Goal: Task Accomplishment & Management: Use online tool/utility

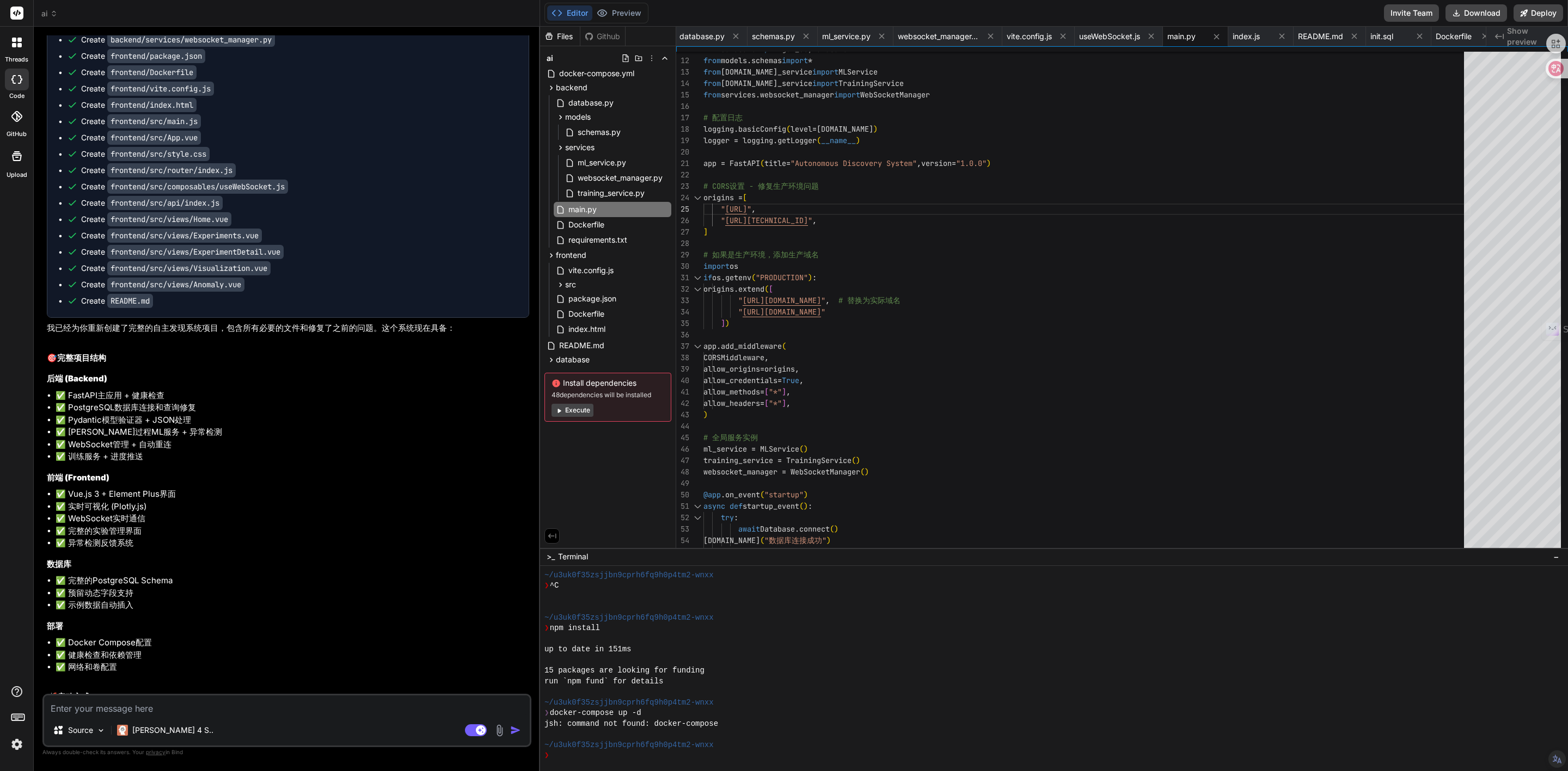
scroll to position [3967, 0]
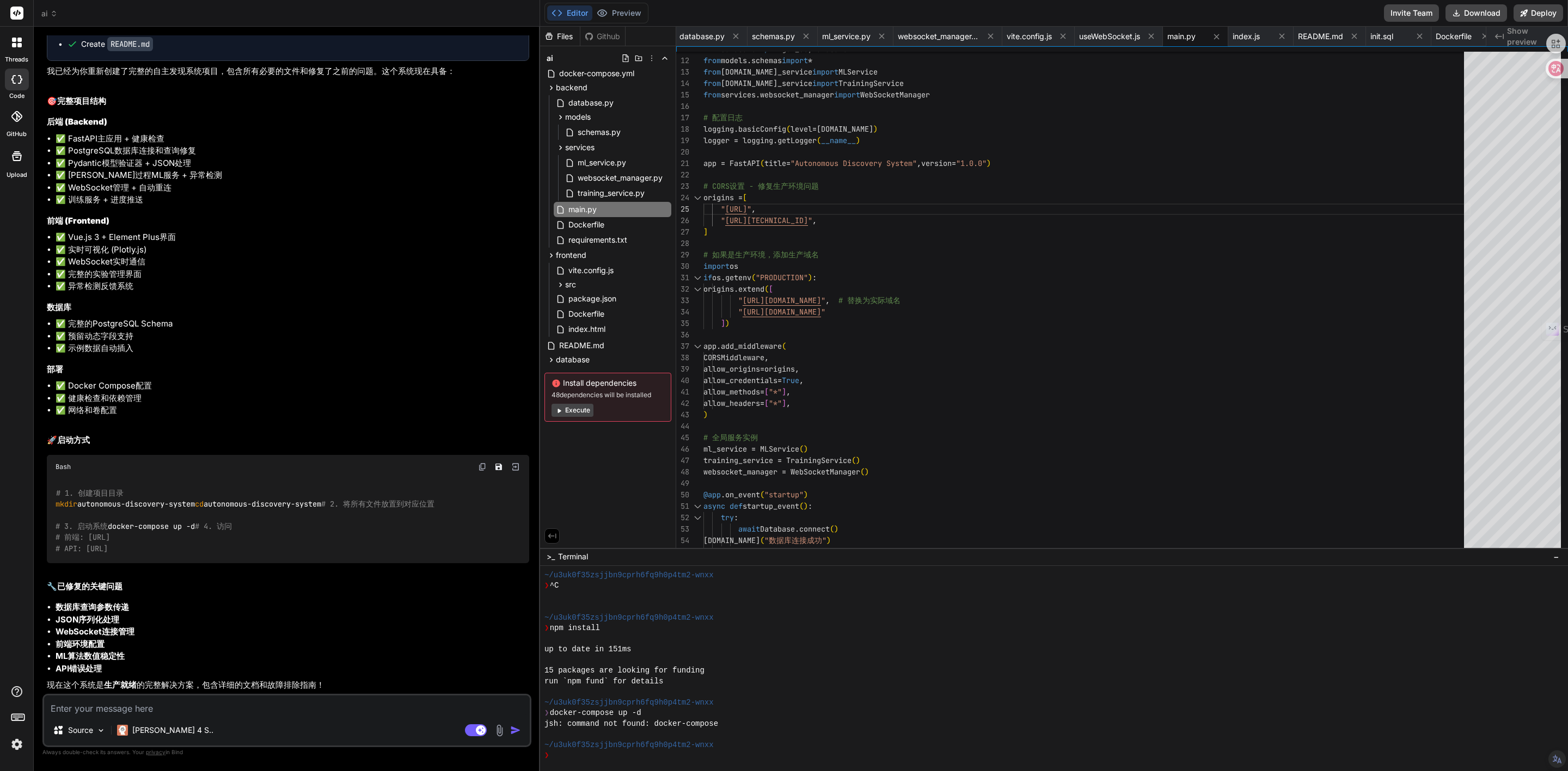
click at [48, 9] on span "ai" at bounding box center [49, 13] width 16 height 11
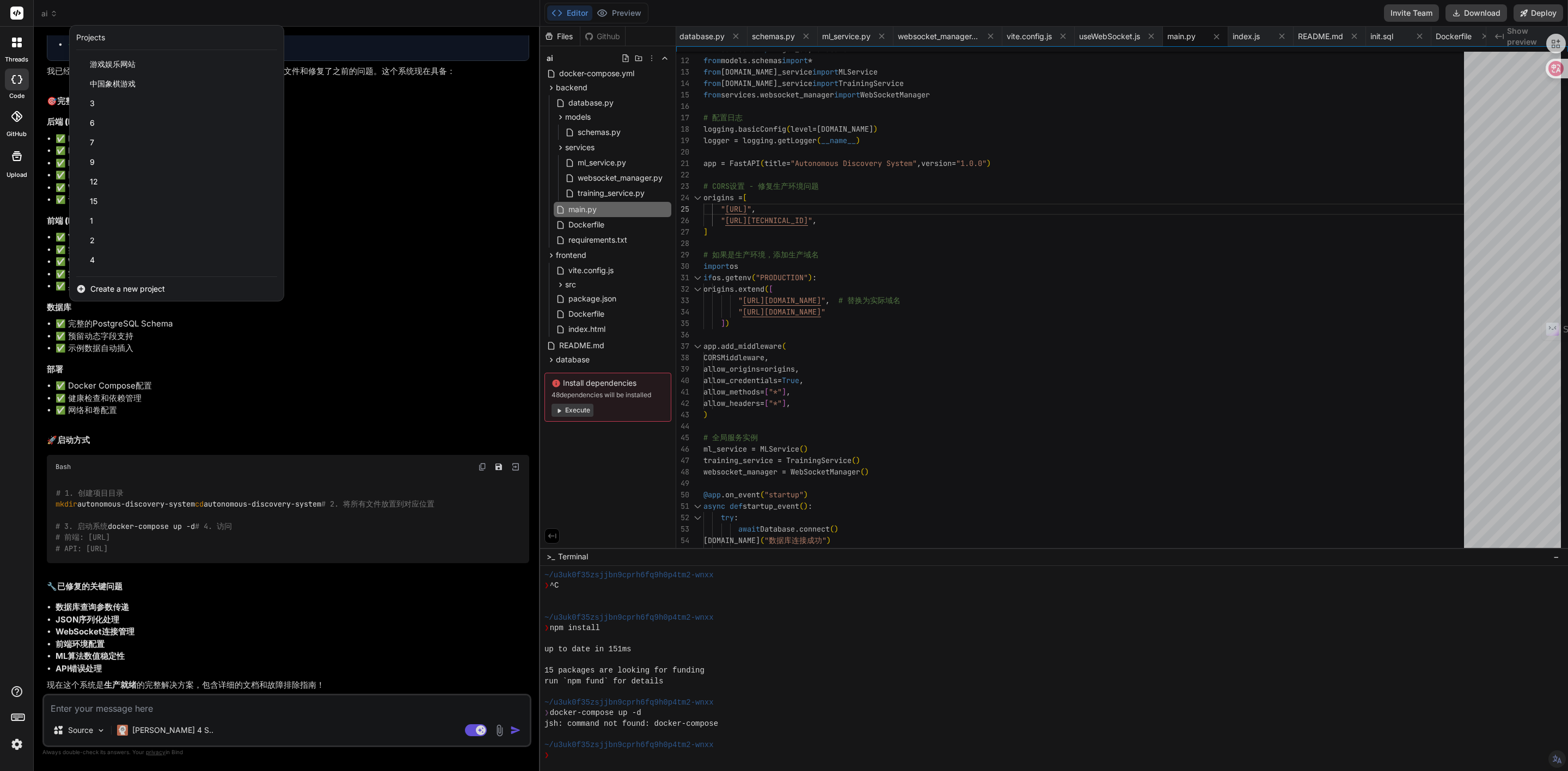
click at [105, 290] on span "Create a new project" at bounding box center [127, 289] width 75 height 11
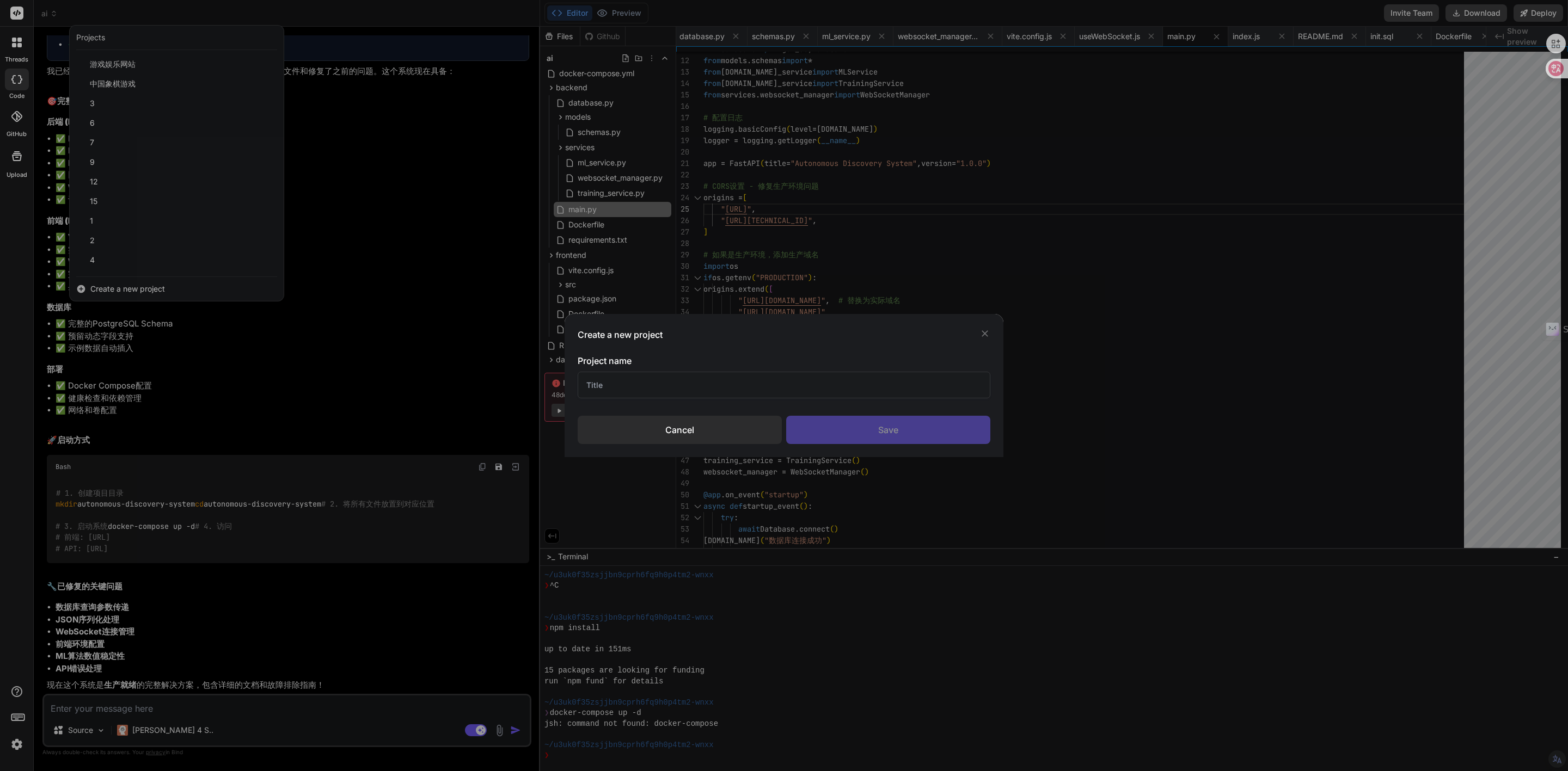
click at [606, 385] on input "text" at bounding box center [784, 385] width 413 height 27
type input "语音ai"
click at [830, 439] on div "Save" at bounding box center [888, 430] width 204 height 29
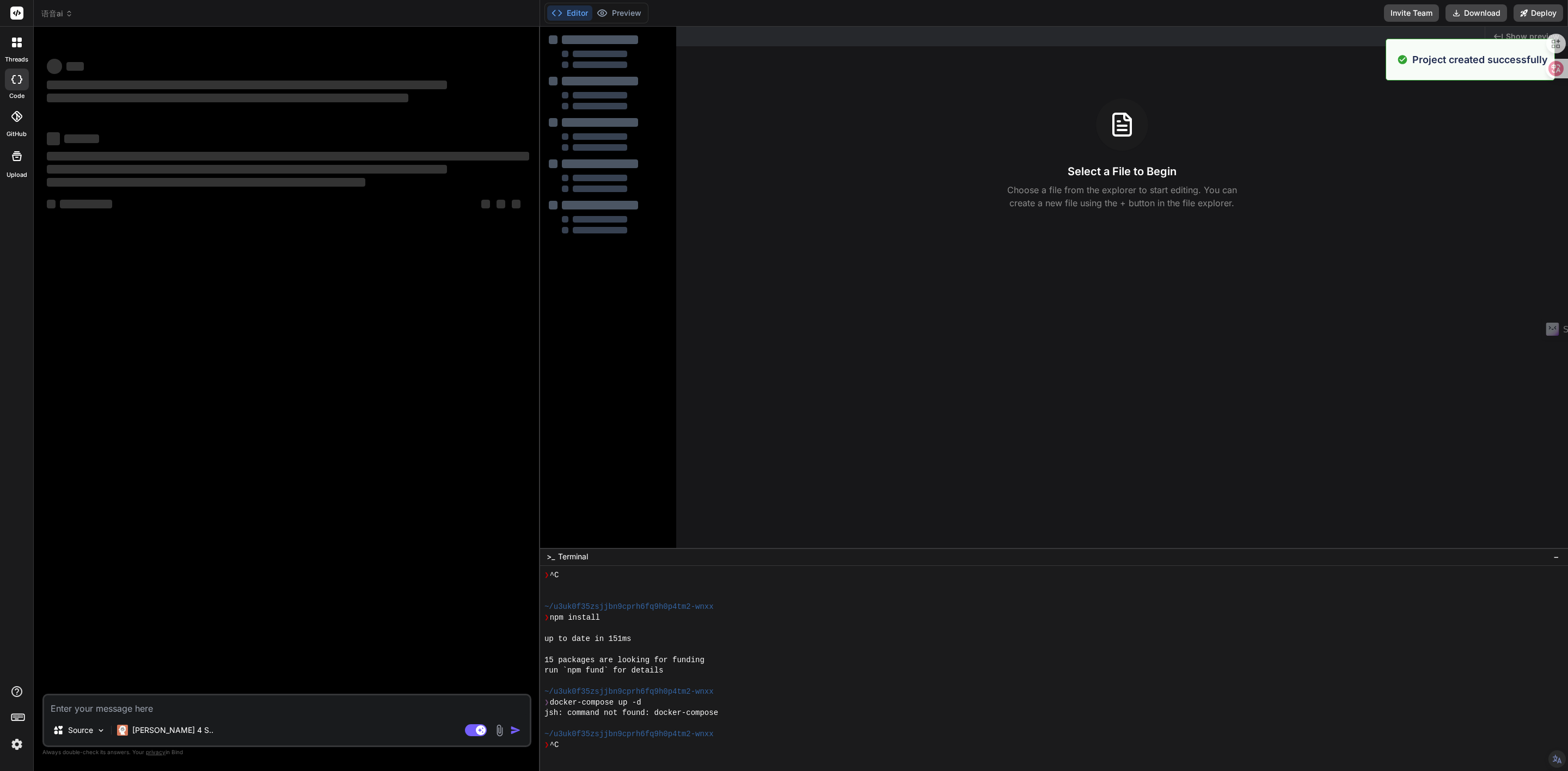
scroll to position [573, 0]
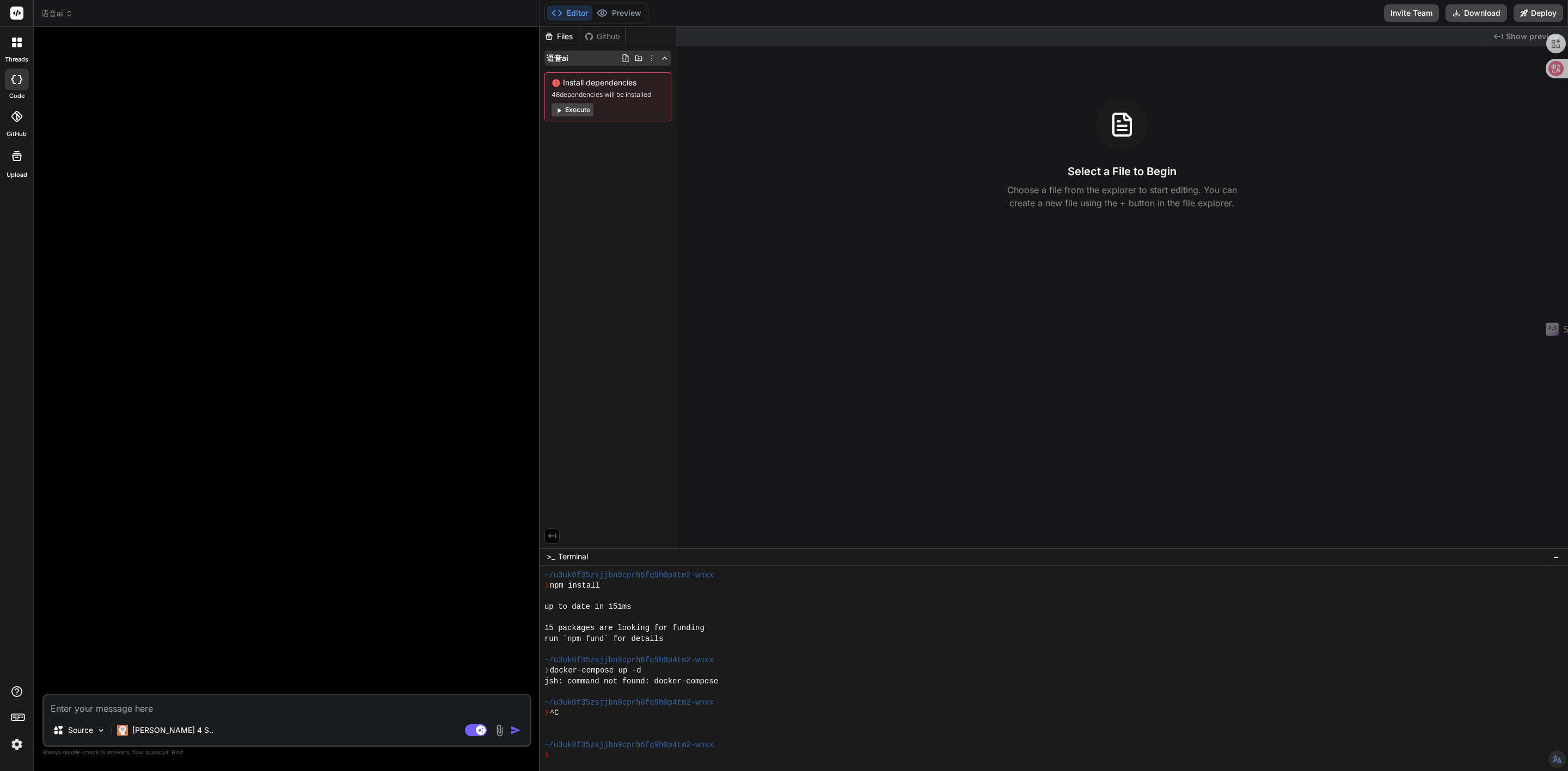
click at [640, 59] on icon at bounding box center [639, 58] width 9 height 9
click at [622, 59] on icon at bounding box center [626, 58] width 9 height 9
click at [413, 86] on div at bounding box center [288, 365] width 487 height 658
click at [1073, 172] on h3 "Select a File to Begin" at bounding box center [1122, 171] width 109 height 15
click at [1116, 167] on h3 "Select a File to Begin" at bounding box center [1122, 171] width 109 height 15
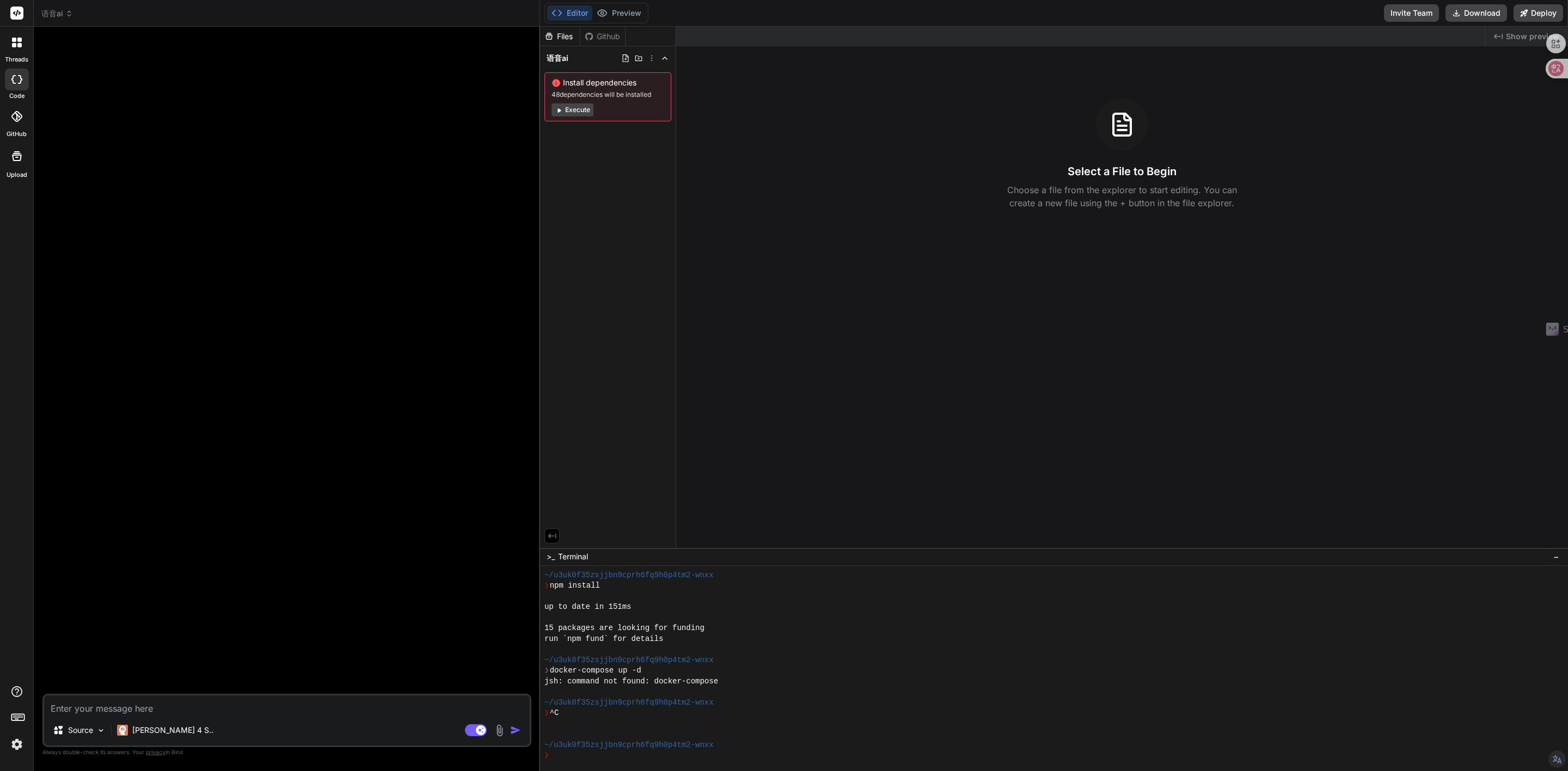
click at [1178, 155] on div "Select a File to Begin Choose a file from the explorer to start editing. You ca…" at bounding box center [1122, 154] width 892 height 111
click at [89, 732] on p "Source" at bounding box center [80, 730] width 25 height 11
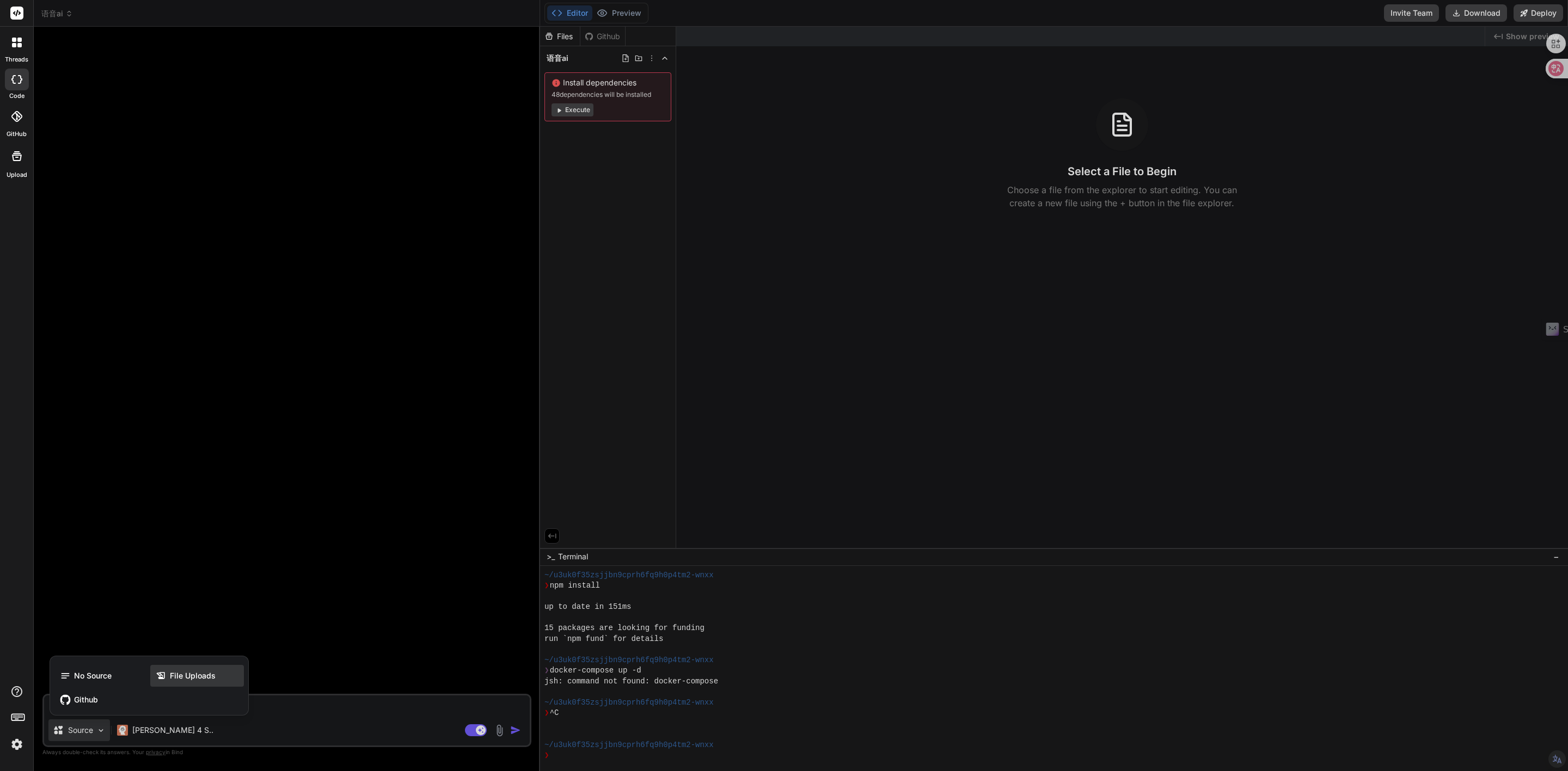
click at [178, 679] on span "File Uploads" at bounding box center [192, 676] width 46 height 11
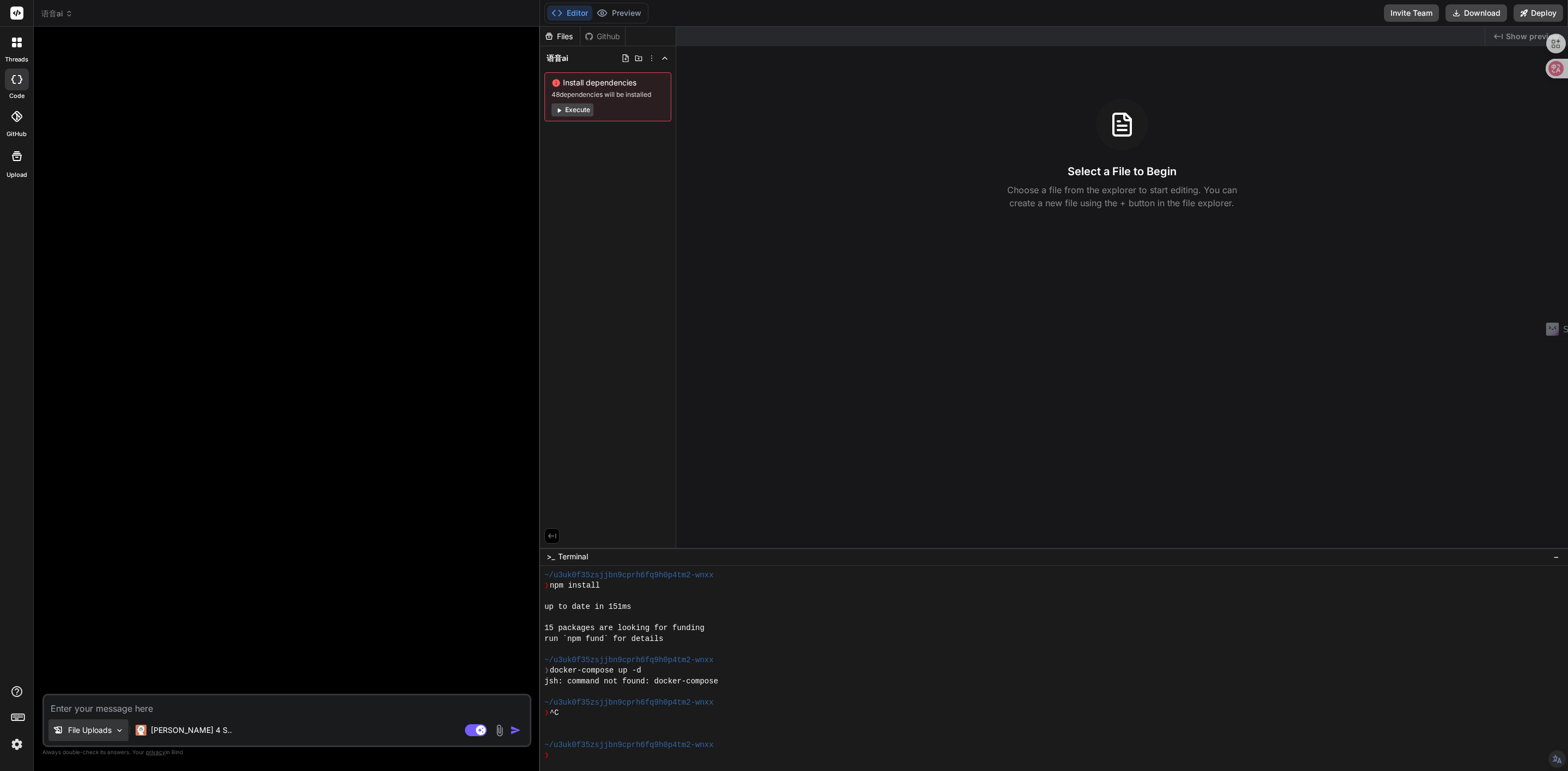
click at [106, 731] on p "File Uploads" at bounding box center [90, 730] width 44 height 11
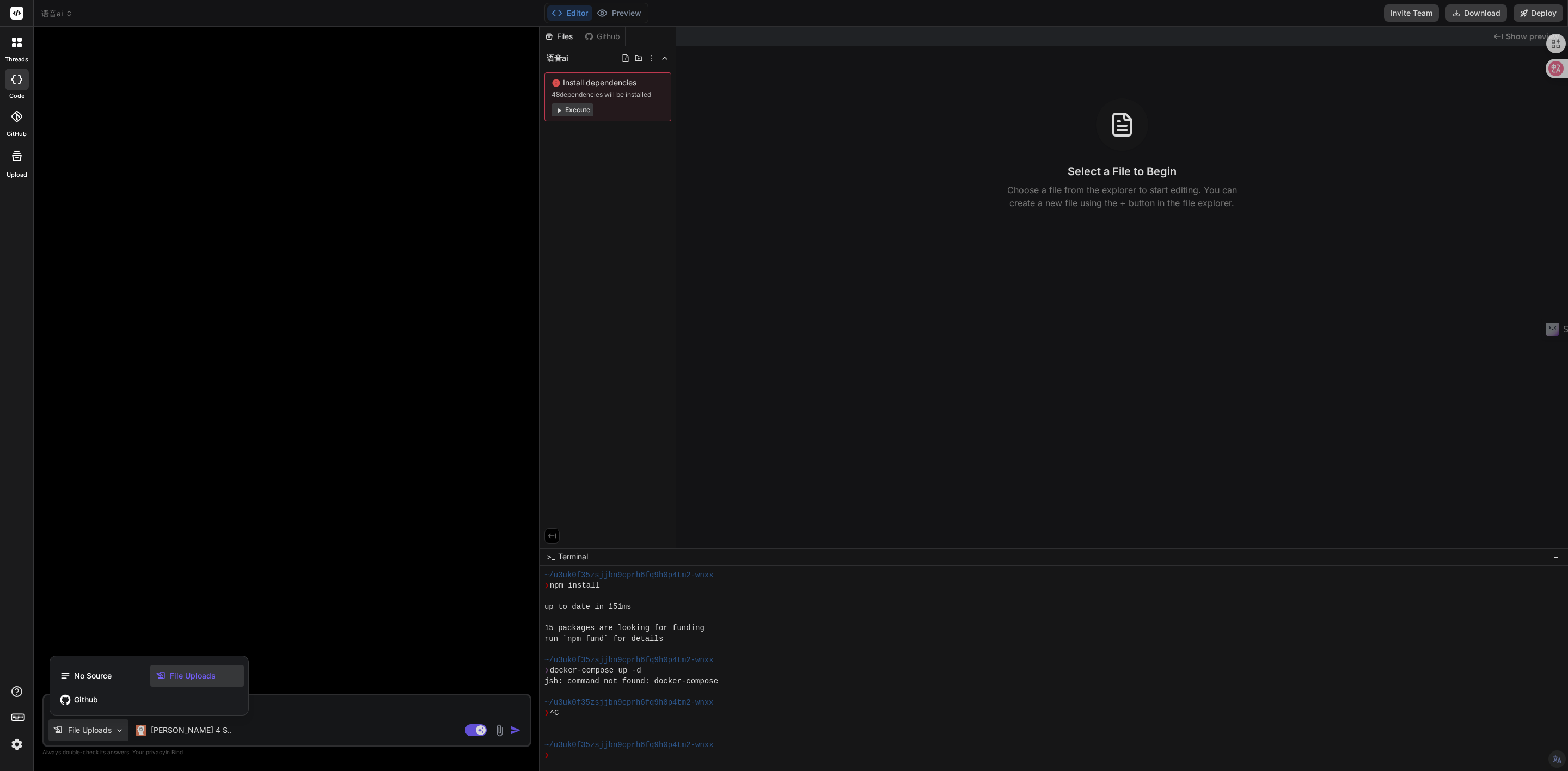
click at [199, 678] on span "File Uploads" at bounding box center [192, 676] width 46 height 11
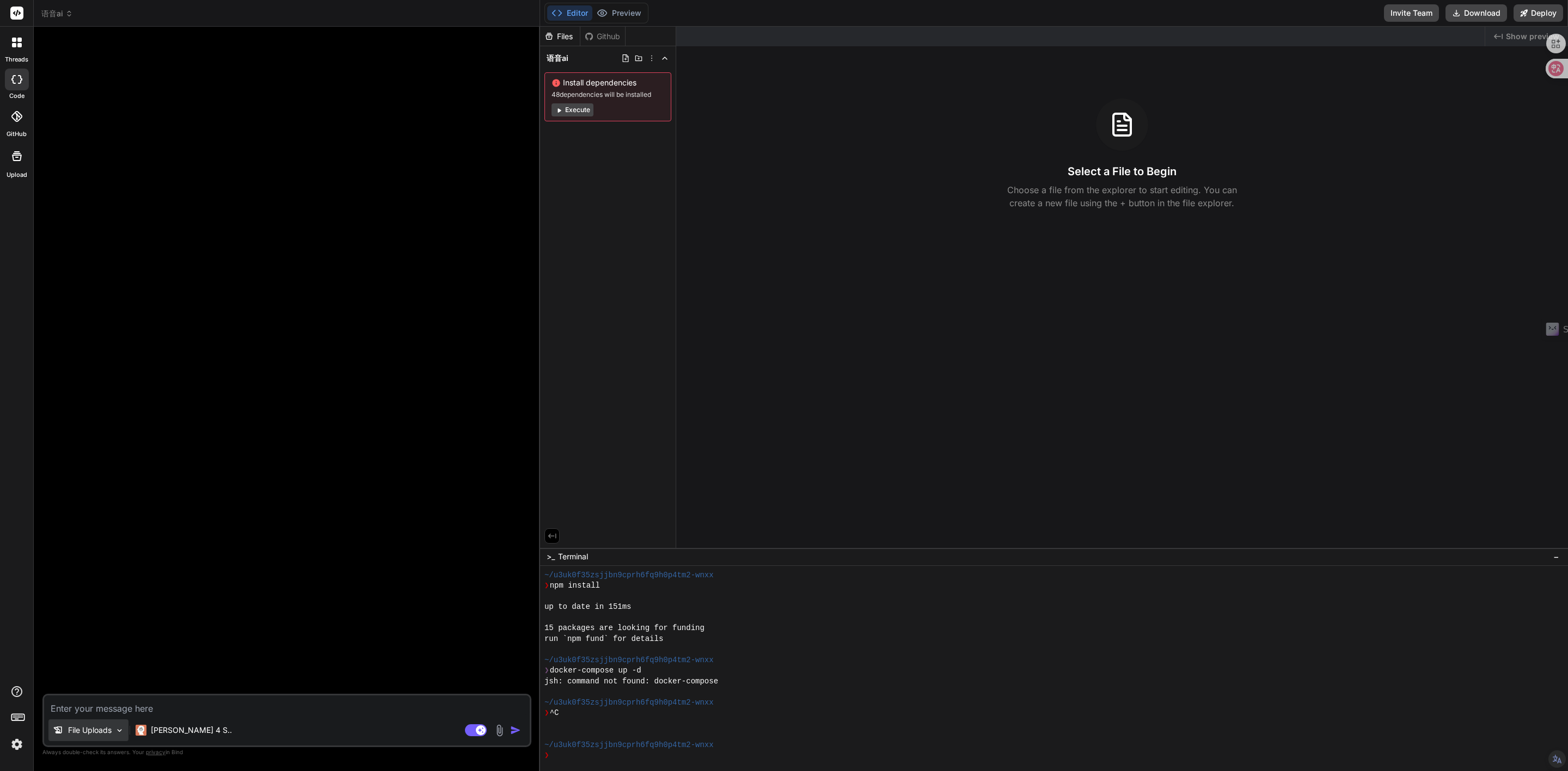
click at [102, 735] on p "File Uploads" at bounding box center [90, 730] width 44 height 11
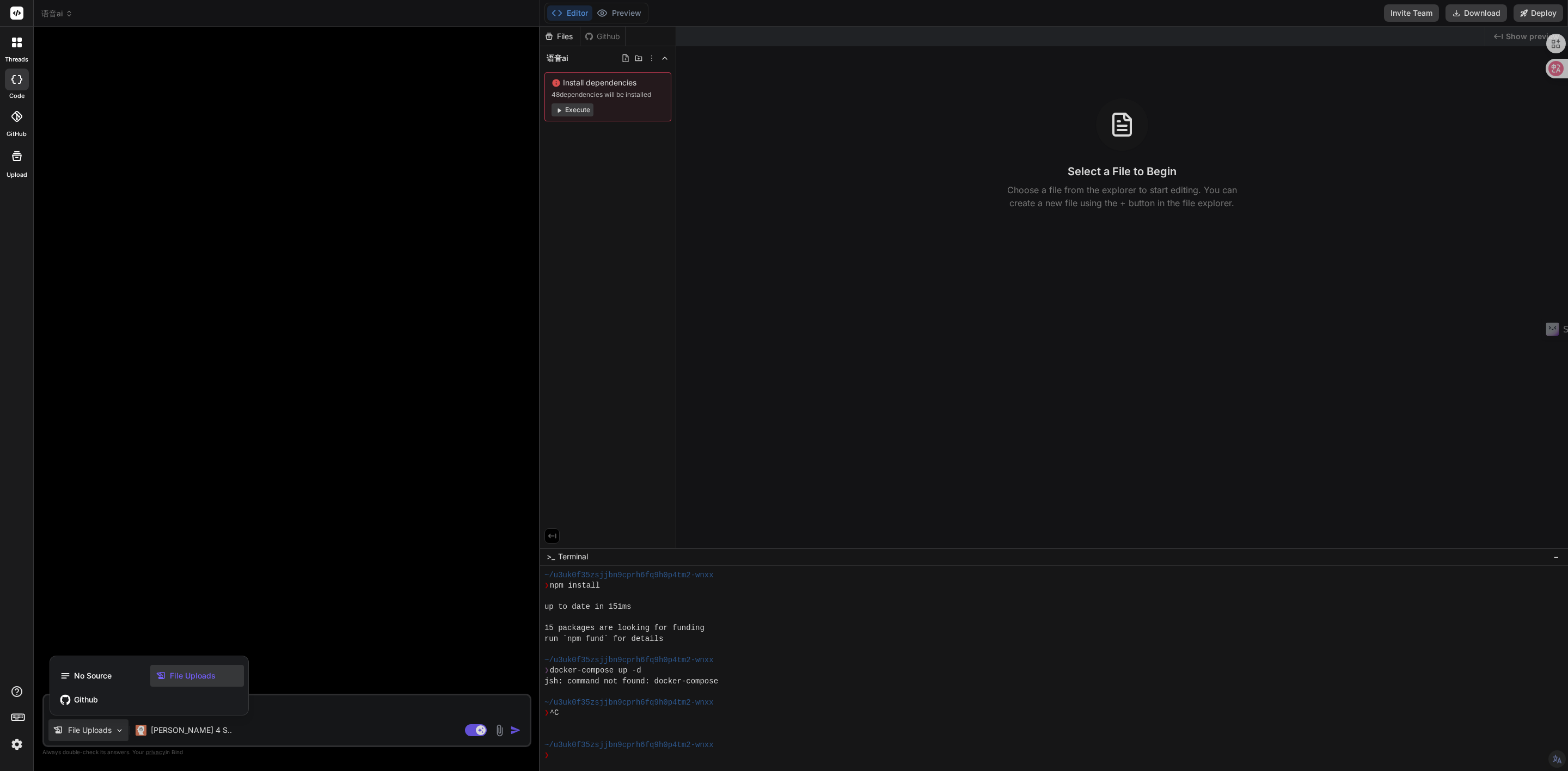
click at [201, 680] on span "File Uploads" at bounding box center [192, 676] width 46 height 11
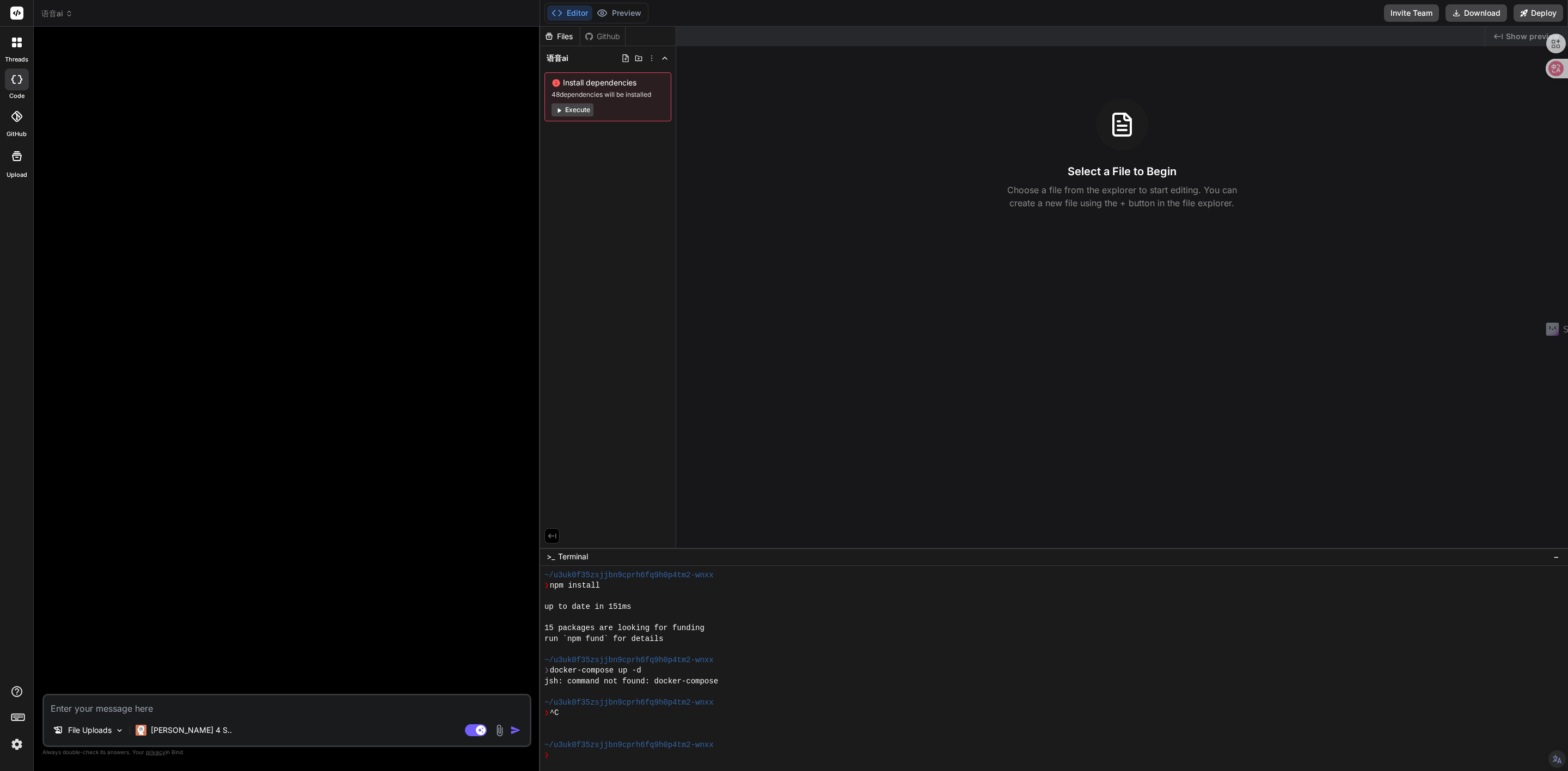
click at [384, 616] on div at bounding box center [288, 365] width 487 height 658
click at [564, 61] on span "语音ai" at bounding box center [558, 58] width 22 height 11
click at [626, 55] on icon at bounding box center [626, 58] width 9 height 9
click at [551, 74] on icon at bounding box center [551, 72] width 9 height 9
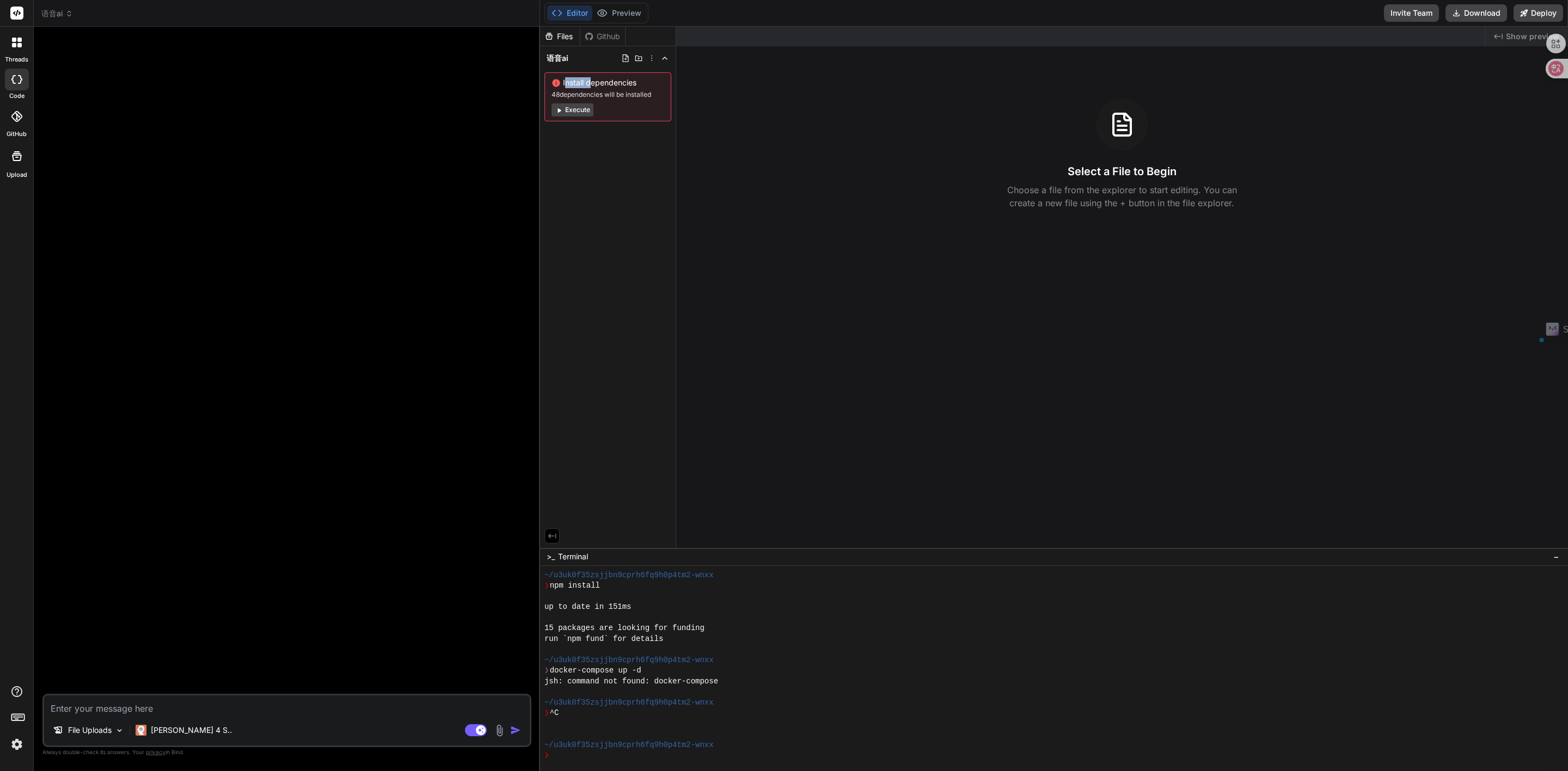
click at [551, 74] on div "Install dependencies 48 dependencies will be installed Execute" at bounding box center [607, 97] width 127 height 49
click at [572, 68] on div "语音ai Install dependencies 48 dependencies will be installed Execute" at bounding box center [607, 86] width 136 height 80
click at [570, 108] on button "Execute" at bounding box center [572, 110] width 42 height 13
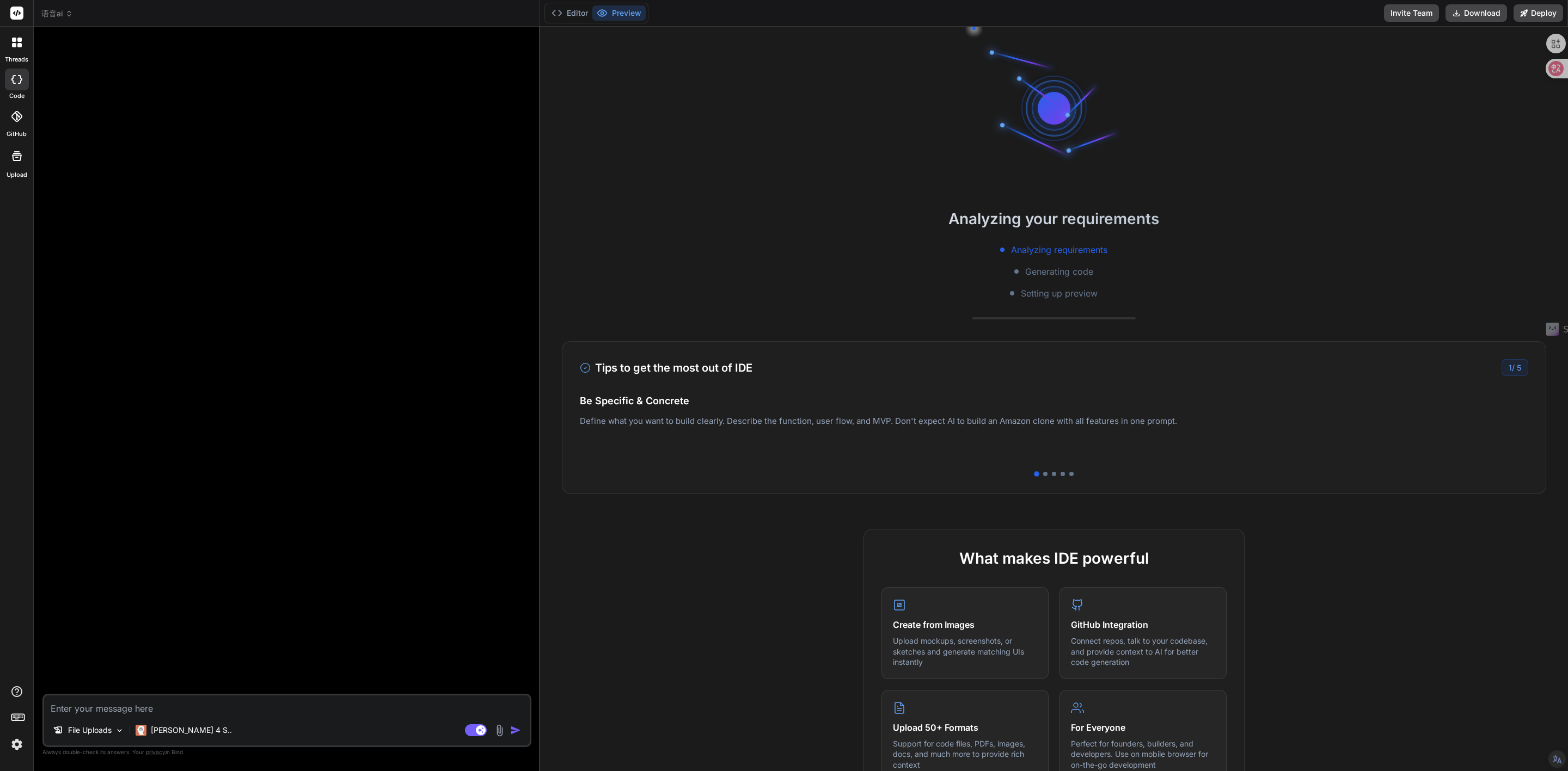
scroll to position [626, 0]
click at [564, 15] on button "Editor" at bounding box center [570, 13] width 45 height 15
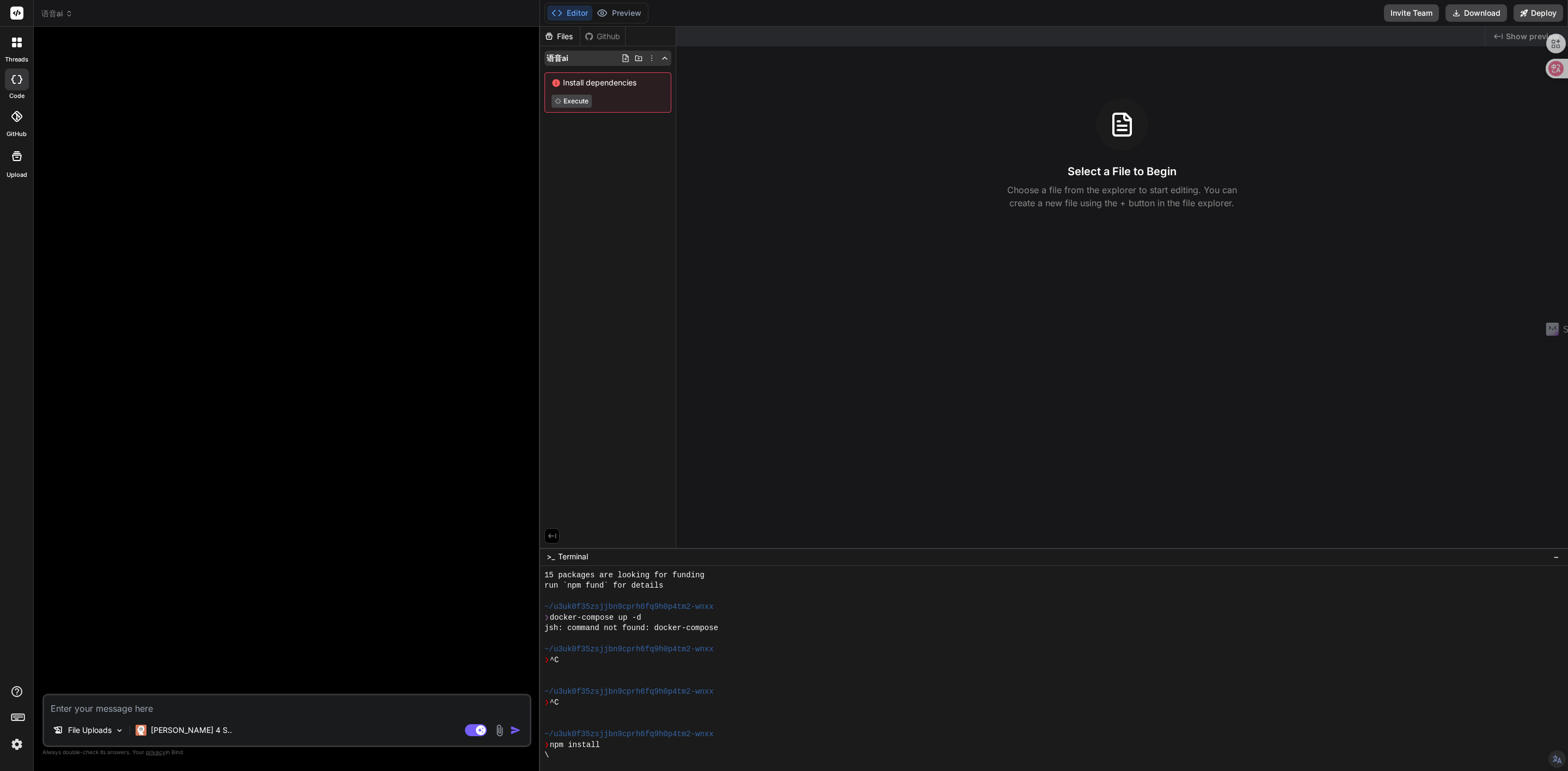
click at [663, 59] on icon at bounding box center [665, 58] width 9 height 9
click at [653, 59] on icon at bounding box center [651, 58] width 9 height 9
click at [615, 162] on div at bounding box center [1054, 399] width 1028 height 745
click at [564, 34] on div "Files" at bounding box center [559, 37] width 40 height 11
click at [597, 36] on div "Github" at bounding box center [602, 37] width 44 height 11
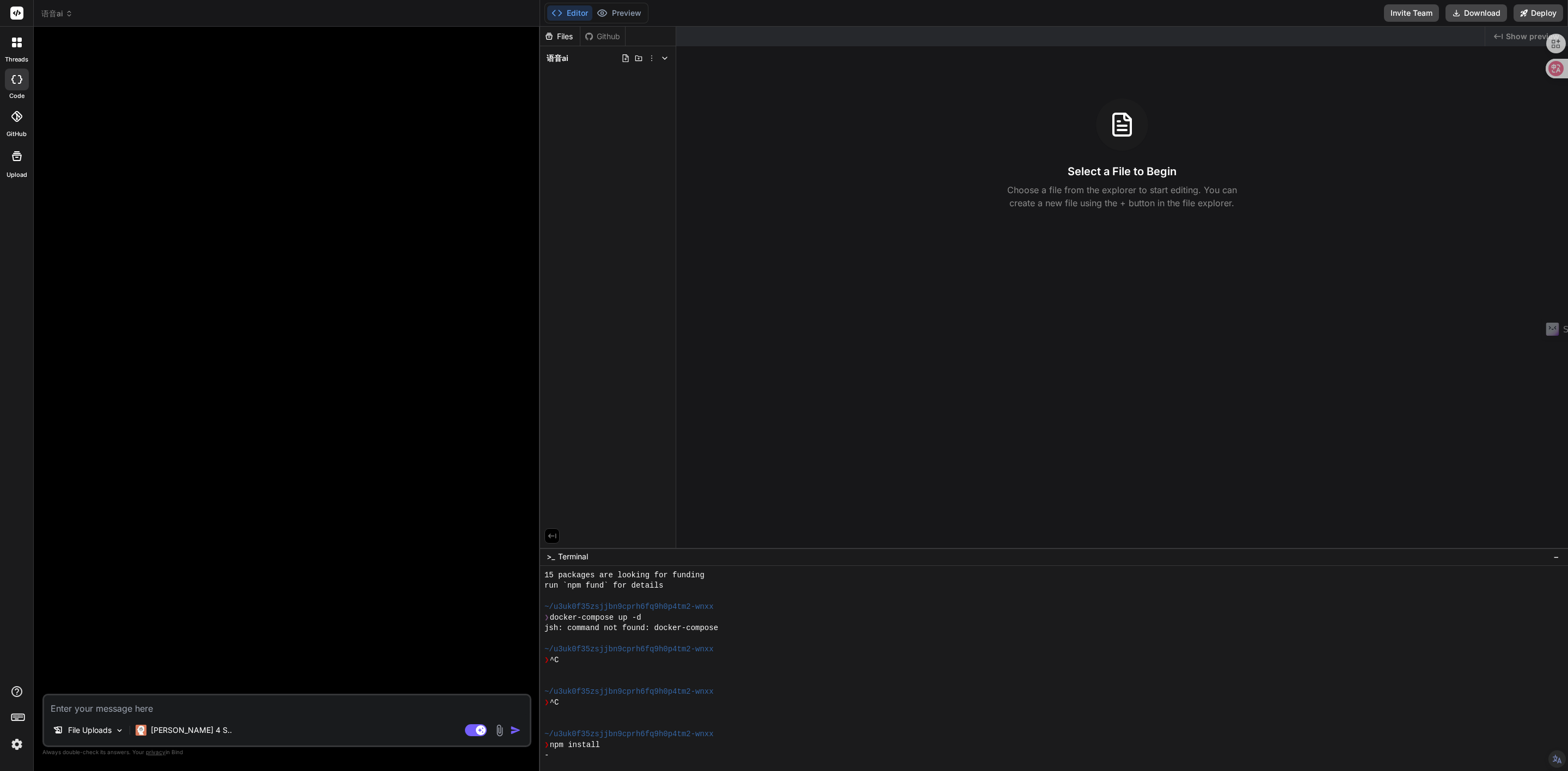
scroll to position [700, 0]
click at [561, 38] on div "Files" at bounding box center [559, 37] width 40 height 11
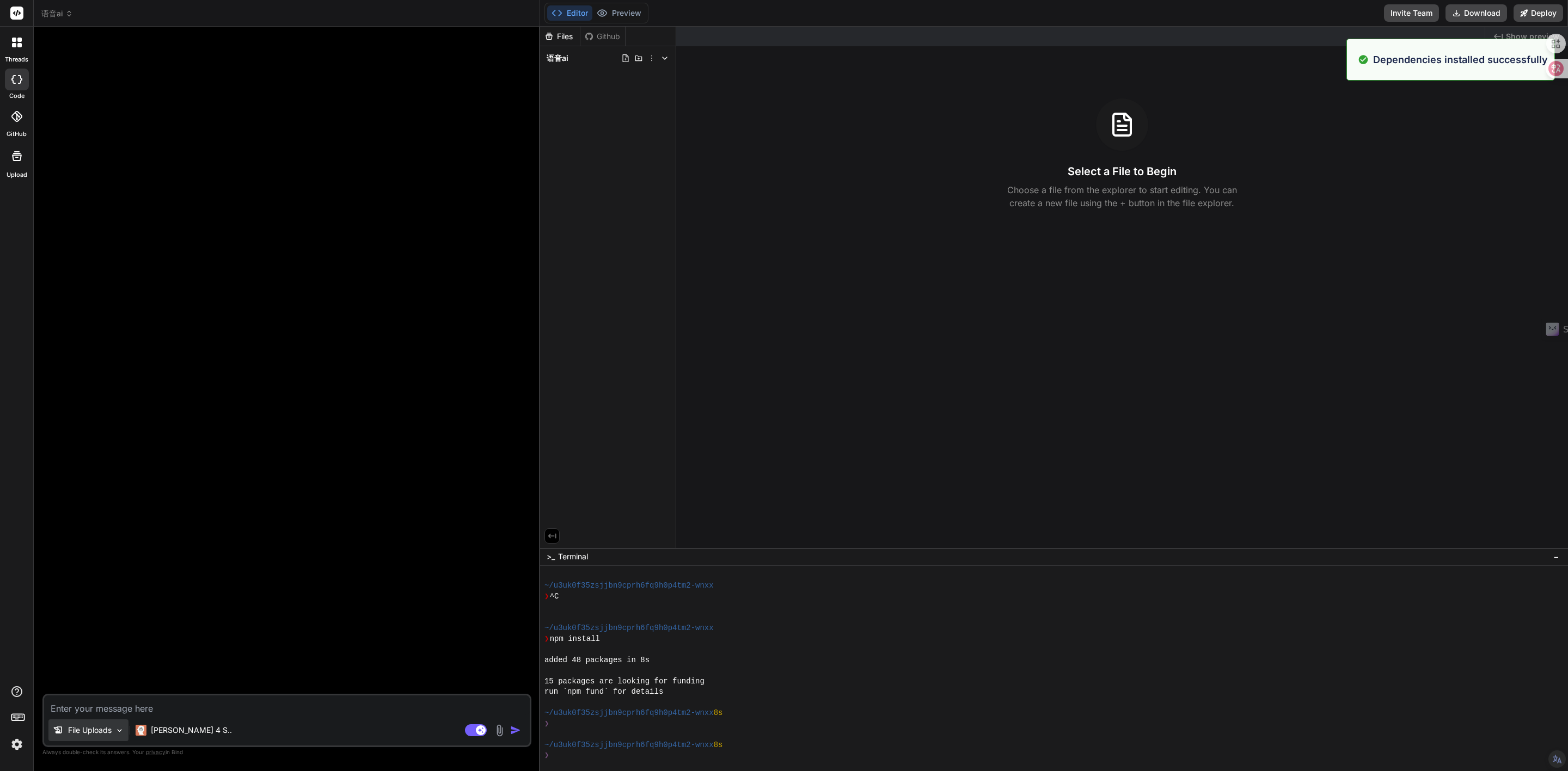
click at [98, 730] on p "File Uploads" at bounding box center [90, 730] width 44 height 11
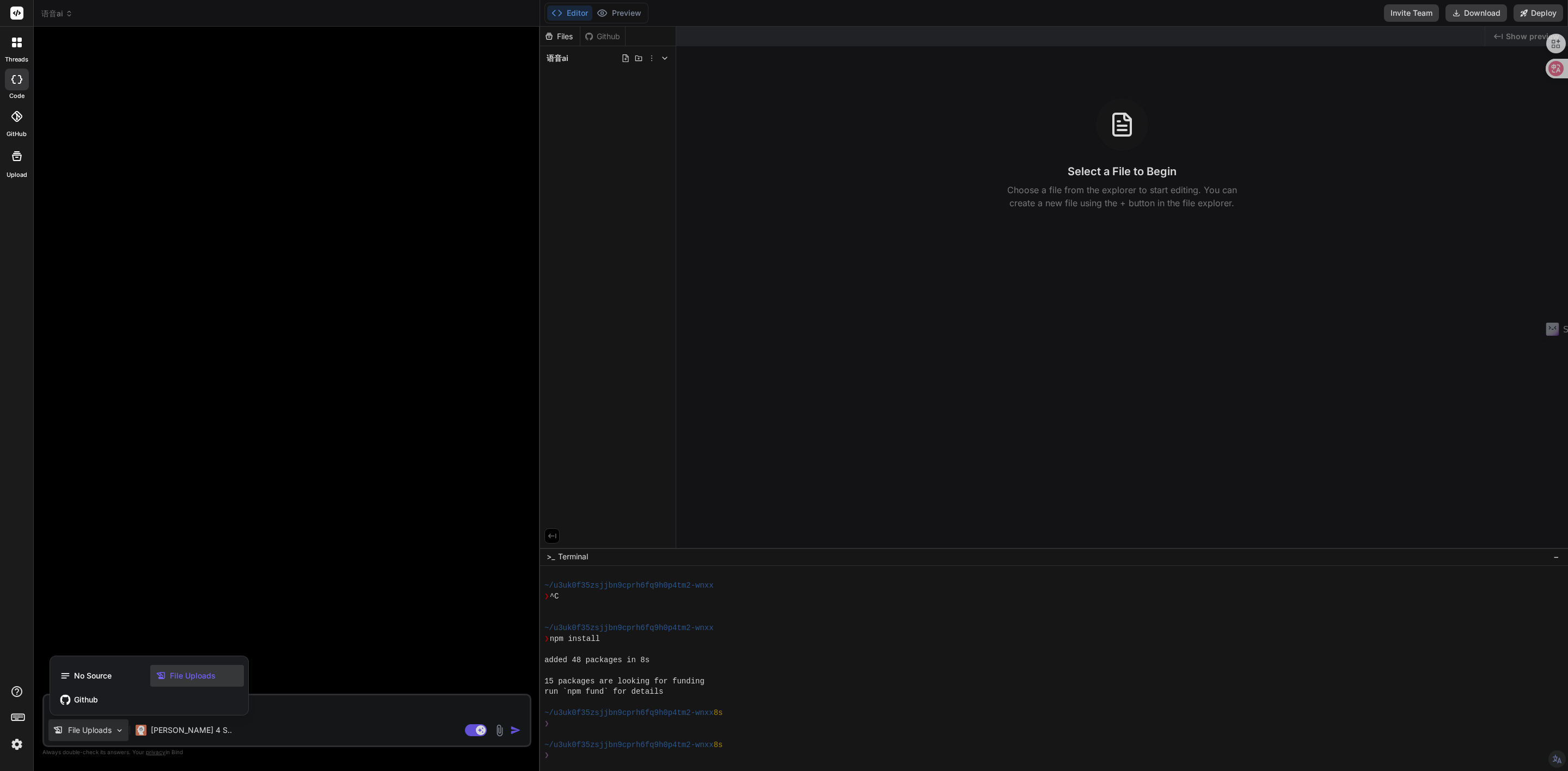
click at [182, 676] on span "File Uploads" at bounding box center [192, 676] width 46 height 11
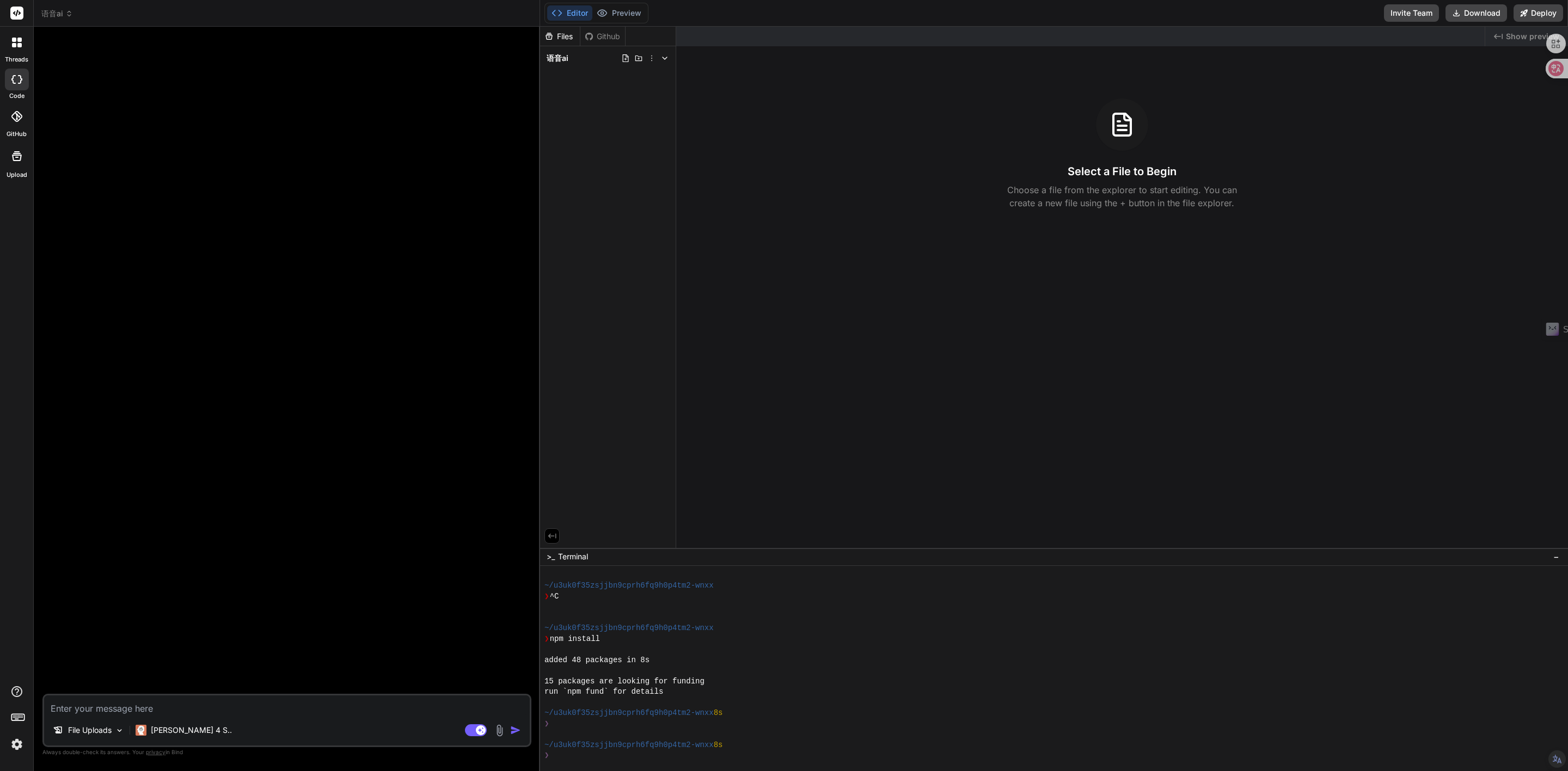
click at [500, 735] on img at bounding box center [499, 731] width 13 height 13
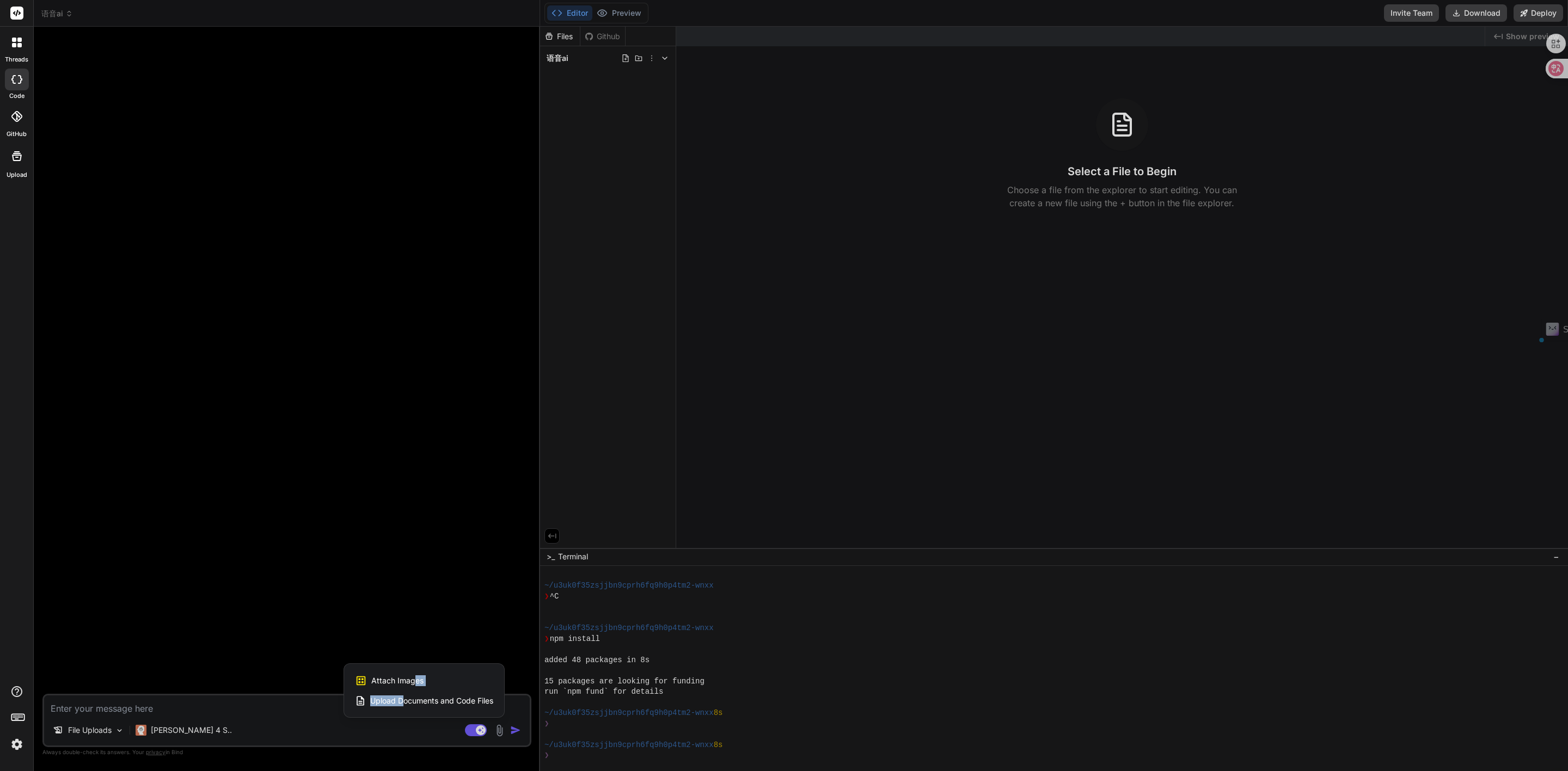
drag, startPoint x: 413, startPoint y: 683, endPoint x: 405, endPoint y: 706, distance: 24.4
click at [405, 706] on div "Attach Images Image attachments are only supported in Claude and Gemini models.…" at bounding box center [424, 691] width 160 height 54
click at [436, 705] on span "Upload Documents and Code Files" at bounding box center [432, 701] width 123 height 11
type textarea "x"
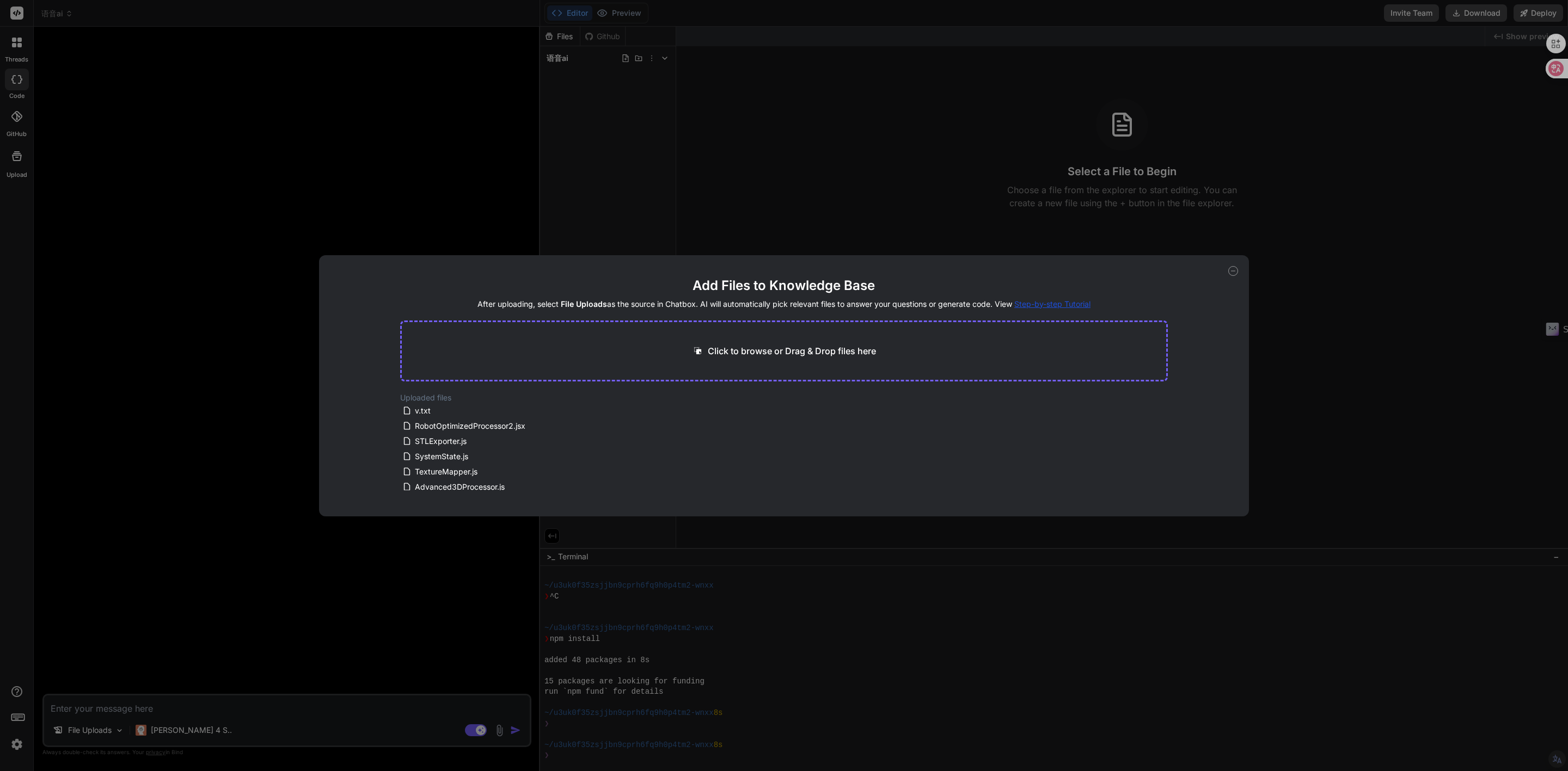
click at [844, 345] on p "Click to browse or Drag & Drop files here" at bounding box center [792, 351] width 168 height 13
type input "C:\fakepath\emotional-tts.py"
click at [1139, 473] on button "Finish" at bounding box center [1149, 473] width 38 height 22
click at [440, 406] on span "emotional-tts.py" at bounding box center [444, 411] width 60 height 13
drag, startPoint x: 430, startPoint y: 406, endPoint x: 239, endPoint y: 354, distance: 198.0
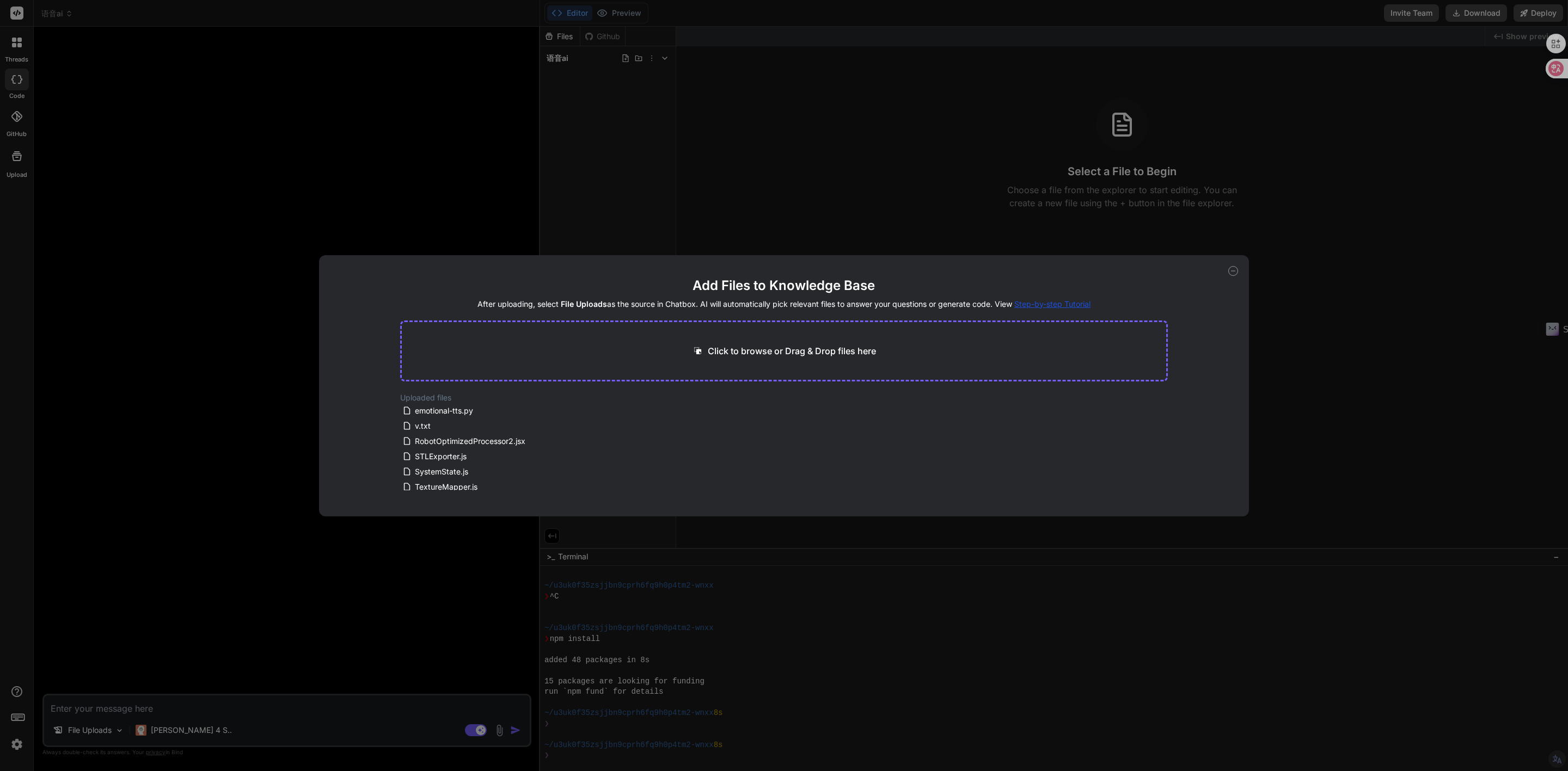
click at [239, 354] on div "Add Files to Knowledge Base After uploading, select File Uploads as the source …" at bounding box center [784, 385] width 1568 height 771
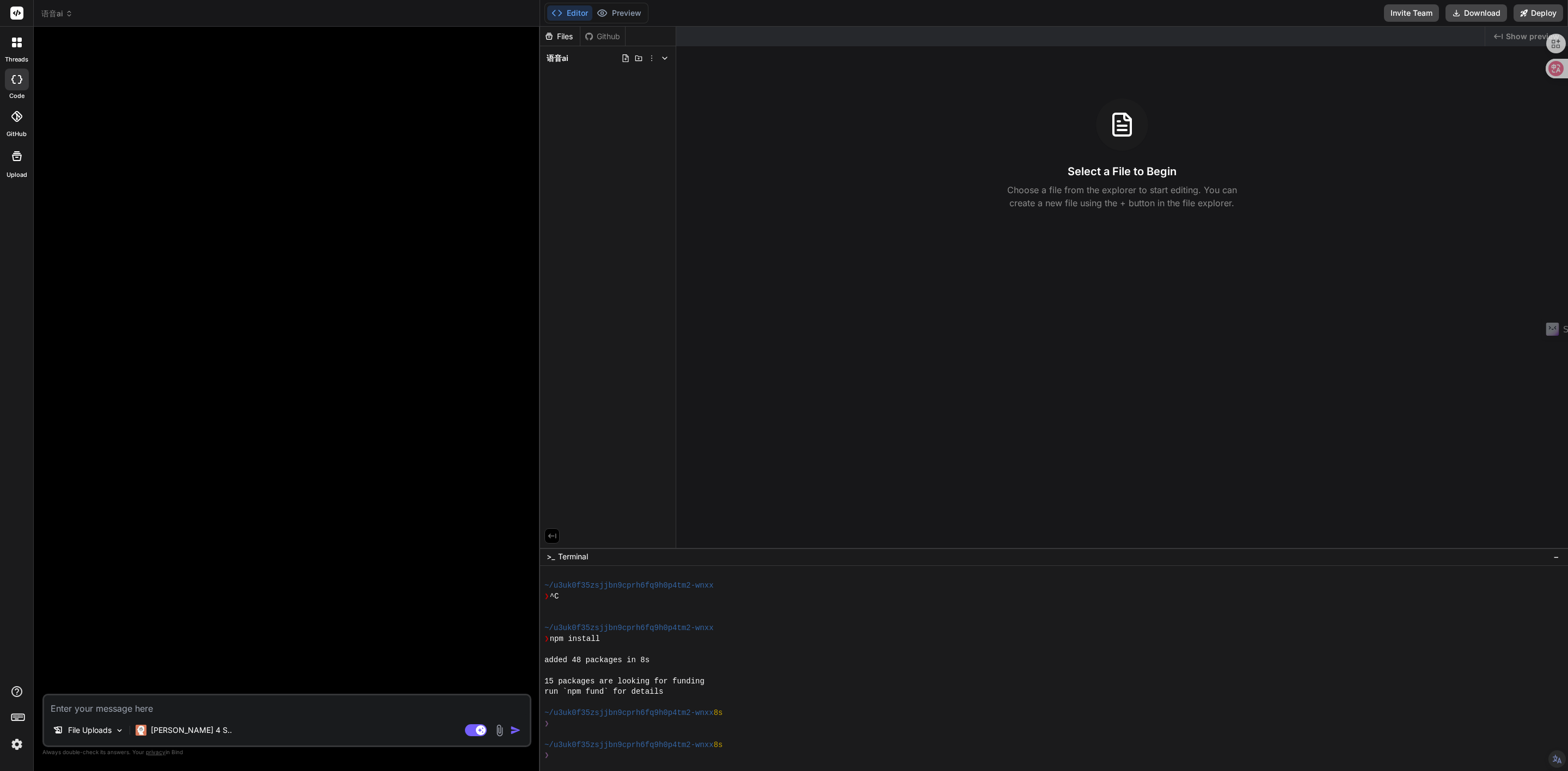
click at [603, 90] on div "Files Github 语音ai" at bounding box center [608, 287] width 136 height 522
click at [80, 733] on p "File Uploads" at bounding box center [90, 730] width 44 height 11
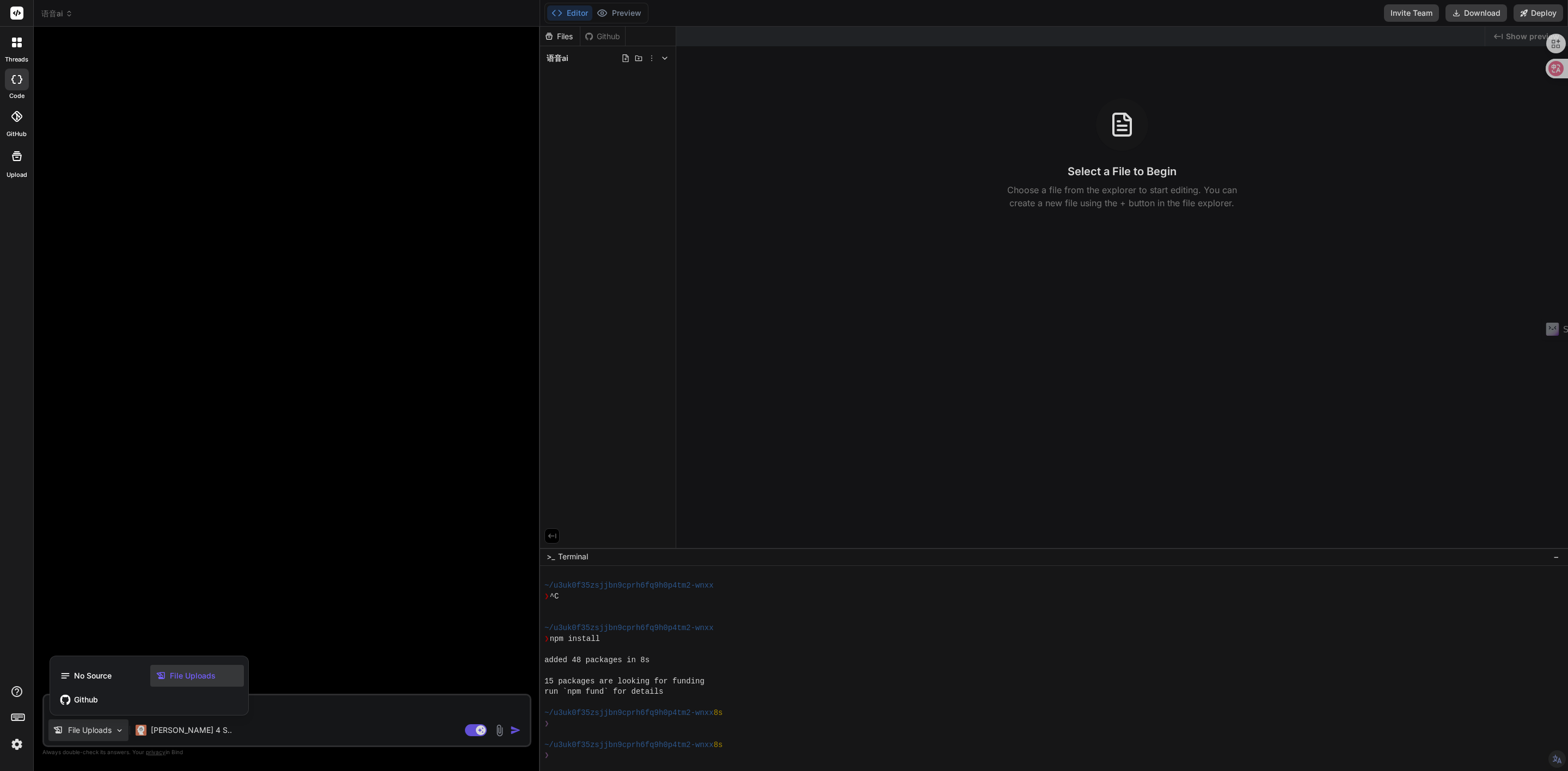
click at [175, 683] on div "File Uploads" at bounding box center [197, 676] width 94 height 22
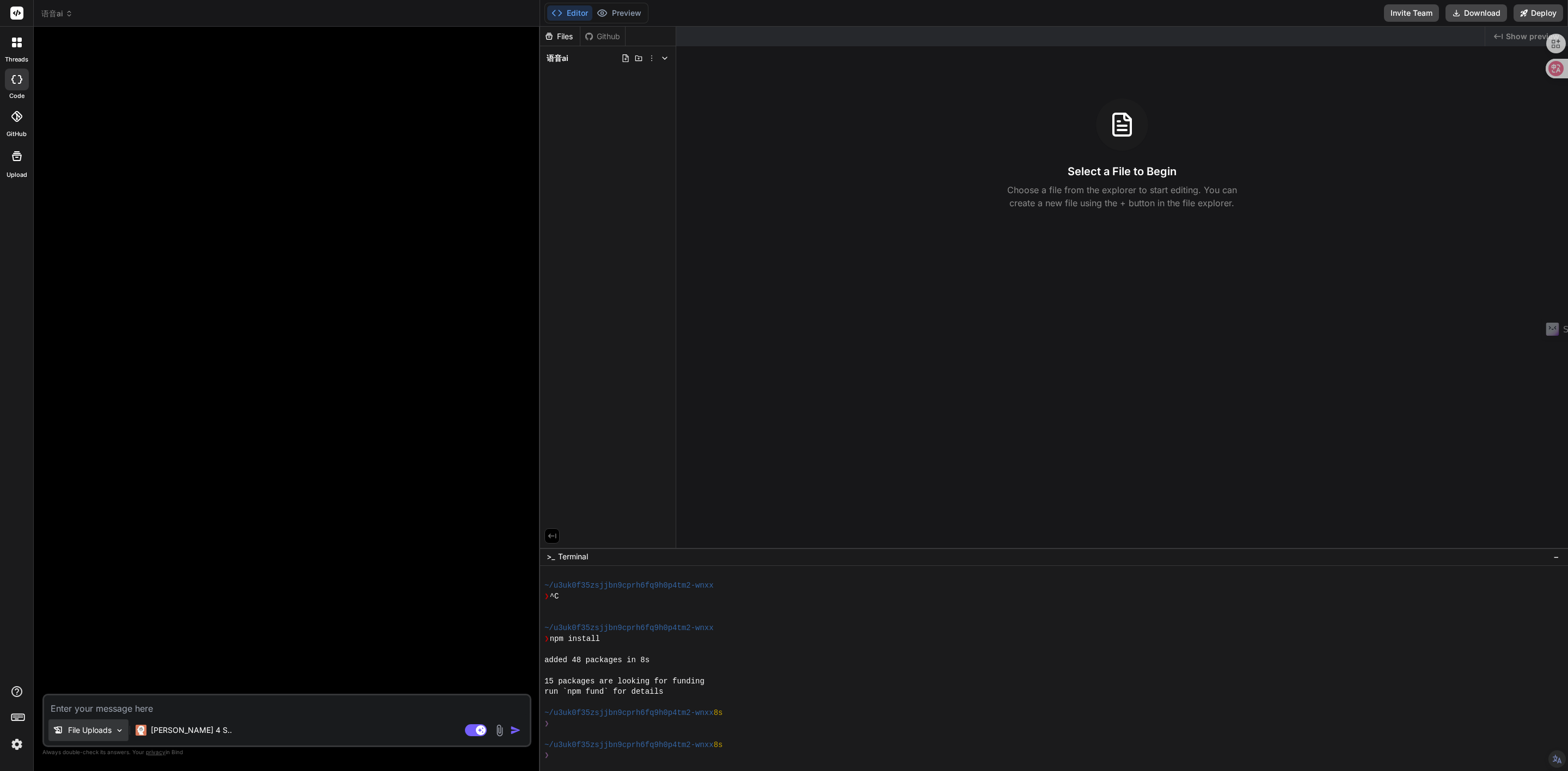
click at [111, 729] on p "File Uploads" at bounding box center [90, 730] width 44 height 11
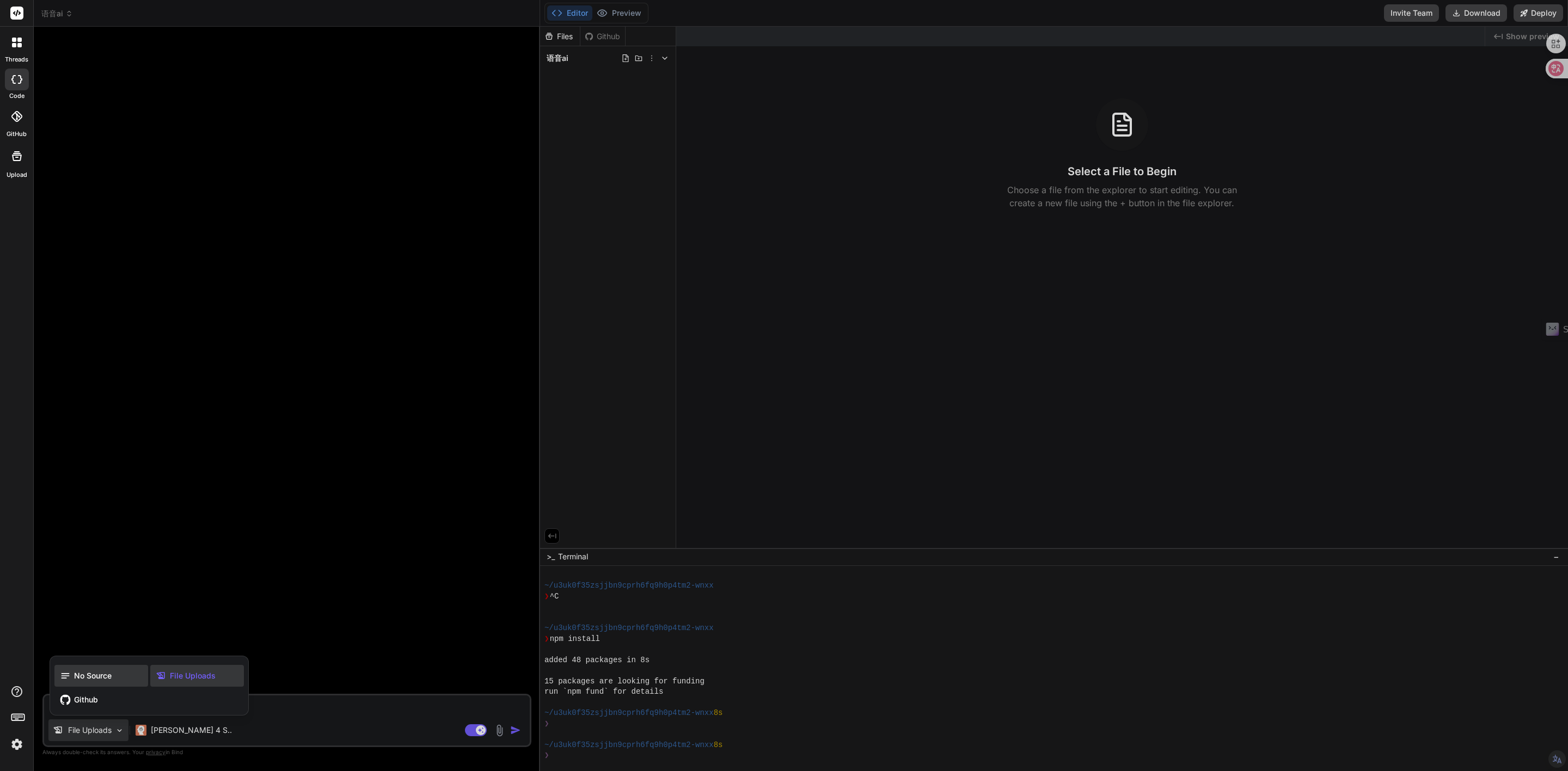
click at [95, 679] on span "No Source" at bounding box center [93, 676] width 38 height 11
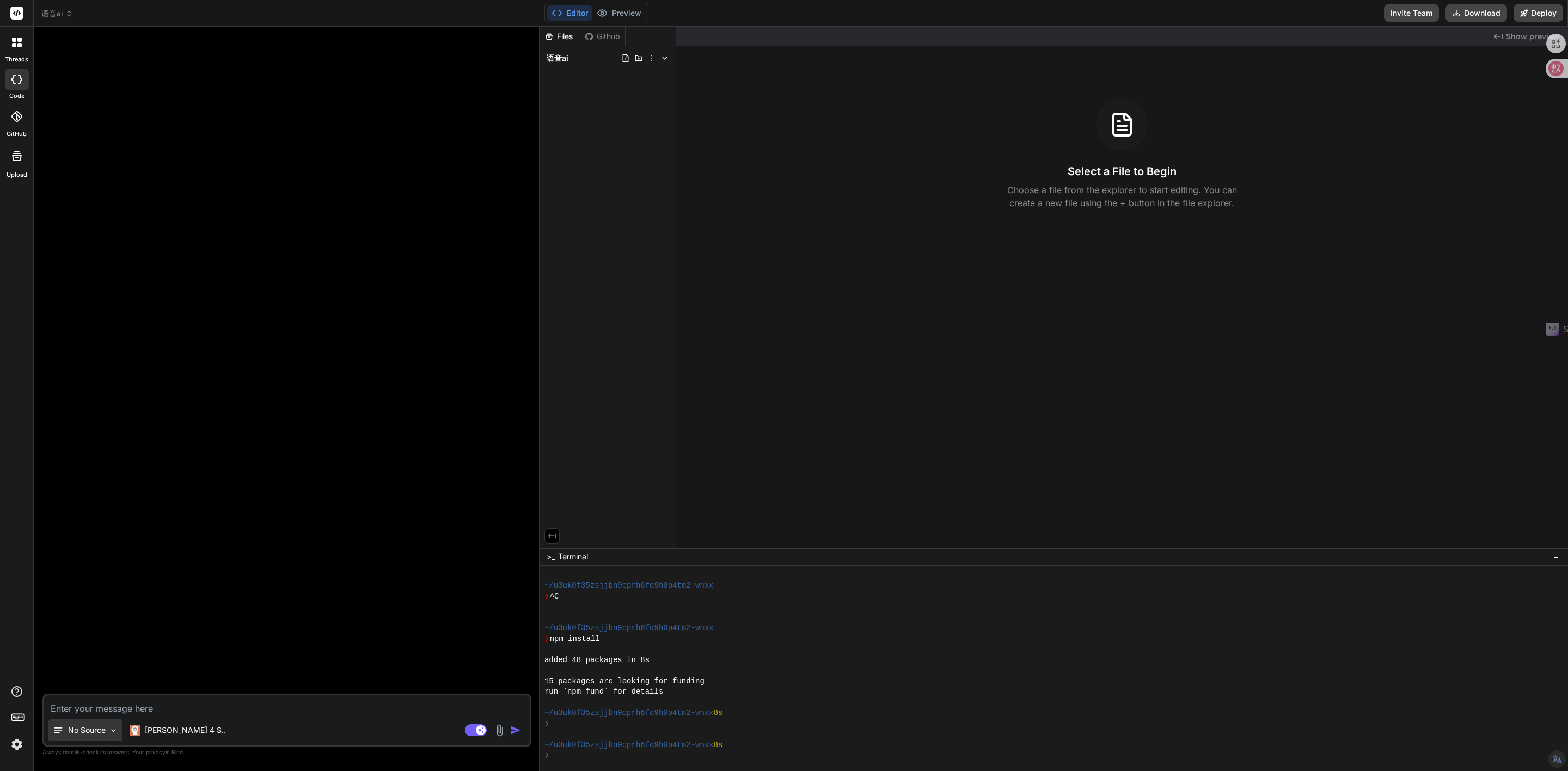
click at [82, 739] on div "No Source" at bounding box center [86, 730] width 74 height 22
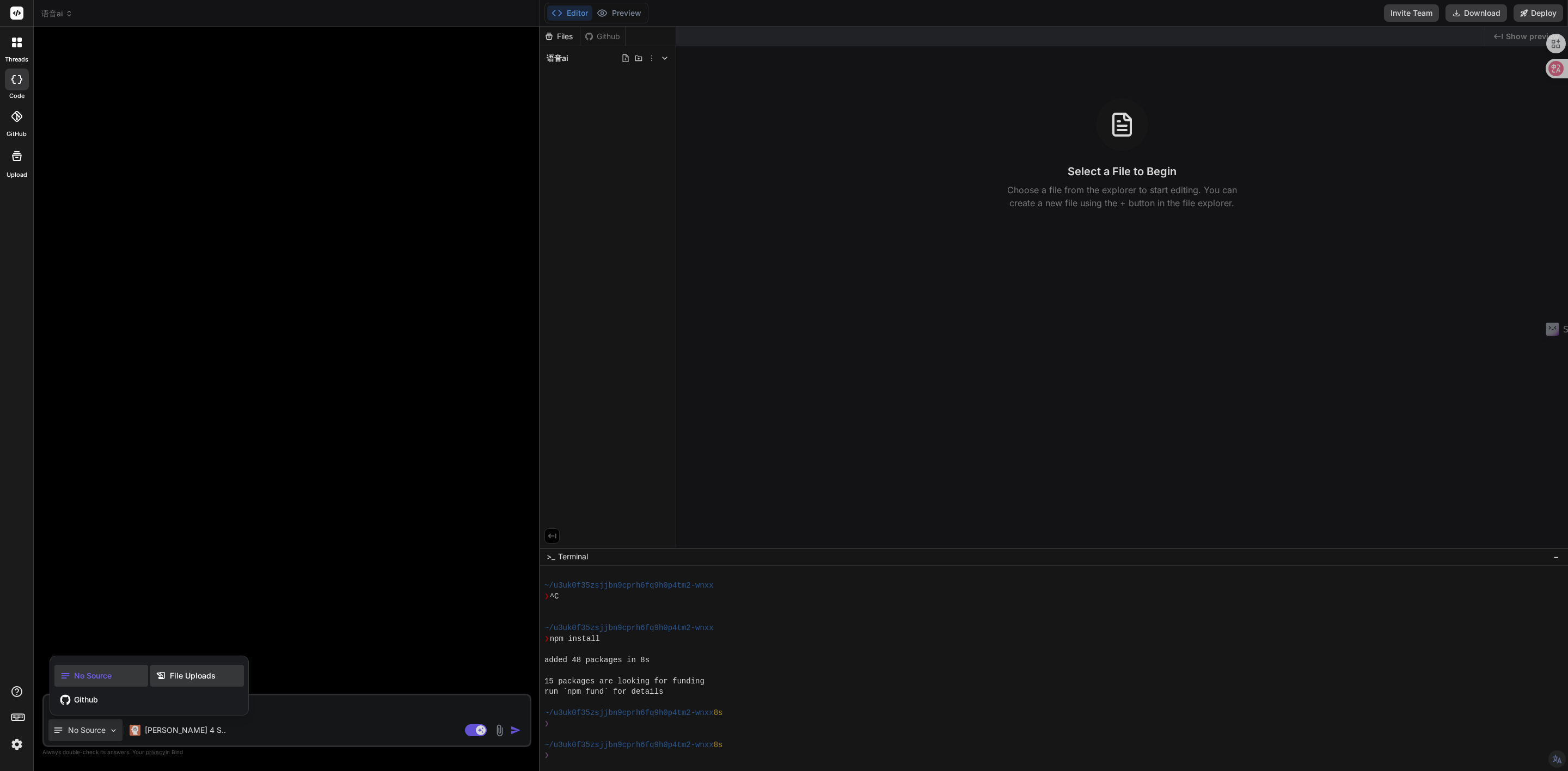
click at [166, 675] on icon at bounding box center [161, 676] width 11 height 11
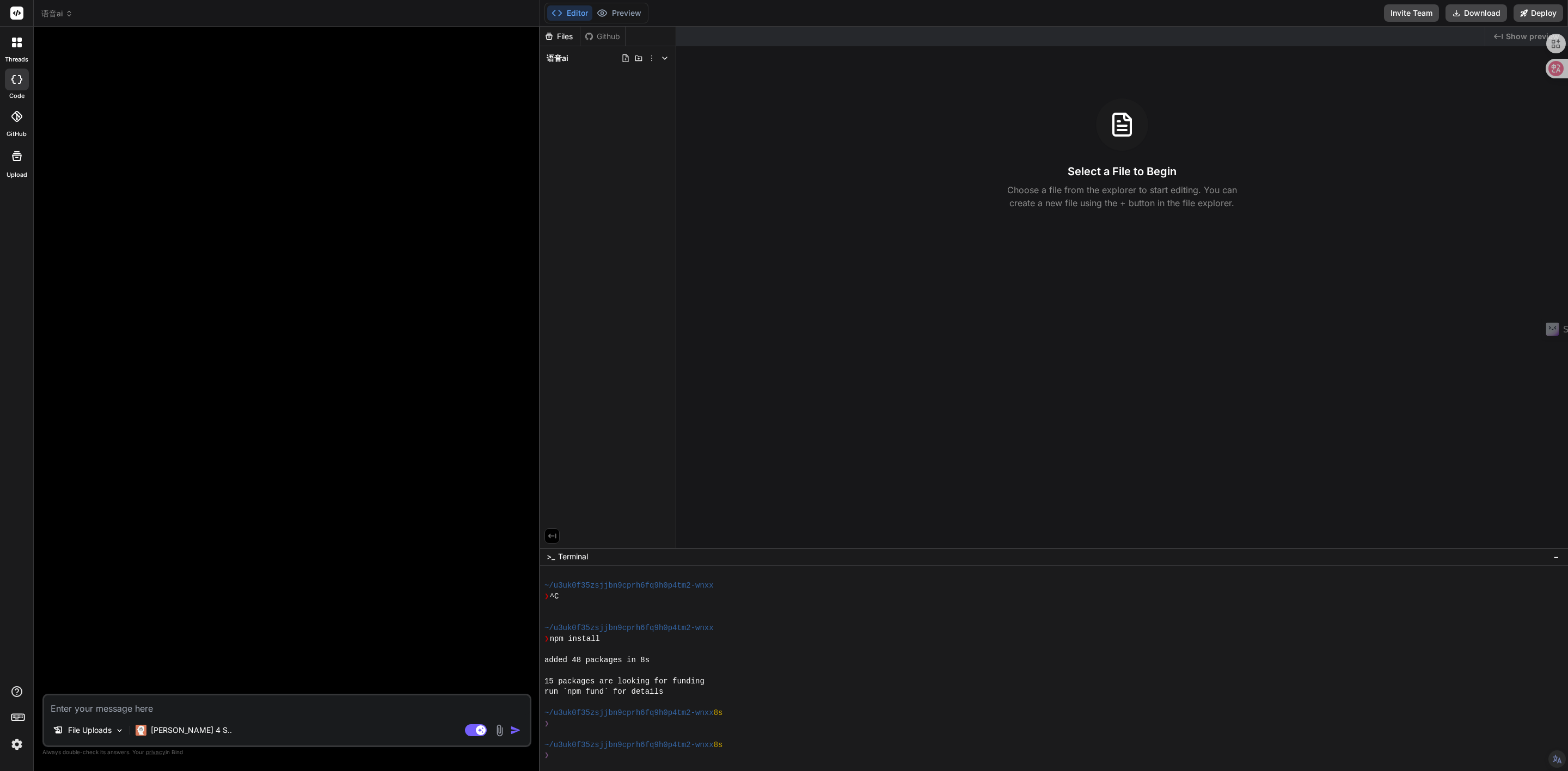
click at [236, 657] on div at bounding box center [288, 365] width 487 height 658
click at [420, 235] on div at bounding box center [288, 365] width 487 height 658
click at [15, 158] on icon at bounding box center [16, 156] width 13 height 13
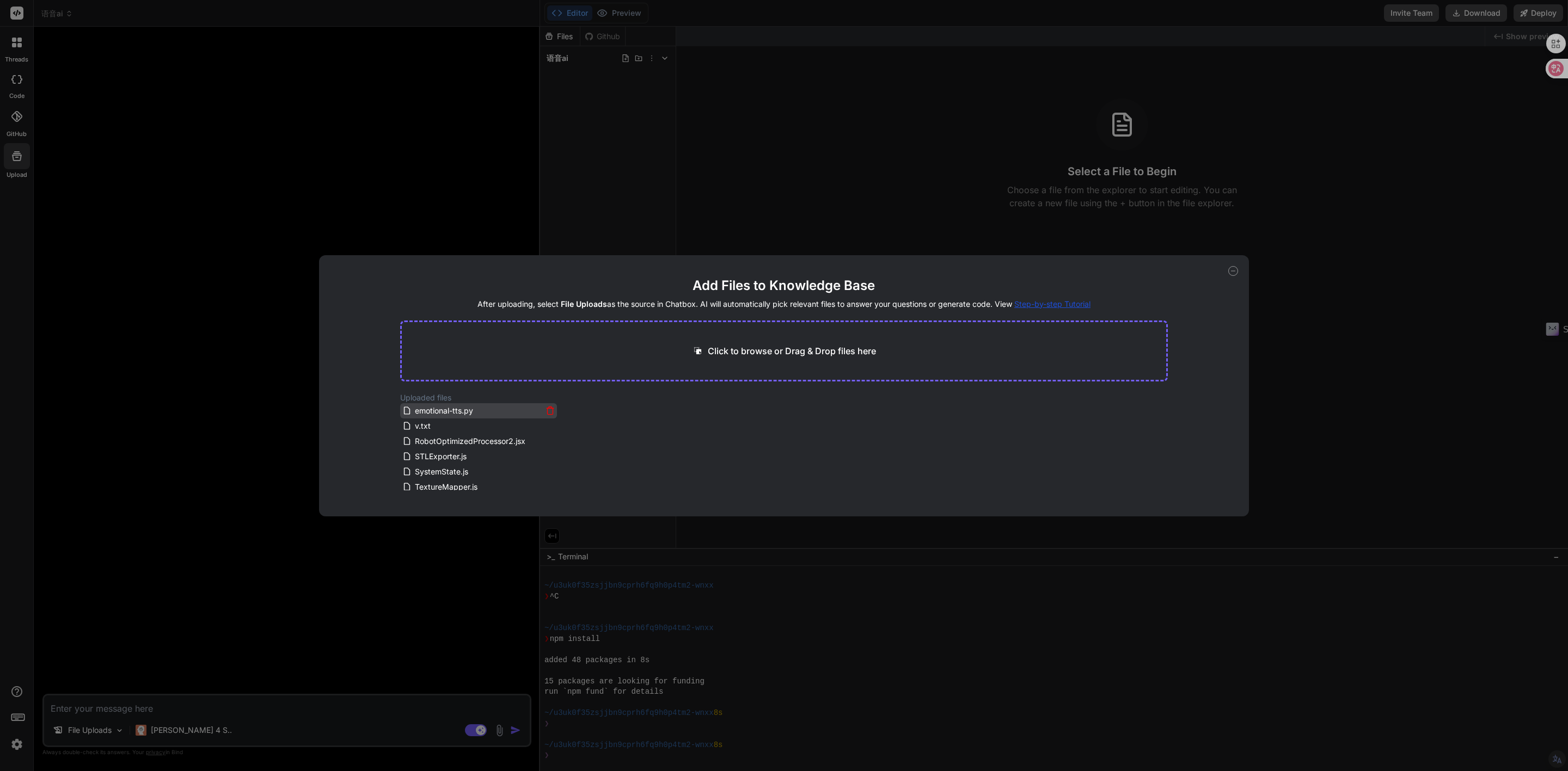
click at [449, 412] on span "emotional-tts.py" at bounding box center [444, 411] width 60 height 13
drag, startPoint x: 449, startPoint y: 412, endPoint x: 429, endPoint y: 412, distance: 20.0
click at [429, 412] on span "emotional-tts.py" at bounding box center [444, 411] width 60 height 13
click at [417, 410] on span "emotional-tts.py" at bounding box center [444, 411] width 60 height 13
click at [548, 426] on icon at bounding box center [550, 425] width 9 height 9
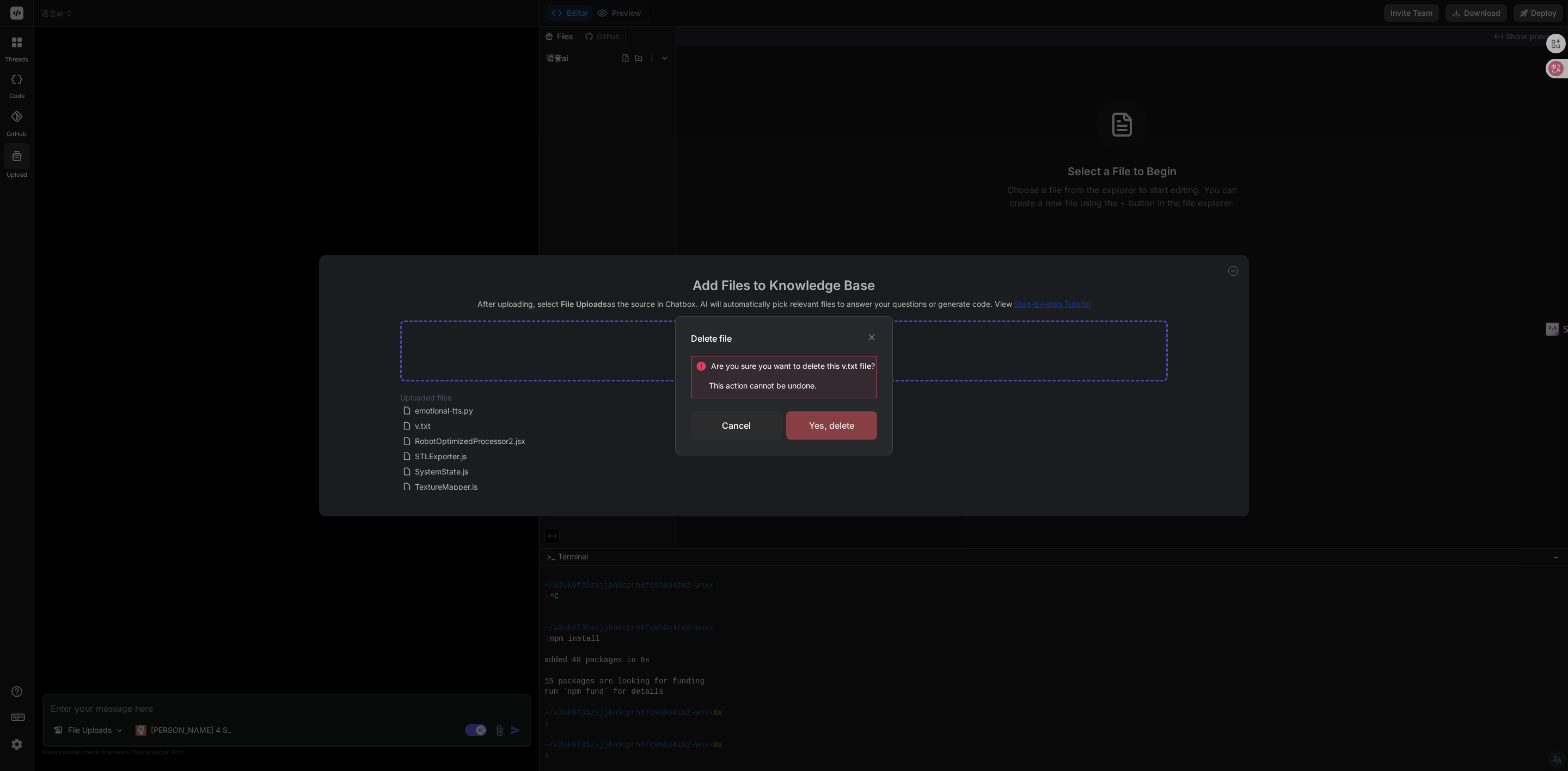
click at [830, 430] on div "Yes, delete" at bounding box center [831, 425] width 91 height 29
click at [250, 390] on div "Delete file Are you sure you want to delete this v.txt file ? This action canno…" at bounding box center [784, 385] width 1568 height 771
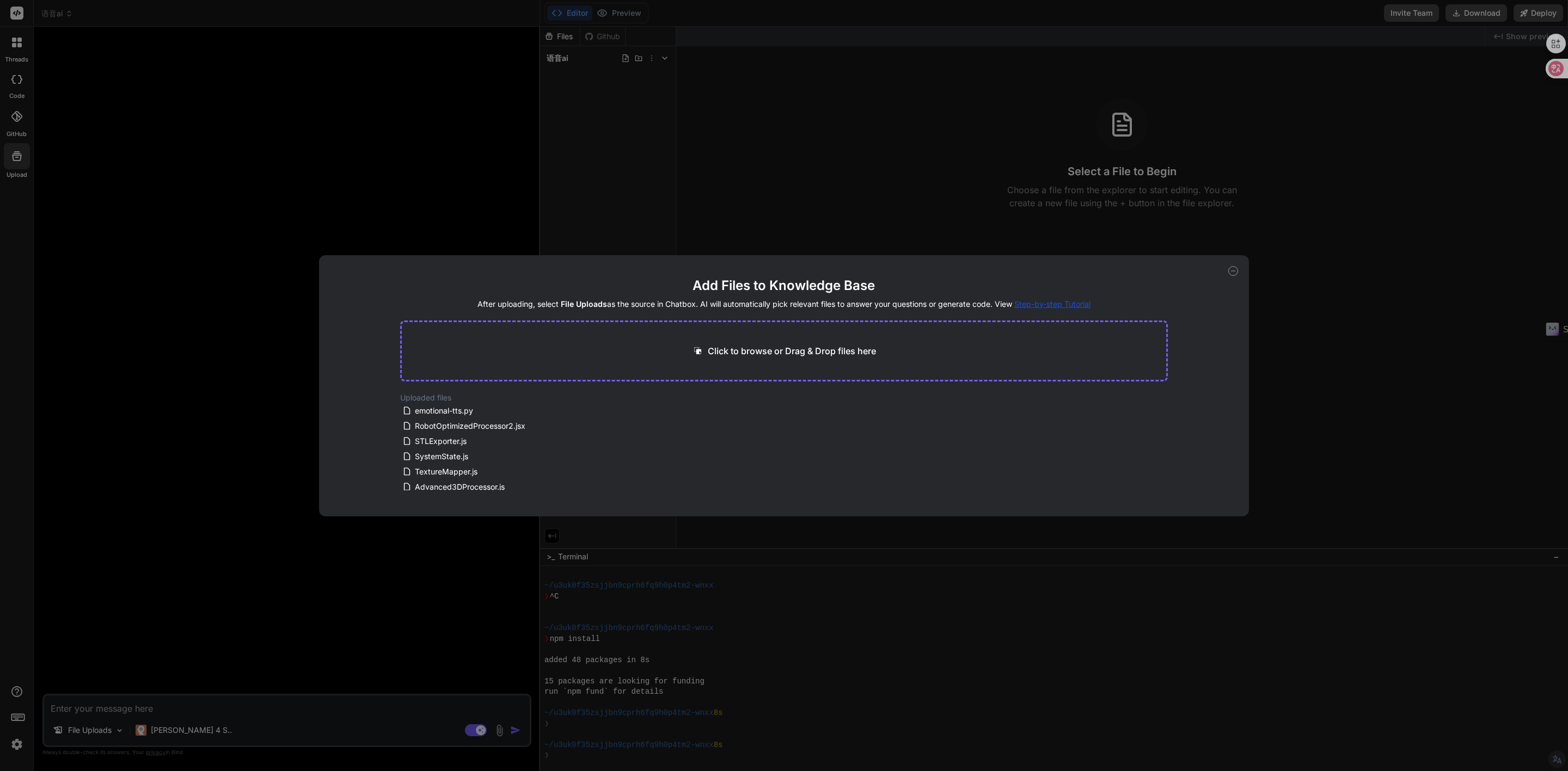
click at [1232, 273] on icon at bounding box center [1233, 271] width 10 height 10
type textarea "x"
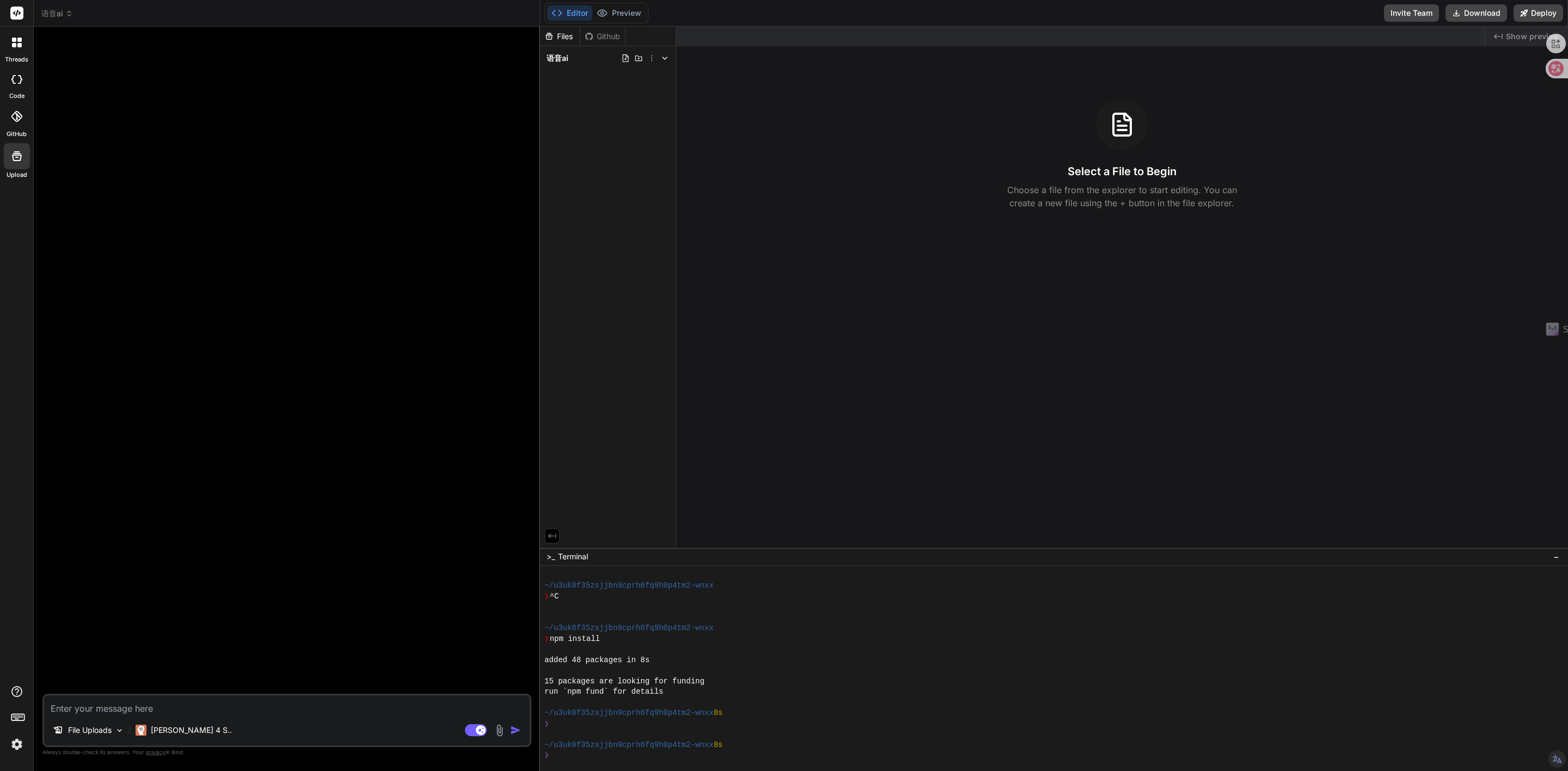
click at [285, 705] on textarea at bounding box center [287, 705] width 486 height 19
type textarea "o"
type textarea "x"
type textarea "o'e"
type textarea "x"
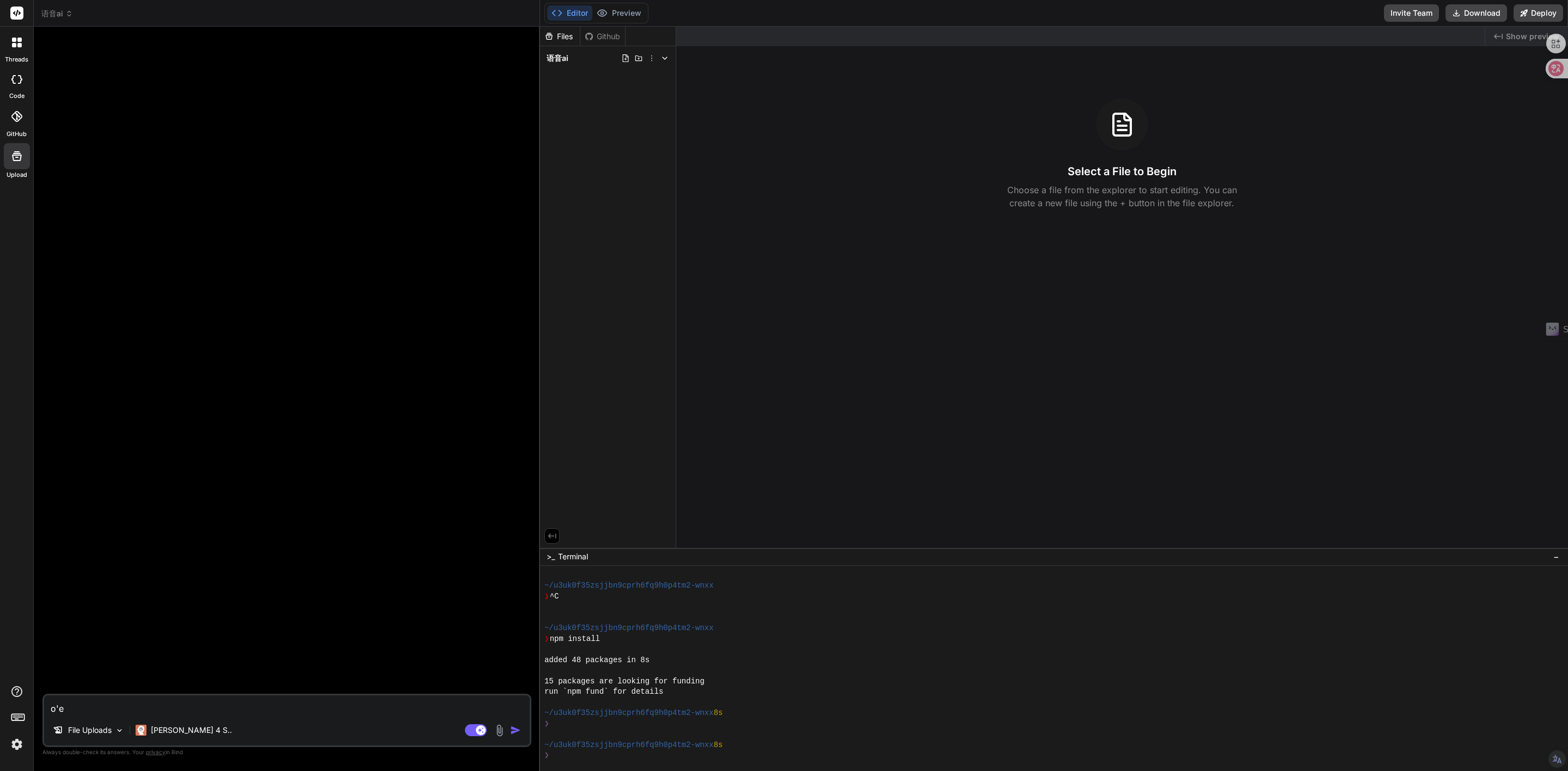
type textarea "o'en"
type textarea "x"
type textarea "o'e"
type textarea "x"
type textarea "o"
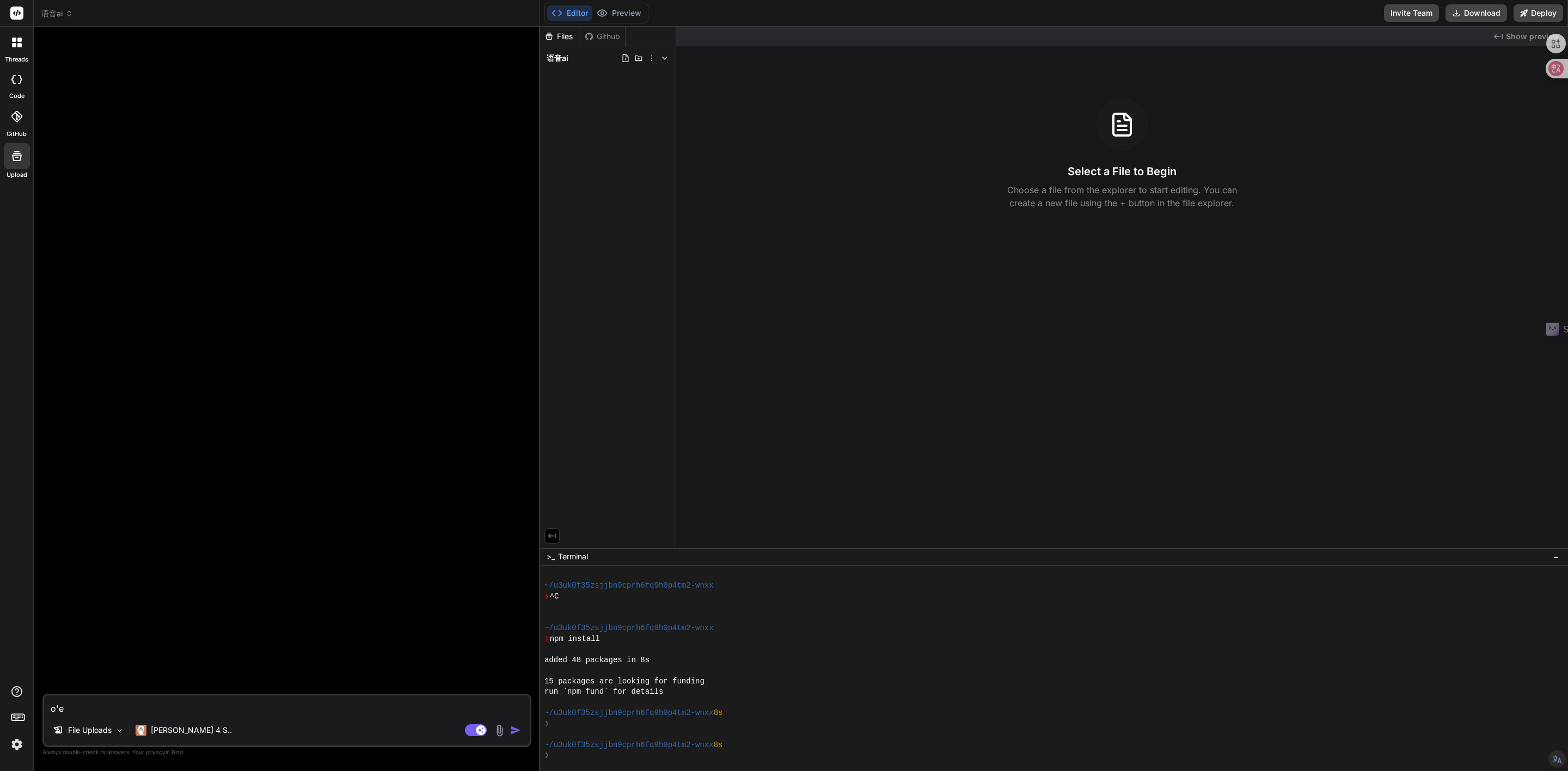
type textarea "x"
type textarea "o'o"
type textarea "x"
type textarea "o'o'p"
type textarea "x"
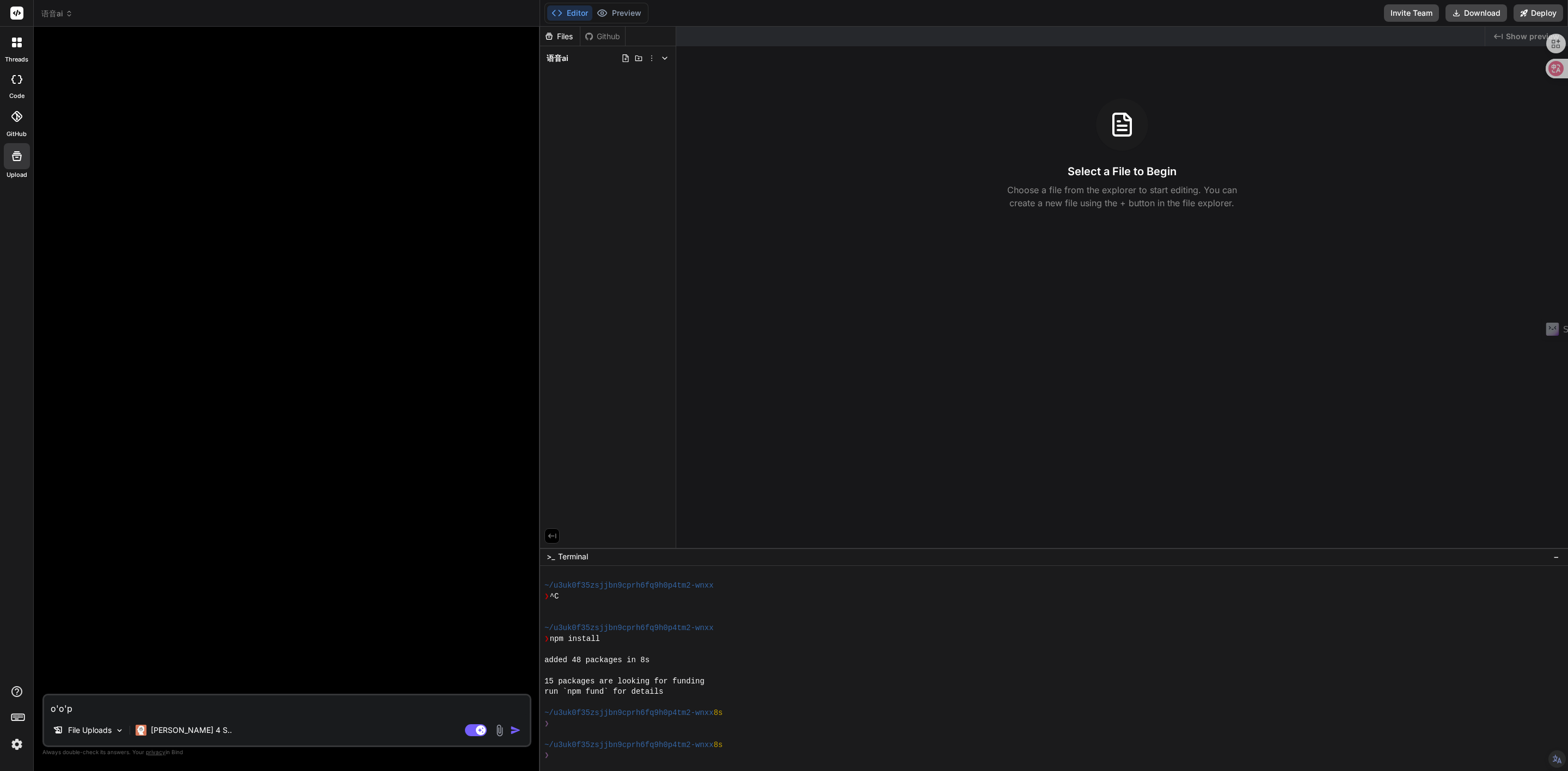
type textarea "o'o"
type textarea "x"
type textarea "o"
type textarea "x"
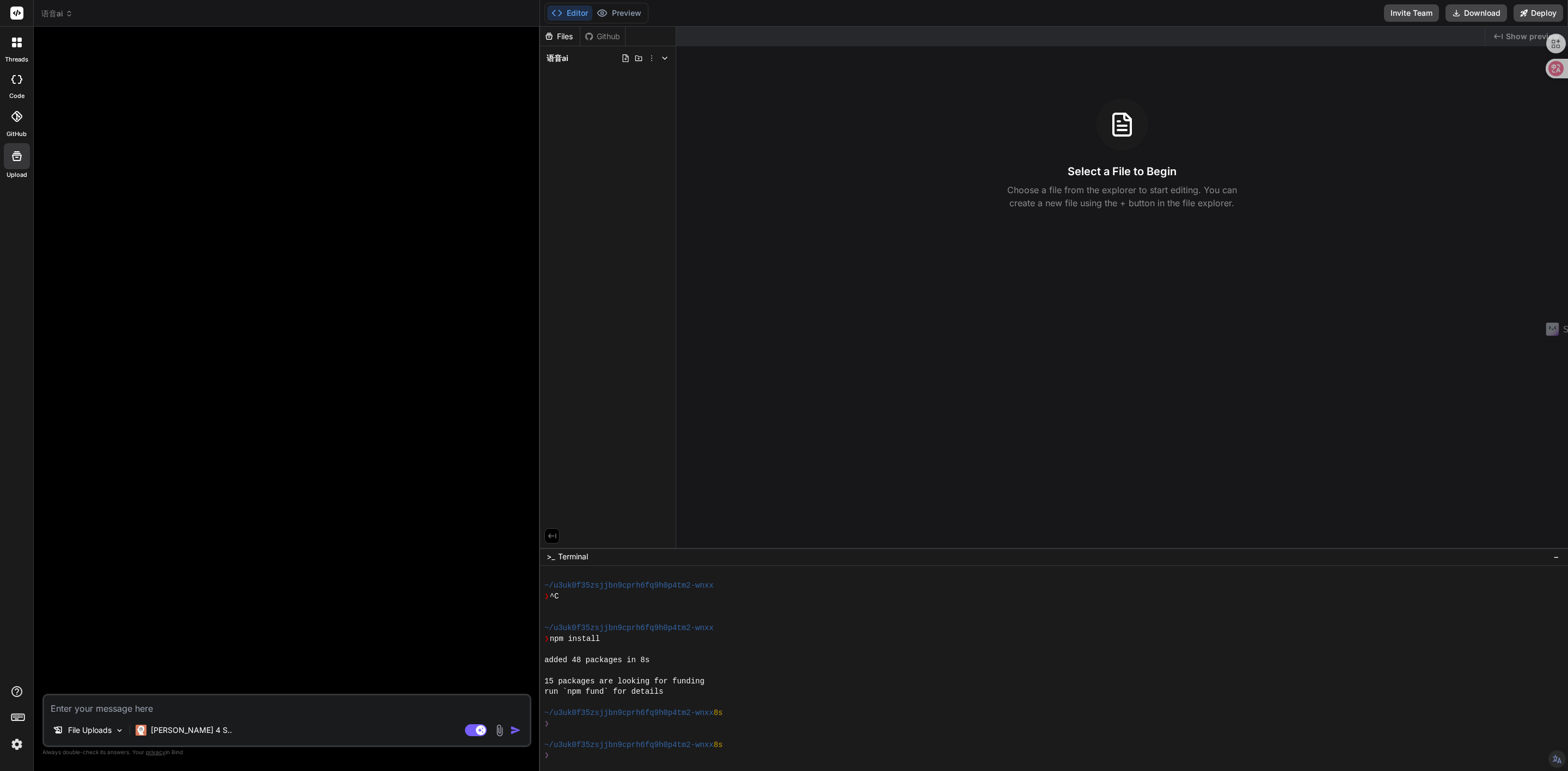
type textarea "d"
type textarea "x"
type textarea "da"
type textarea "x"
type textarea "da'k"
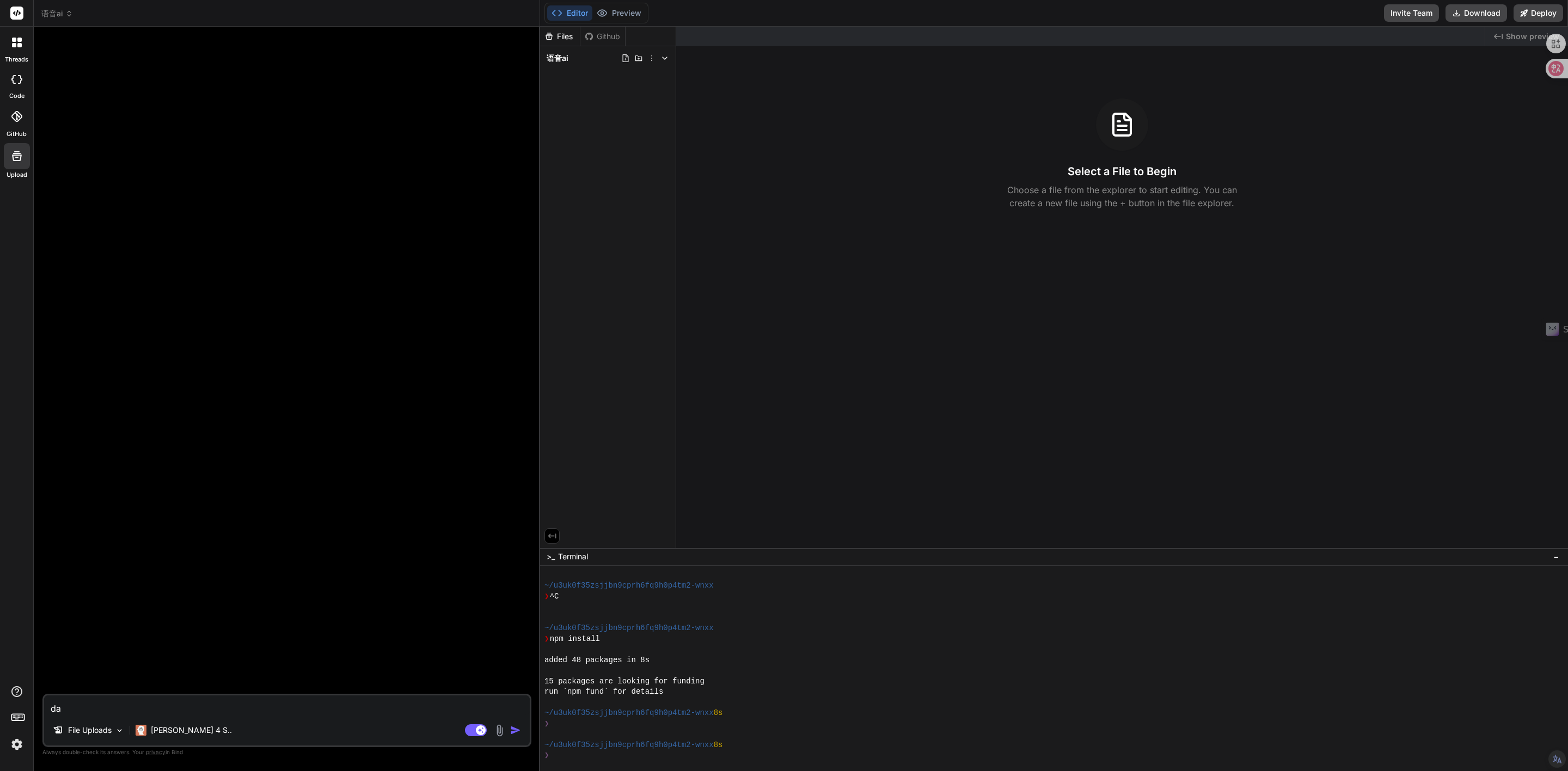
type textarea "x"
type textarea "da'ka"
type textarea "x"
type textarea "da'kai"
type textarea "x"
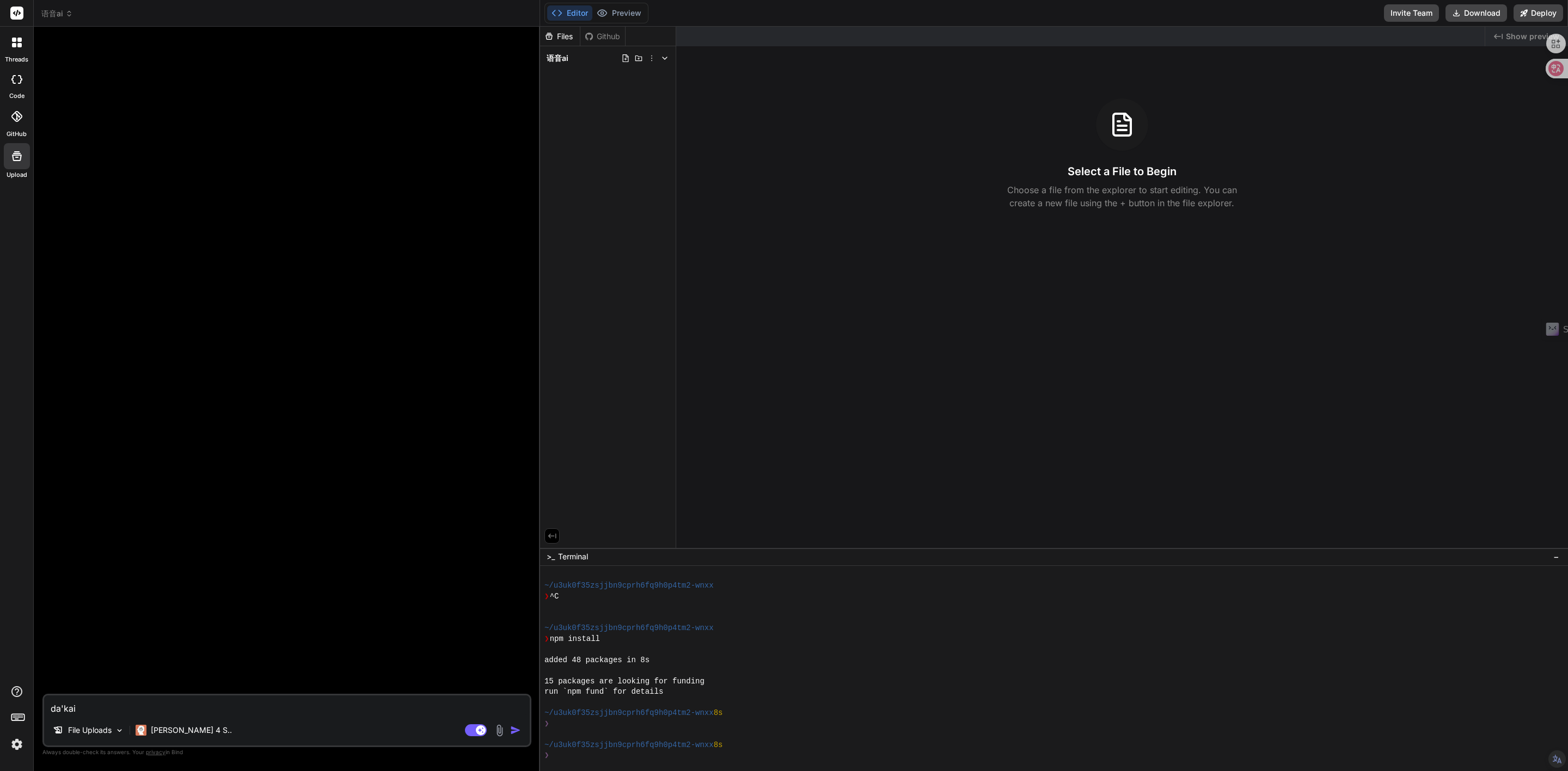
type textarea "打开"
type textarea "x"
paste textarea "emotional-tts"
type textarea "打开emotional-tts"
type textarea "x"
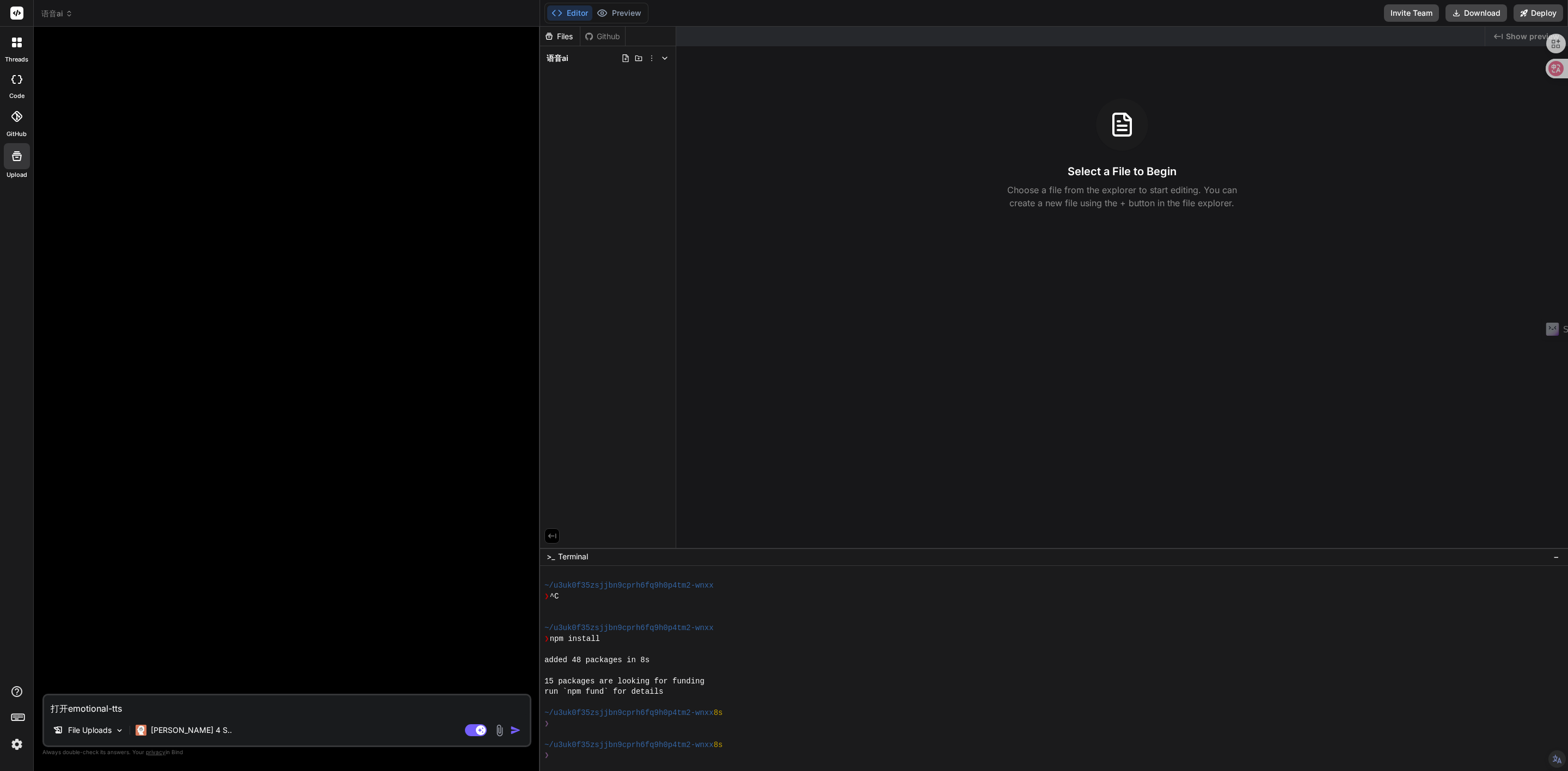
type textarea "打开emotional-ttsw"
type textarea "x"
type textarea "打开emotional-ttswe"
type textarea "x"
type textarea "打开emotional-ttswen"
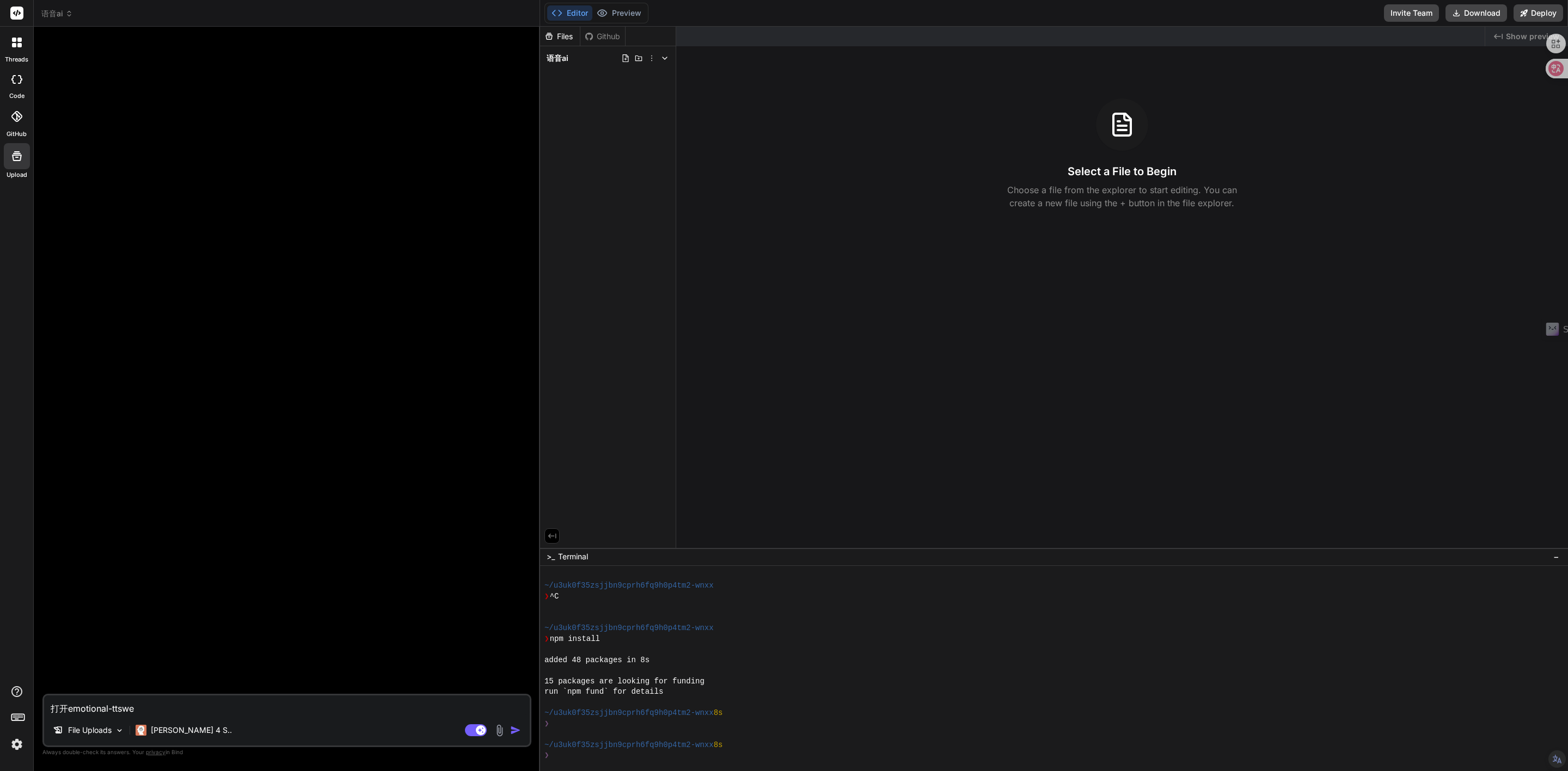
type textarea "x"
type textarea "打开emotional-ttswen'd"
type textarea "x"
type textarea "打开emotional-ttswen'da"
type textarea "x"
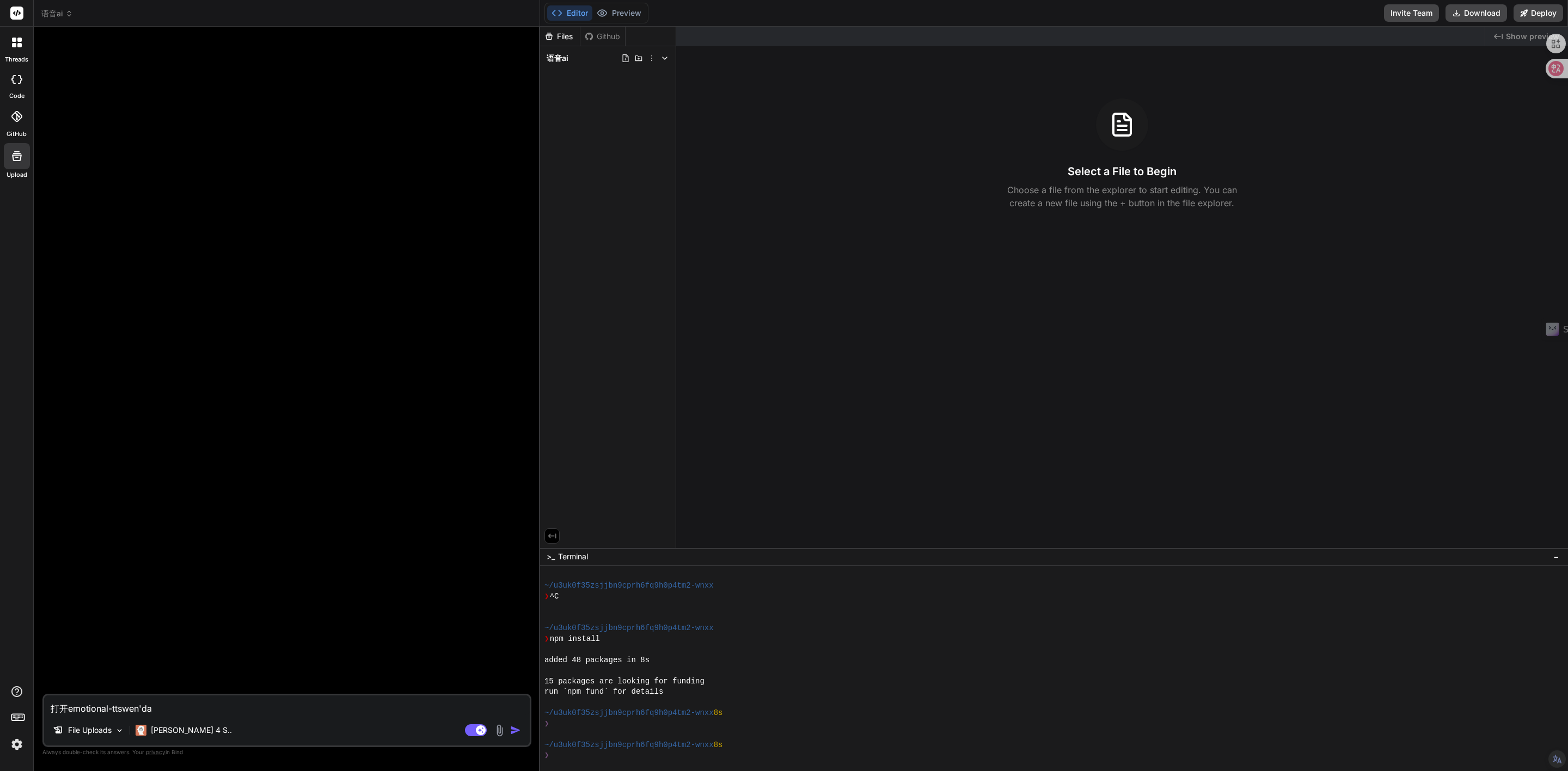
type textarea "打开emotional-ttswen'[PERSON_NAME]"
type textarea "x"
type textarea "打开emotional-tts文档"
type textarea "x"
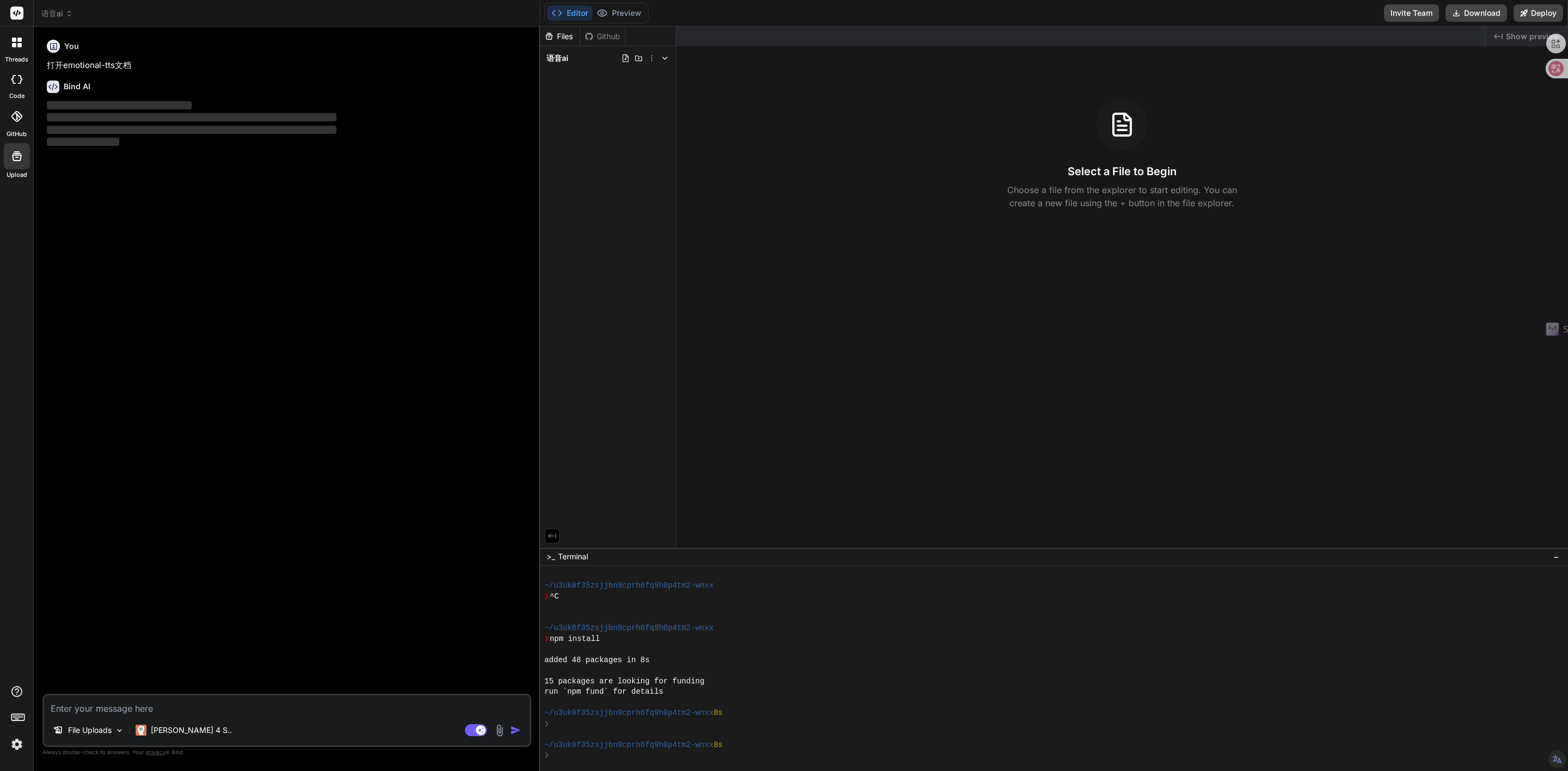
click at [1082, 180] on div "Select a File to Begin Choose a file from the explorer to start editing. You ca…" at bounding box center [1122, 154] width 892 height 111
click at [1136, 181] on div "Select a File to Begin Choose a file from the explorer to start editing. You ca…" at bounding box center [1122, 154] width 892 height 111
click at [1070, 200] on p "Choose a file from the explorer to start editing. You can create a new file usi…" at bounding box center [1122, 196] width 244 height 26
click at [1041, 211] on div "Created with Pixso. Show preview Select a File to Begin Choose a file from the …" at bounding box center [1122, 287] width 892 height 522
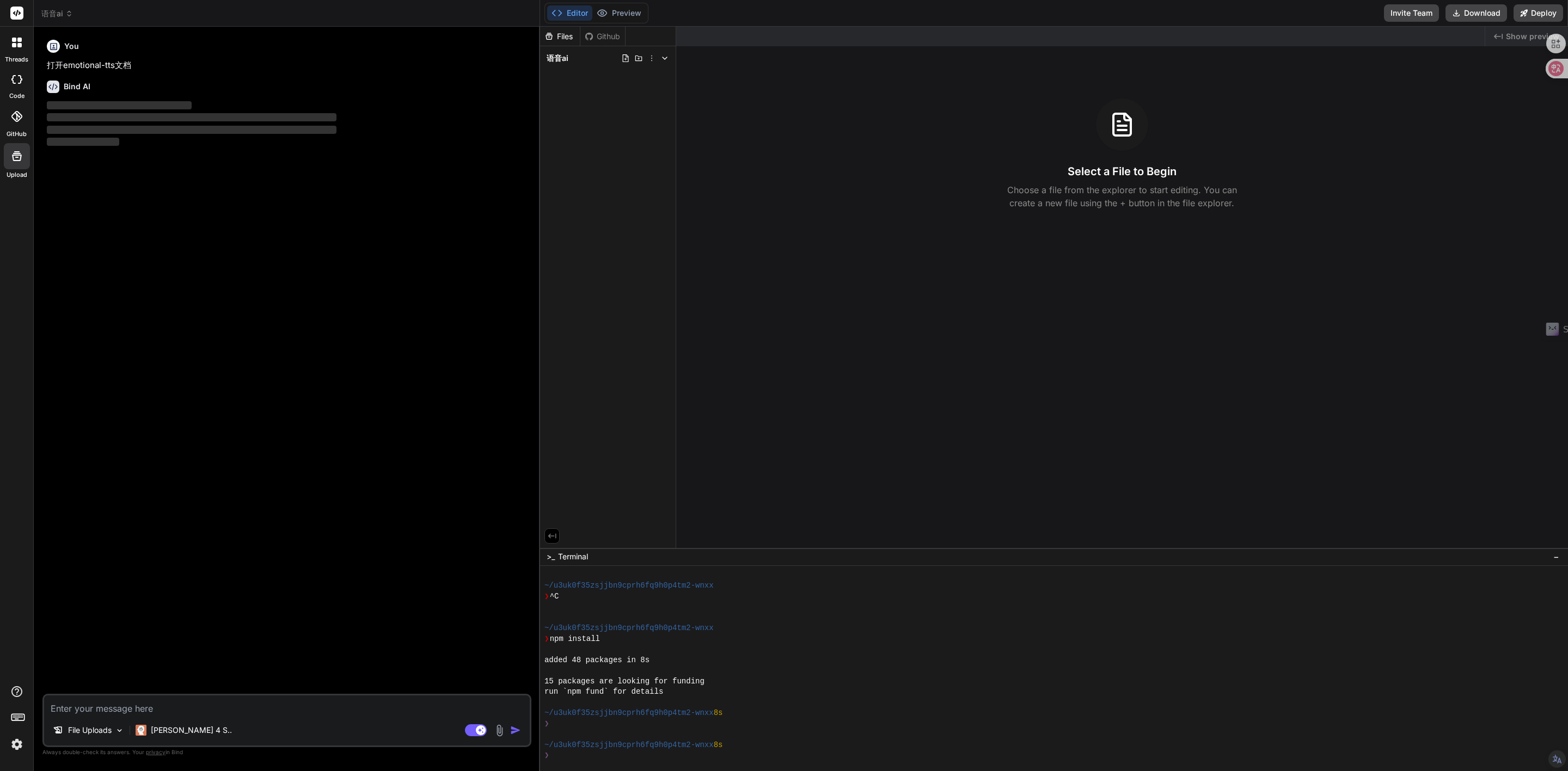
click at [1006, 213] on div "Created with Pixso. Show preview Select a File to Begin Choose a file from the …" at bounding box center [1122, 287] width 892 height 522
drag, startPoint x: 1024, startPoint y: 173, endPoint x: 933, endPoint y: 170, distance: 91.0
click at [933, 170] on div "Select a File to Begin Choose a file from the explorer to start editing. You ca…" at bounding box center [1122, 154] width 892 height 111
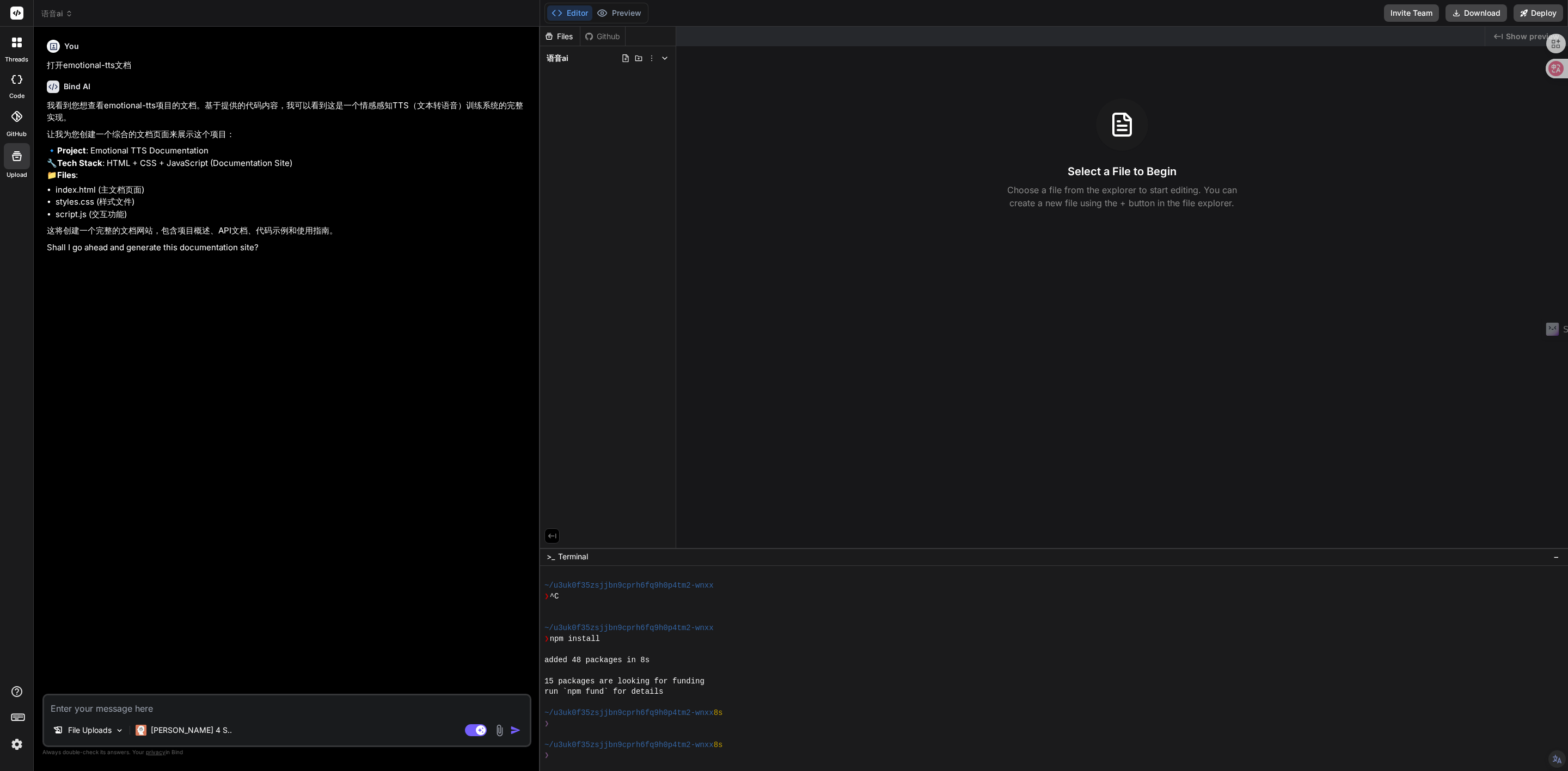
type textarea "x"
click at [172, 706] on textarea at bounding box center [287, 705] width 486 height 19
type textarea "h"
type textarea "x"
type textarea "ha"
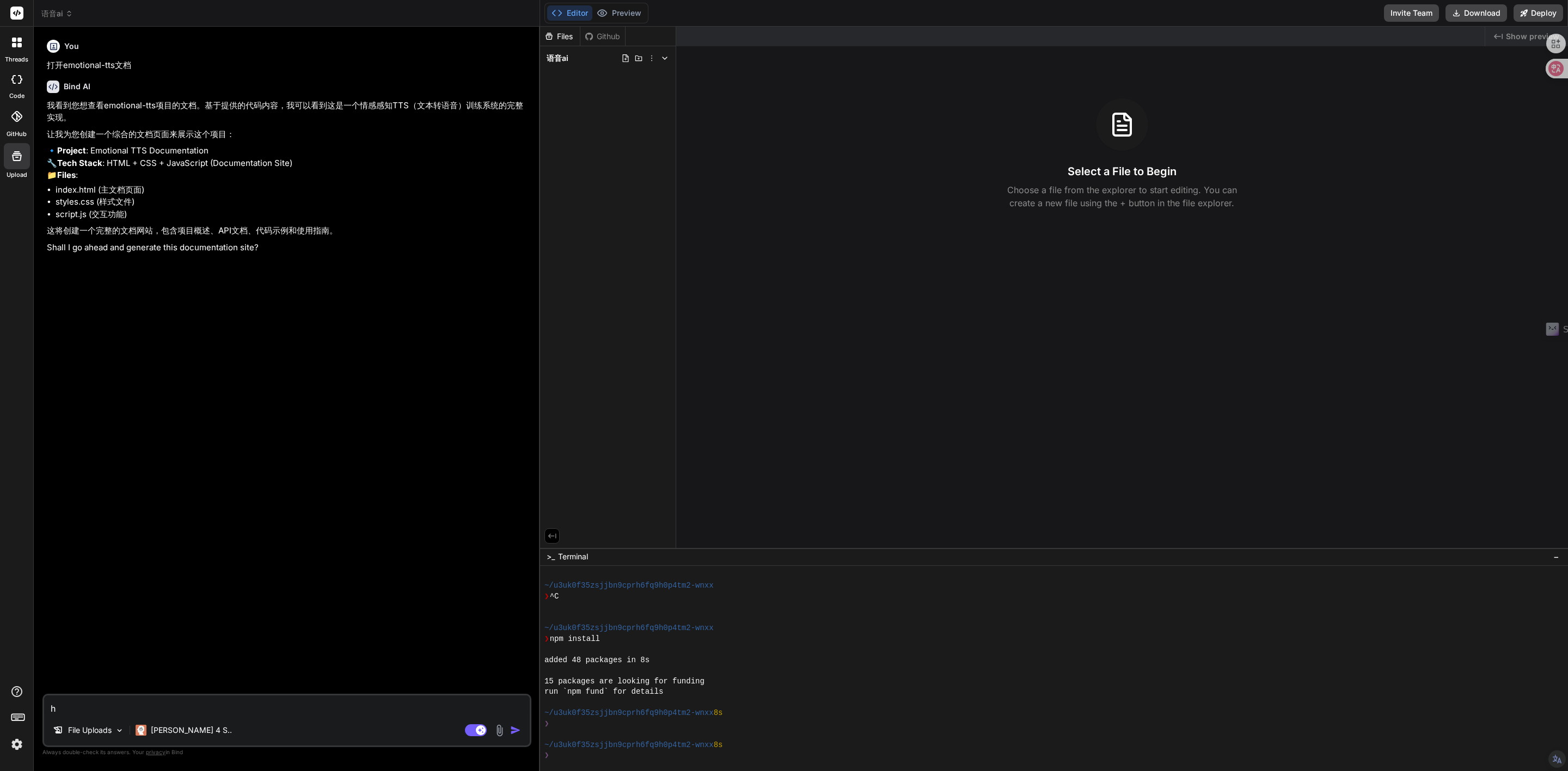
type textarea "x"
type textarea "hai"
type textarea "x"
type textarea "hai'k"
type textarea "x"
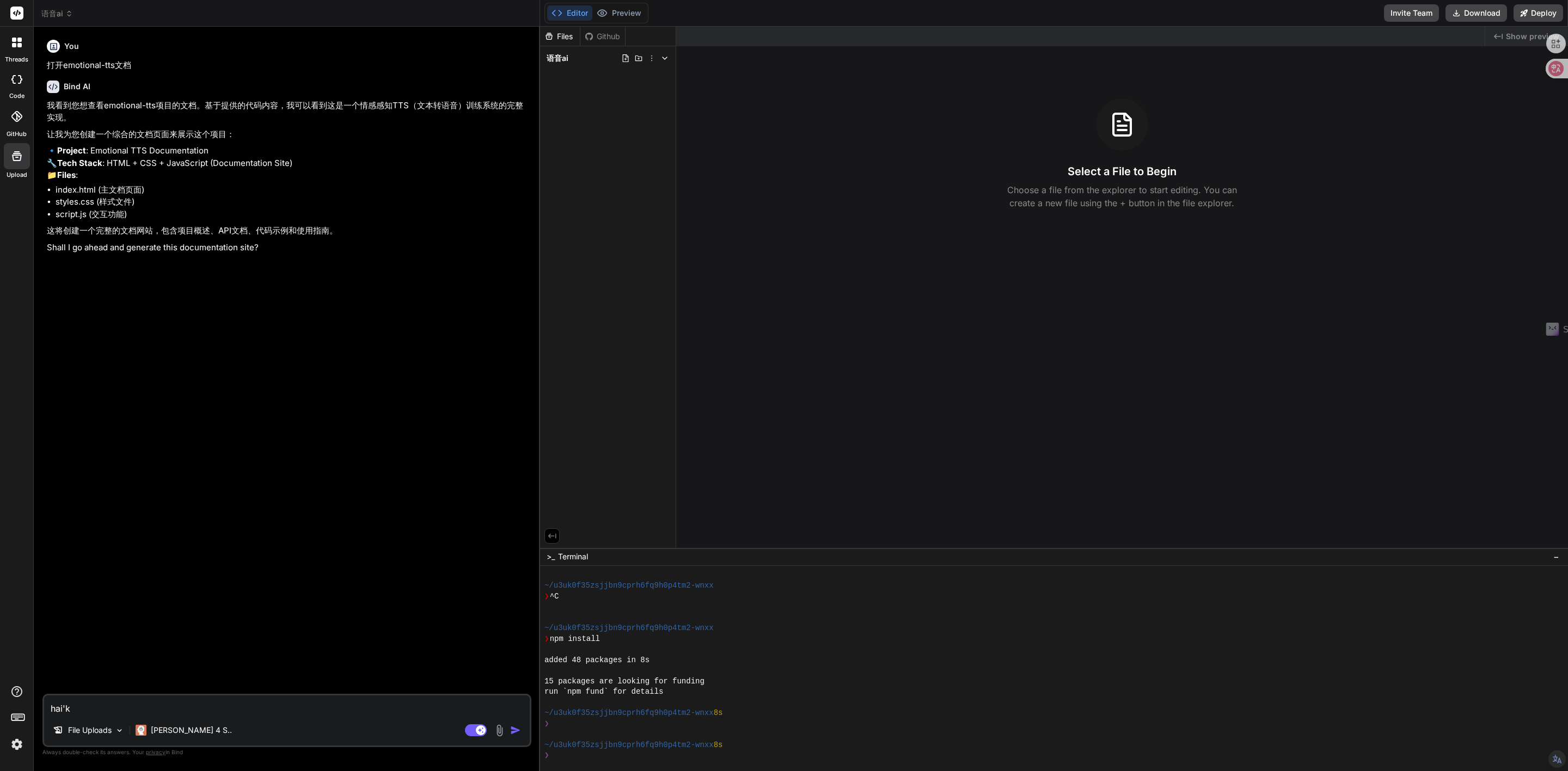
type textarea "hai'ke"
type textarea "x"
type textarea "hai'ke'y"
type textarea "x"
type textarea "hai'ke'yi"
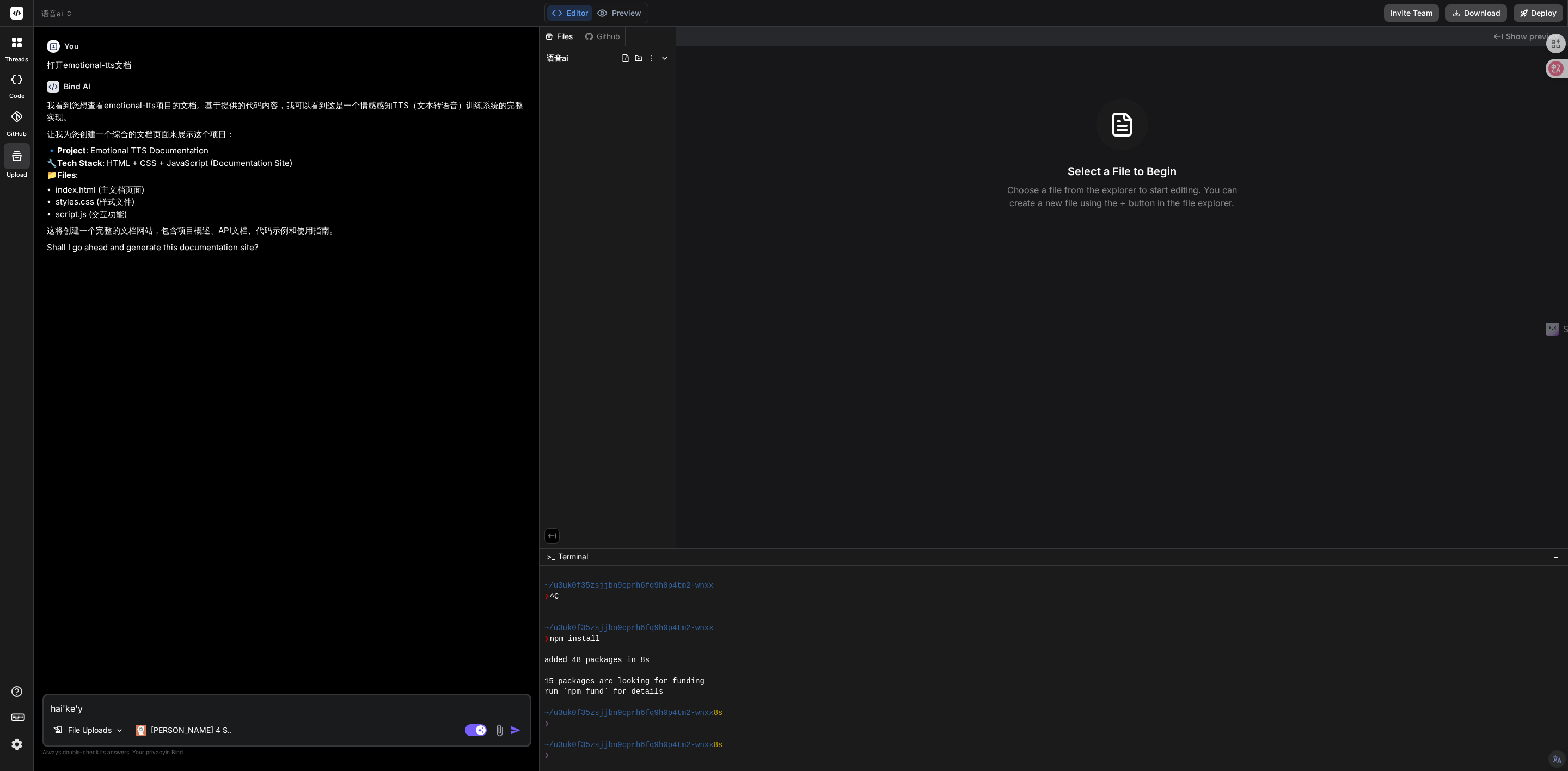
type textarea "x"
type textarea "还可以"
type textarea "x"
type textarea "还可以j"
type textarea "x"
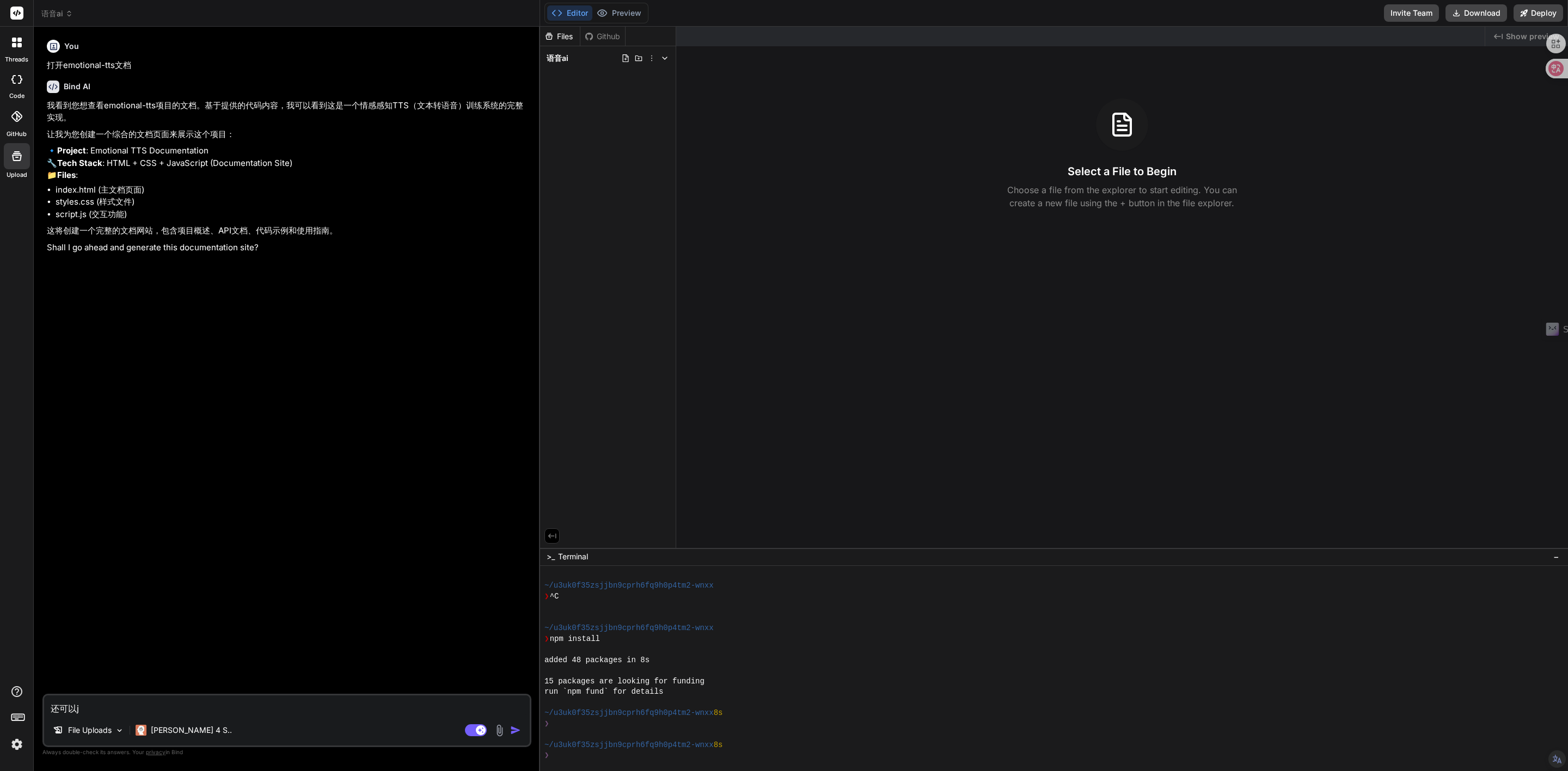
type textarea "还可以ji"
type textarea "x"
type textarea "还可以jia"
type textarea "x"
type textarea "还可以jian"
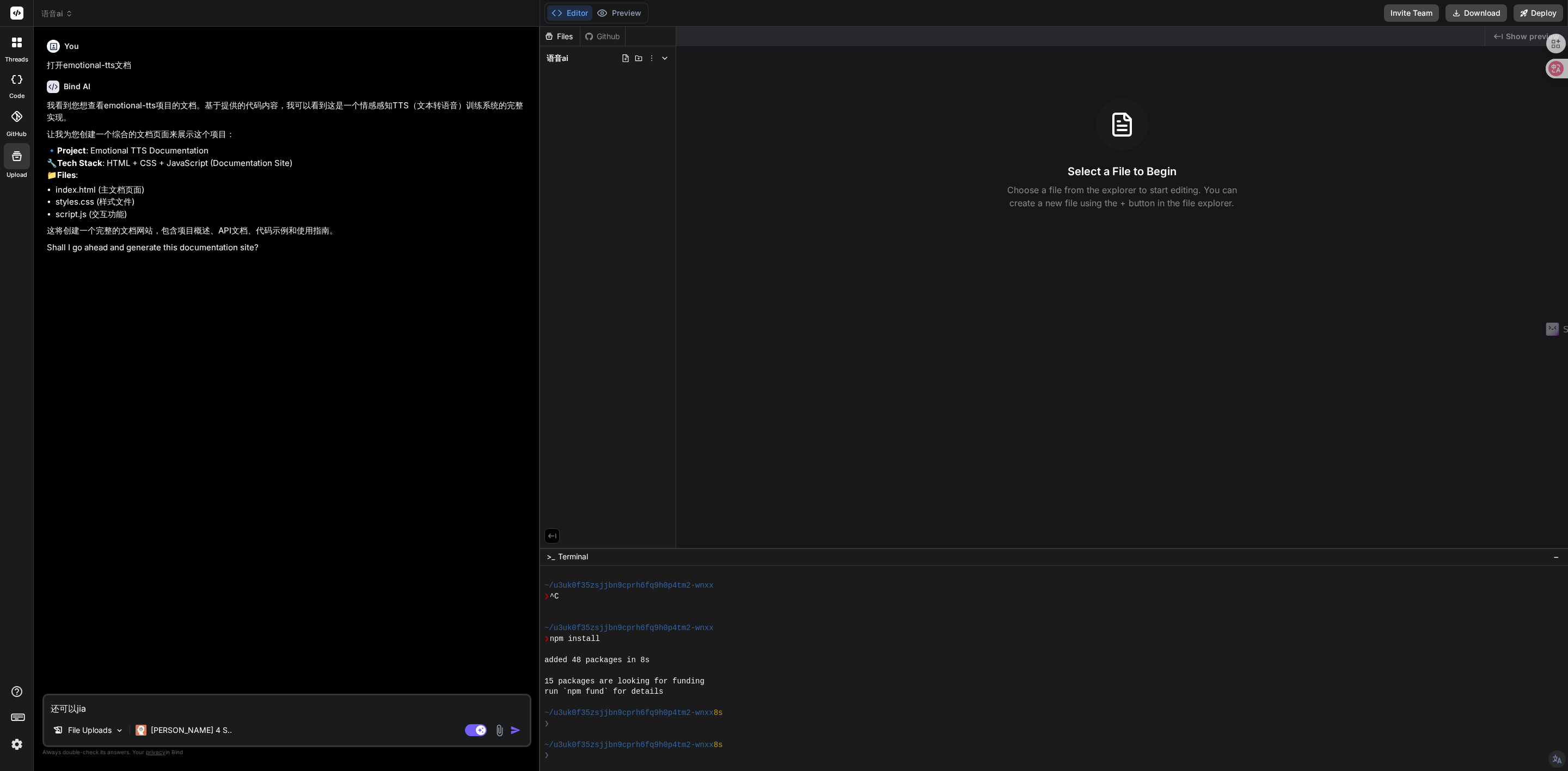
type textarea "x"
type textarea "还可以[PERSON_NAME]"
type textarea "x"
type textarea "还可以[PERSON_NAME]'q"
type textarea "x"
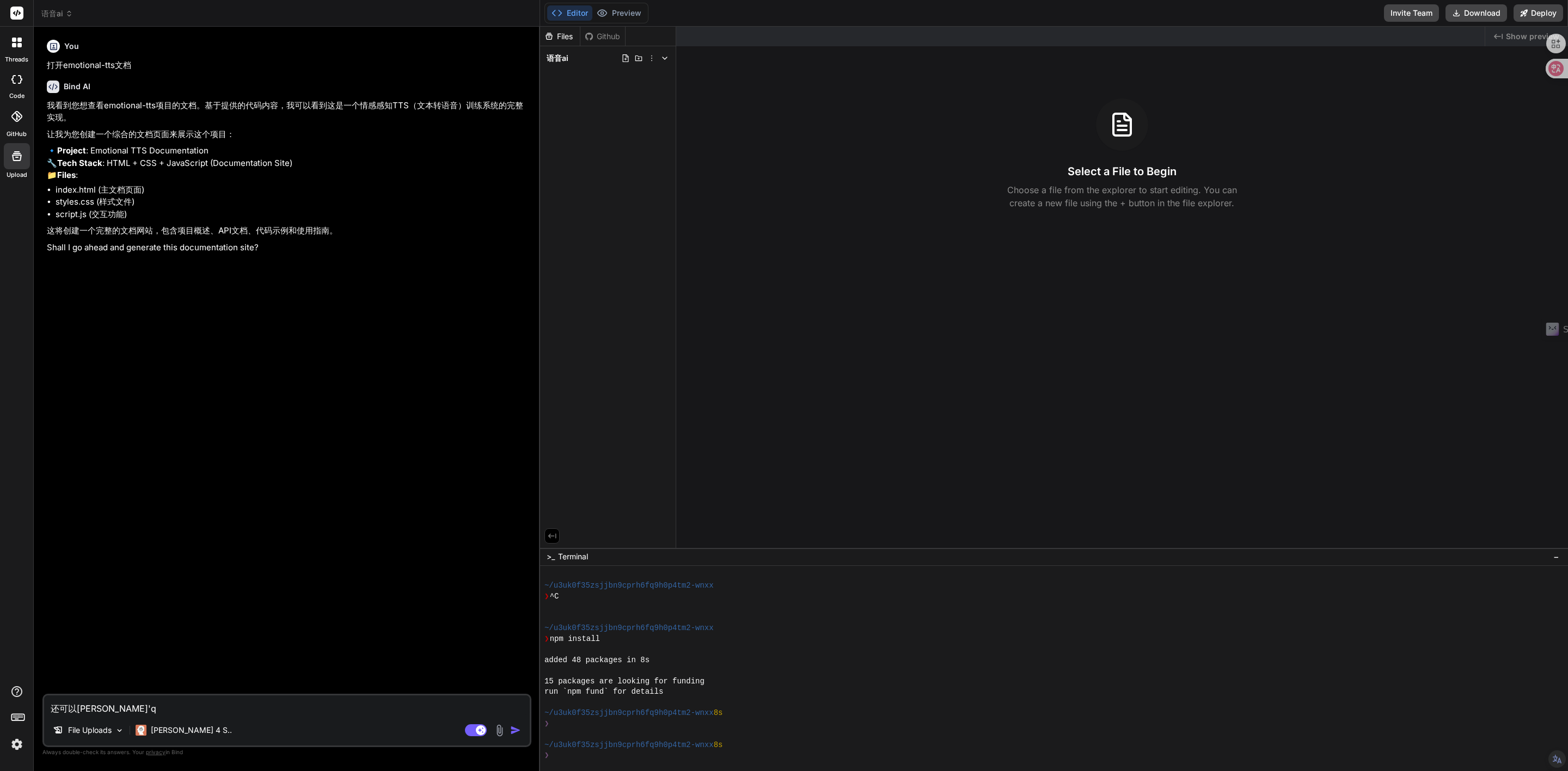
type textarea "还可以[PERSON_NAME]'qi"
type textarea "x"
type textarea "还可以[PERSON_NAME]'qin"
type textarea "x"
type textarea "还可以[PERSON_NAME]'qi"
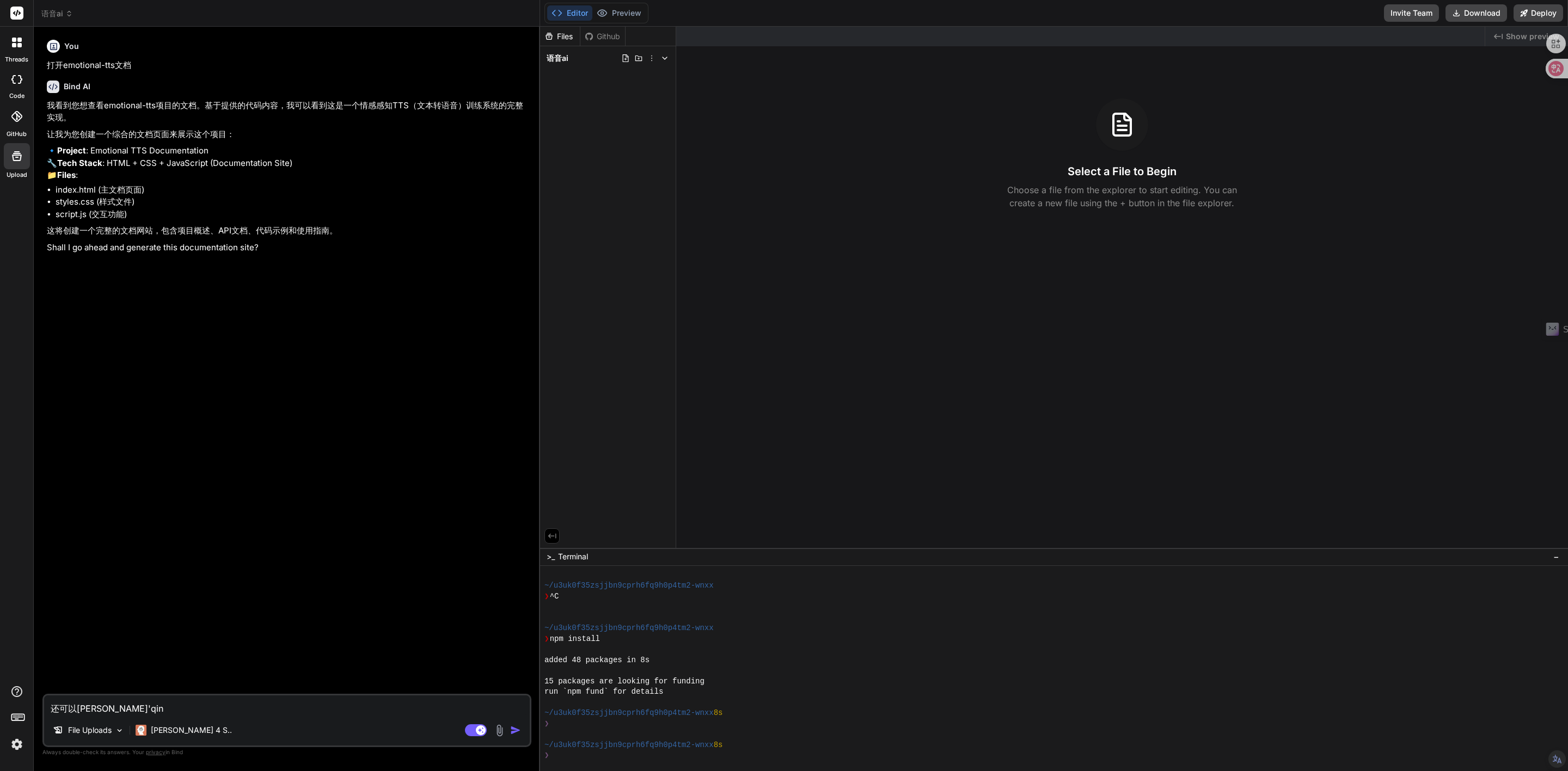
type textarea "x"
type textarea "还可以[PERSON_NAME]'q"
type textarea "x"
type textarea "还可以[PERSON_NAME]"
type textarea "x"
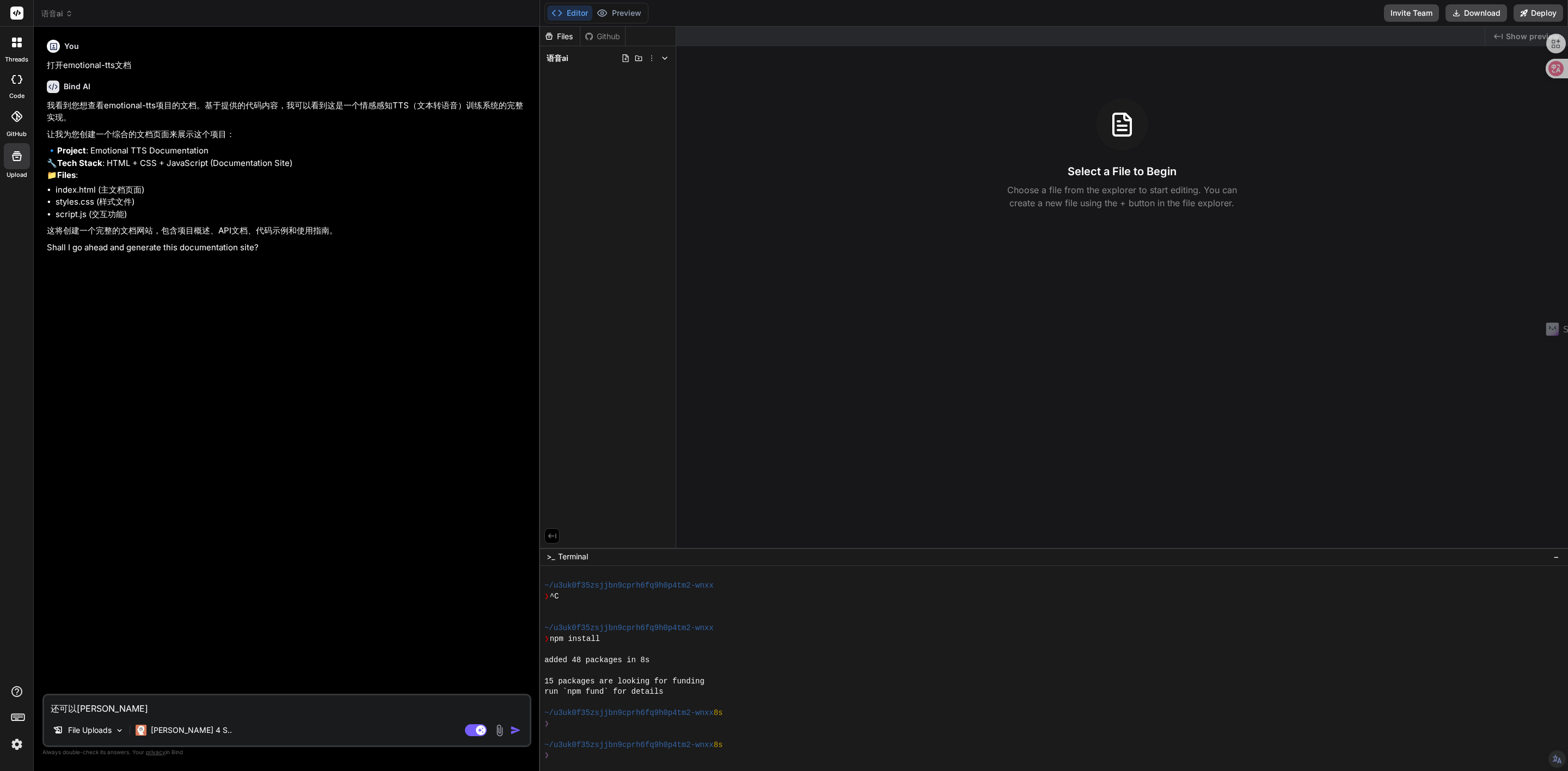
type textarea "还可以jian"
type textarea "x"
type textarea "还可以jia"
type textarea "x"
type textarea "还可以ji"
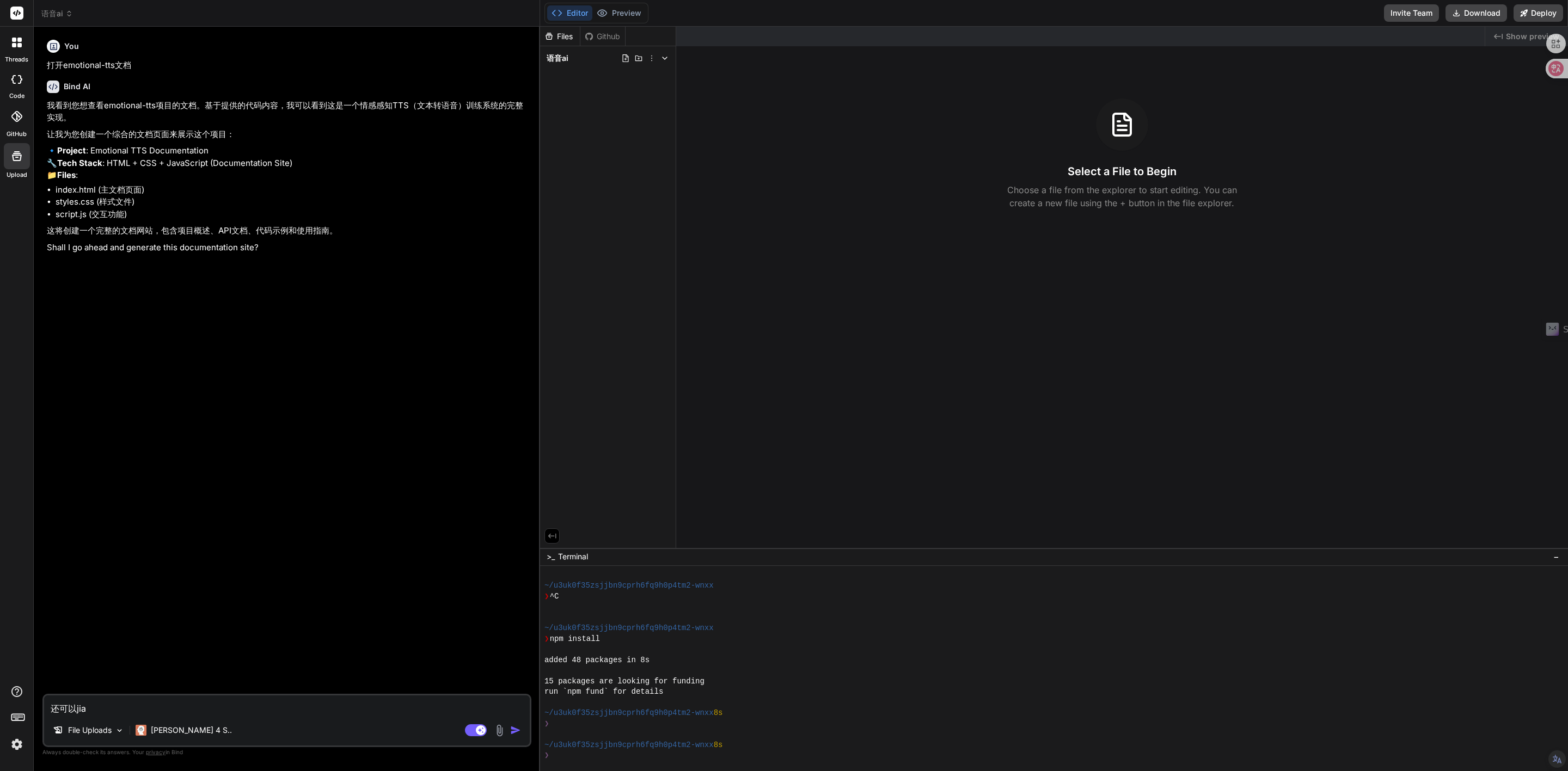
type textarea "x"
type textarea "还可以j"
type textarea "x"
type textarea "还可以"
type textarea "x"
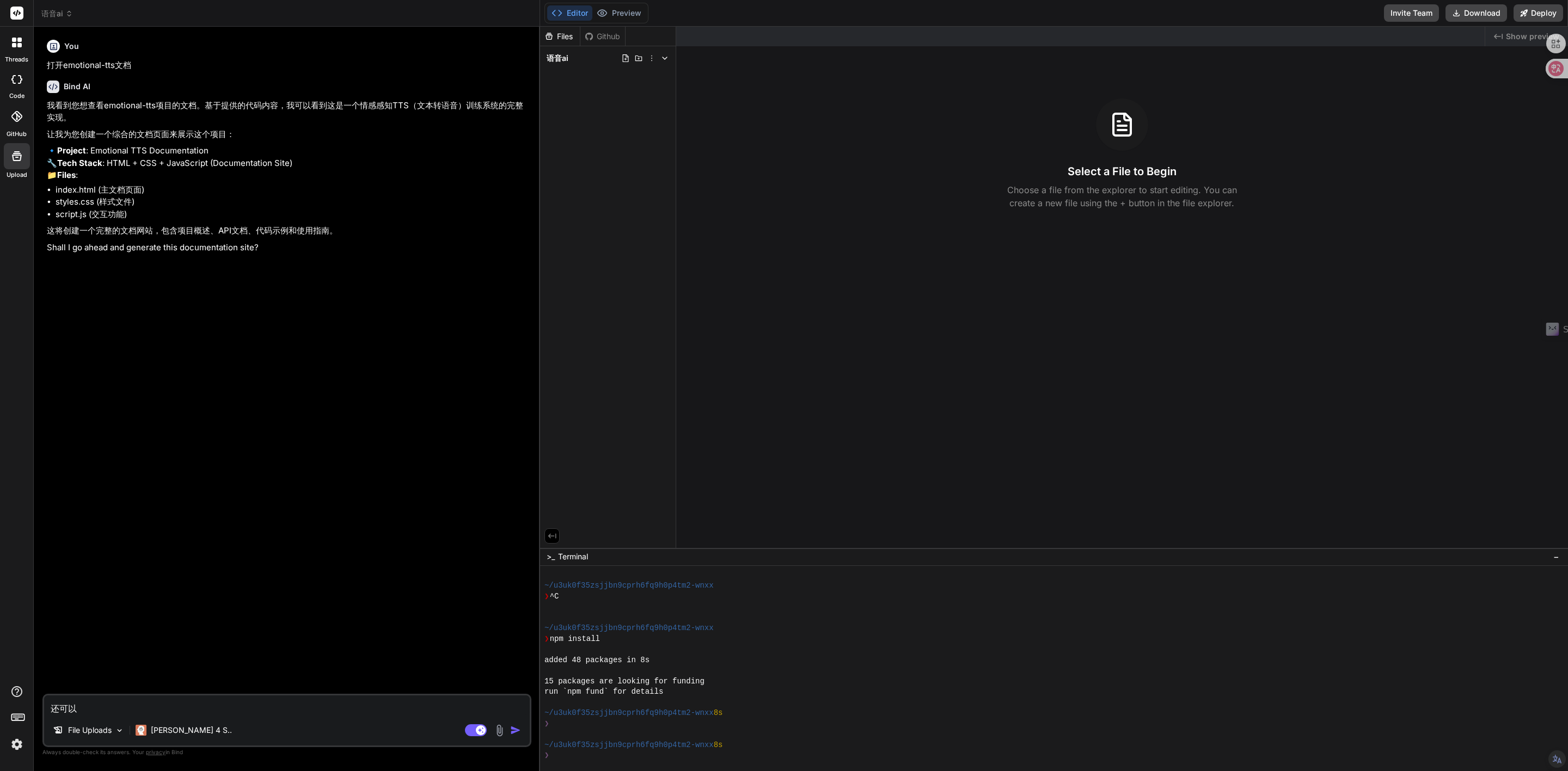
type textarea "还可以j"
type textarea "x"
type textarea "还可以ji"
type textarea "x"
type textarea "还可以jia"
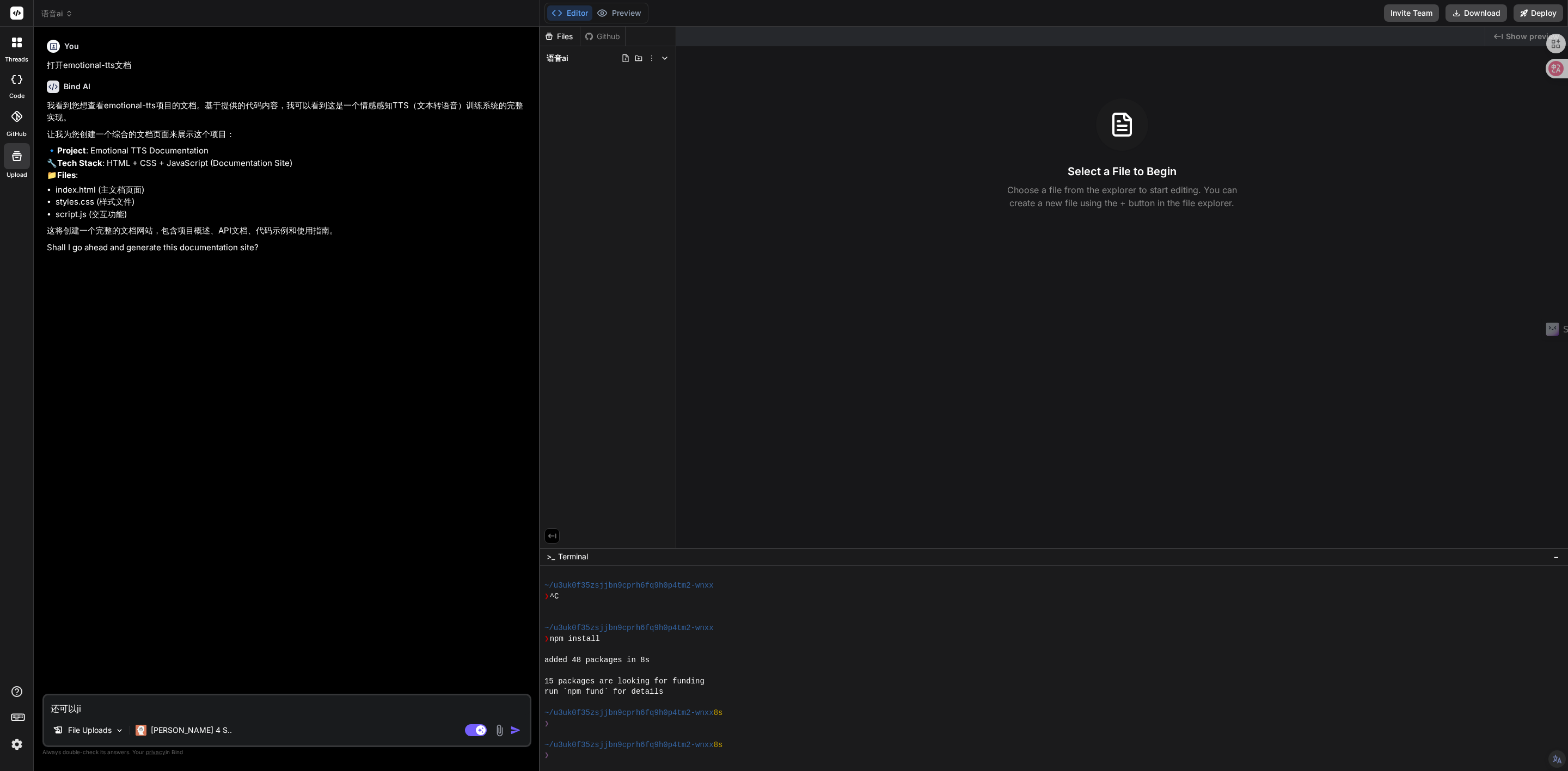
type textarea "x"
type textarea "还可以jia'q"
type textarea "x"
type textarea "还可以jia'qi"
type textarea "x"
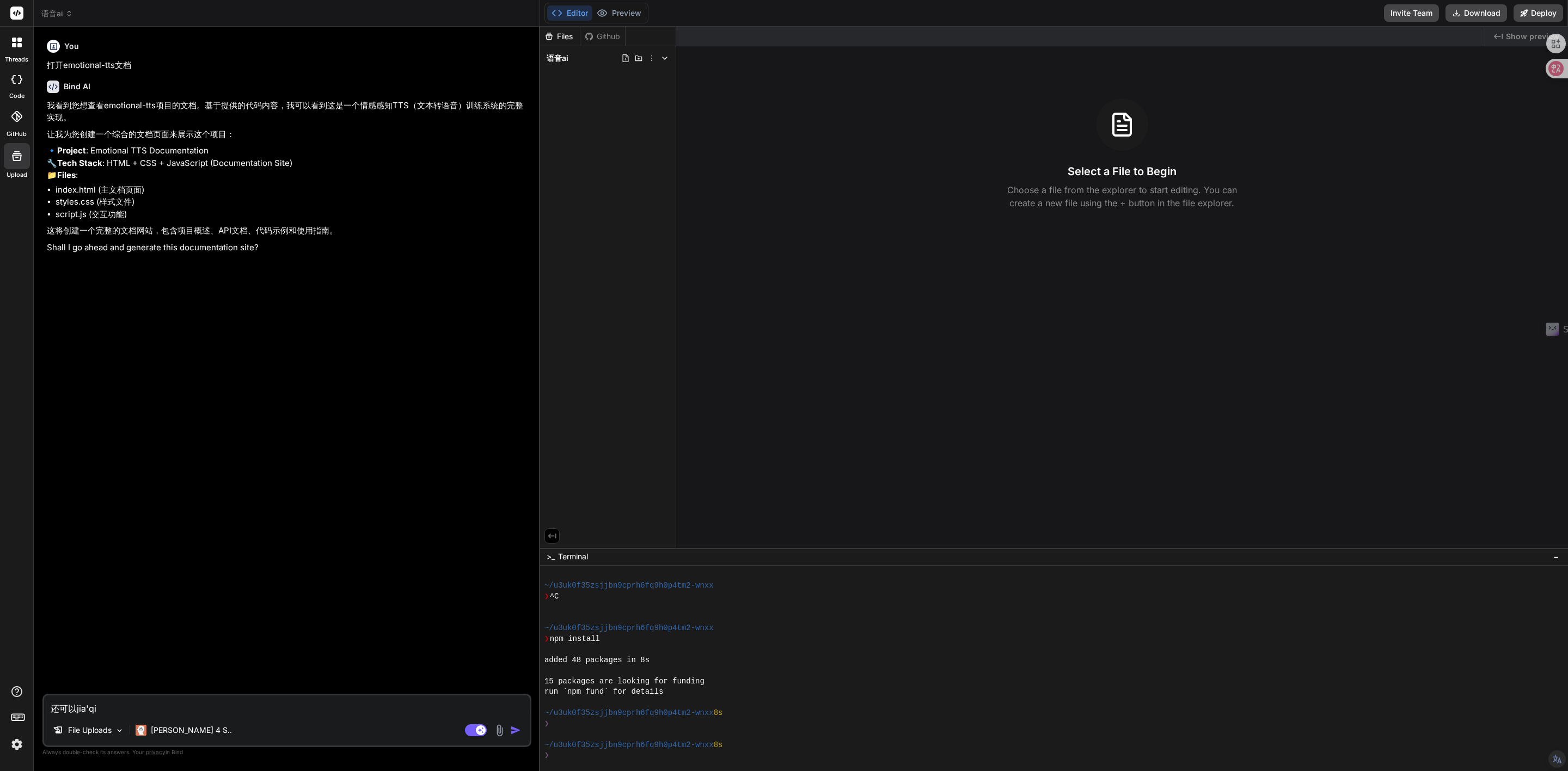
type textarea "还可以[PERSON_NAME]'qi'a"
type textarea "x"
type textarea "还可以jia'qian"
type textarea "x"
type textarea "还可以jia'qiang"
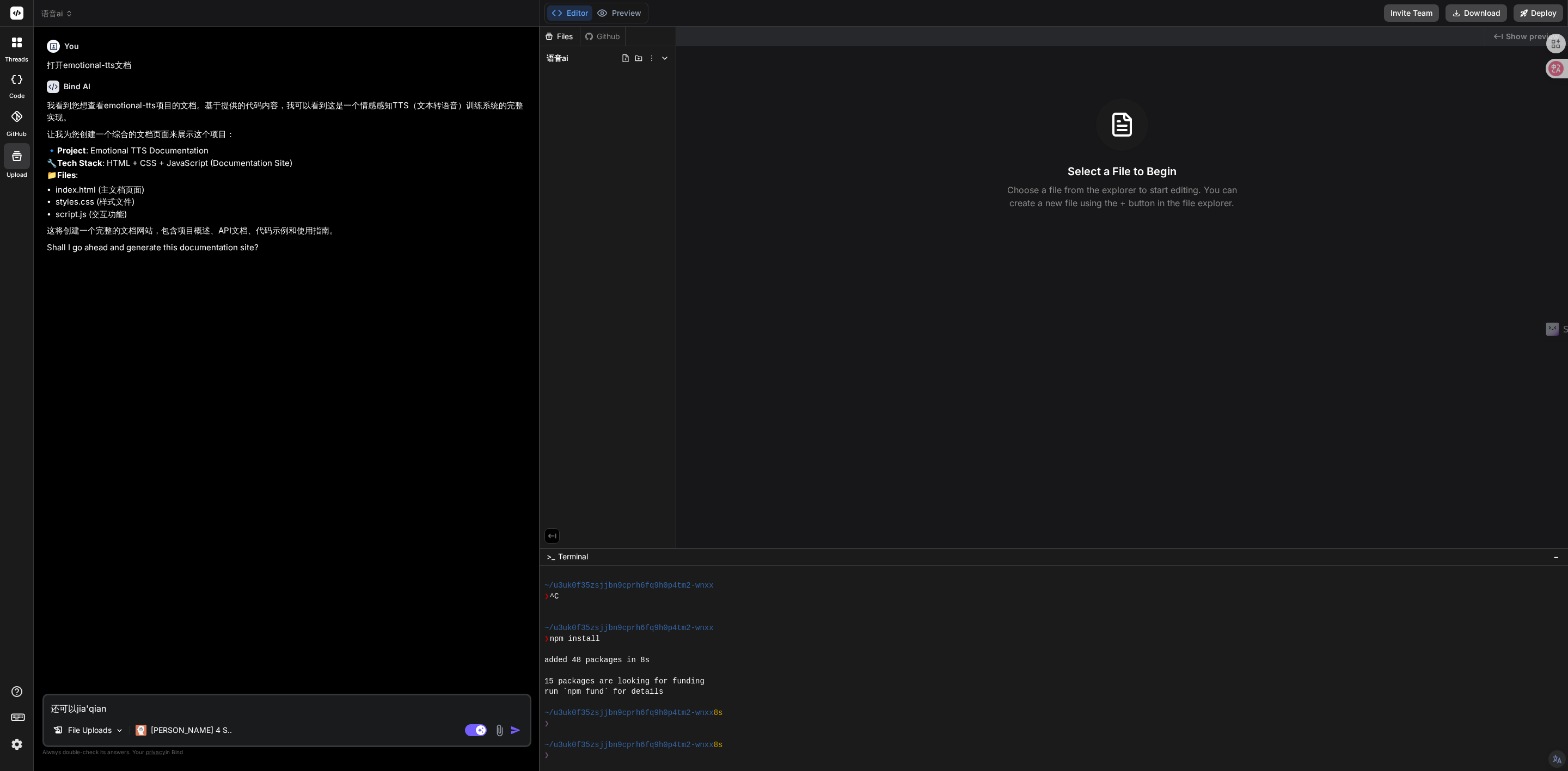
type textarea "x"
type textarea "还可以jia'qiang's"
type textarea "x"
type textarea "还可以jia'qiang'sh"
type textarea "x"
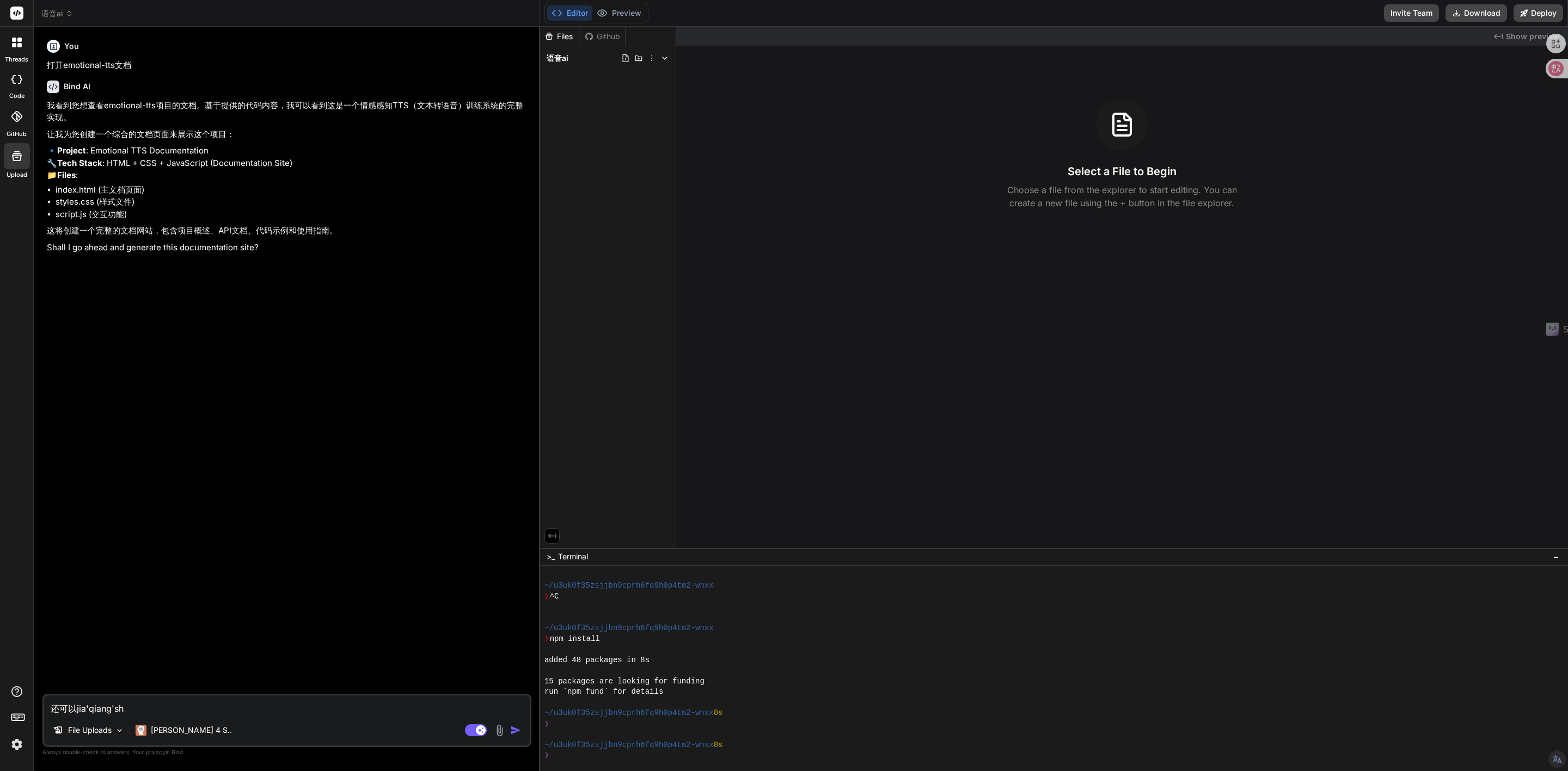
type textarea "还可以[PERSON_NAME]'qiang'she"
type textarea "x"
type textarea "还可以jia'qiang'shen"
type textarea "x"
type textarea "还可以jia'qiang'shen'm"
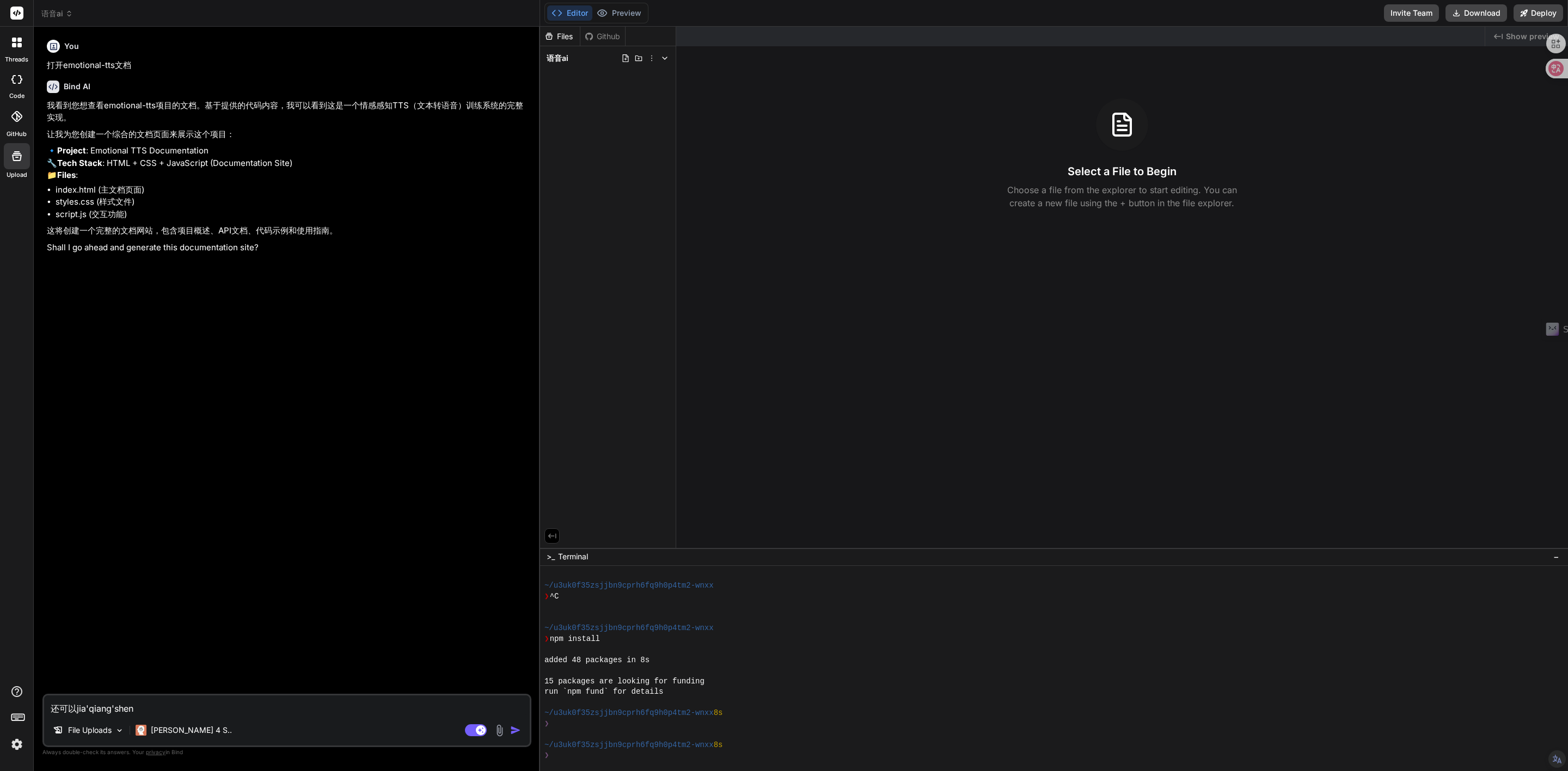
type textarea "x"
type textarea "还可以加强什么"
type textarea "x"
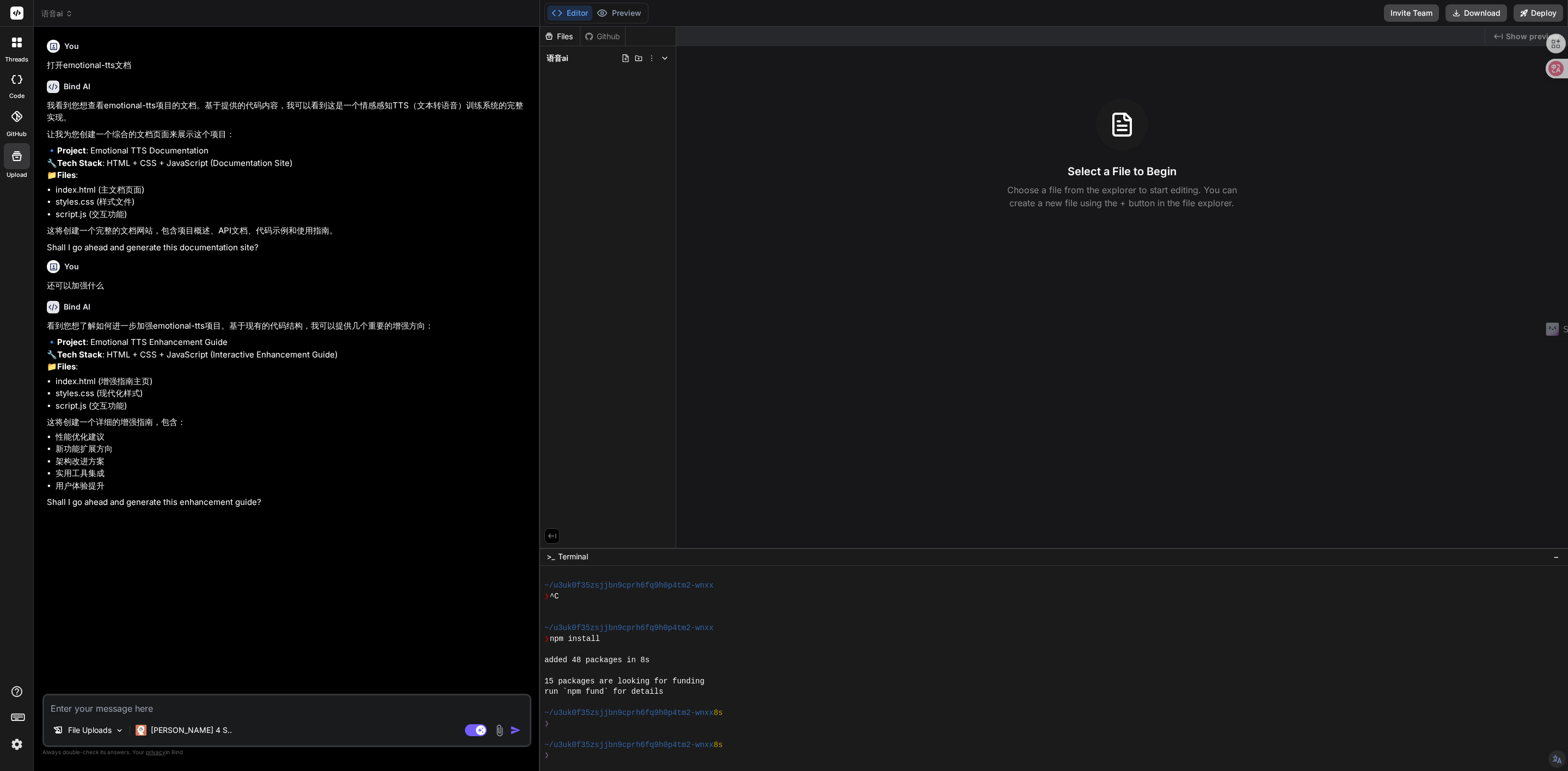
type textarea "x"
drag, startPoint x: 102, startPoint y: 484, endPoint x: 57, endPoint y: 486, distance: 45.0
click at [57, 444] on li "性能优化建议" at bounding box center [292, 437] width 474 height 13
click at [175, 501] on img at bounding box center [173, 504] width 13 height 13
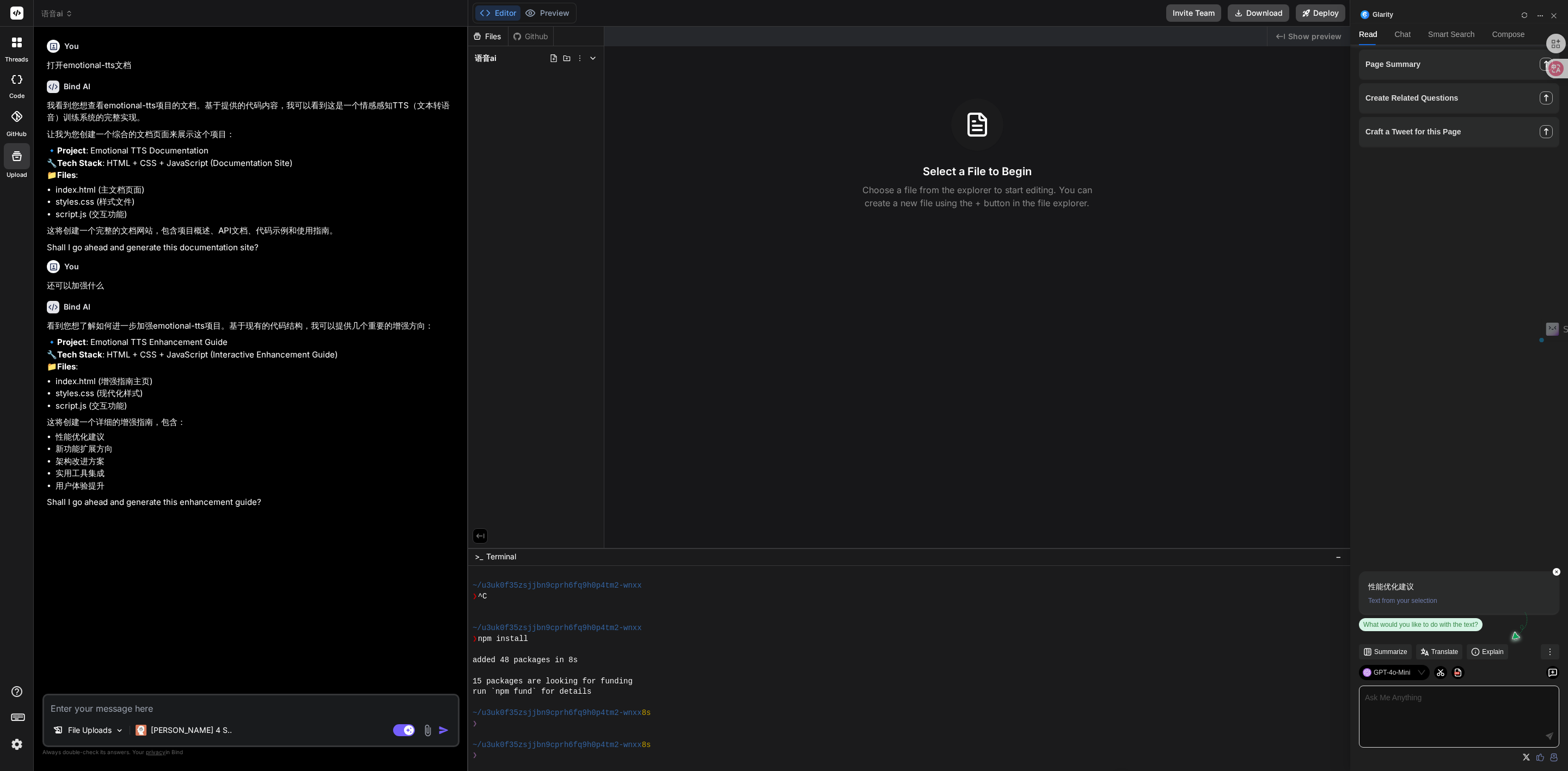
click at [141, 468] on li "架构改进方案" at bounding box center [256, 462] width 402 height 13
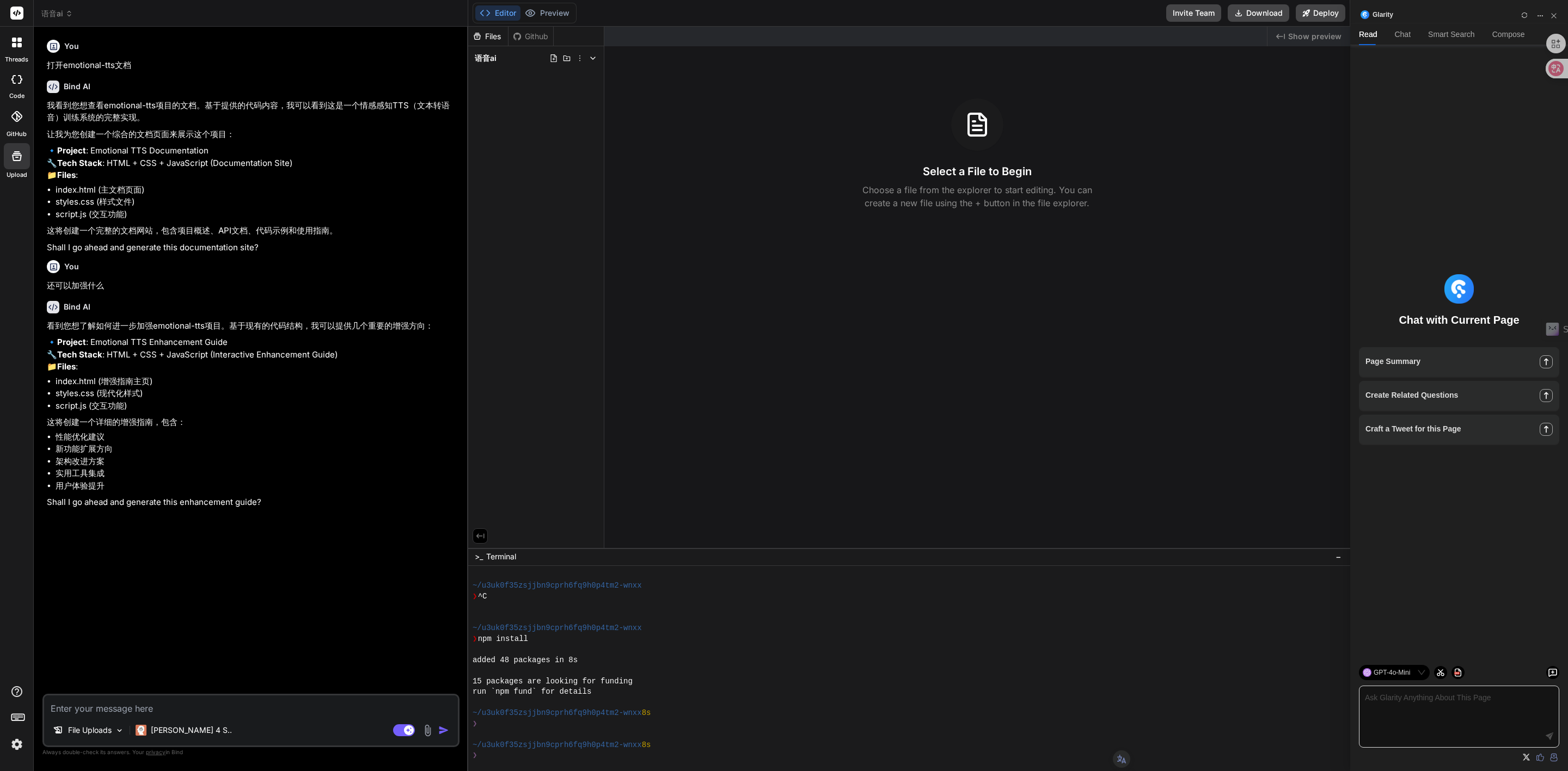
click at [211, 601] on div "You 打开emotional-tts文档 Bind AI 我看到您想查看emotional-tts项目的文档。基于提供的代码内容，我可以看到这是一个情感感知…" at bounding box center [252, 365] width 415 height 658
click at [133, 716] on div "File Uploads [PERSON_NAME] 4 S.. Agent Mode. When this toggle is activated, AI …" at bounding box center [251, 720] width 417 height 54
click at [146, 714] on textarea at bounding box center [251, 705] width 414 height 19
type textarea "k"
type textarea "x"
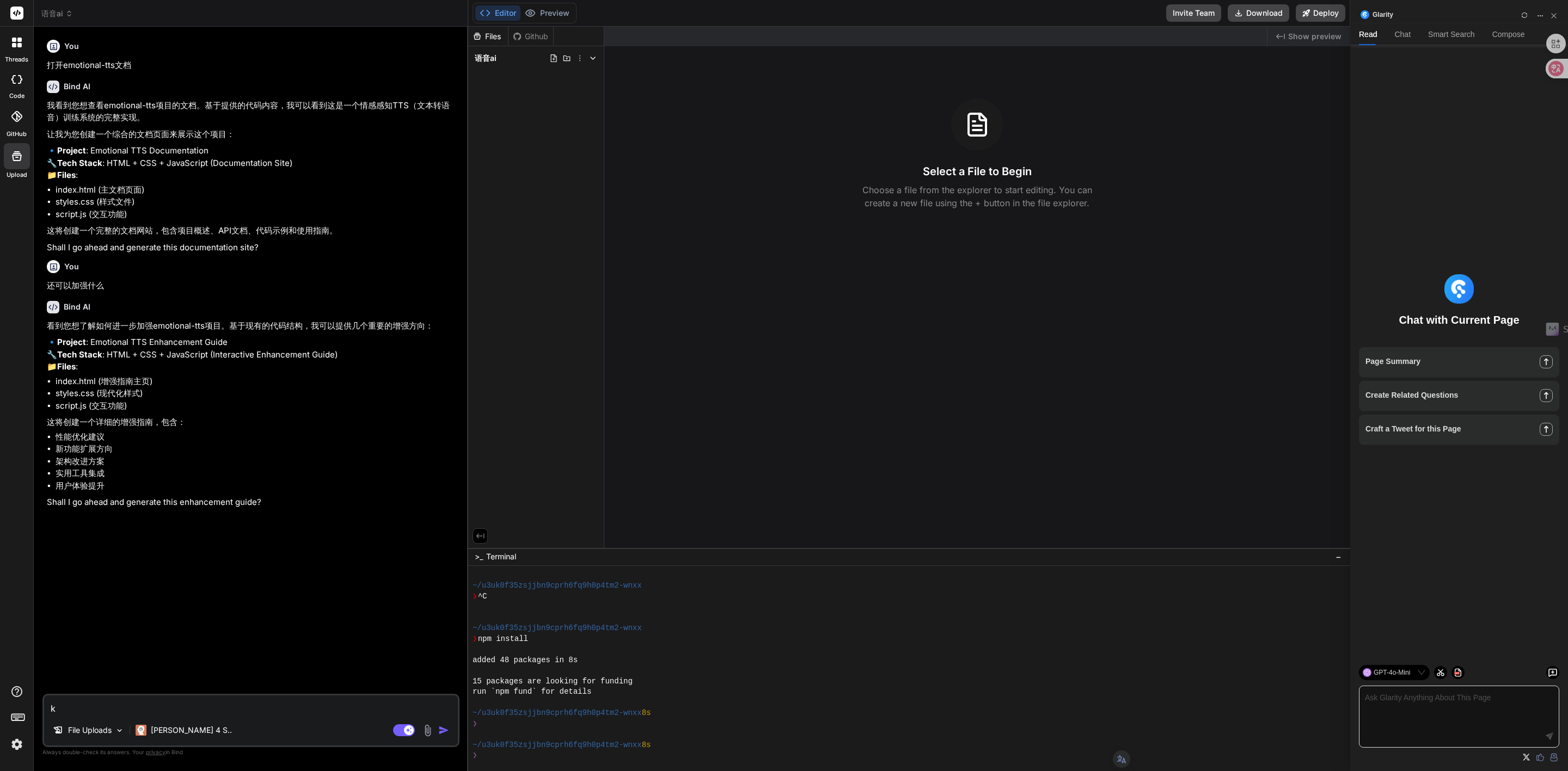
type textarea "ka"
type textarea "x"
type textarea "ka's"
type textarea "x"
type textarea "ka'sh"
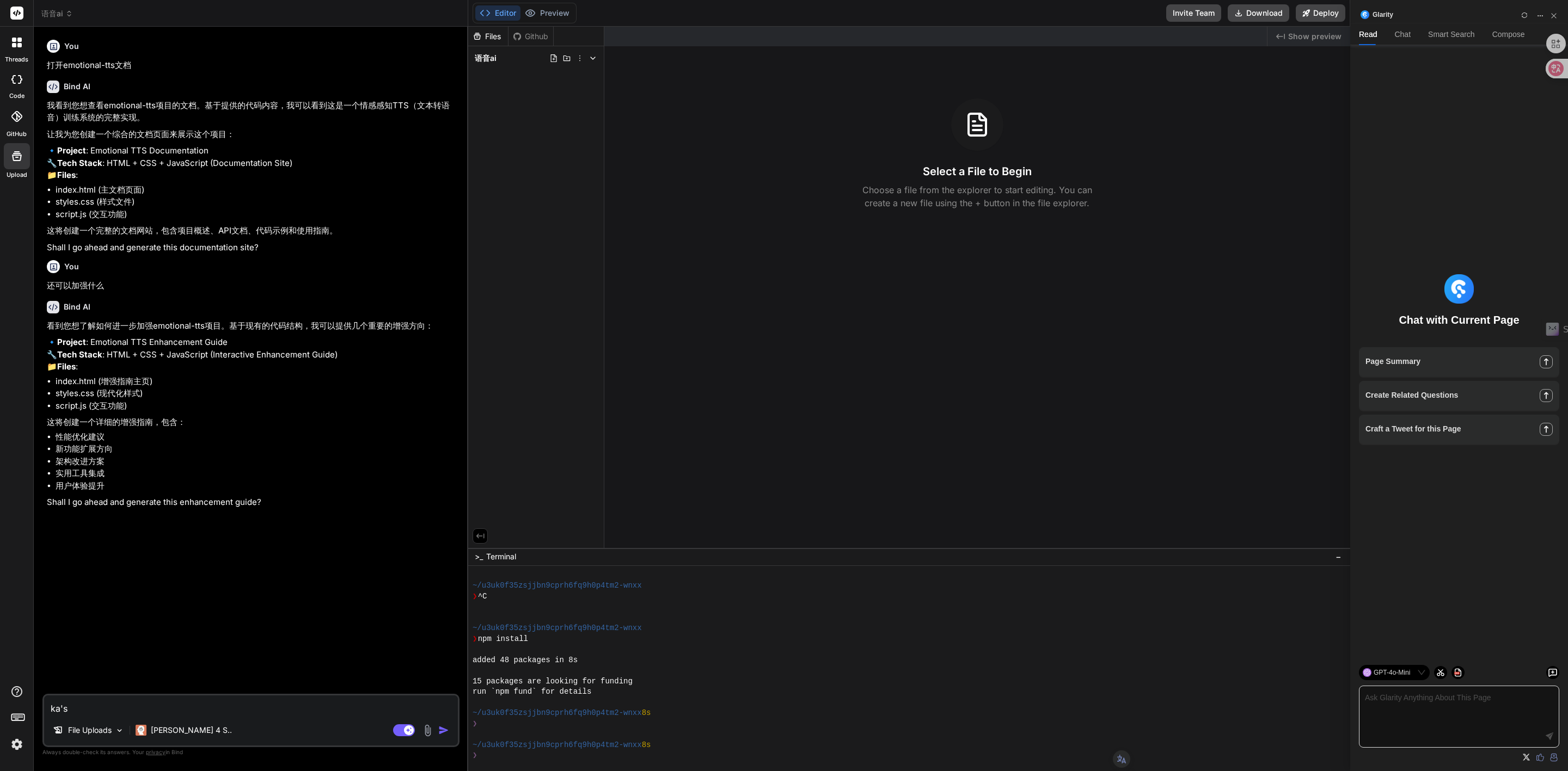
type textarea "x"
type textarea "ka'shi"
type textarea "x"
type textarea "ka'sh"
type textarea "x"
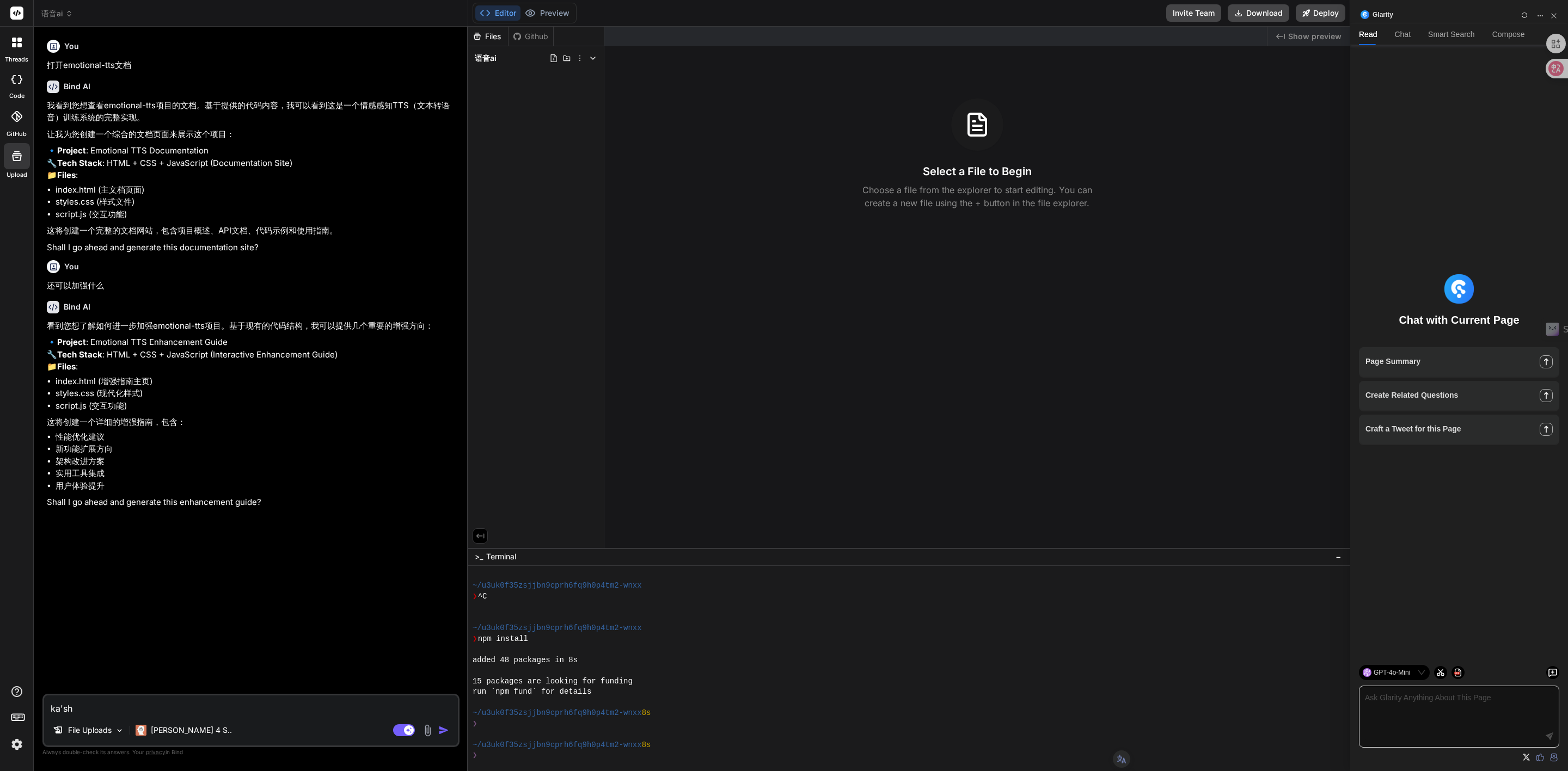
type textarea "ka's"
type textarea "x"
type textarea "ka"
type textarea "x"
type textarea "k"
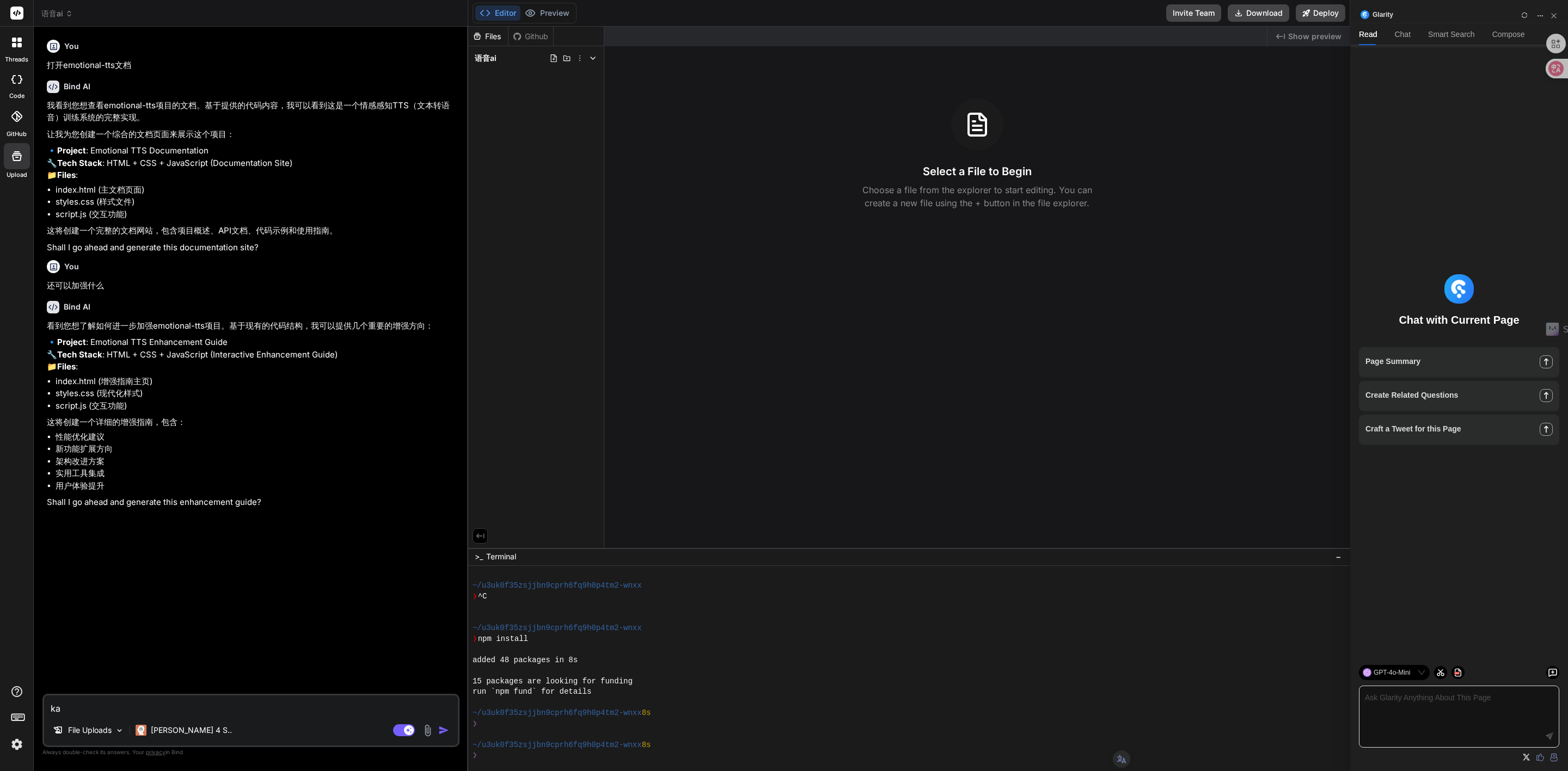
type textarea "x"
type textarea "k"
type textarea "x"
type textarea "ka"
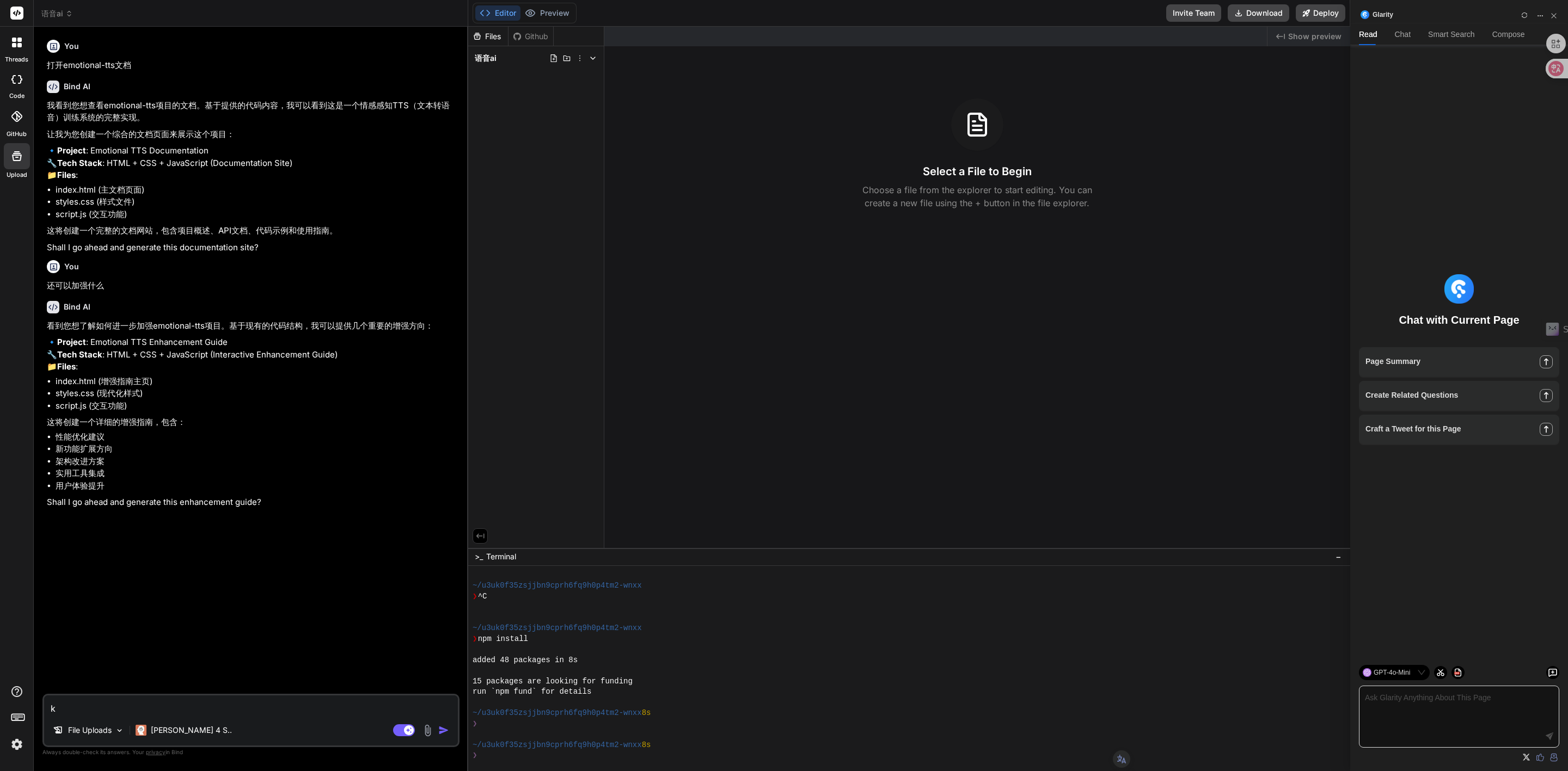
type textarea "x"
type textarea "ka's"
type textarea "x"
type textarea "ka'sh"
type textarea "x"
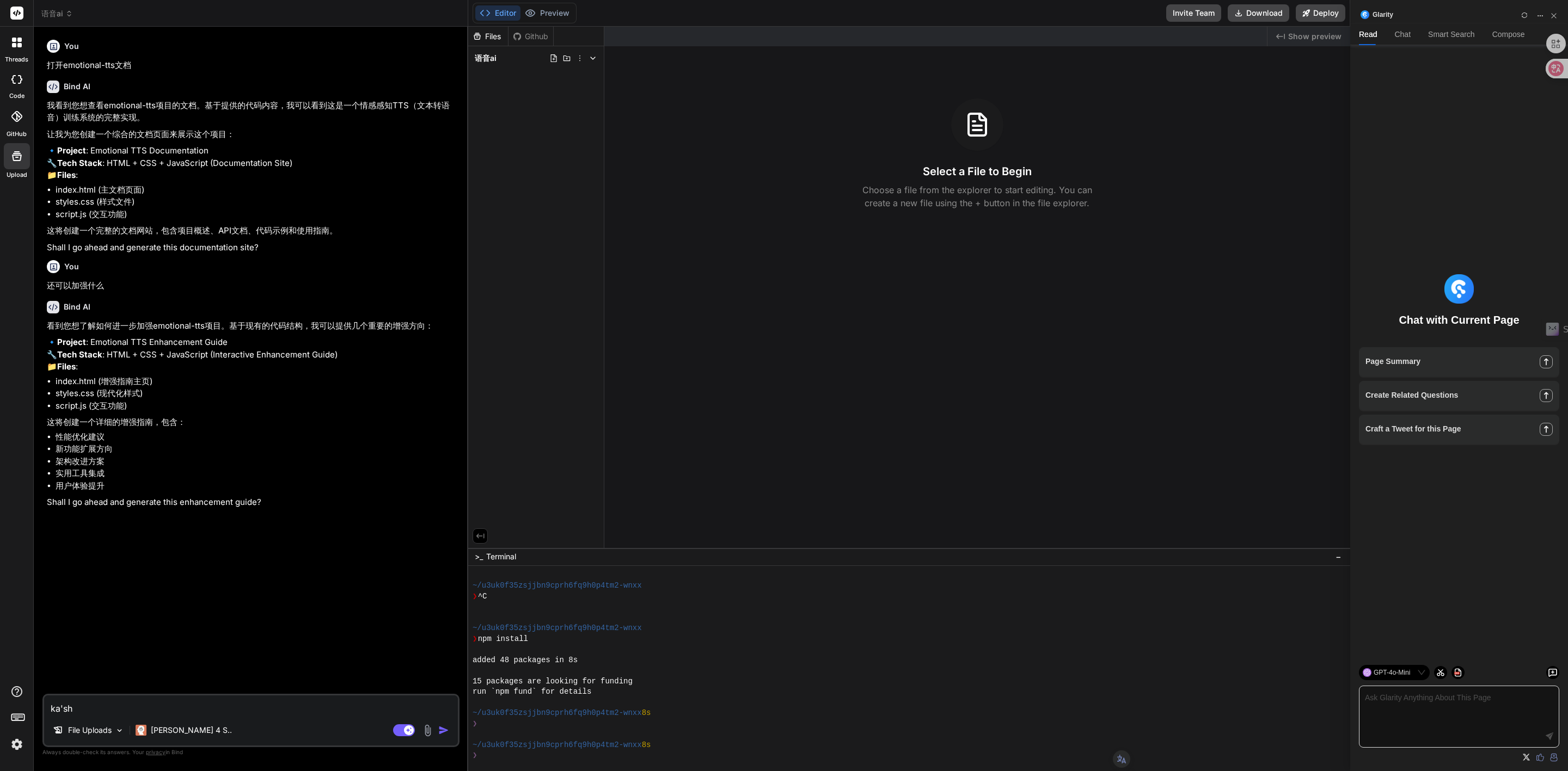
type textarea "ka'shi"
type textarea "x"
type textarea "ka'sh"
type textarea "x"
type textarea "ka's"
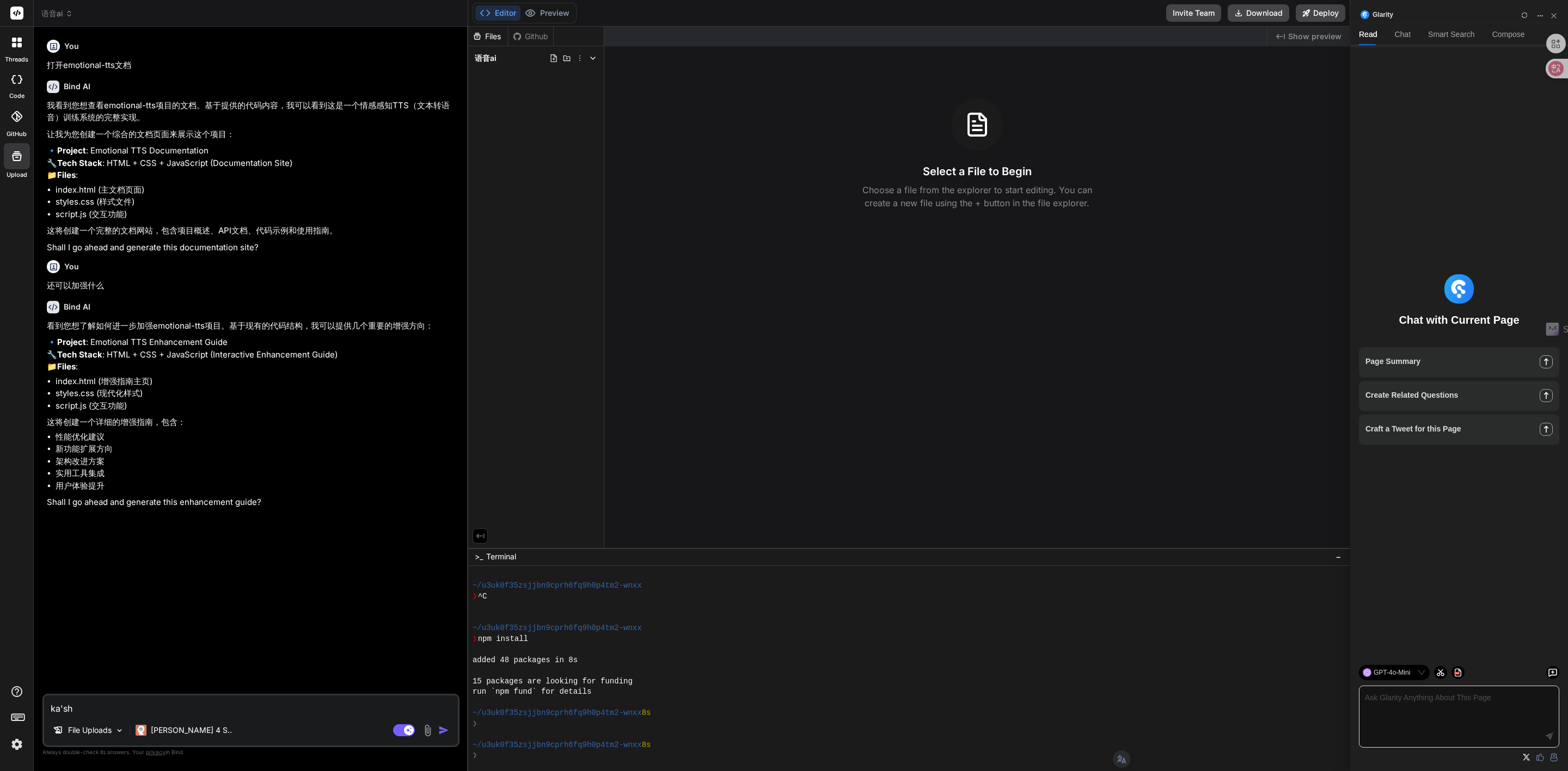
type textarea "x"
type textarea "ka"
type textarea "x"
type textarea "k"
type textarea "x"
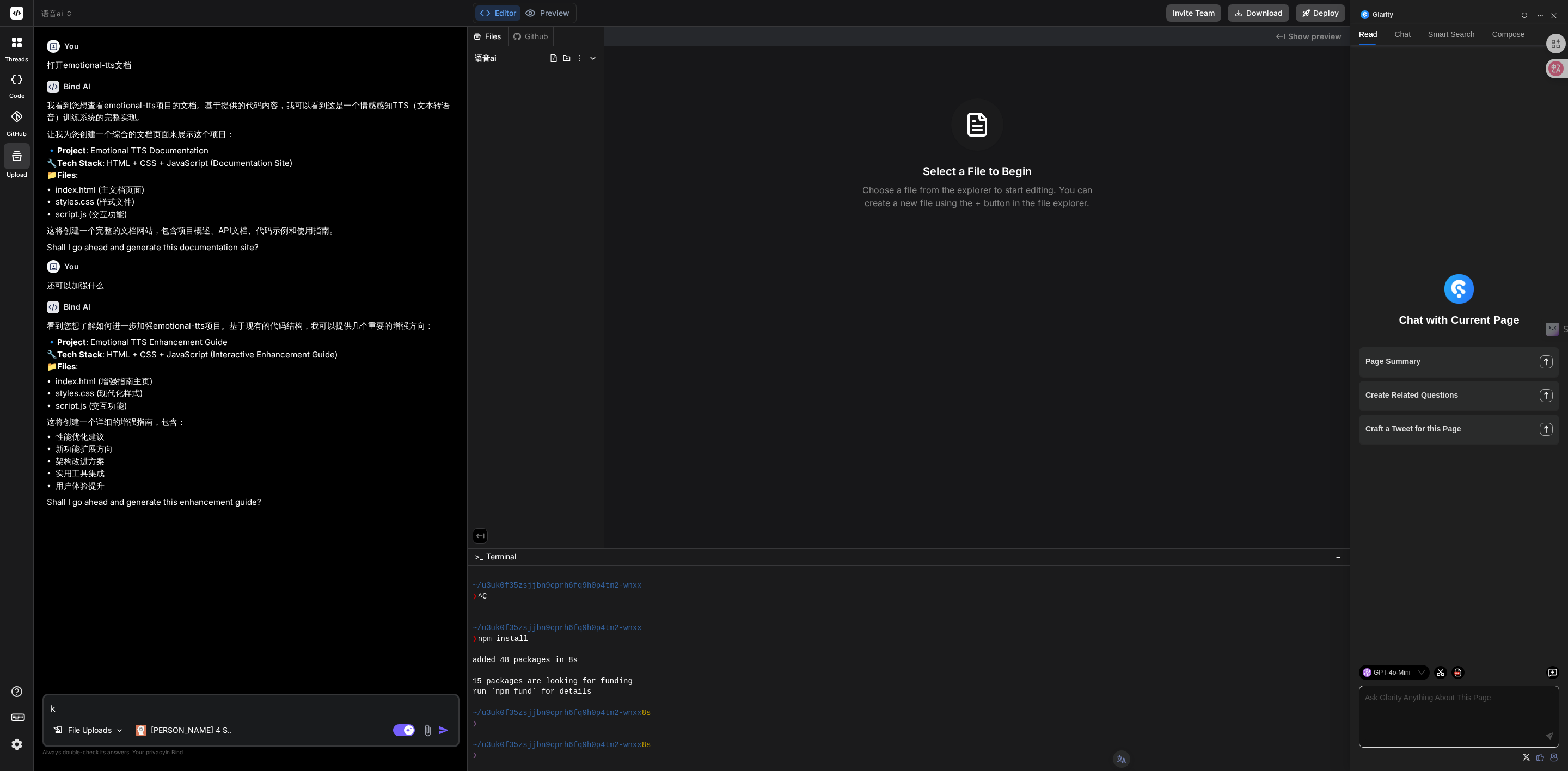
type textarea "x"
type textarea "k"
type textarea "x"
type textarea "ka"
type textarea "x"
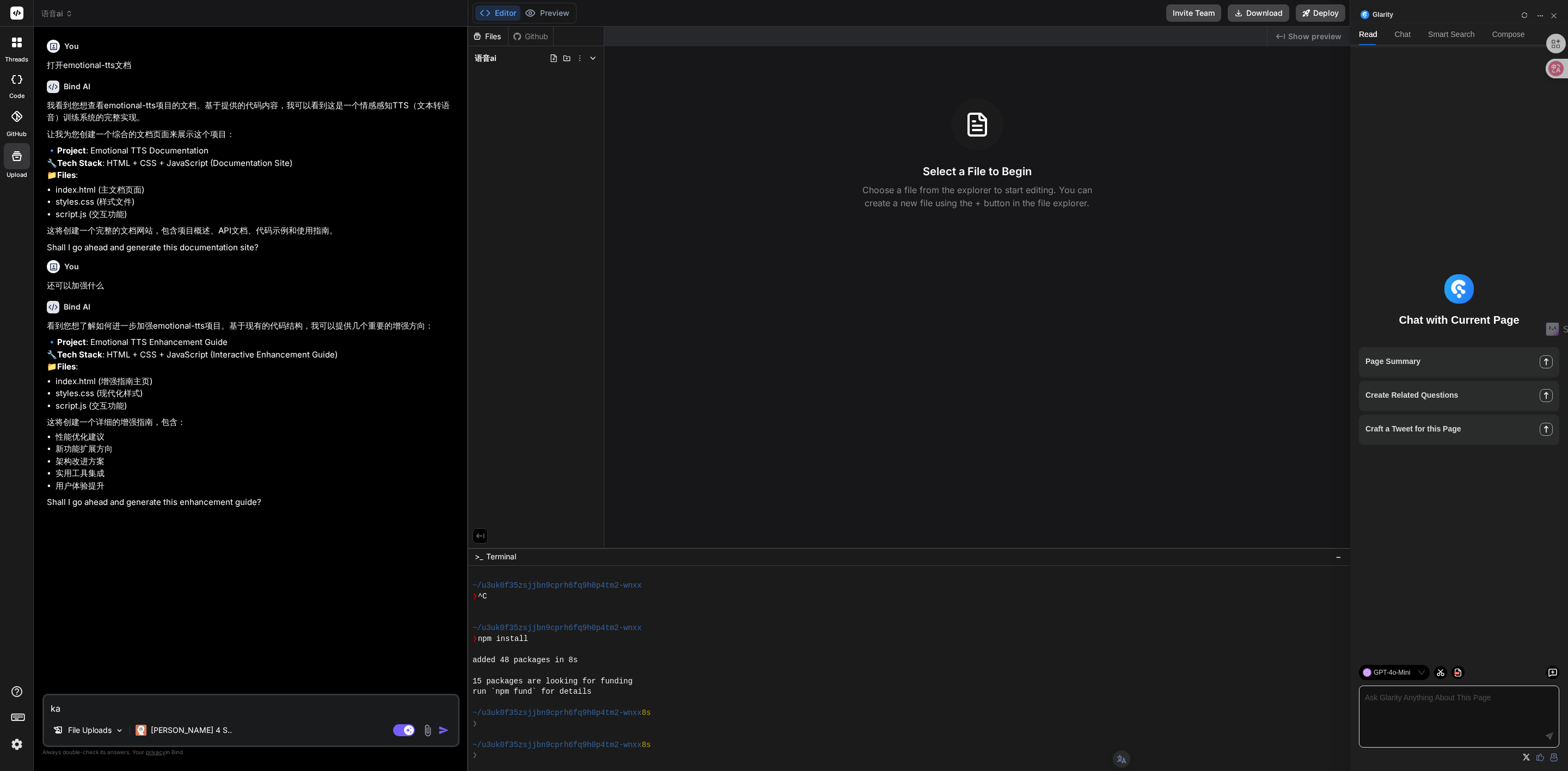
type textarea "kai"
type textarea "x"
type textarea "kai's"
type textarea "x"
type textarea "kai'sh"
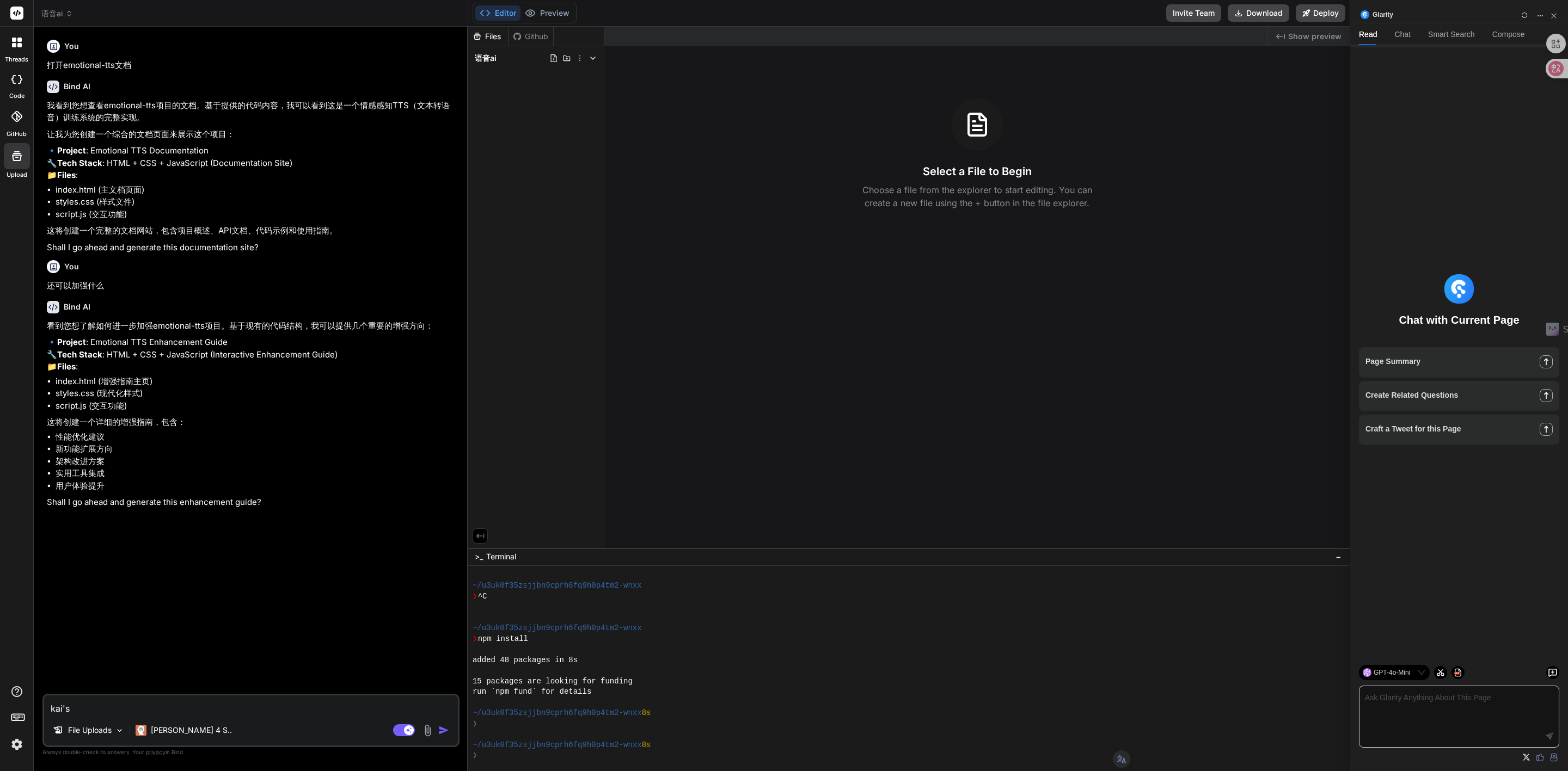
type textarea "x"
type textarea "kai'shi"
type textarea "x"
type textarea "开始"
type textarea "x"
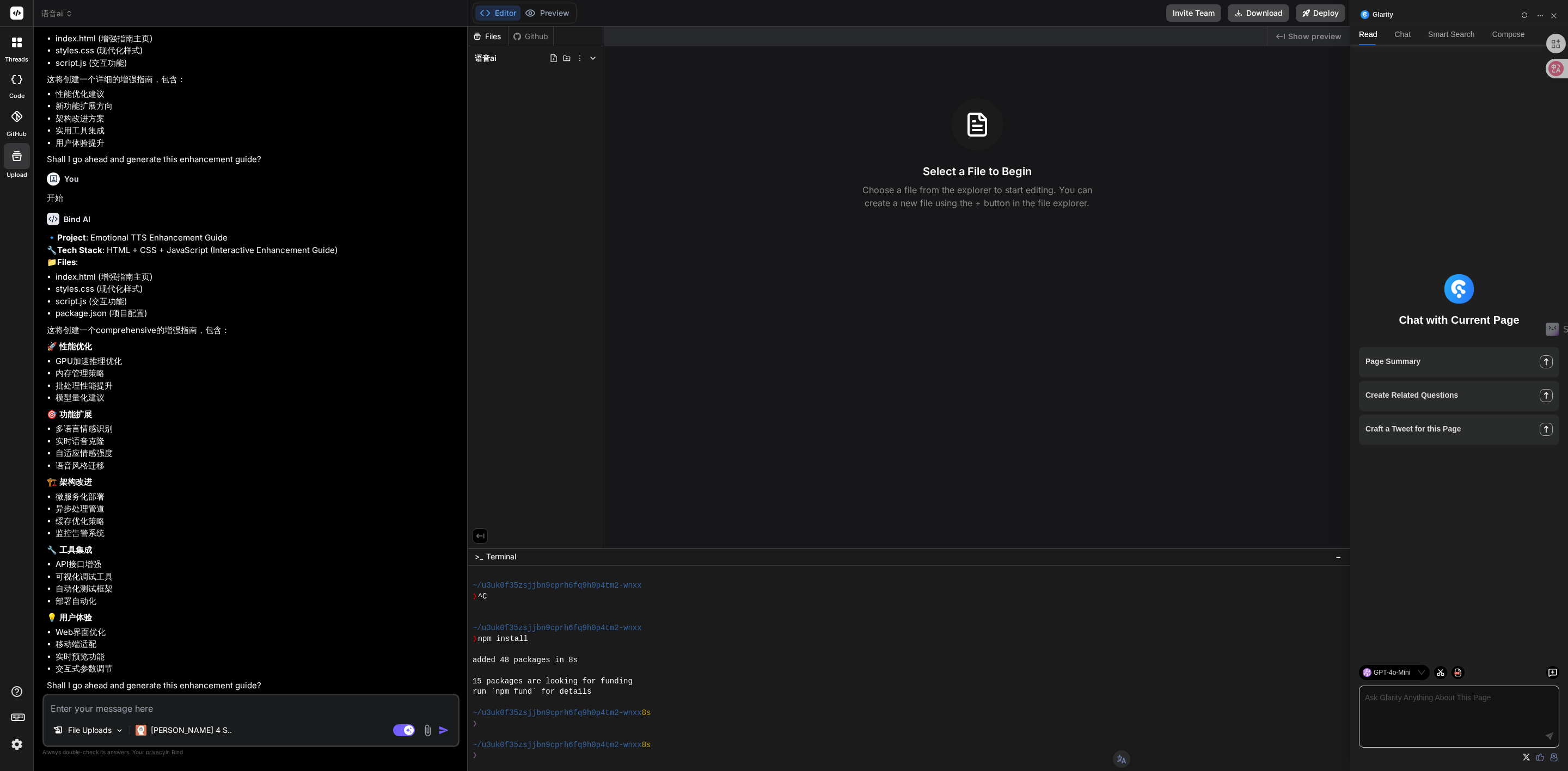
scroll to position [415, 0]
type textarea "x"
type textarea "y"
type textarea "x"
type textarea "yi"
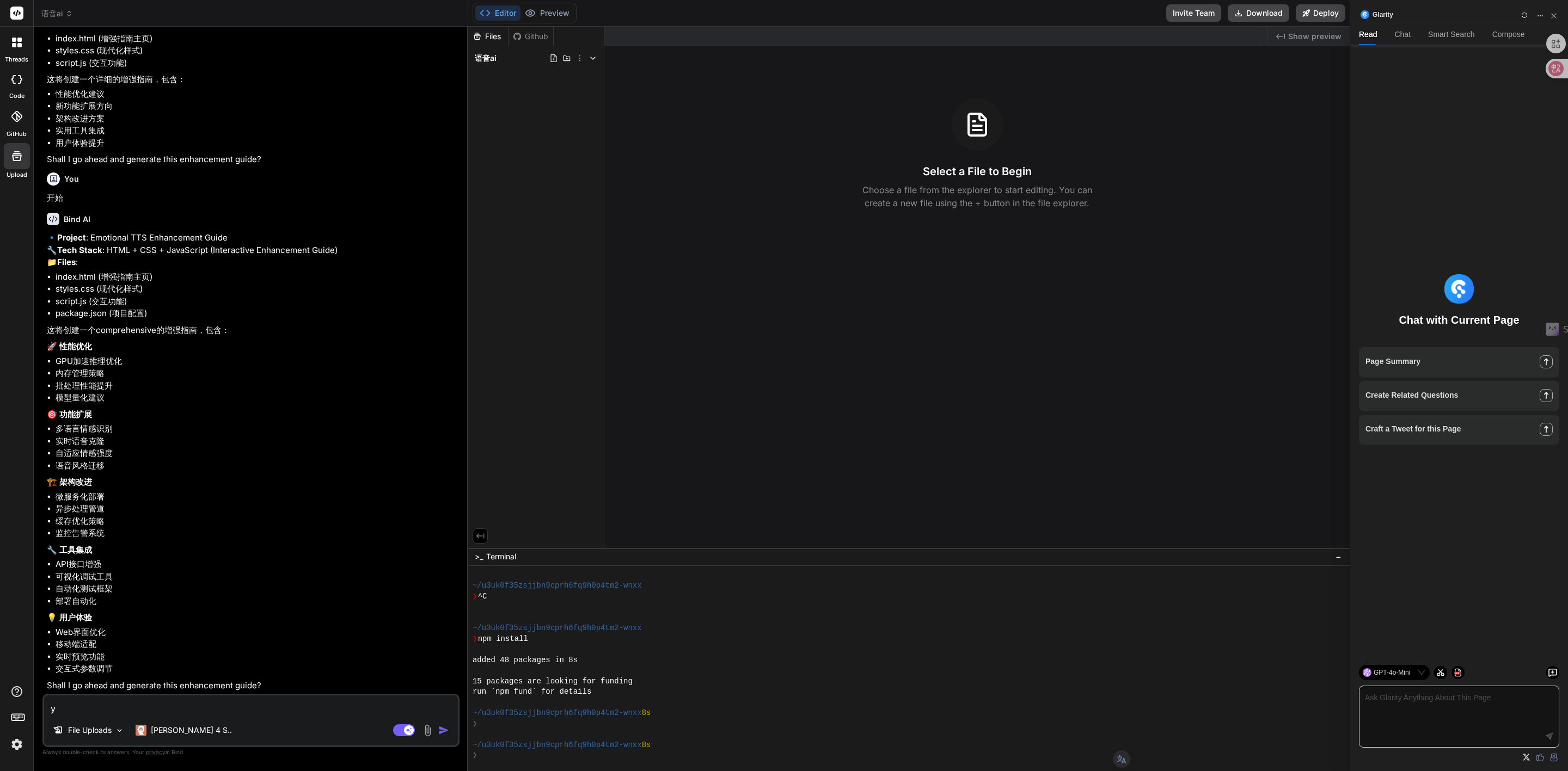
type textarea "x"
type textarea "yi'j"
type textarea "x"
type textarea "yi'ji"
type textarea "x"
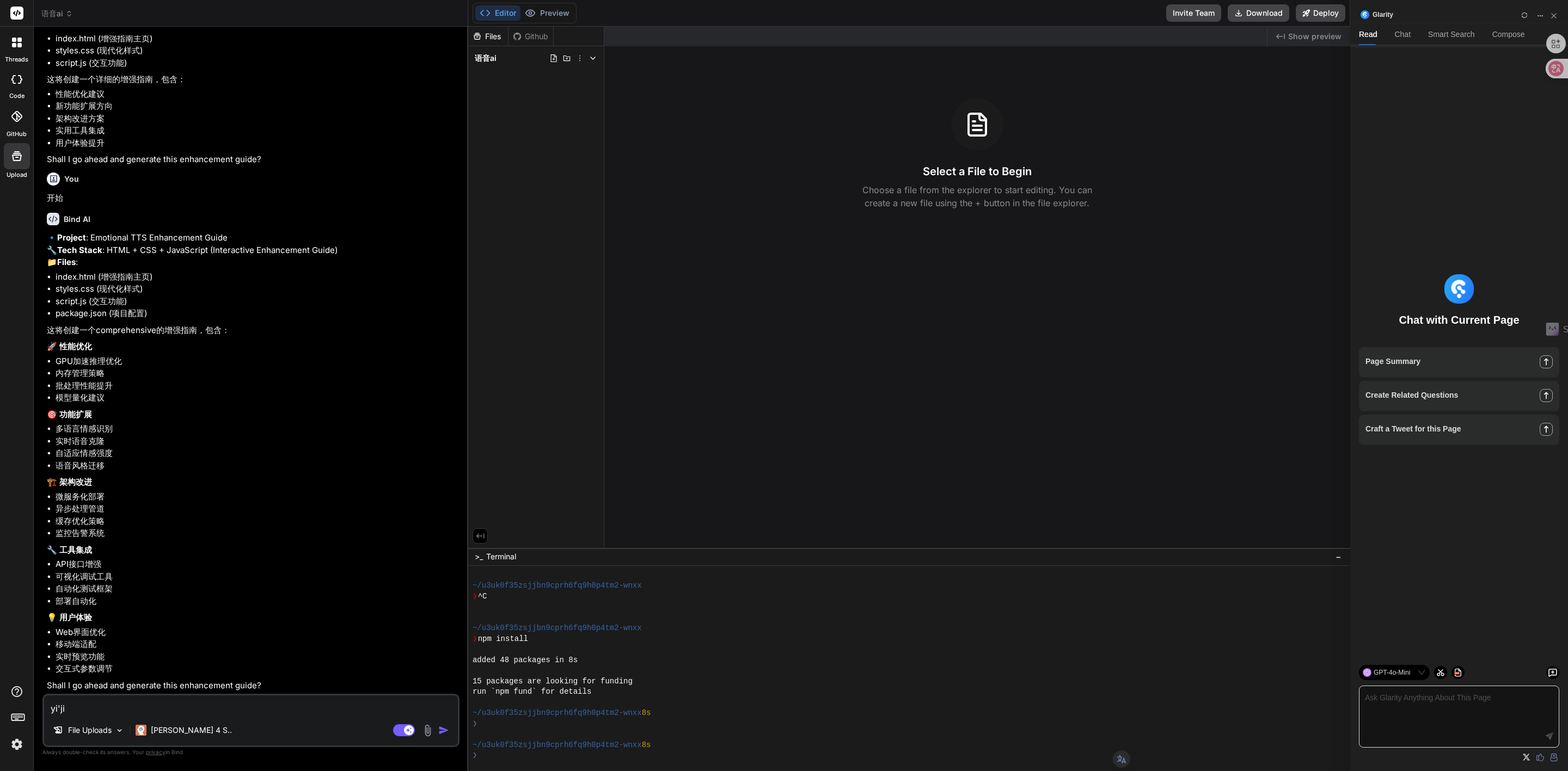
type textarea "[PERSON_NAME]"
type textarea "x"
type textarea "[PERSON_NAME]"
type textarea "x"
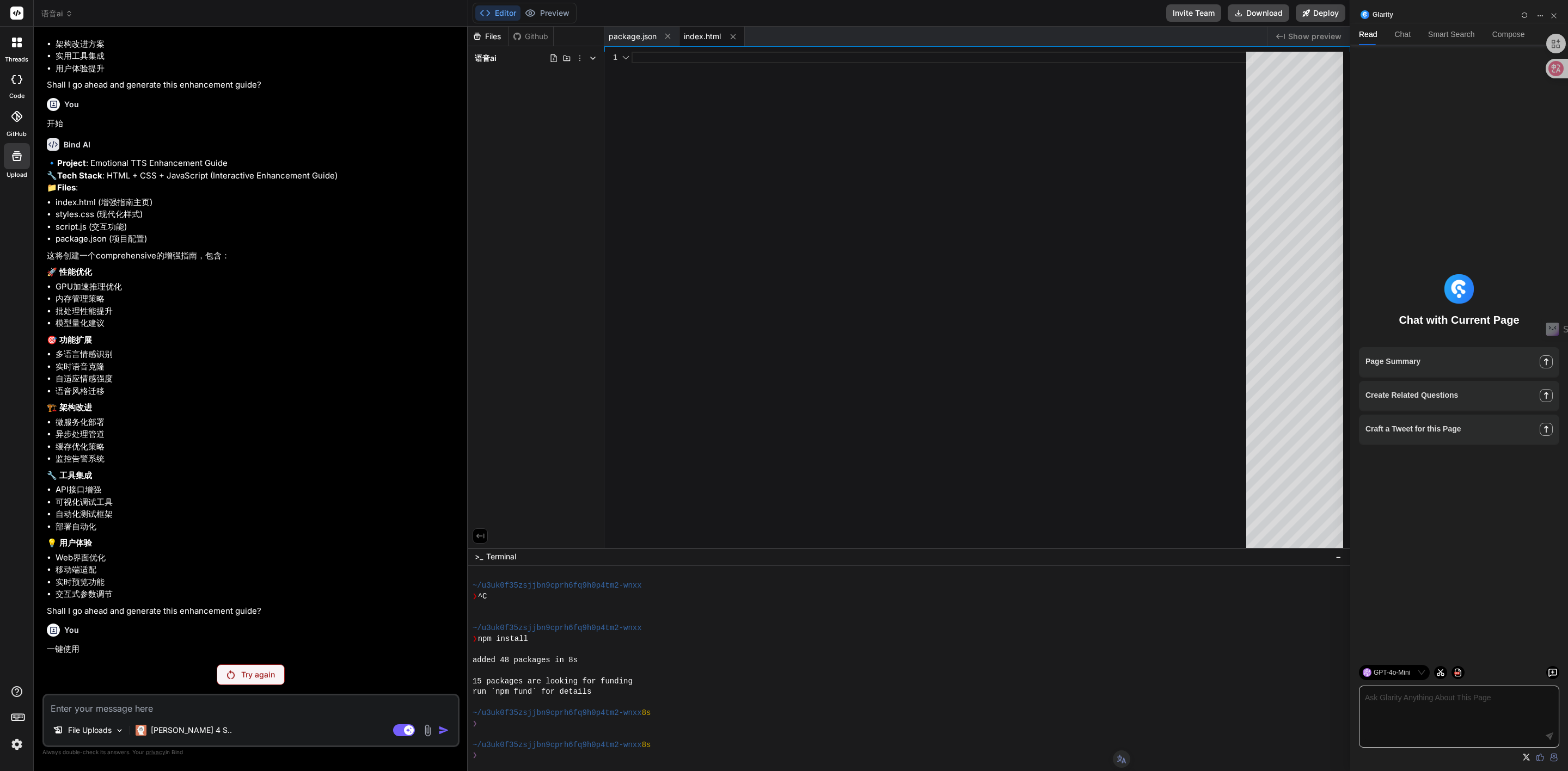
scroll to position [490, 0]
click at [253, 674] on p "Try again" at bounding box center [257, 675] width 33 height 11
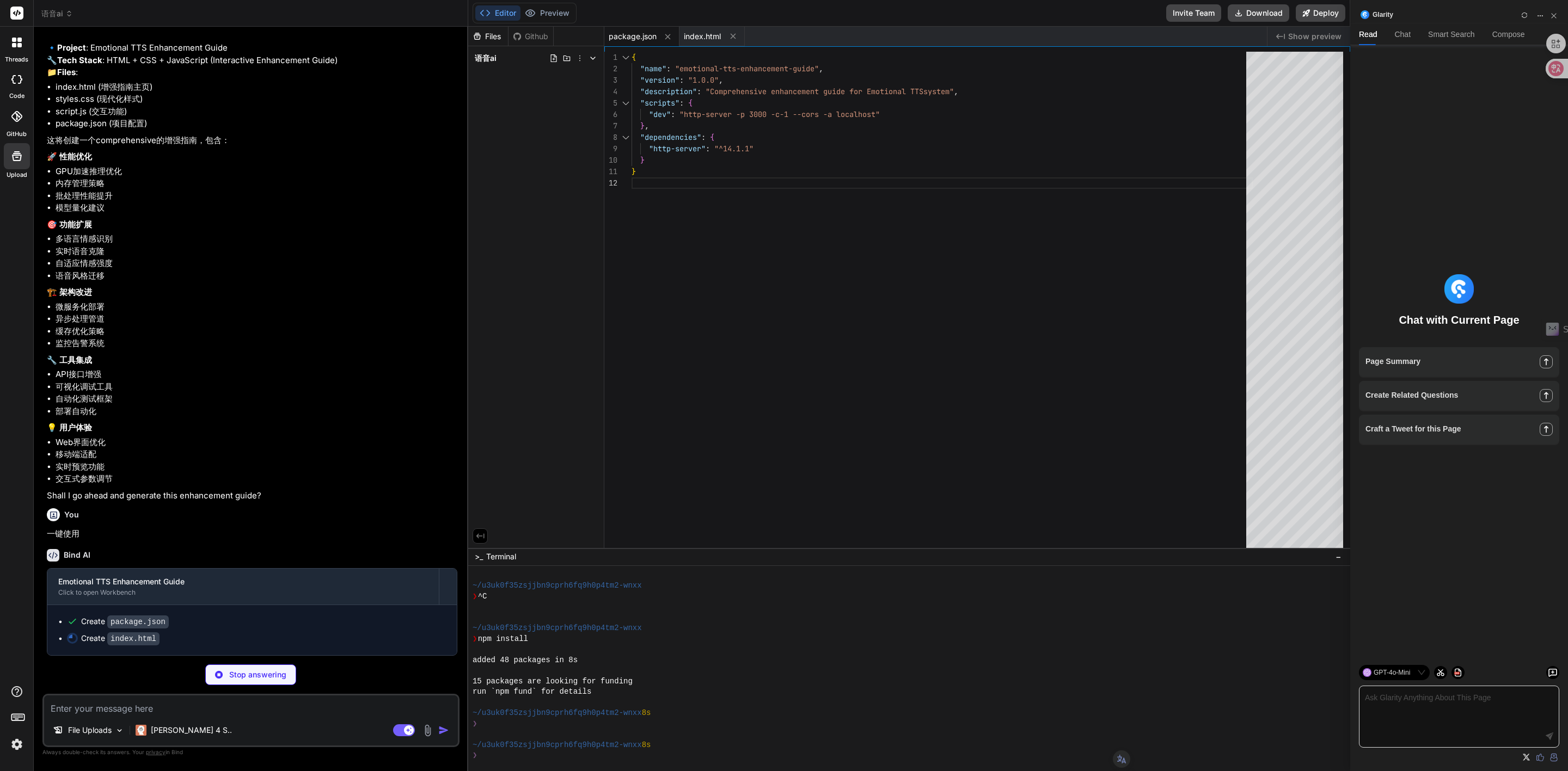
scroll to position [605, 0]
click at [16, 748] on img at bounding box center [17, 744] width 18 height 18
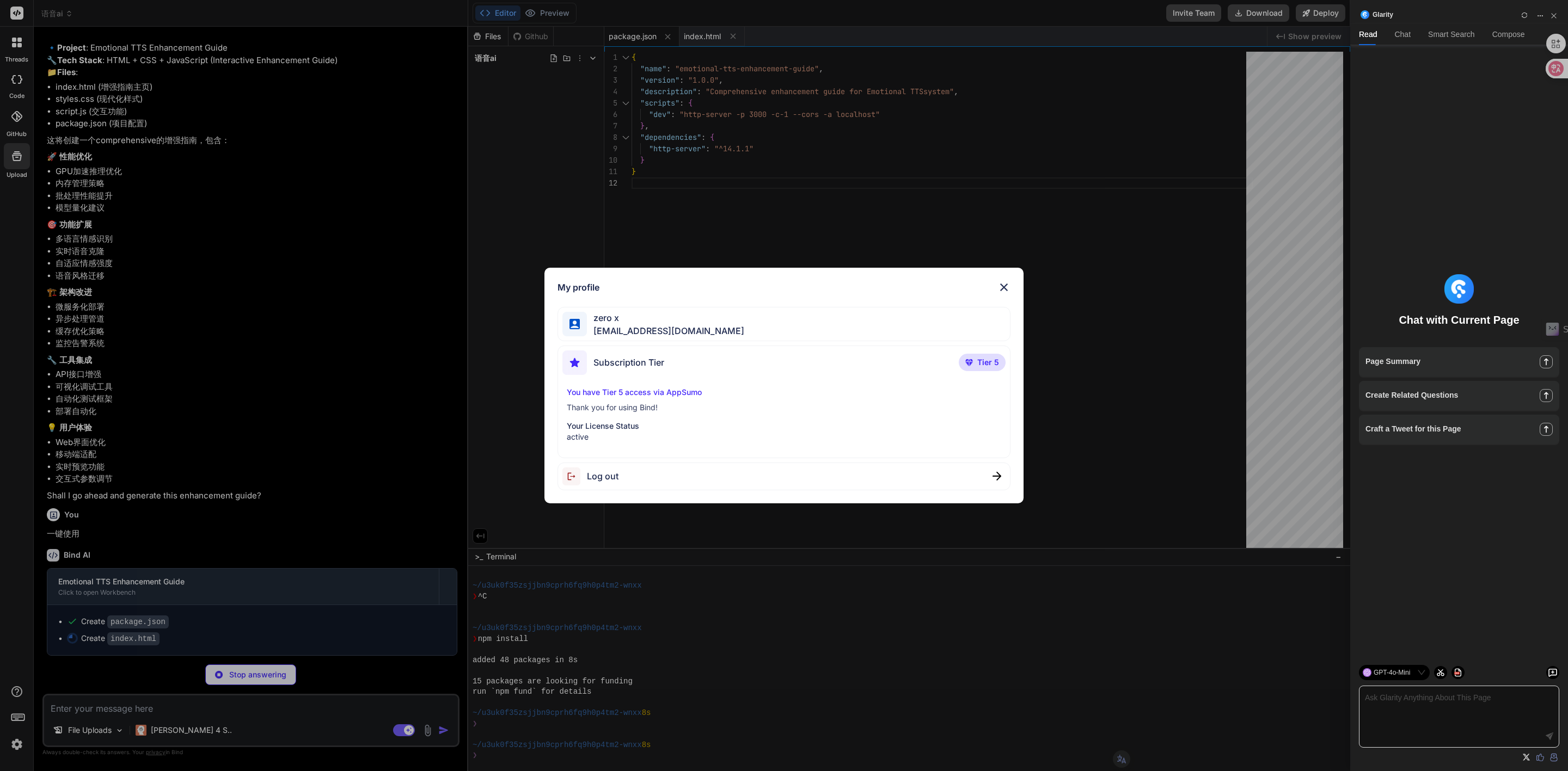
click at [1002, 281] on img at bounding box center [1004, 287] width 13 height 13
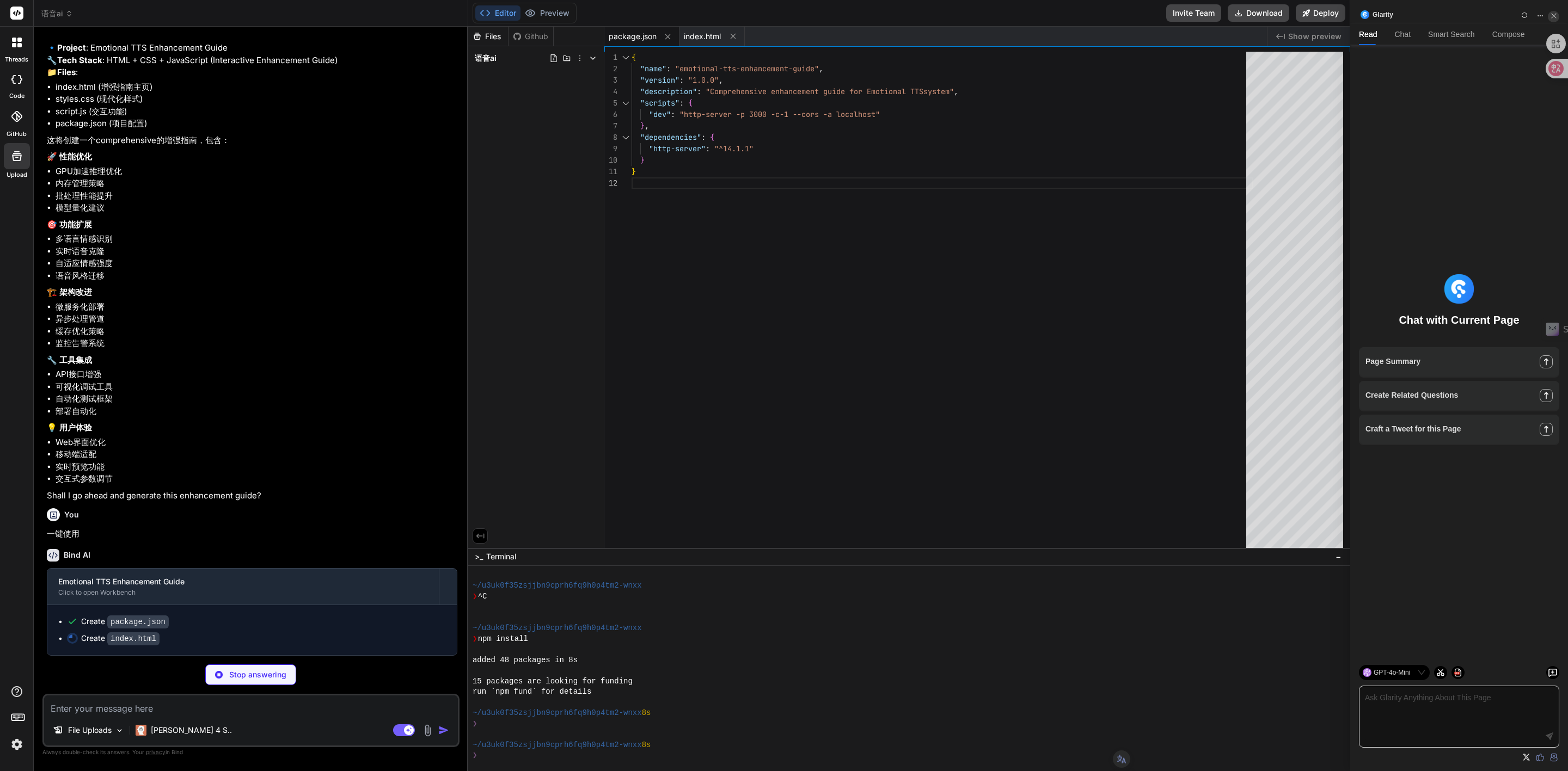
click at [1558, 16] on button "button" at bounding box center [1553, 16] width 12 height 12
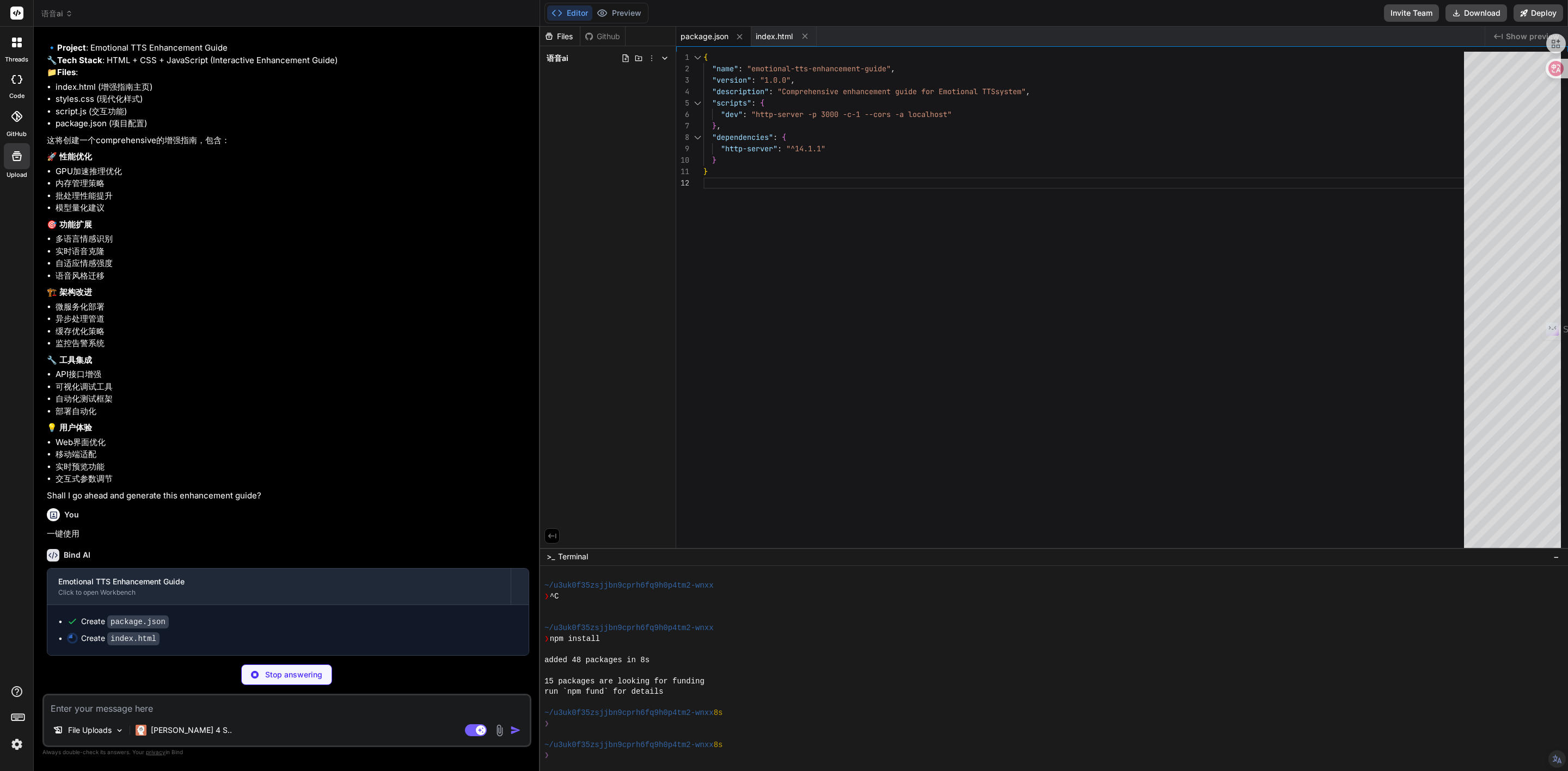
click at [715, 38] on span "package.json" at bounding box center [704, 37] width 48 height 11
click at [771, 36] on span "index.html" at bounding box center [774, 37] width 37 height 11
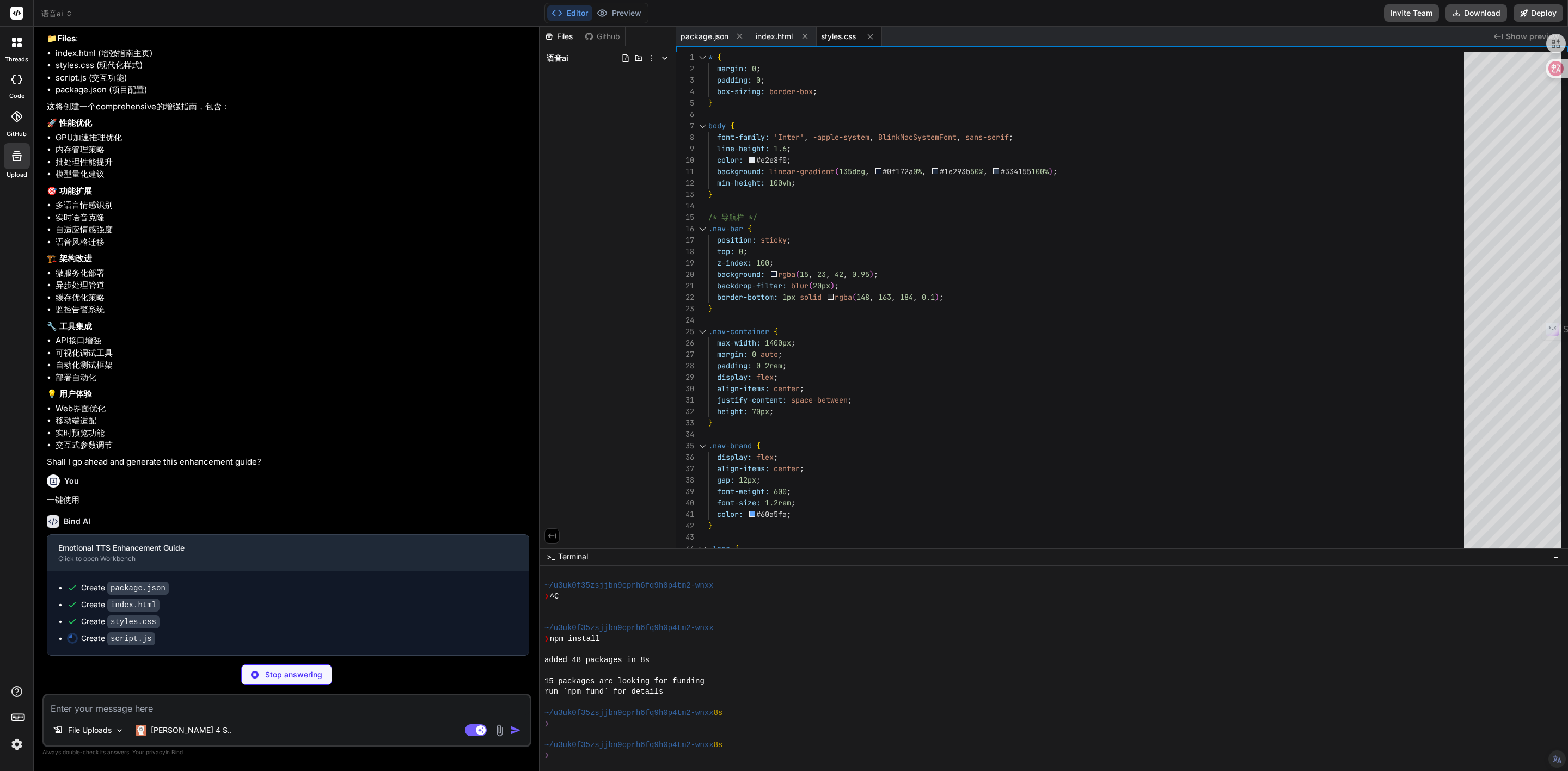
scroll to position [637, 0]
click at [780, 39] on span "index.html" at bounding box center [774, 37] width 37 height 11
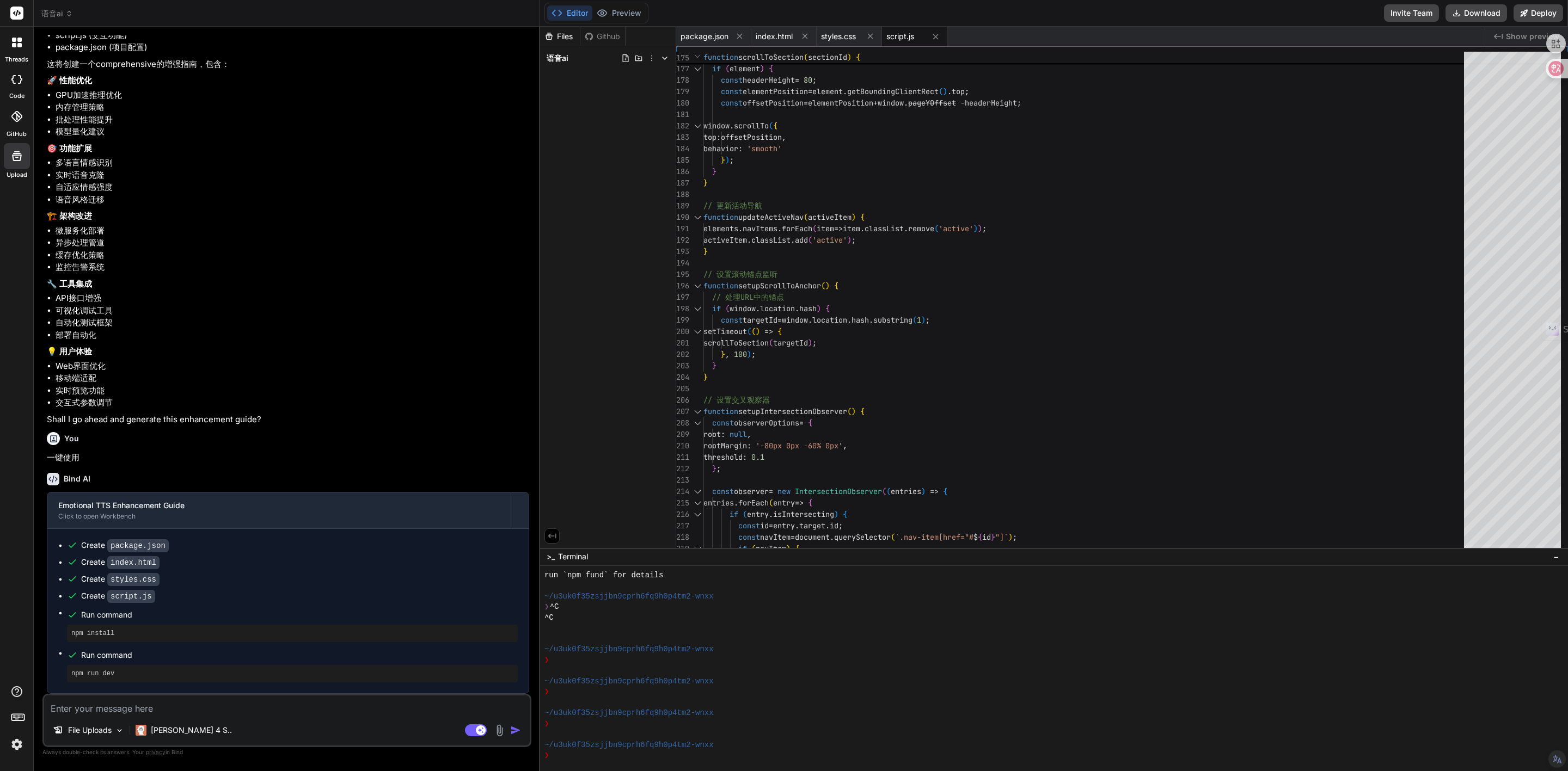
scroll to position [680, 0]
click at [660, 59] on icon at bounding box center [665, 58] width 9 height 9
click at [586, 72] on span "package.json" at bounding box center [583, 73] width 50 height 13
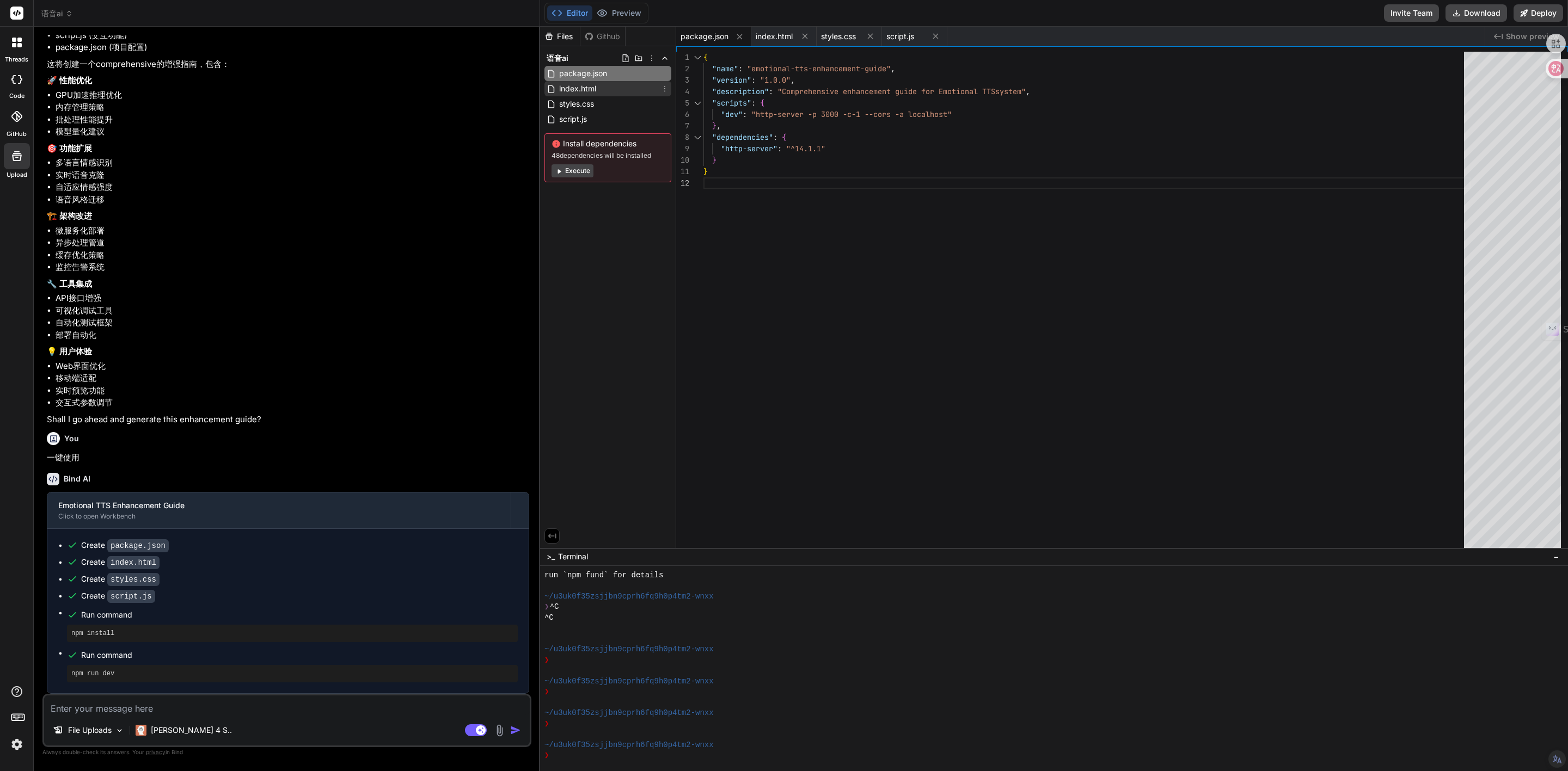
click at [595, 87] on span "index.html" at bounding box center [578, 88] width 39 height 13
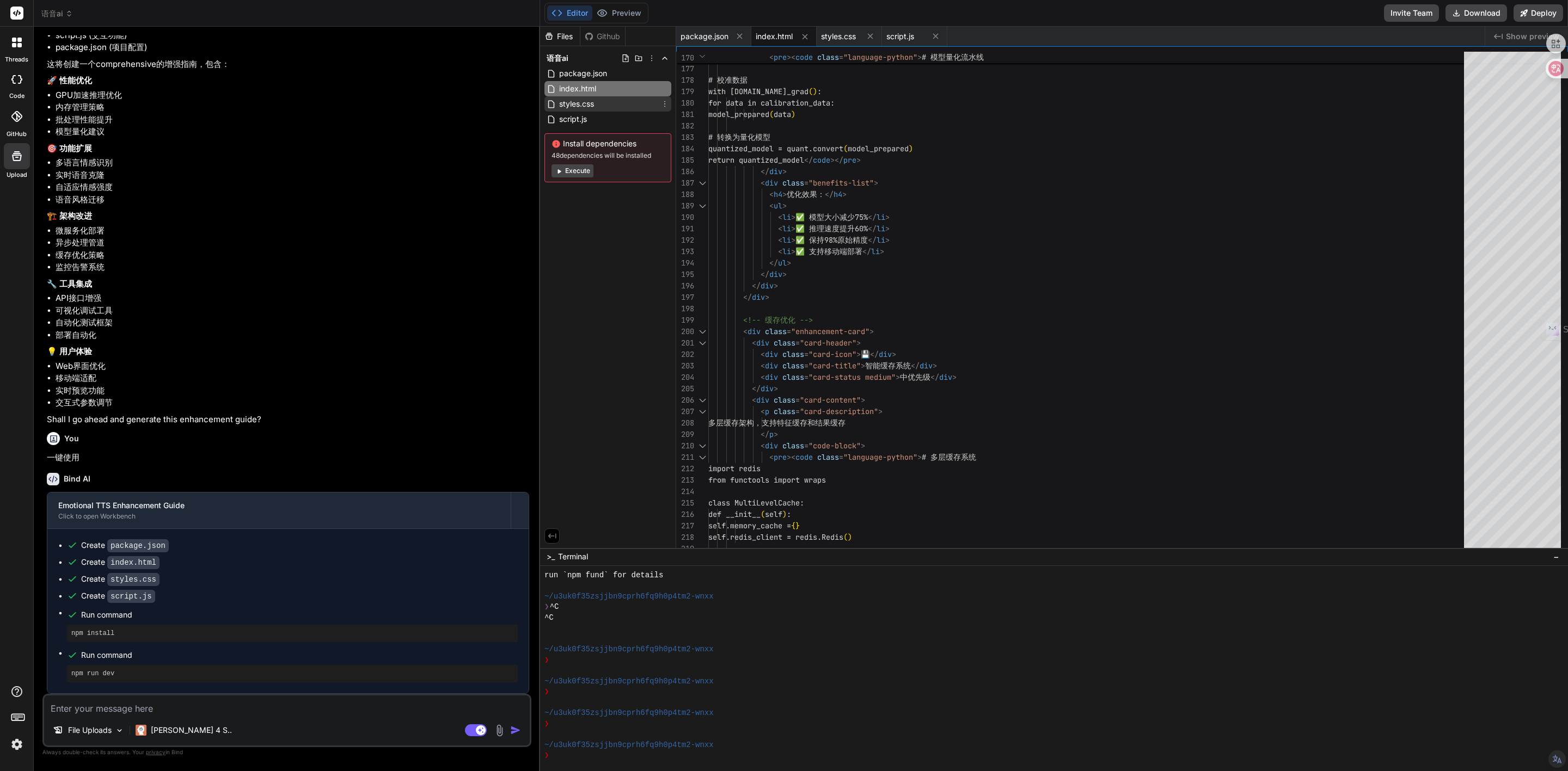
click at [589, 100] on span "styles.css" at bounding box center [576, 103] width 37 height 13
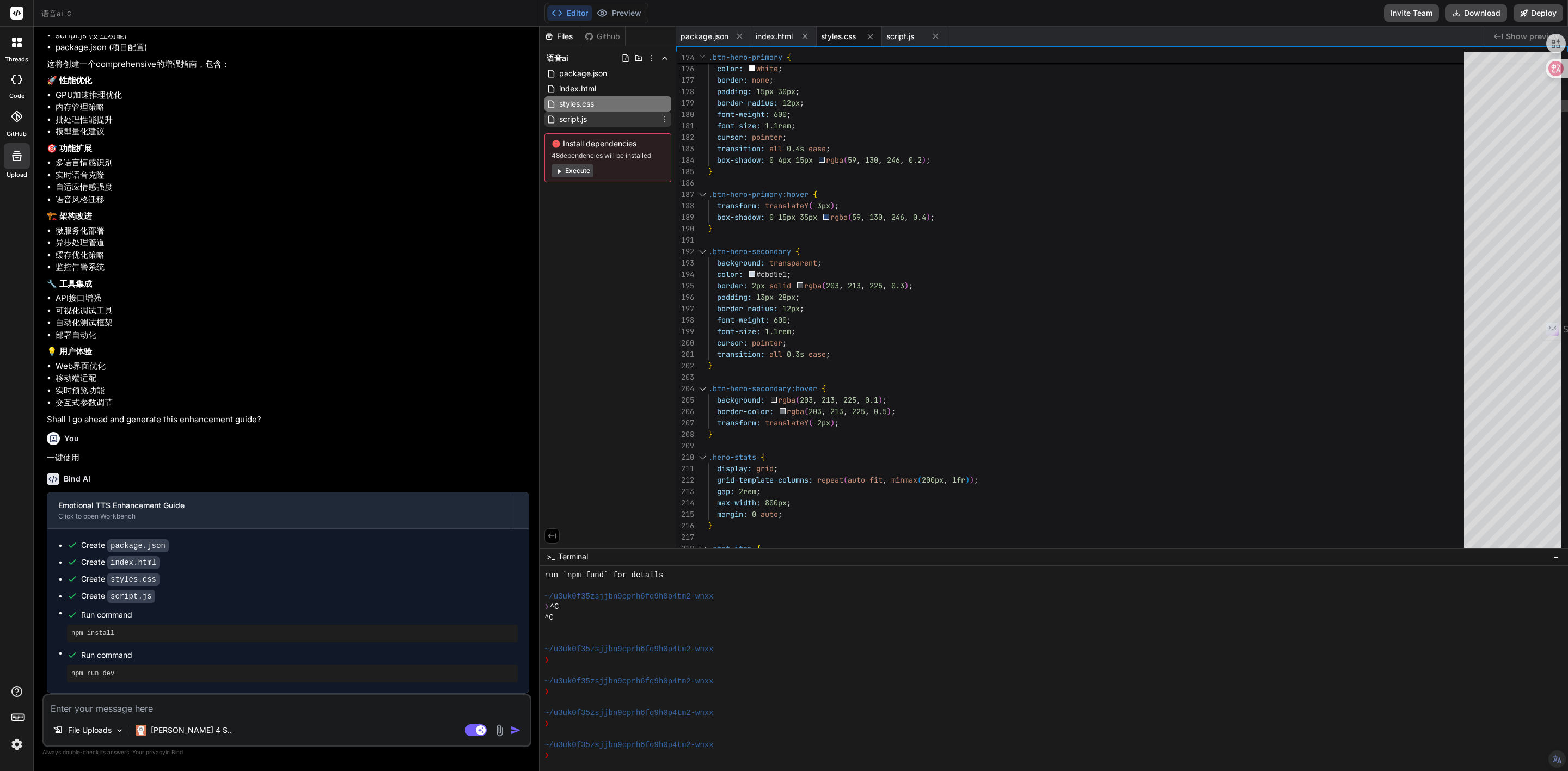
click at [584, 114] on span "script.js" at bounding box center [573, 119] width 30 height 13
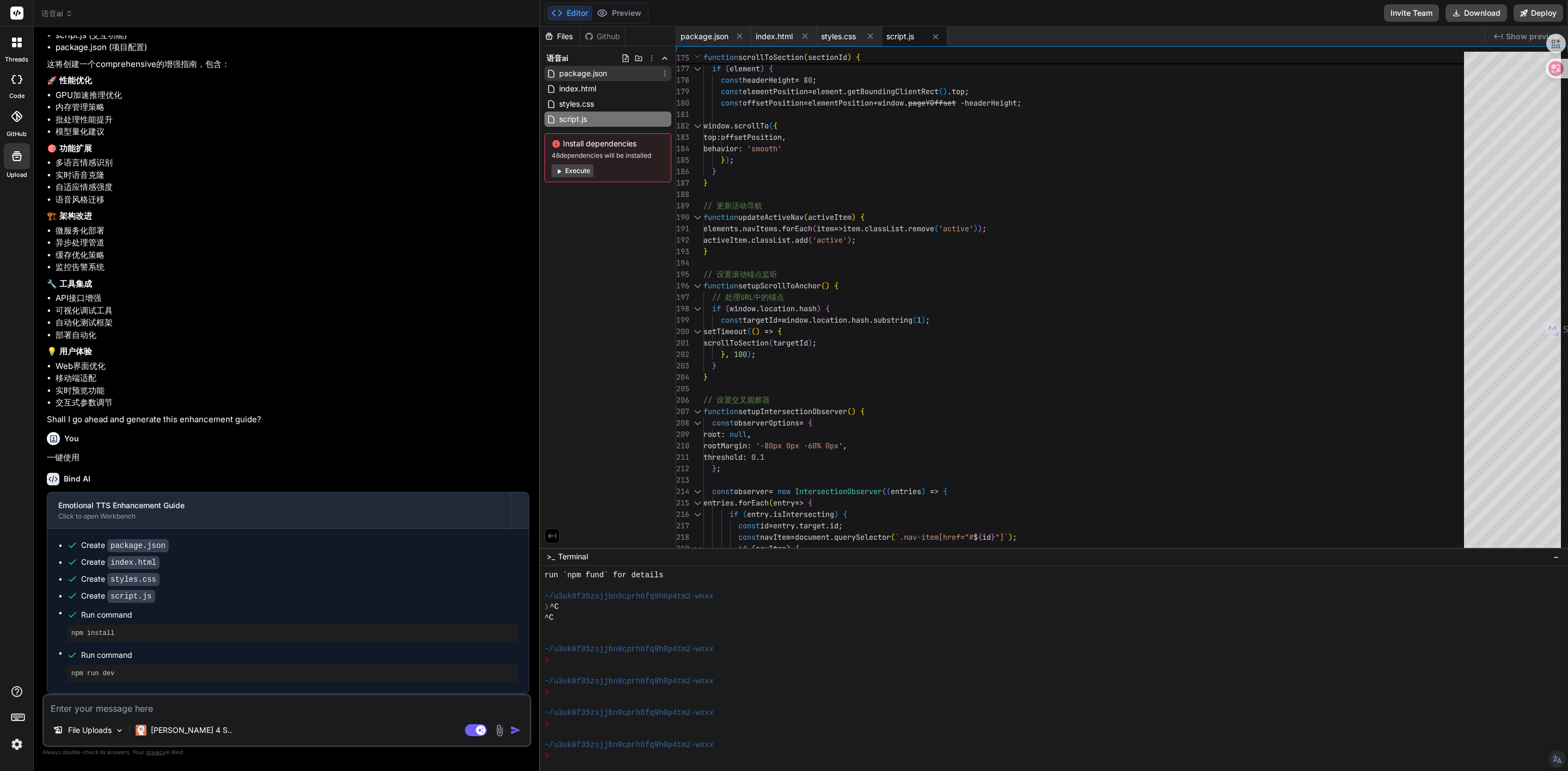
click at [584, 74] on span "package.json" at bounding box center [583, 73] width 50 height 13
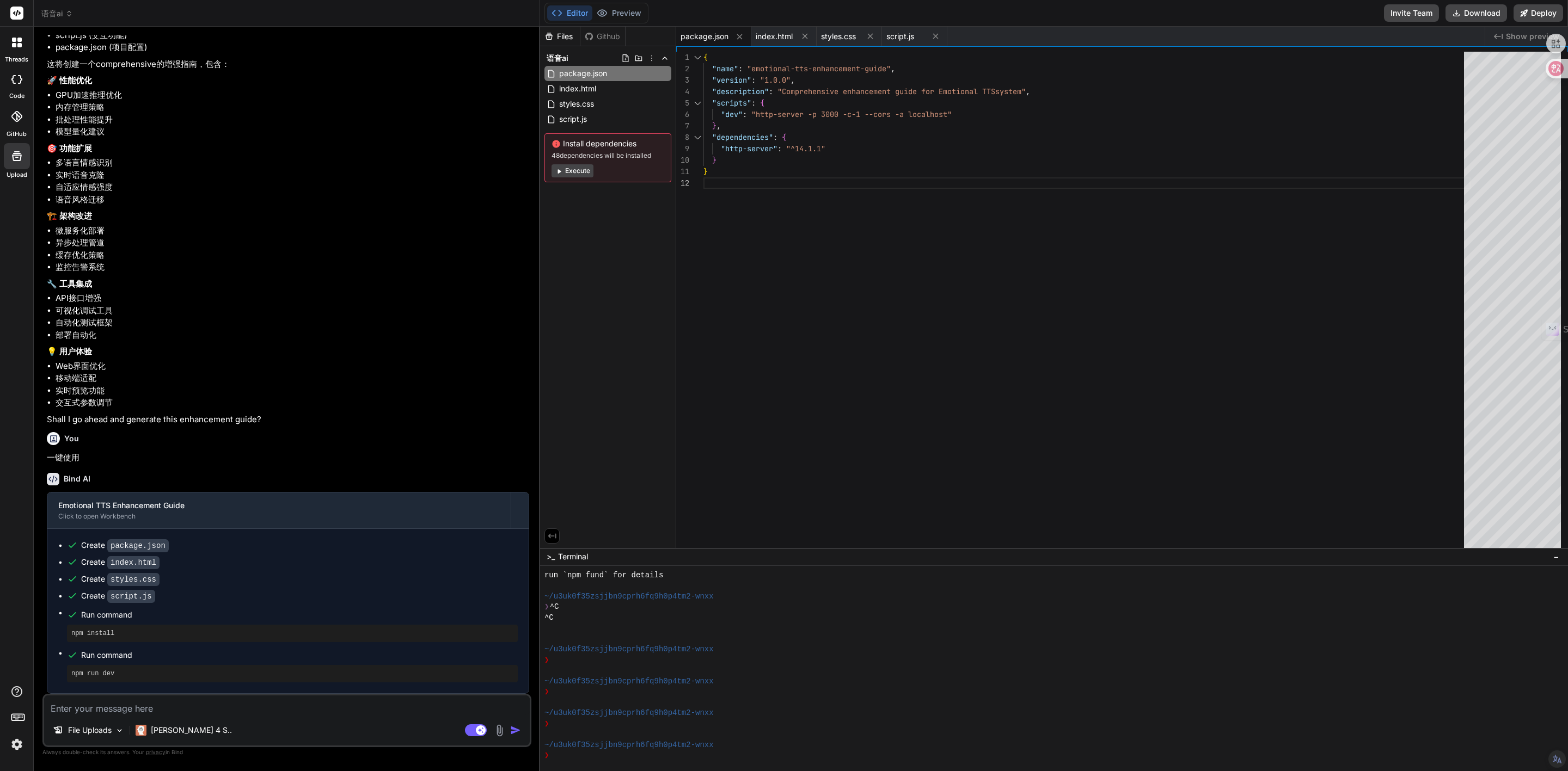
click at [586, 167] on button "Execute" at bounding box center [572, 170] width 42 height 13
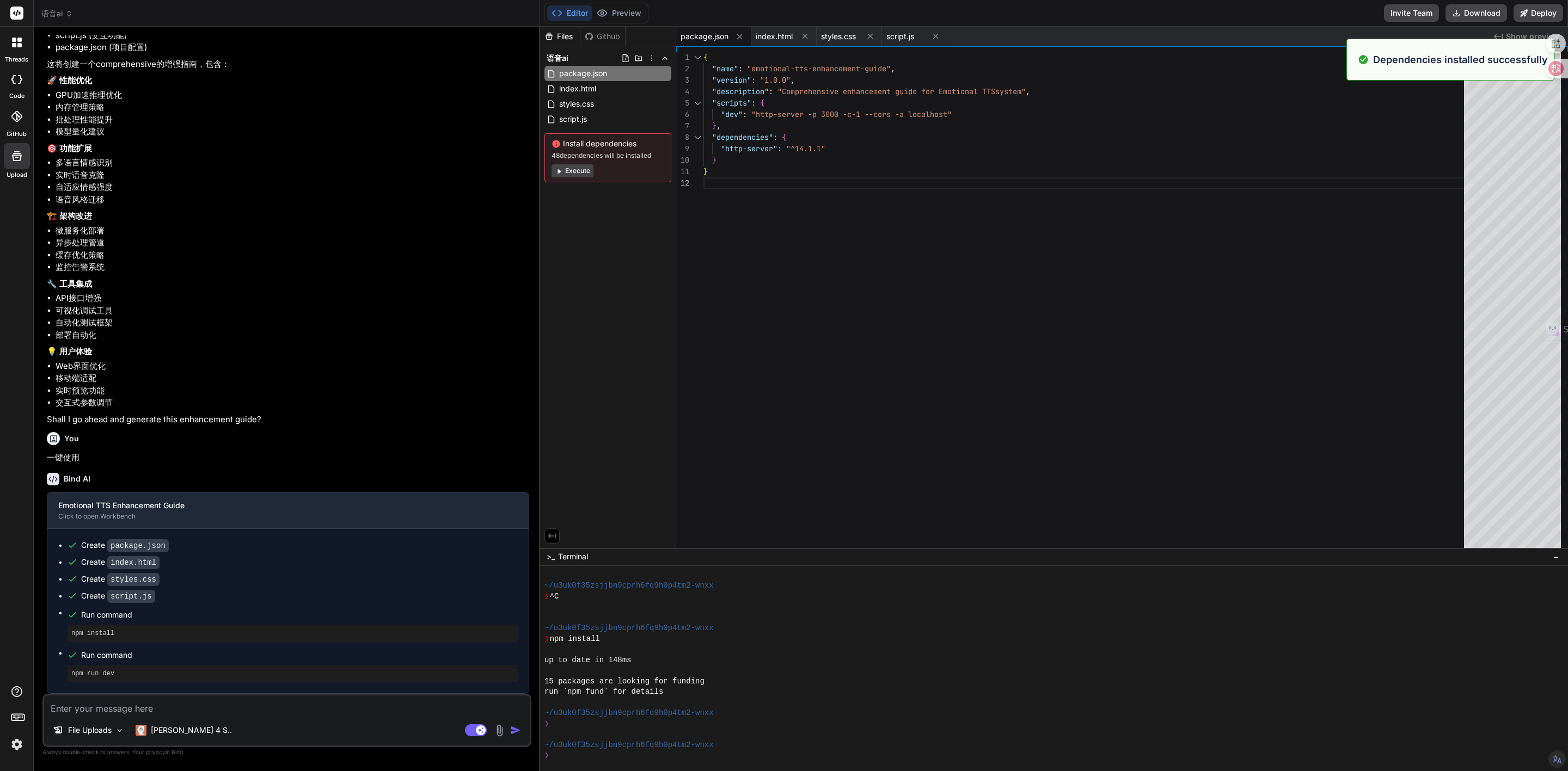
scroll to position [1168, 0]
click at [1531, 10] on button "Deploy" at bounding box center [1538, 13] width 49 height 18
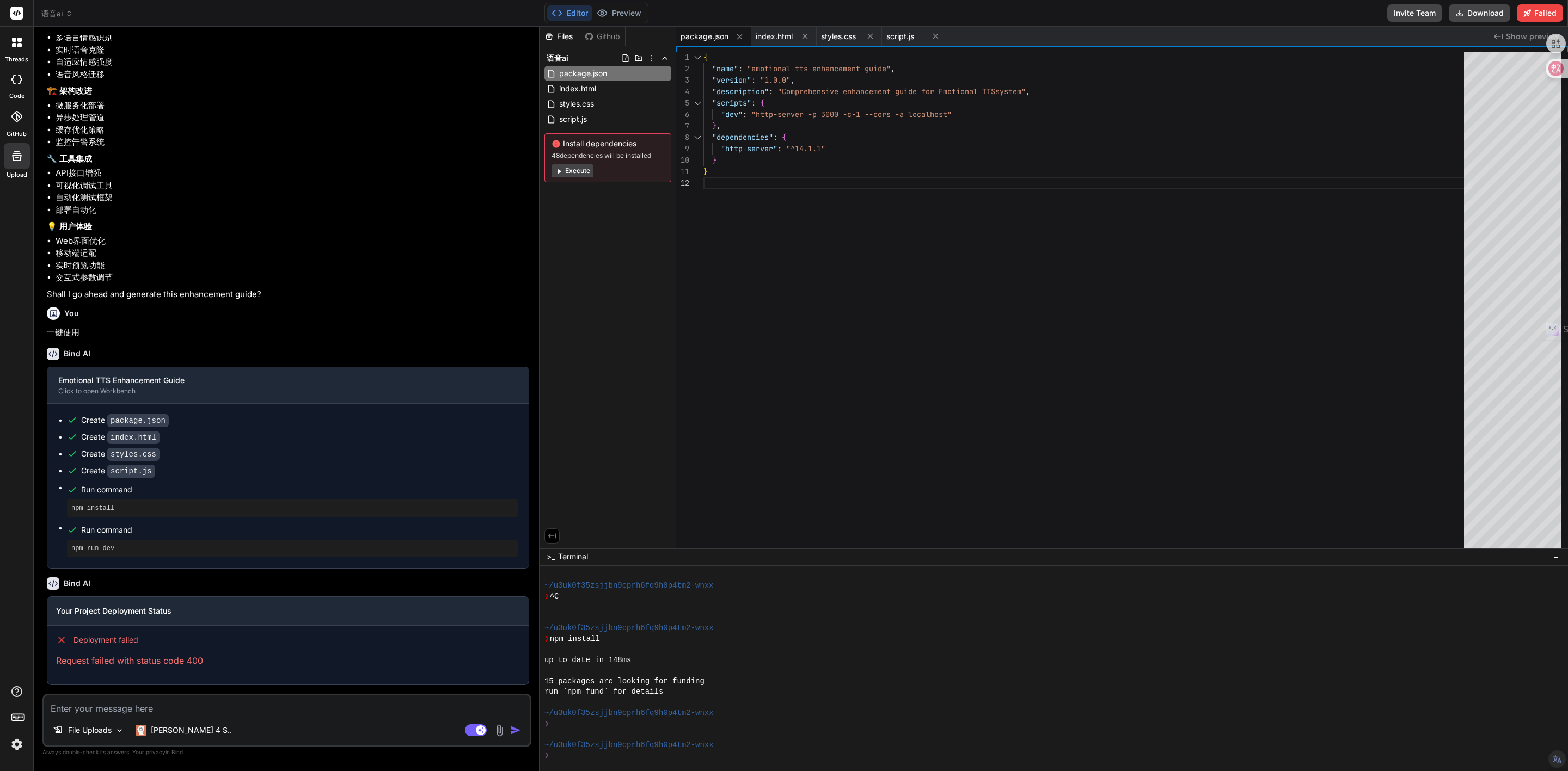
scroll to position [806, 0]
drag, startPoint x: 218, startPoint y: 663, endPoint x: 72, endPoint y: 639, distance: 148.0
click at [72, 639] on div "Deployment failed Request failed with status code 400" at bounding box center [288, 651] width 481 height 50
click at [292, 311] on div "You" at bounding box center [288, 313] width 482 height 13
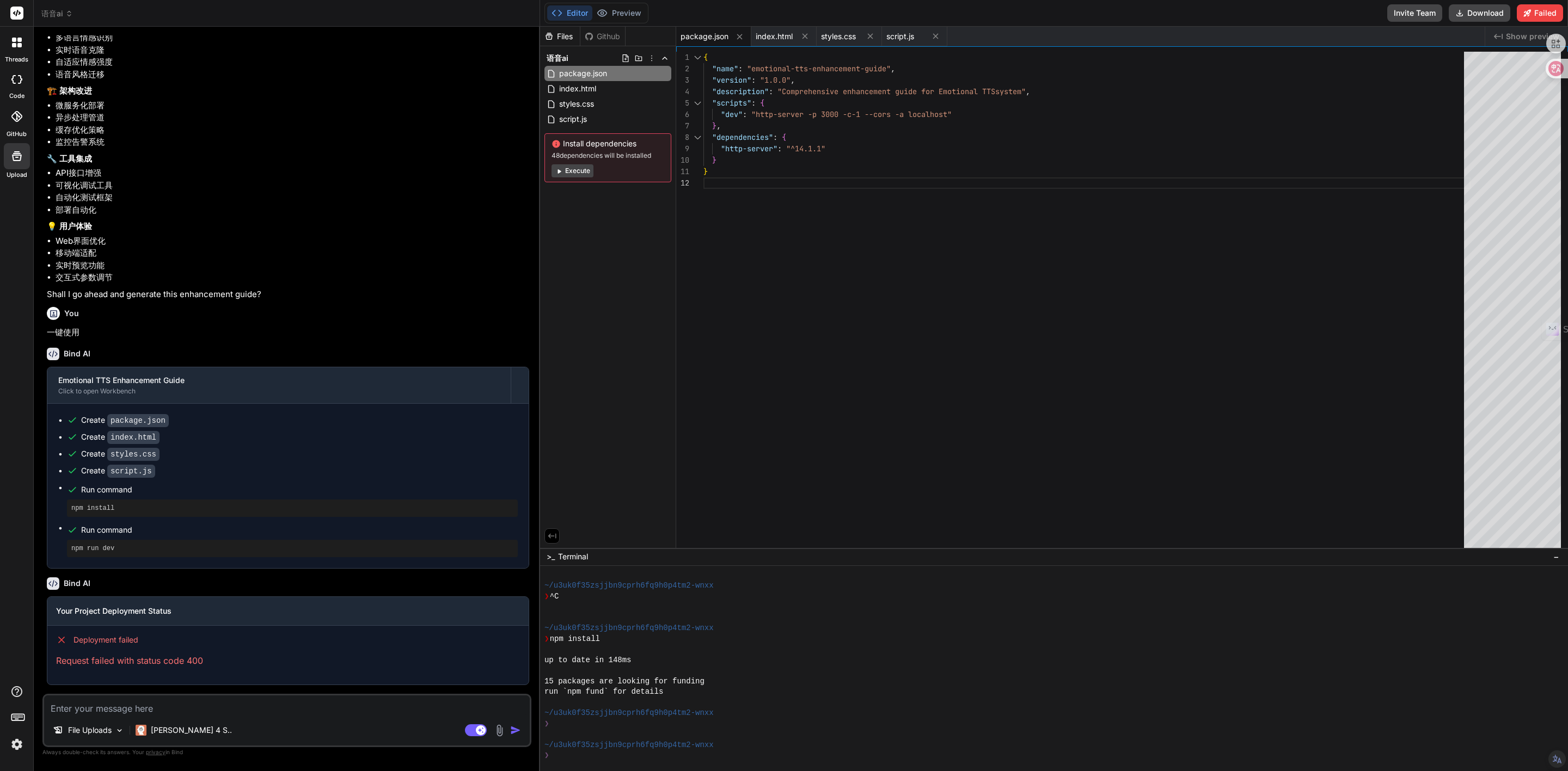
click at [295, 307] on div "You 一键使用" at bounding box center [288, 321] width 482 height 37
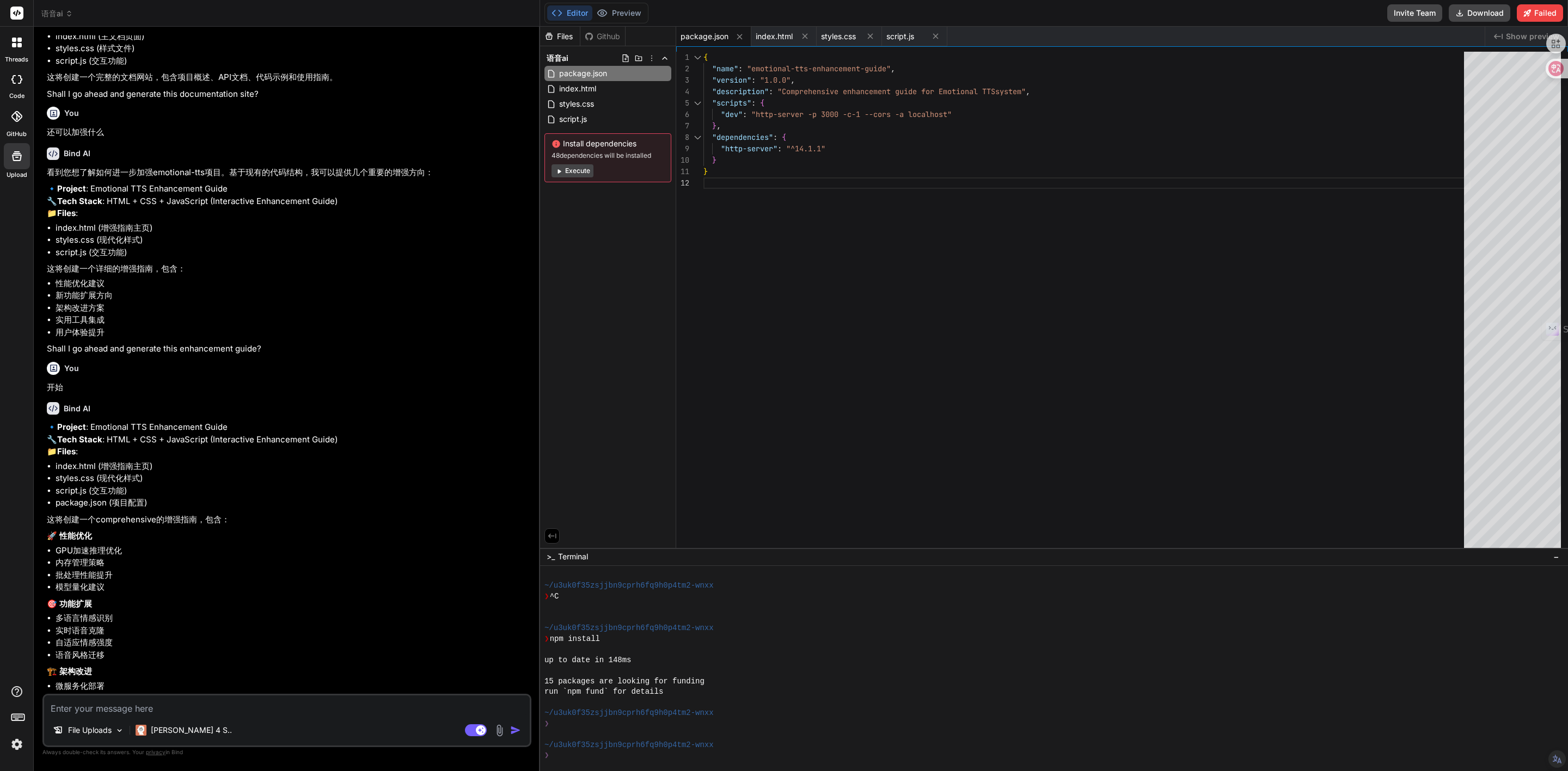
scroll to position [152, 0]
click at [1467, 13] on button "Download" at bounding box center [1479, 13] width 61 height 18
click at [245, 704] on textarea at bounding box center [287, 705] width 486 height 19
paste textarea "C:\Users\PC\Desktop\语音ai v1>pip install -r requirements.txt Defaulting to user …"
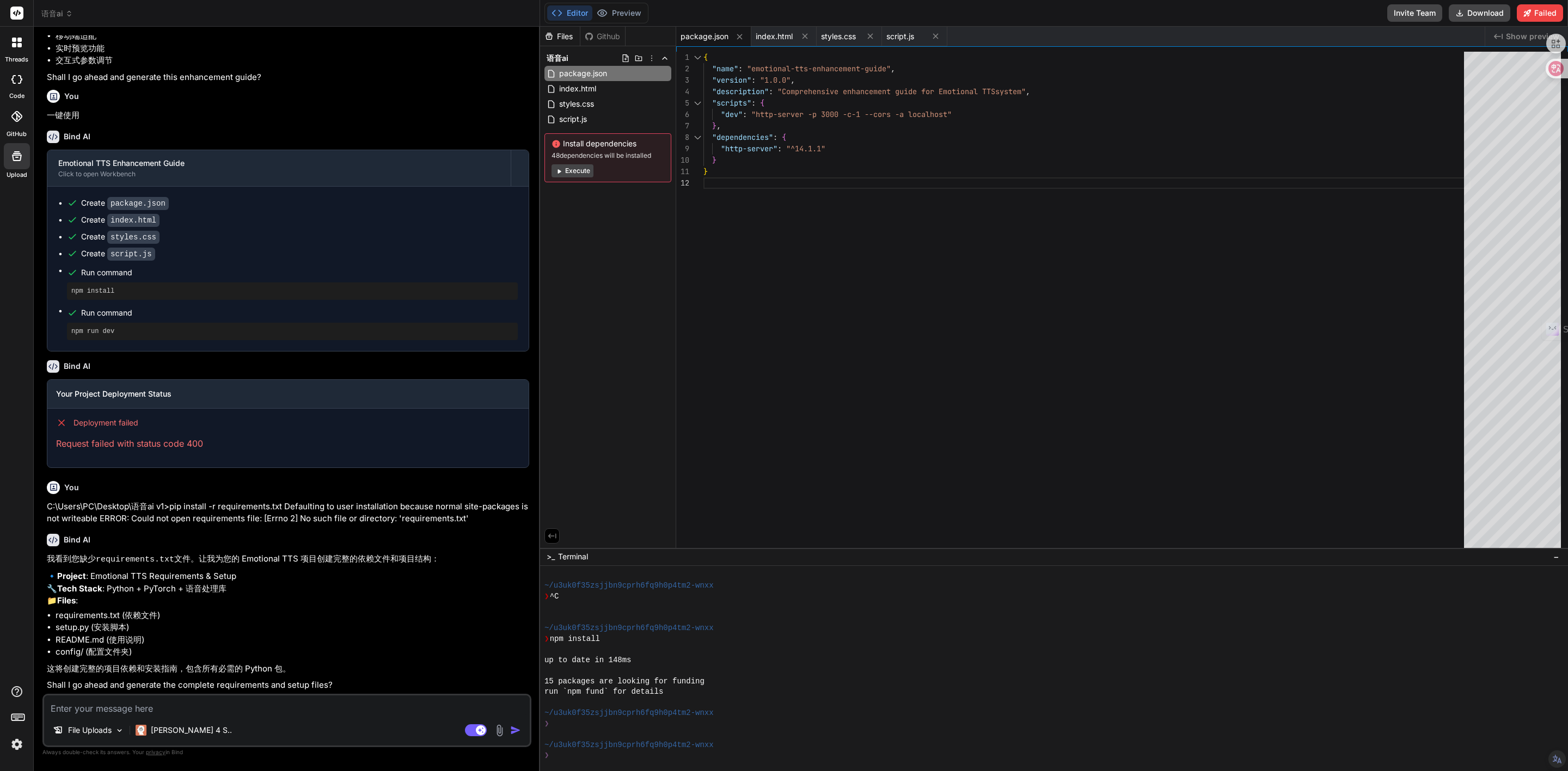
scroll to position [1047, 0]
click at [86, 706] on textarea at bounding box center [287, 705] width 486 height 19
paste textarea "📋 lore 8. ipsu dolo Sitametc Adip elit # sedd eiu tempori utlab etdolorema aliq…"
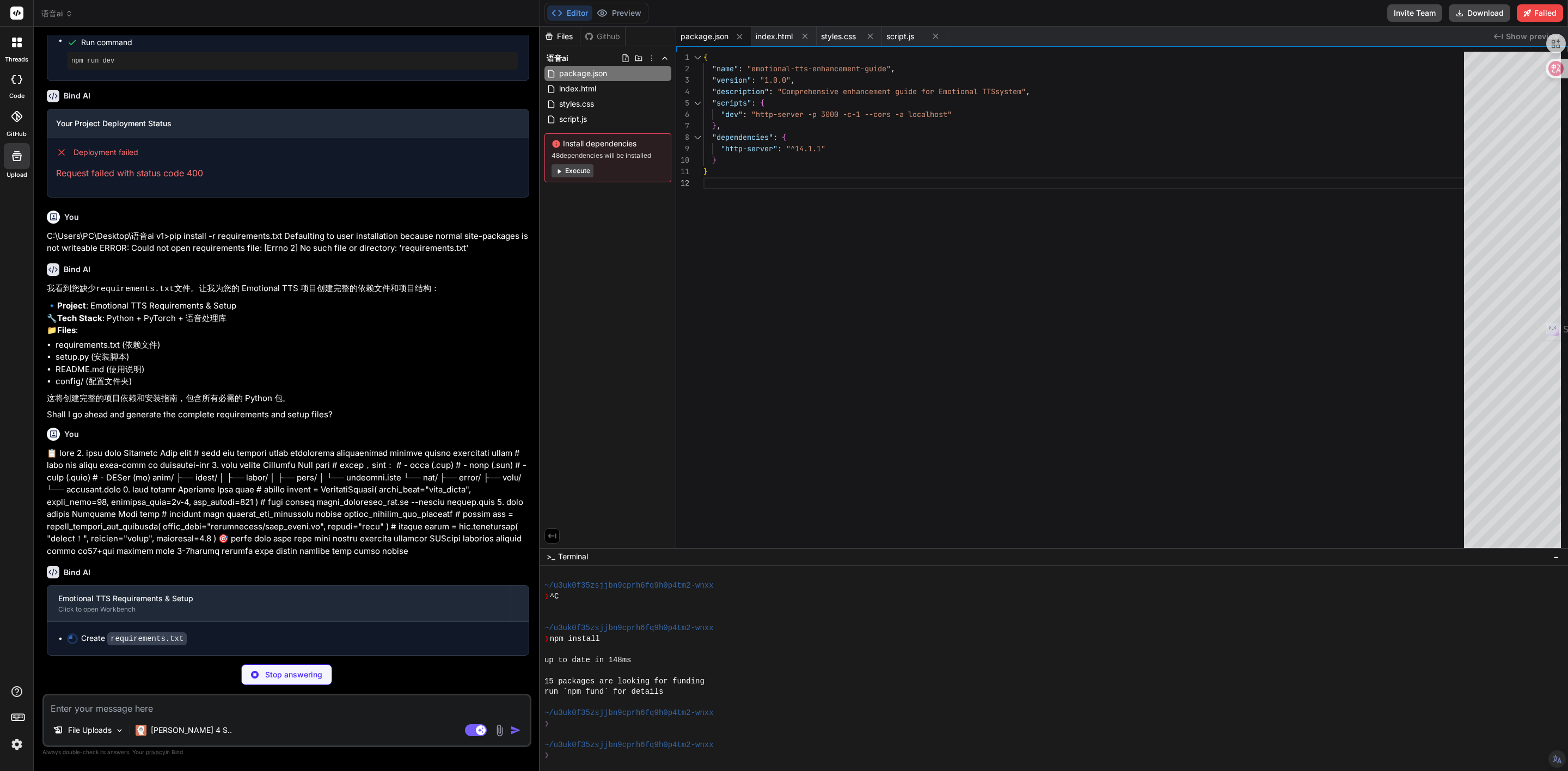
scroll to position [1343, 0]
drag, startPoint x: 170, startPoint y: 452, endPoint x: 224, endPoint y: 452, distance: 54.0
click at [224, 452] on p at bounding box center [288, 503] width 482 height 111
copy p "本标注 (.txt)"
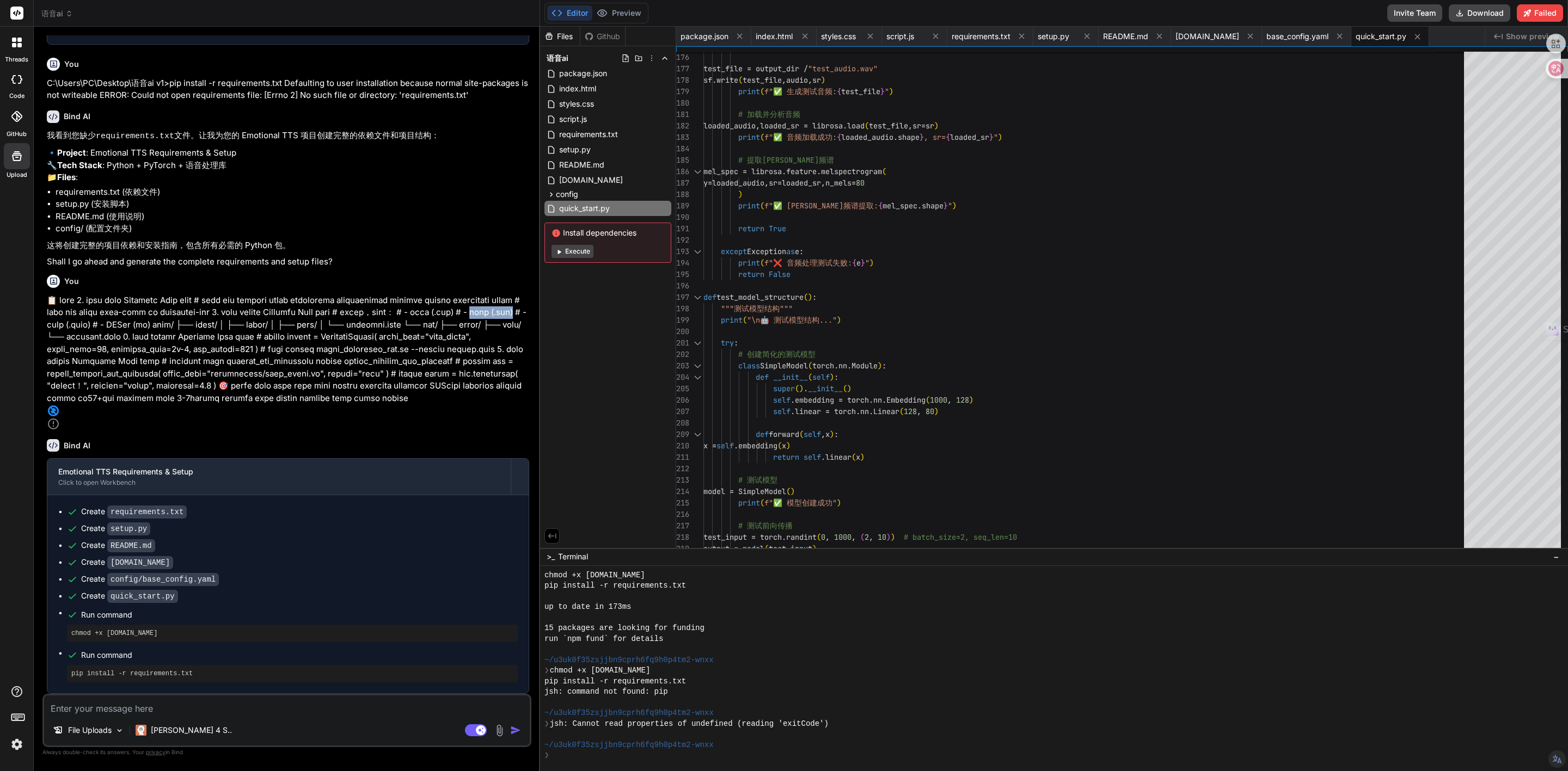
scroll to position [1470, 0]
click at [578, 249] on button "Execute" at bounding box center [572, 251] width 42 height 13
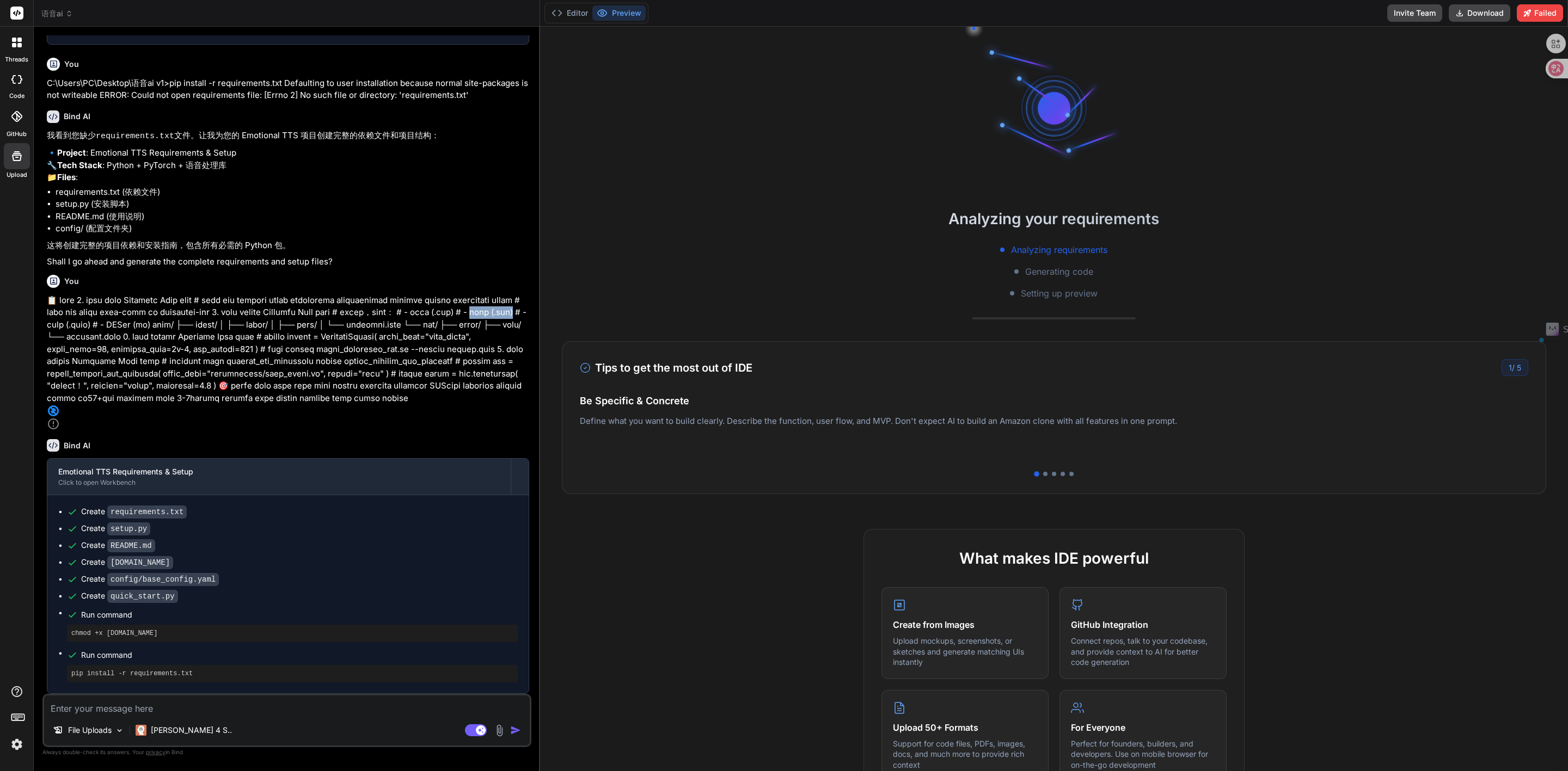
scroll to position [1793, 0]
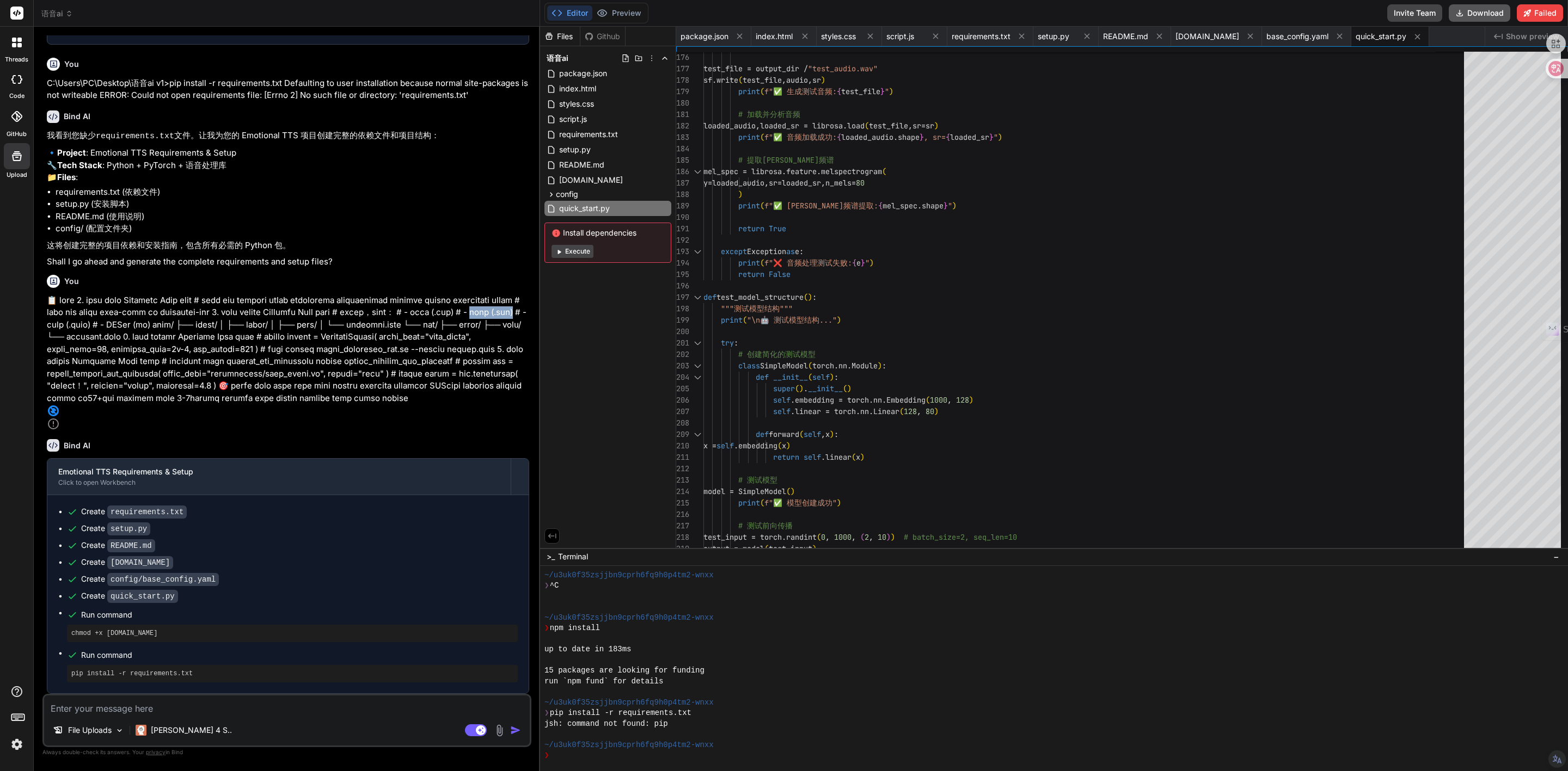
click at [1464, 9] on icon at bounding box center [1460, 13] width 9 height 9
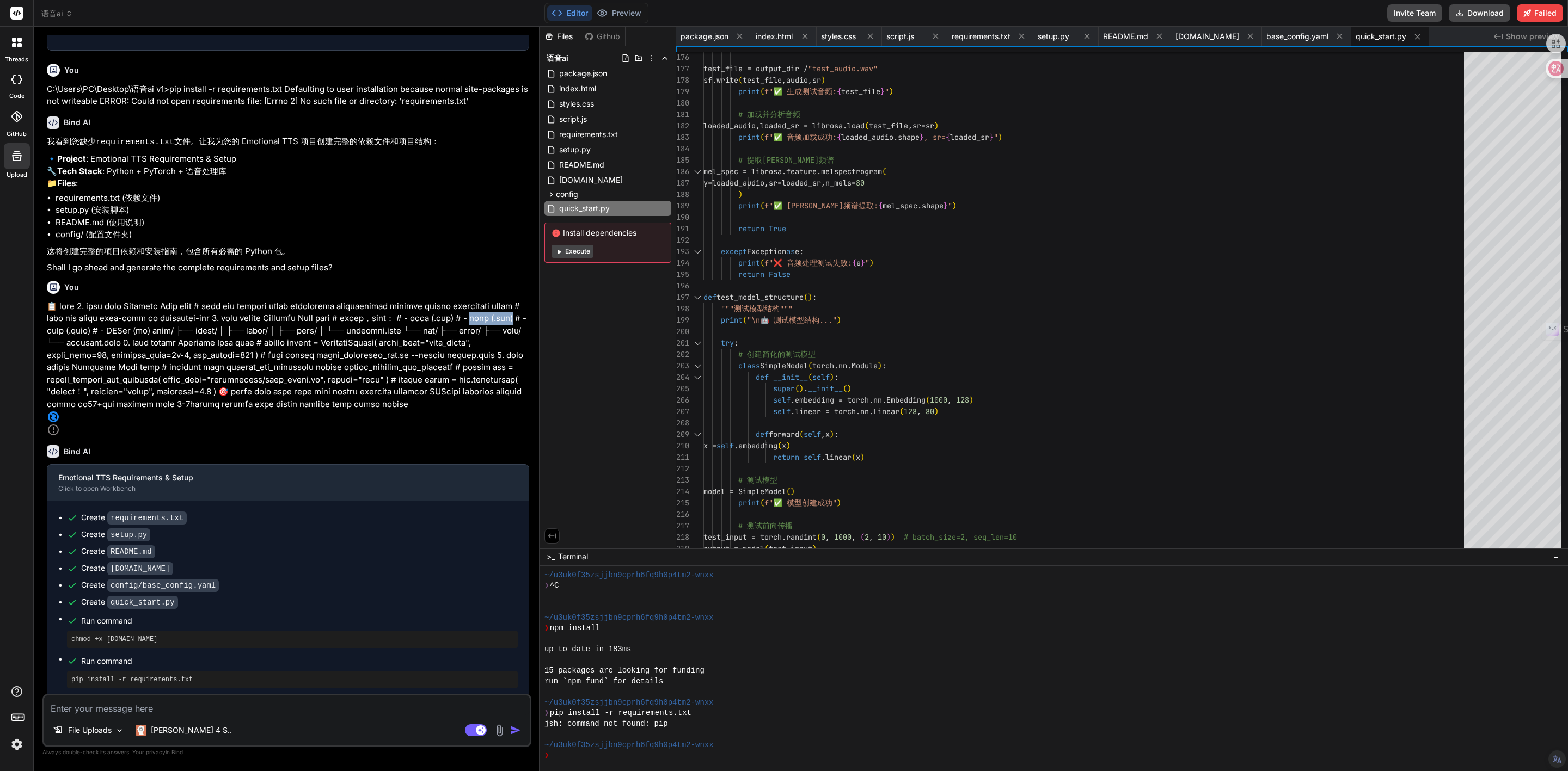
scroll to position [1470, 0]
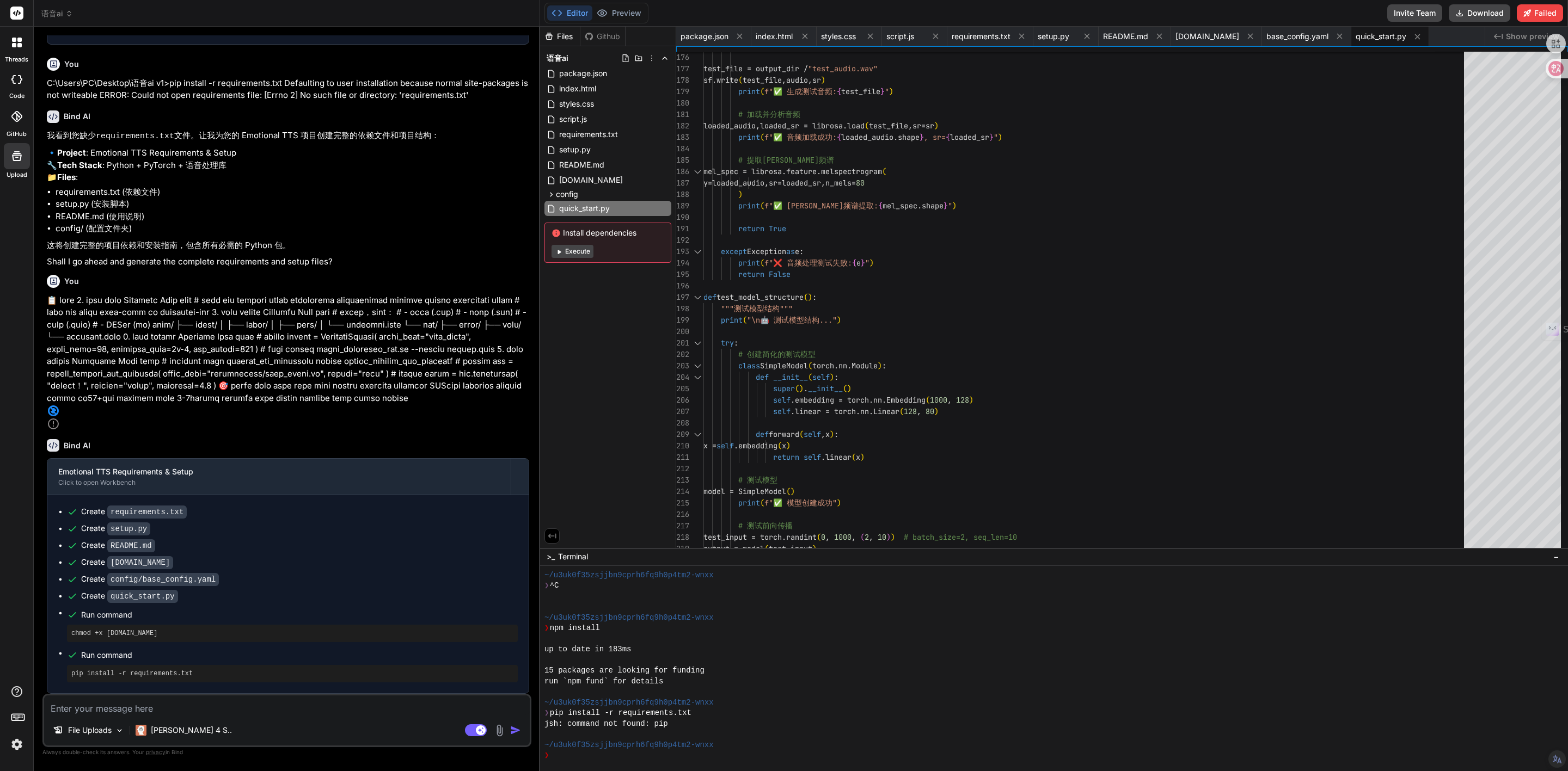
click at [172, 707] on textarea at bounding box center [287, 705] width 486 height 19
click at [161, 714] on textarea at bounding box center [287, 705] width 486 height 19
click at [198, 705] on textarea at bounding box center [287, 705] width 486 height 19
paste textarea "loremipsumdol 0. sitamet consec Adipisci Elit sedd eiusmo tempo inci utlab.etdo…"
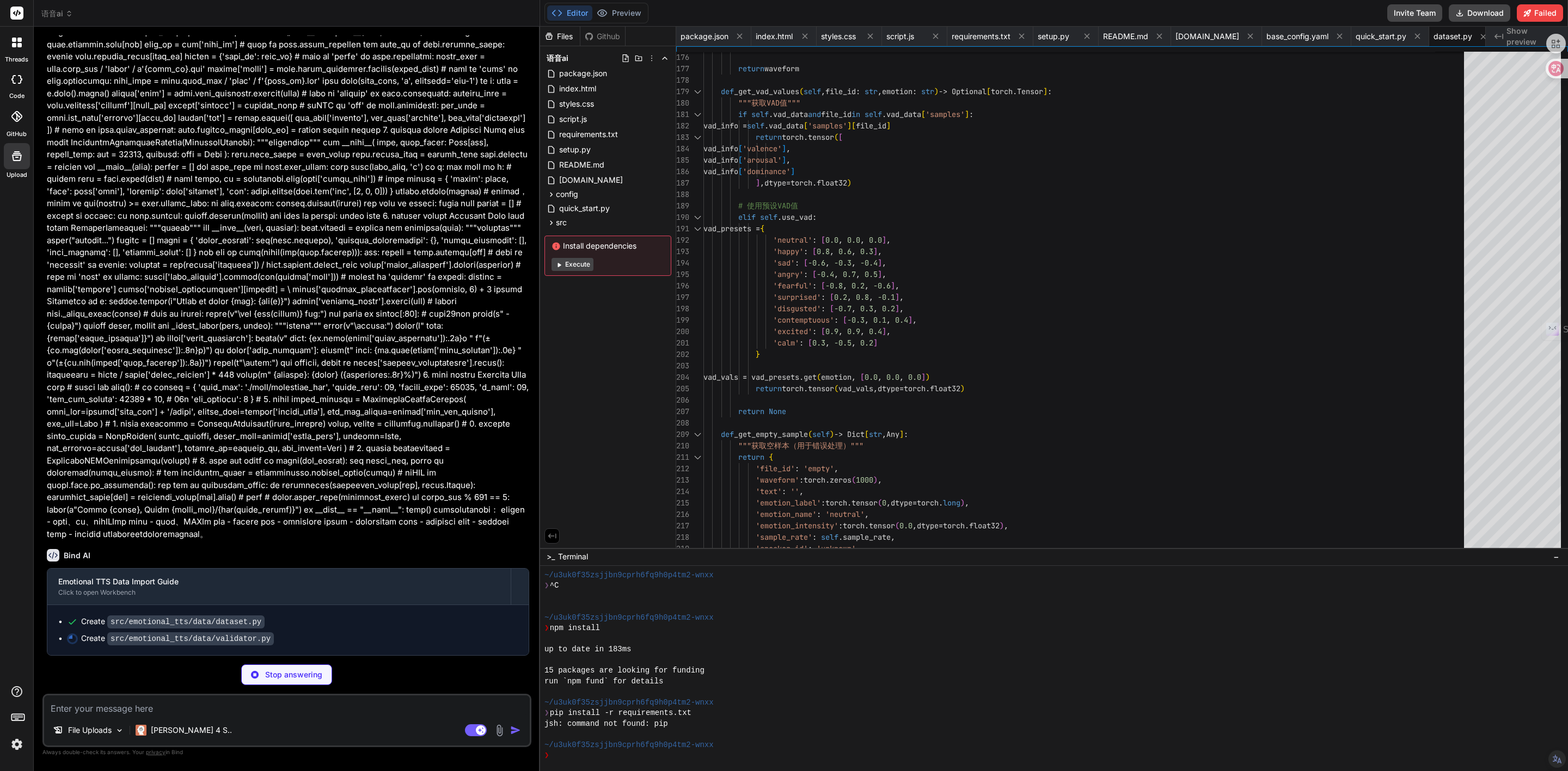
scroll to position [3362, 0]
click at [565, 221] on span "src" at bounding box center [561, 223] width 11 height 11
click at [600, 235] on span "emotional_tts" at bounding box center [588, 237] width 47 height 11
click at [593, 250] on div "data" at bounding box center [617, 251] width 108 height 13
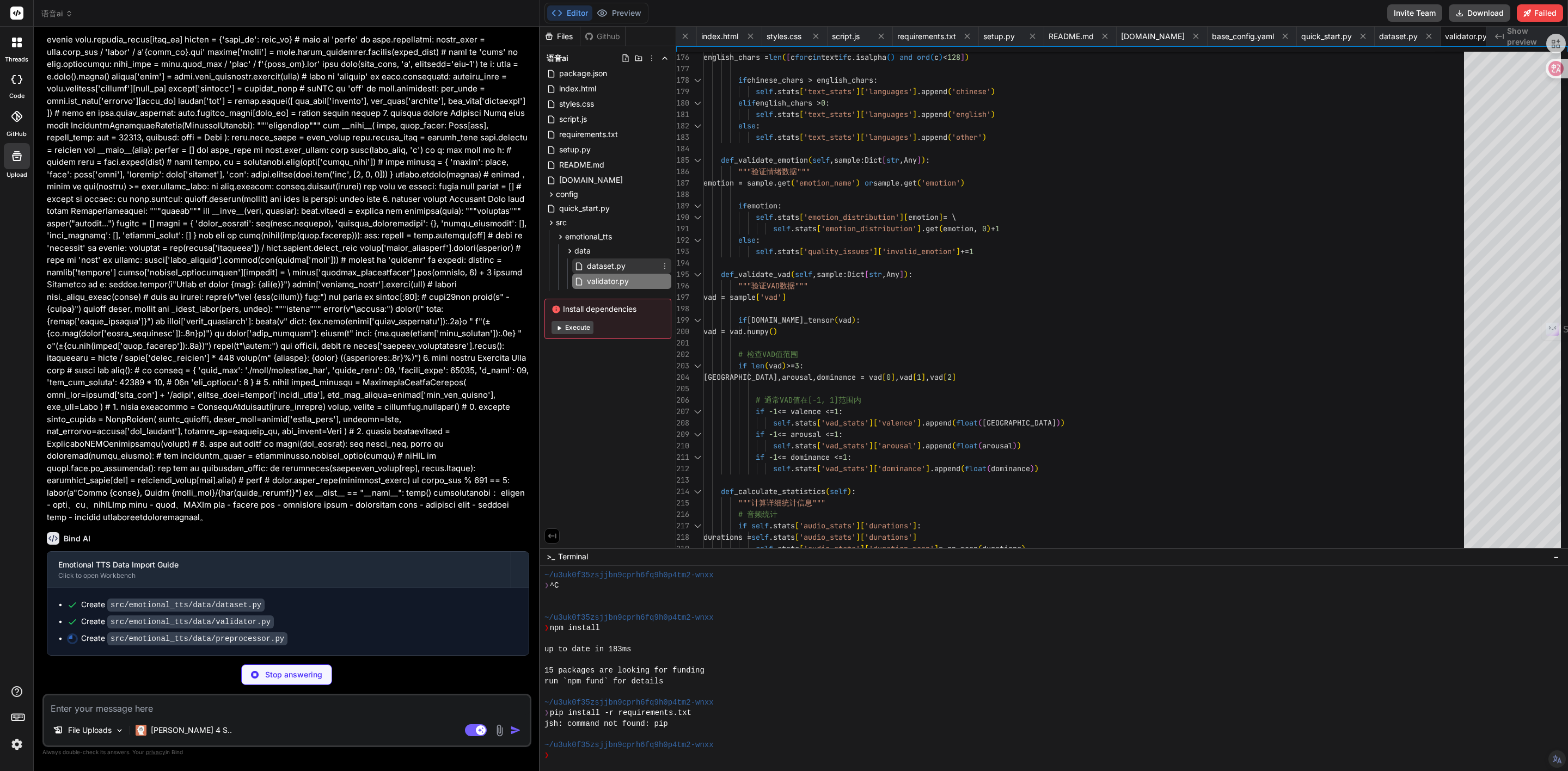
click at [608, 267] on span "dataset.py" at bounding box center [606, 266] width 41 height 13
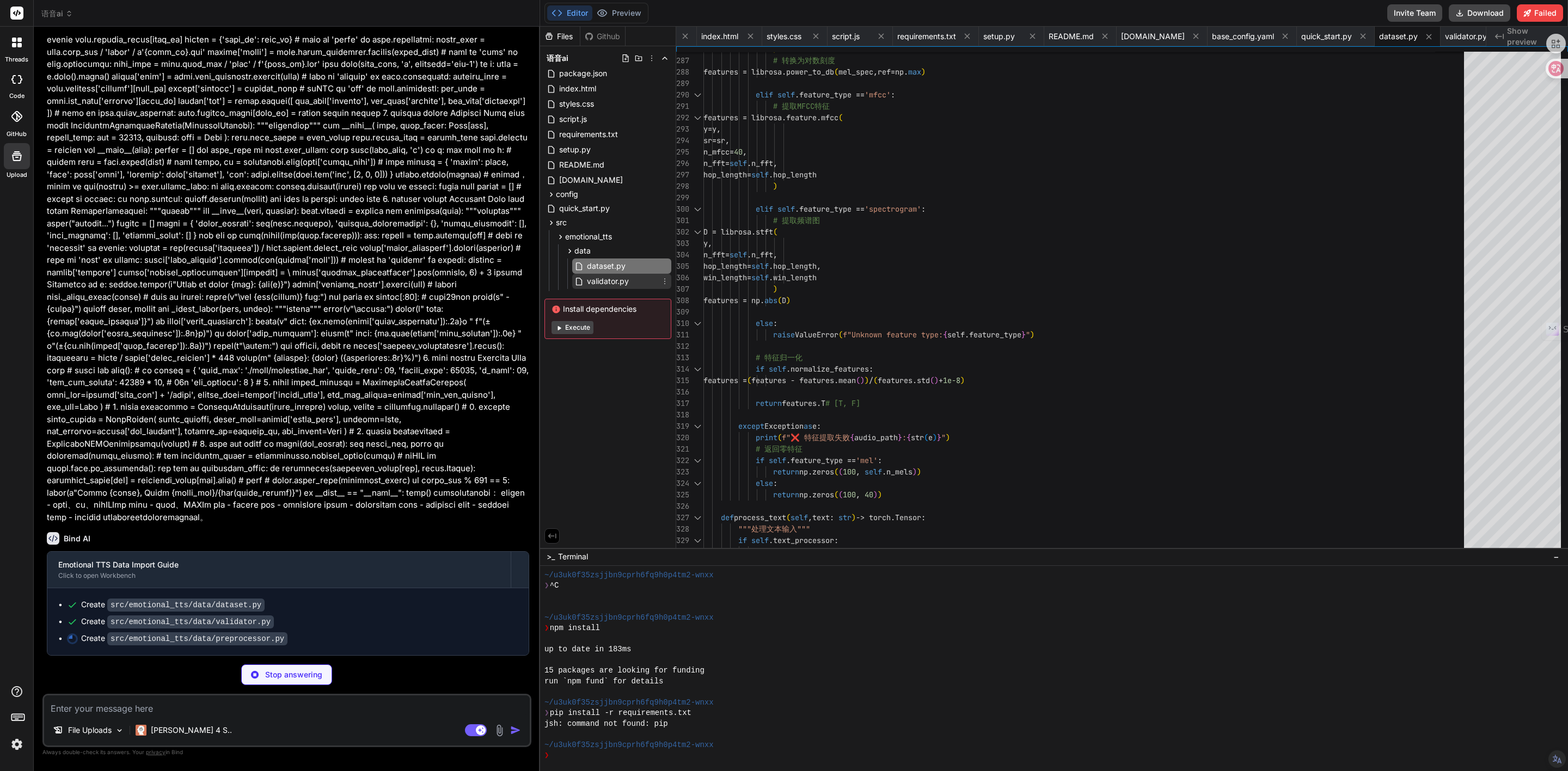
click at [613, 281] on span "validator.py" at bounding box center [607, 281] width 44 height 13
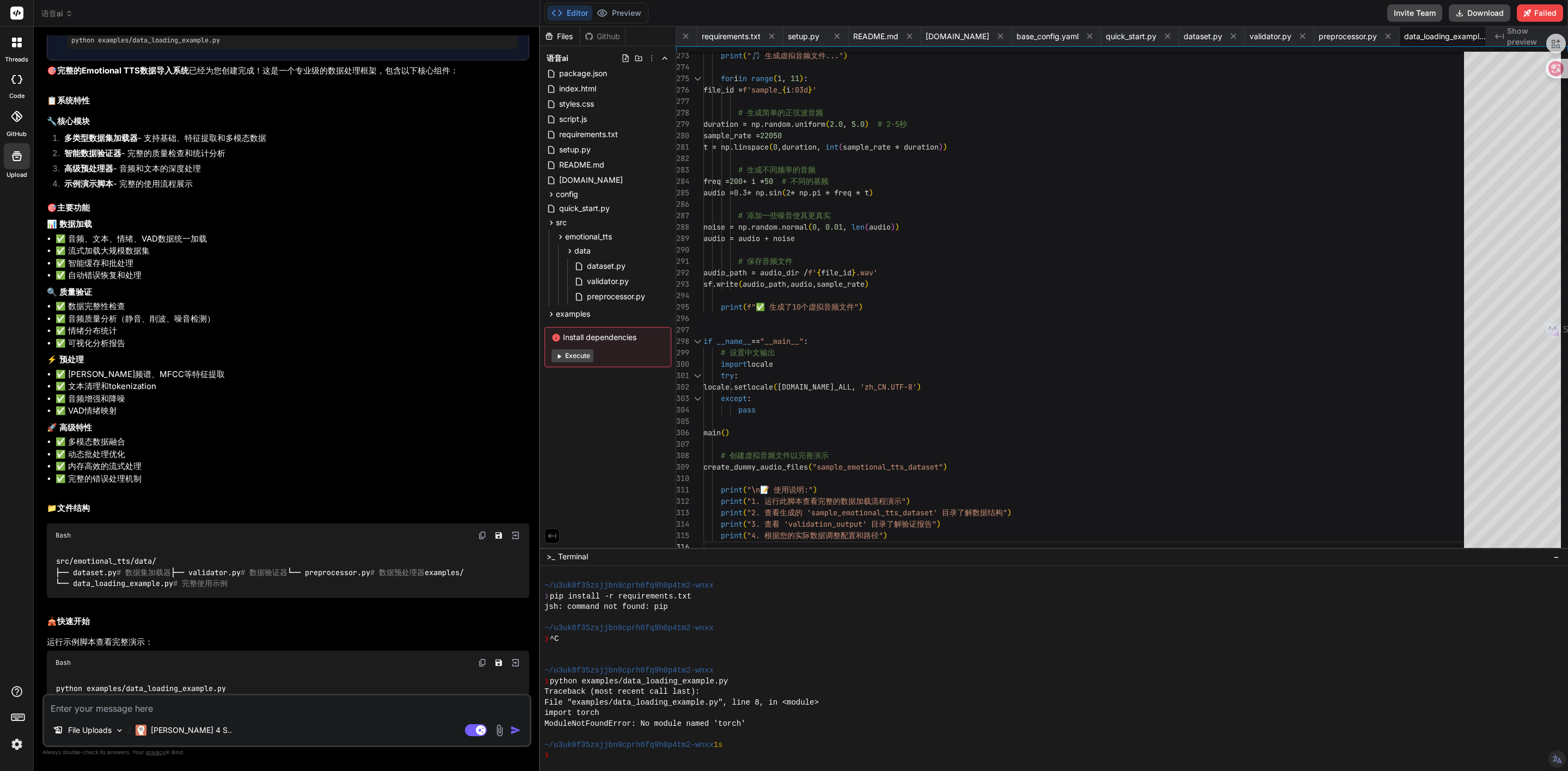
scroll to position [3884, 0]
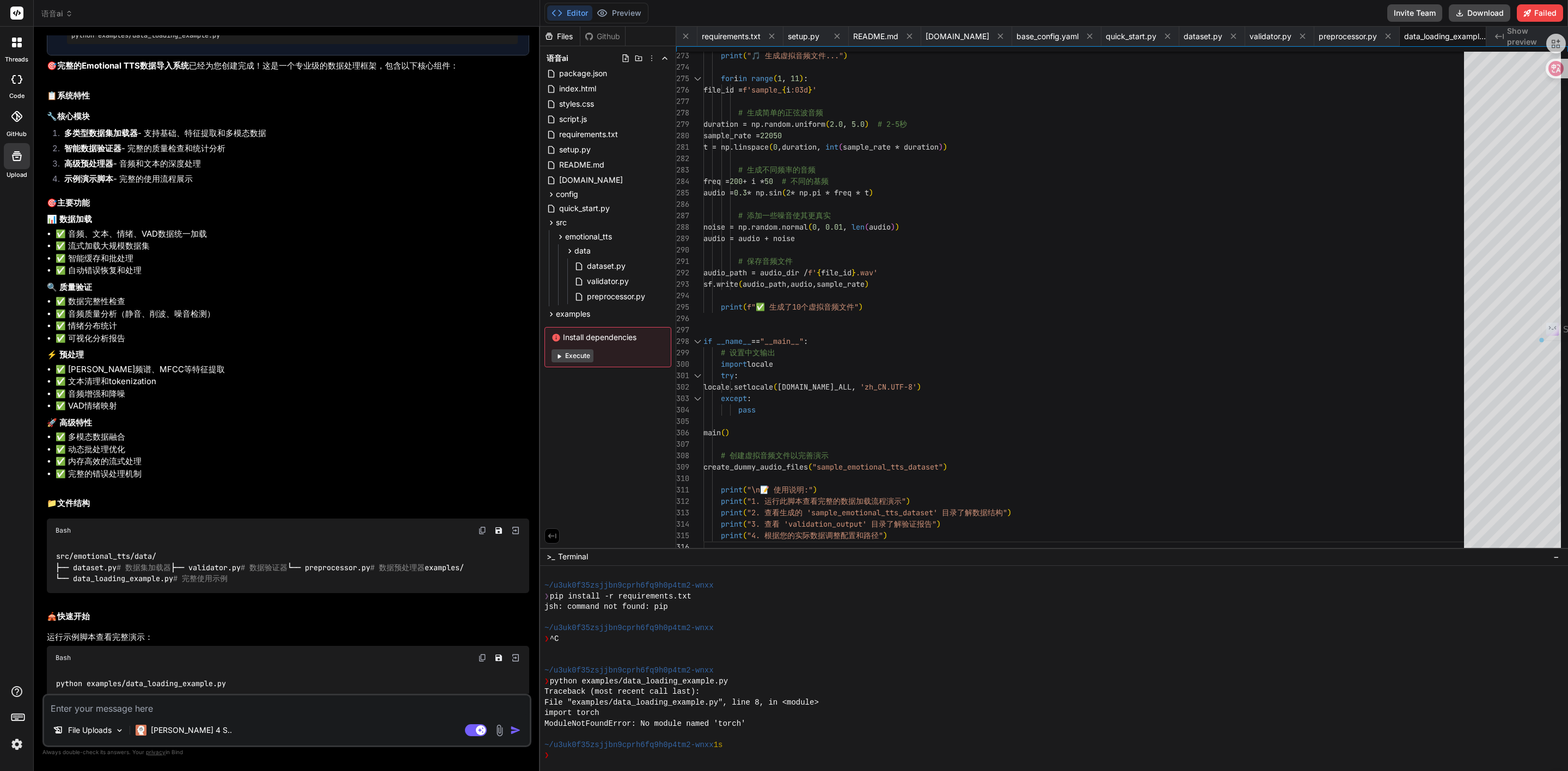
drag, startPoint x: 64, startPoint y: 285, endPoint x: 270, endPoint y: 284, distance: 206.0
click at [270, 142] on li "多类型数据集加载器 - 支持基础、特征提取和多模态数据" at bounding box center [292, 134] width 474 height 15
drag, startPoint x: 82, startPoint y: 298, endPoint x: 213, endPoint y: 295, distance: 131.0
click at [213, 158] on li "智能数据验证器 - 完整的质量检查和统计分析" at bounding box center [292, 150] width 474 height 15
drag, startPoint x: 75, startPoint y: 316, endPoint x: 194, endPoint y: 311, distance: 119.1
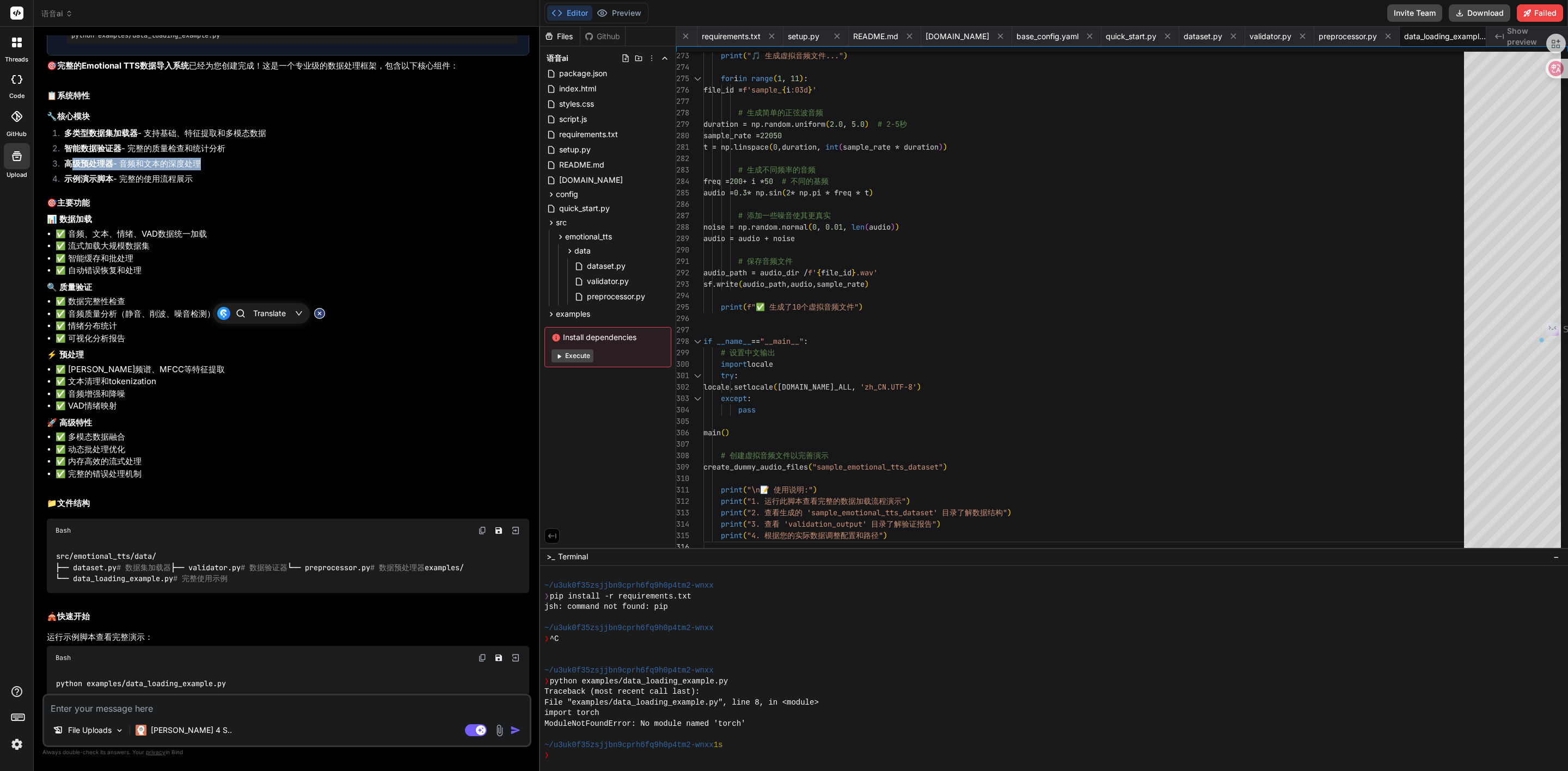
click at [194, 173] on li "高级预处理器 - 音频和文本的深度处理" at bounding box center [292, 165] width 474 height 15
drag, startPoint x: 100, startPoint y: 330, endPoint x: 173, endPoint y: 327, distance: 73.1
click at [173, 188] on li "示例演示脚本 - 完整的使用流程展示" at bounding box center [292, 180] width 474 height 15
drag, startPoint x: 96, startPoint y: 383, endPoint x: 180, endPoint y: 384, distance: 84.0
click at [180, 240] on li "✅ 音频、文本、情绪、VAD数据统一加载" at bounding box center [292, 234] width 474 height 13
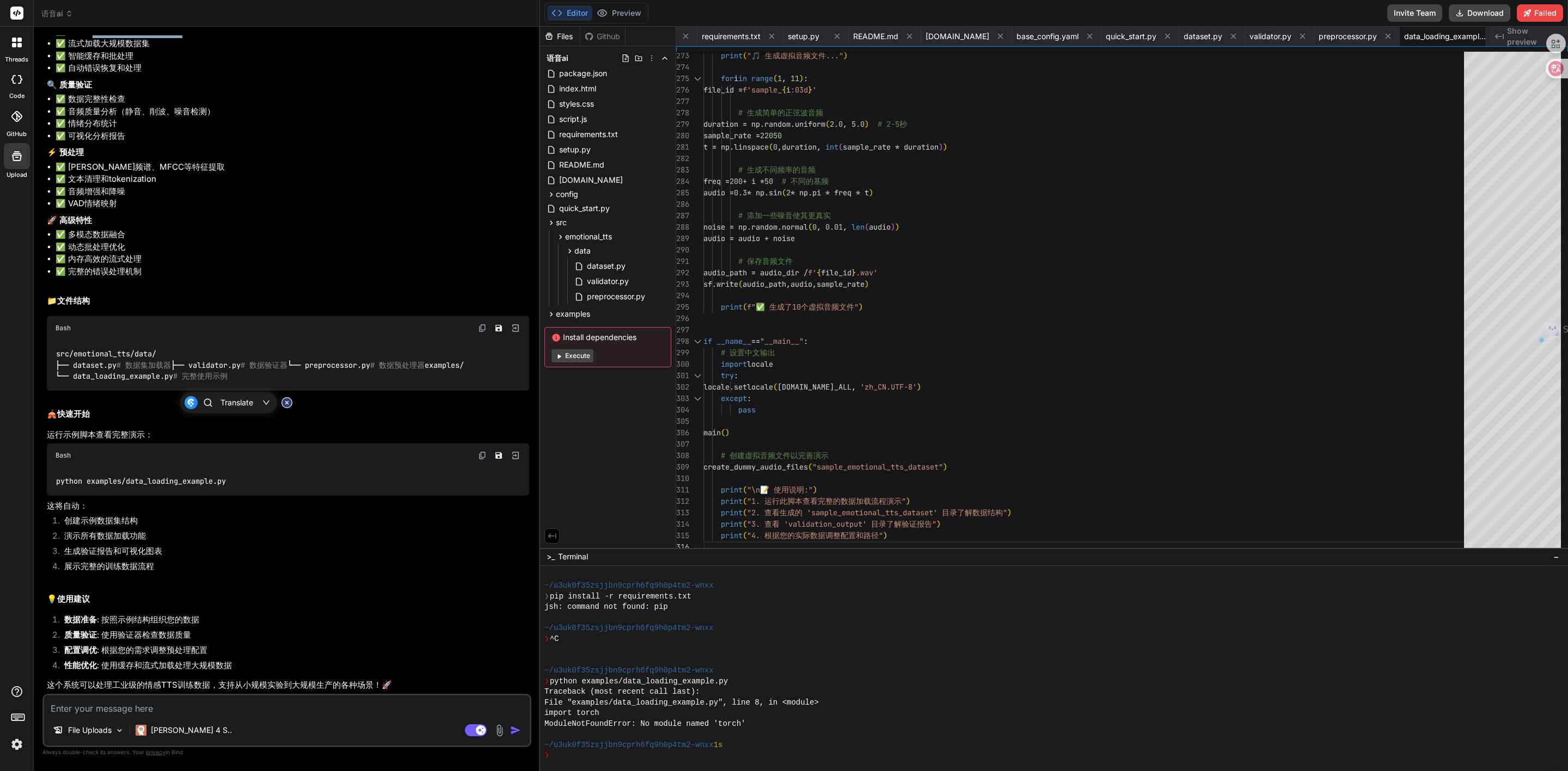
scroll to position [4280, 0]
drag, startPoint x: 67, startPoint y: 533, endPoint x: 116, endPoint y: 534, distance: 49.0
click at [116, 534] on li "演示所有数据加载功能" at bounding box center [292, 537] width 474 height 15
click at [82, 553] on li "生成验证报告和可视化图表" at bounding box center [292, 553] width 474 height 15
click at [74, 565] on li "展示完整的训练数据流程" at bounding box center [292, 568] width 474 height 15
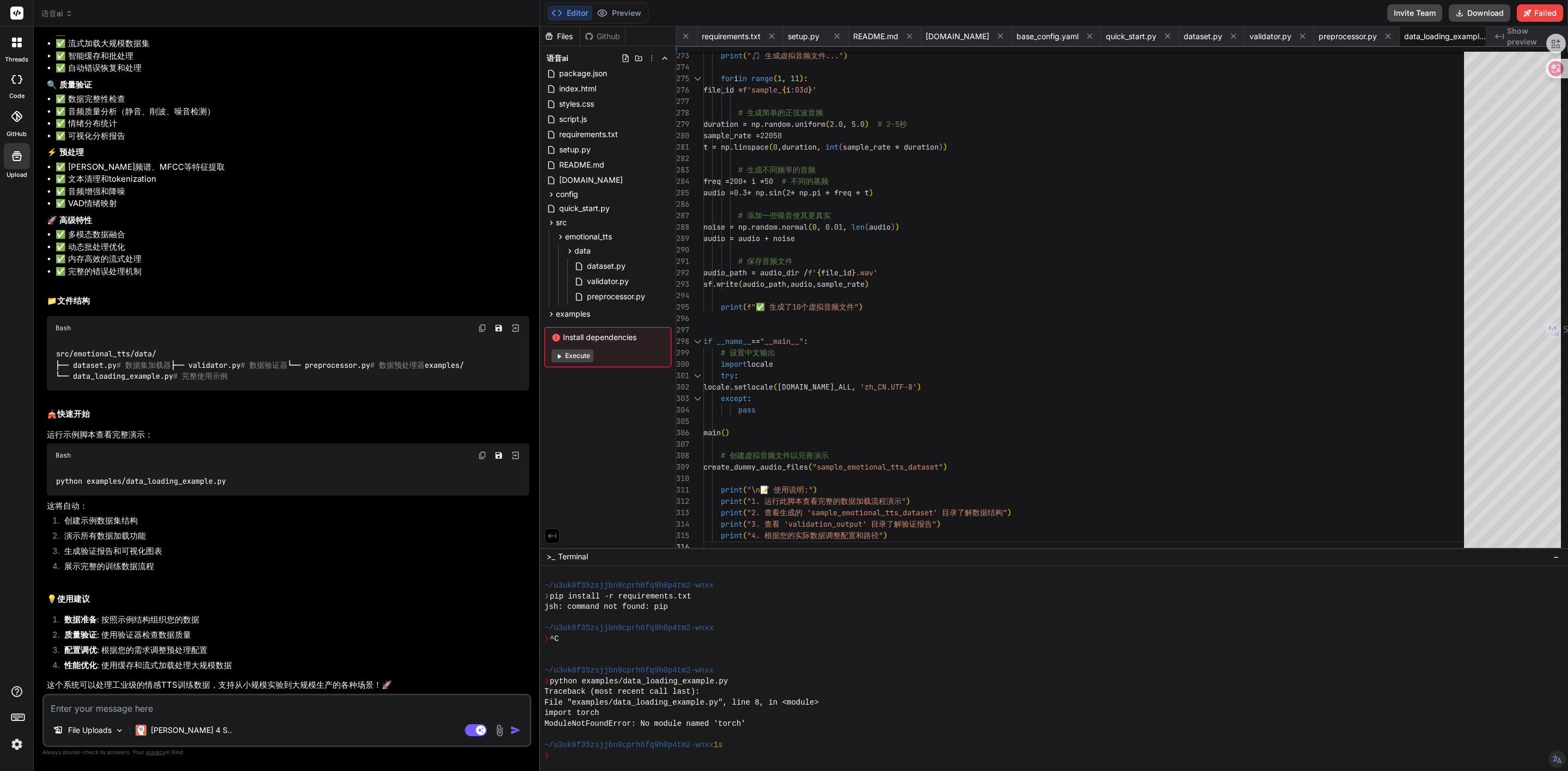
click at [111, 709] on textarea at bounding box center [287, 705] width 486 height 19
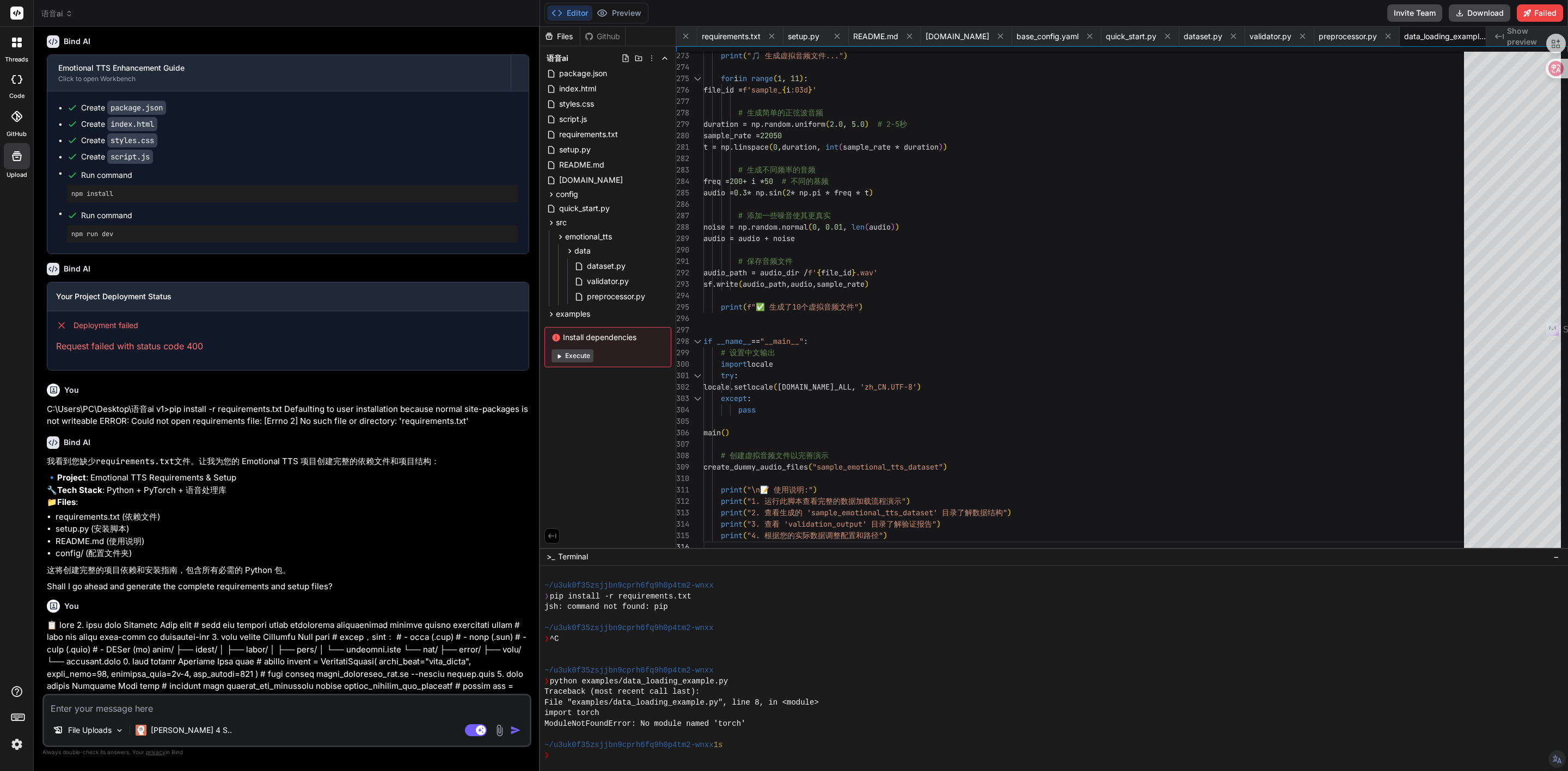
scroll to position [884, 0]
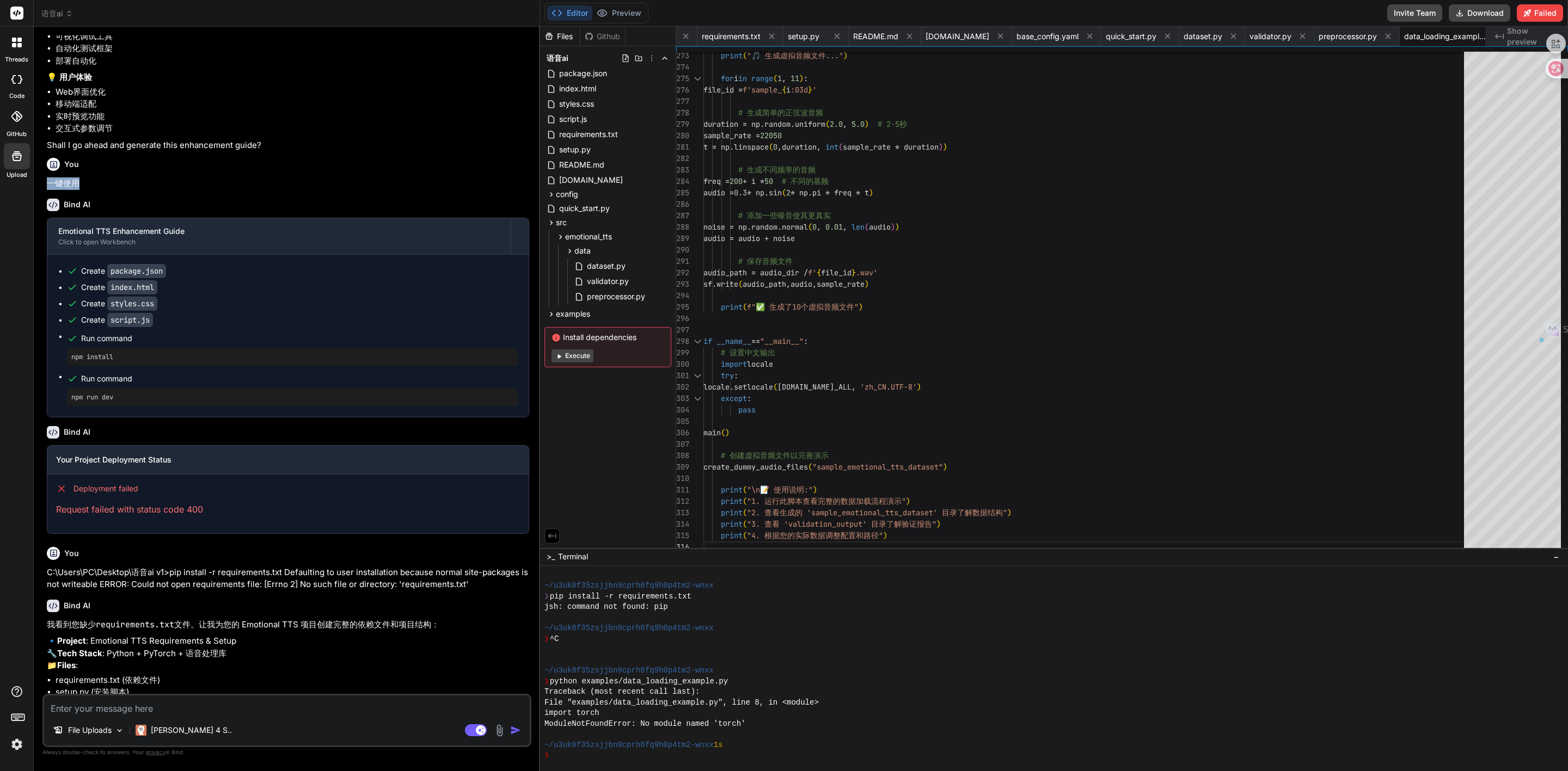
drag, startPoint x: 82, startPoint y: 255, endPoint x: 49, endPoint y: 256, distance: 33.0
click at [49, 190] on p "一键使用" at bounding box center [288, 184] width 482 height 13
copy p "一键使用"
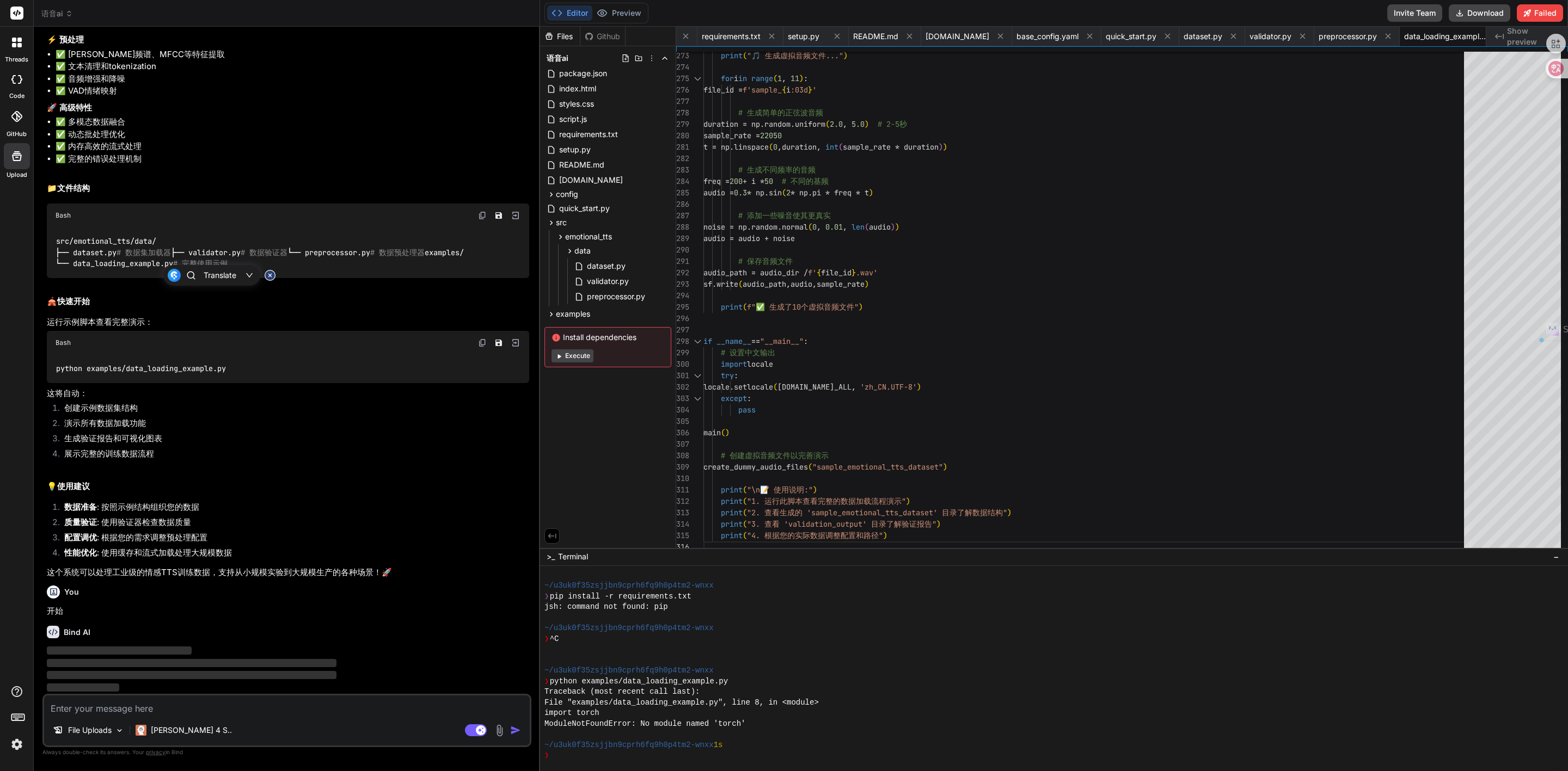
scroll to position [4393, 0]
click at [572, 316] on span "examples" at bounding box center [573, 314] width 34 height 11
drag, startPoint x: 65, startPoint y: 551, endPoint x: 229, endPoint y: 557, distance: 164.1
click at [229, 557] on li "性能优化 : 使用缓存和流式加载处理大规模数据" at bounding box center [292, 554] width 474 height 15
click at [77, 565] on div "Emotional TTS Data Import Guide Click to open Workbench Create src/emotional_tt…" at bounding box center [288, 80] width 482 height 998
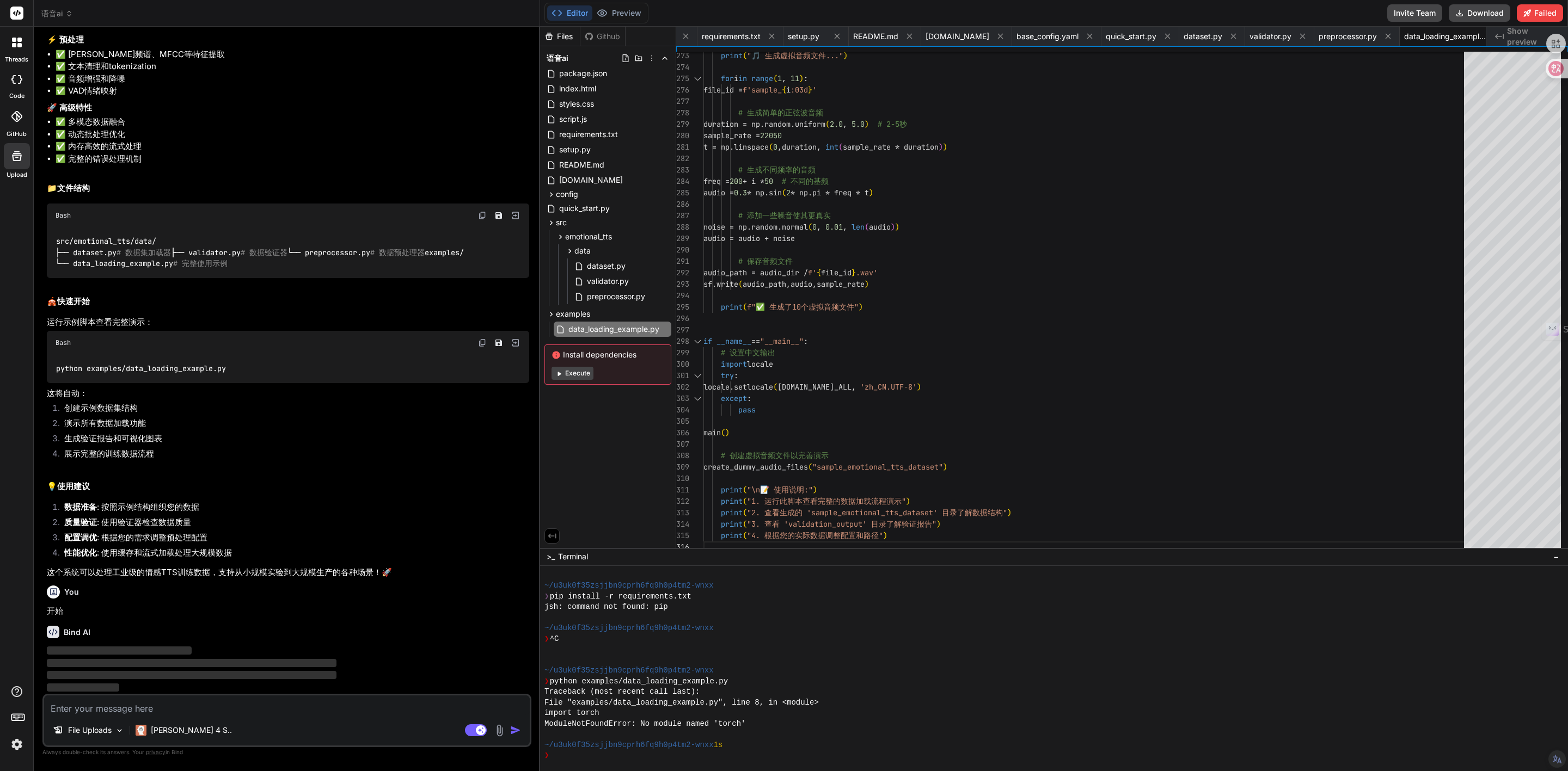
click at [90, 575] on p "这个系统可以处理工业级的情感TTS训练数据，支持从小规模实验到大规模生产的各种场景！🚀" at bounding box center [288, 573] width 482 height 13
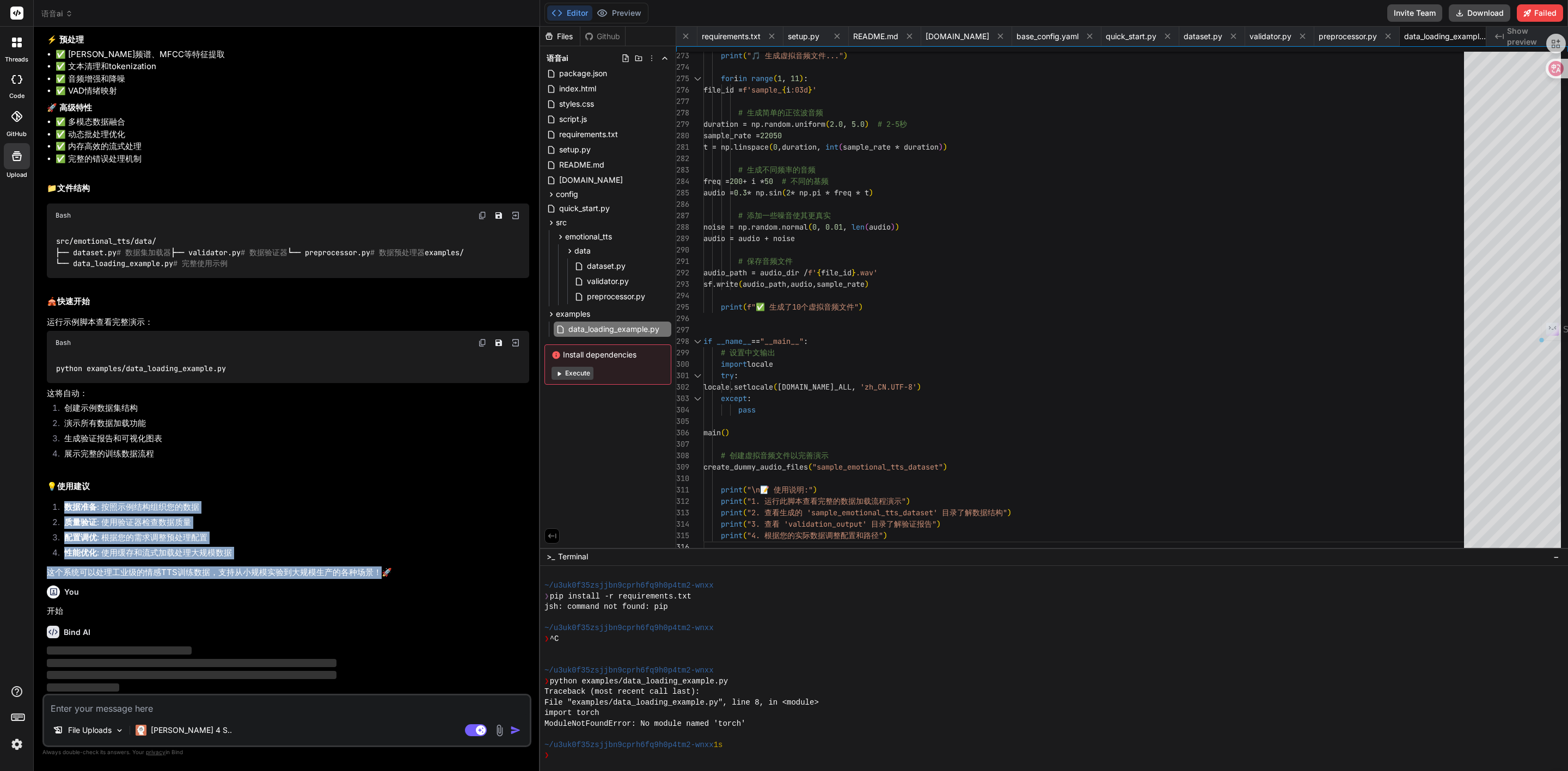
drag, startPoint x: 380, startPoint y: 575, endPoint x: 59, endPoint y: 503, distance: 329.0
click at [59, 503] on div "Emotional TTS Data Import Guide Click to open Workbench Create src/emotional_tt…" at bounding box center [288, 80] width 482 height 998
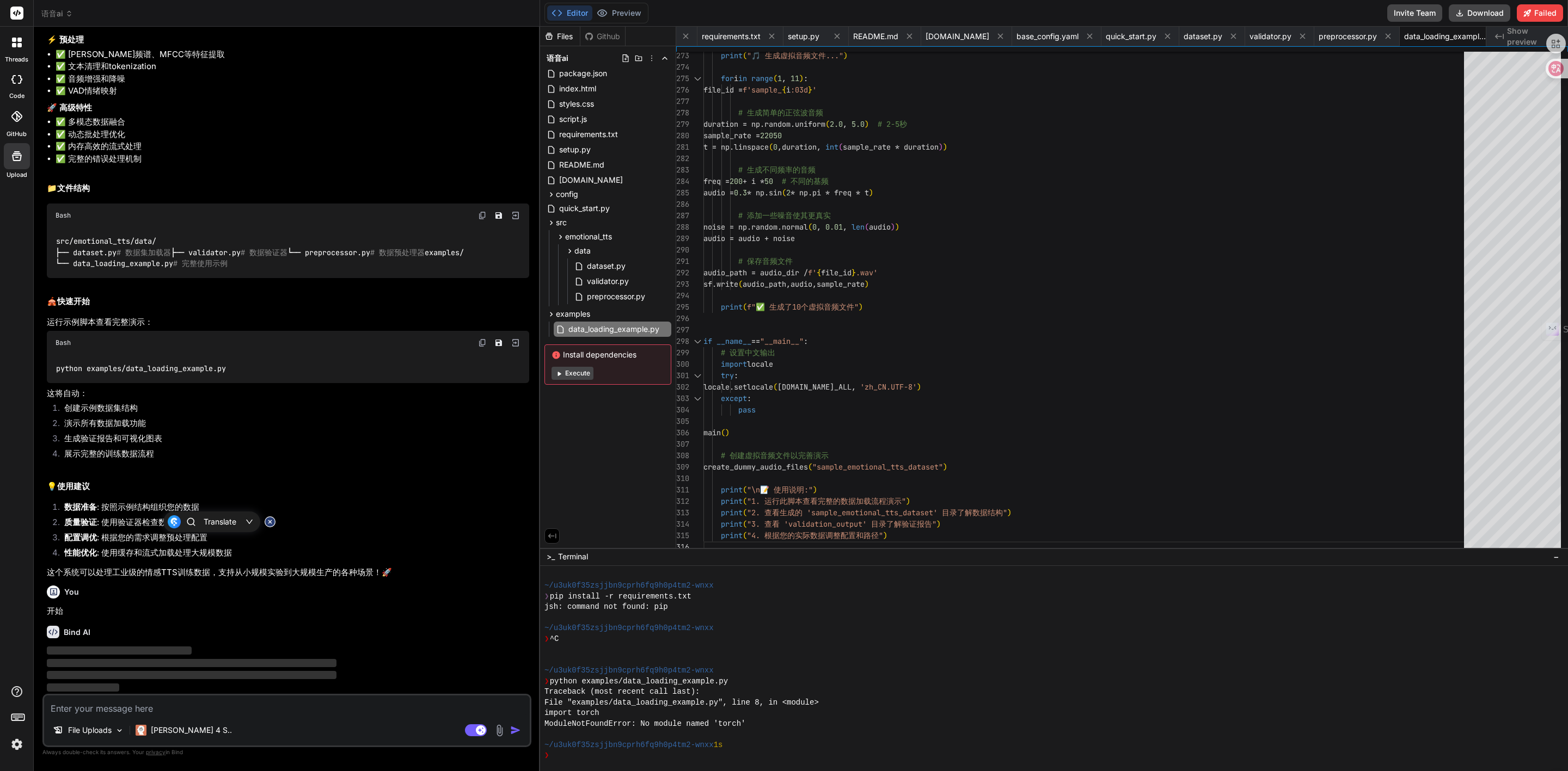
click at [273, 489] on h2 "💡 使用建议" at bounding box center [288, 487] width 482 height 13
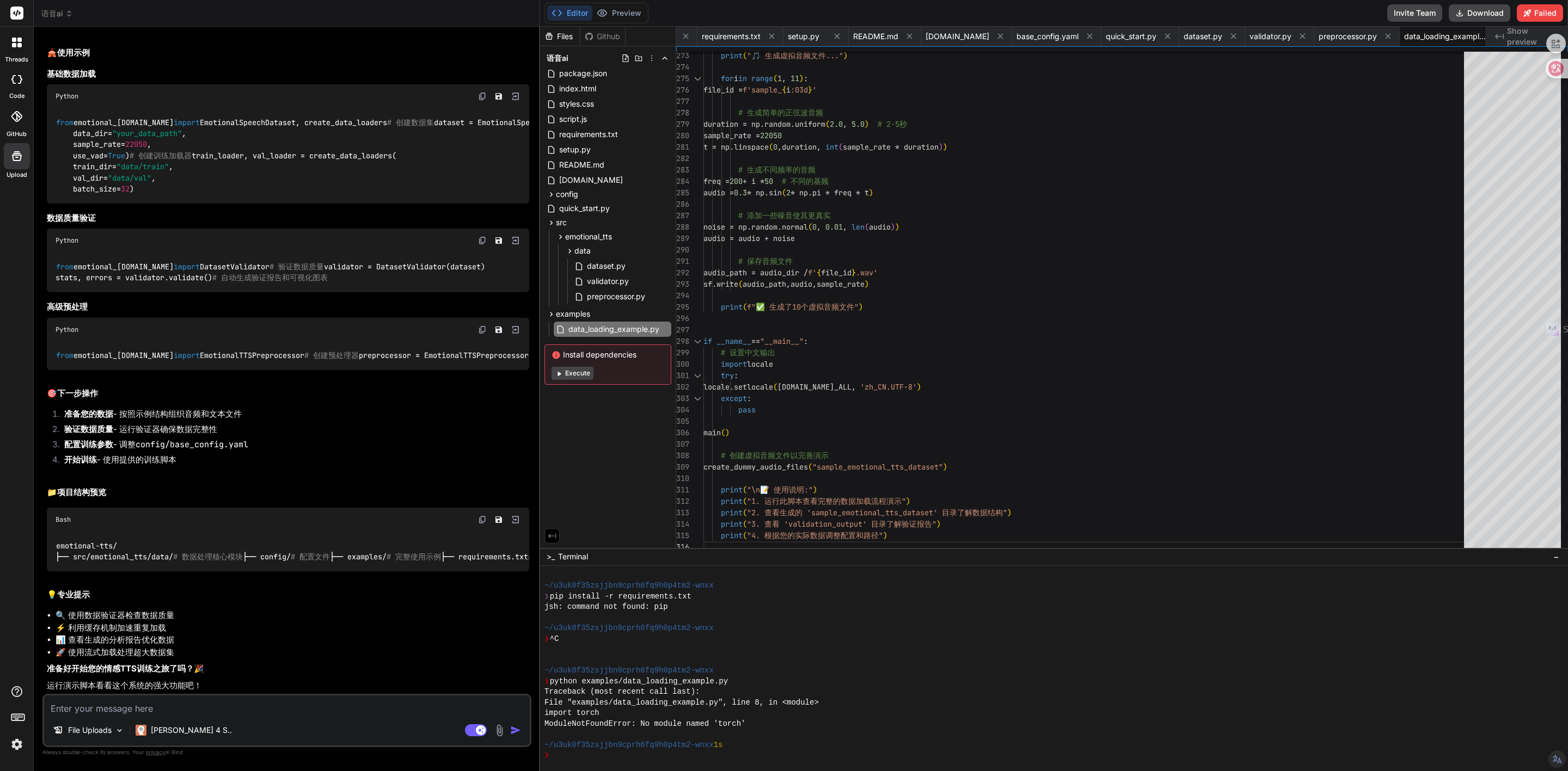
scroll to position [5795, 0]
